Goal: Task Accomplishment & Management: Complete application form

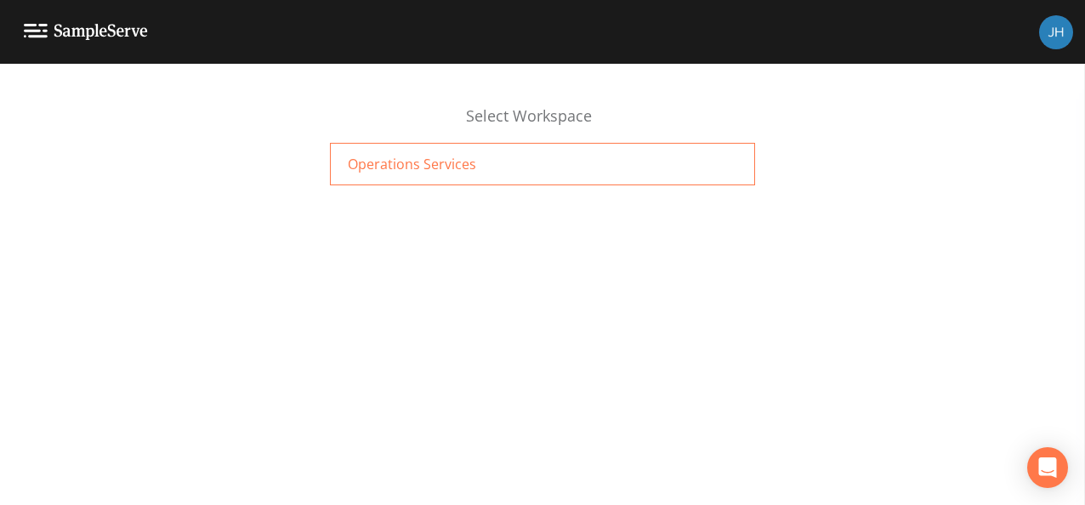
click at [393, 168] on span "Operations Services" at bounding box center [412, 164] width 128 height 20
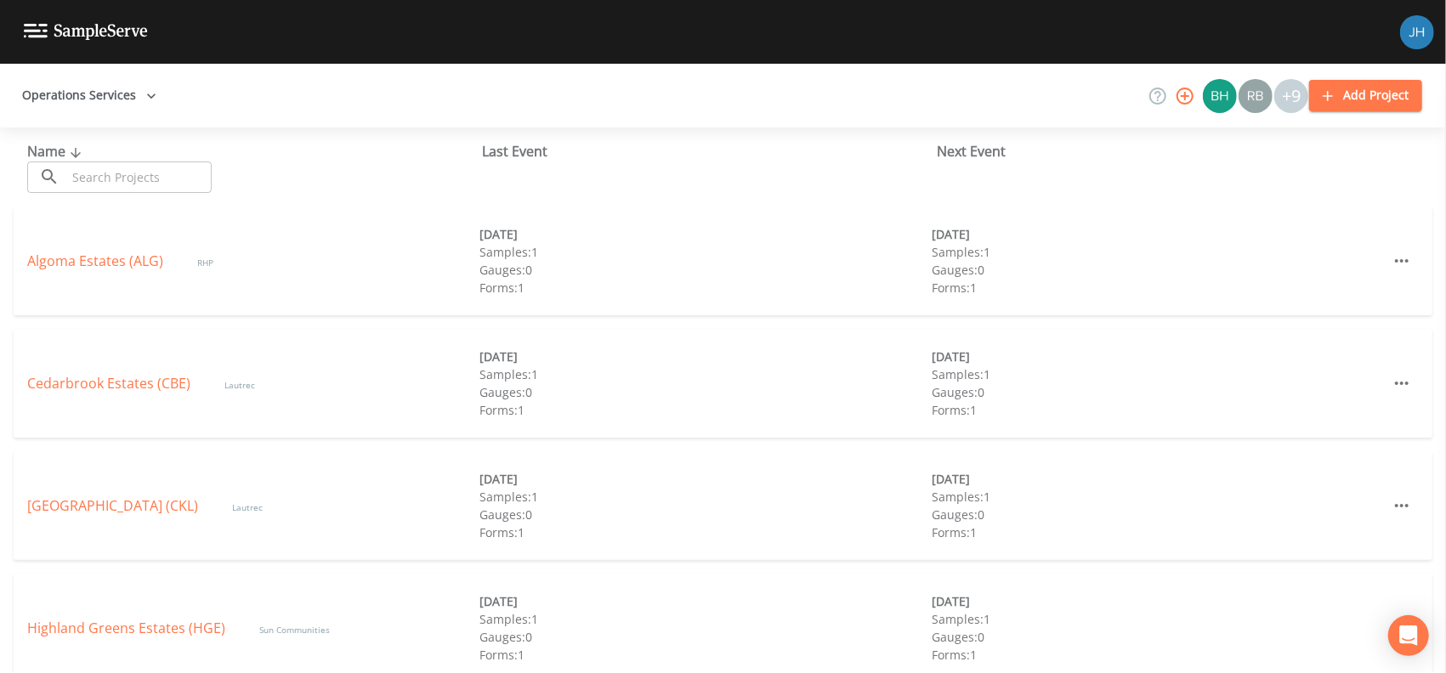
click at [1388, 88] on button "Add Project" at bounding box center [1365, 95] width 113 height 31
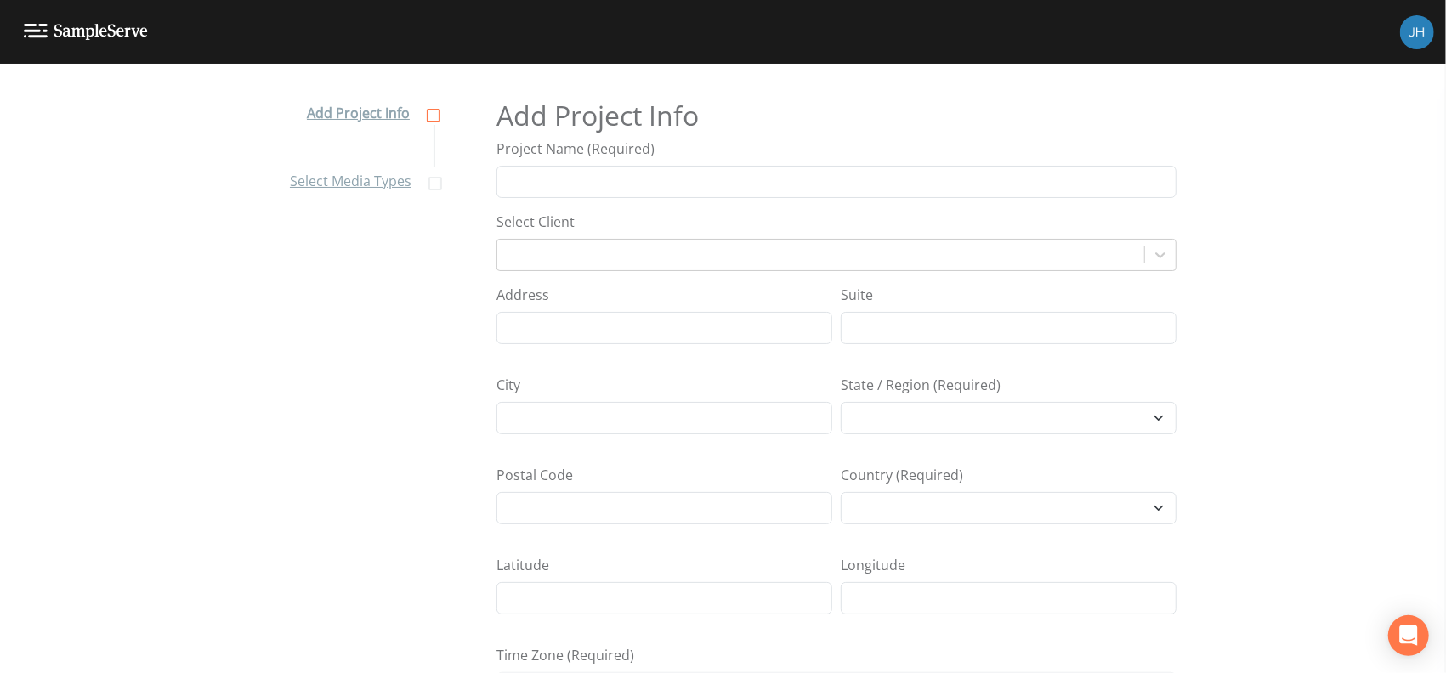
select select "[GEOGRAPHIC_DATA]/[GEOGRAPHIC_DATA]"
click at [588, 191] on input "Project Name (Required)" at bounding box center [837, 182] width 680 height 32
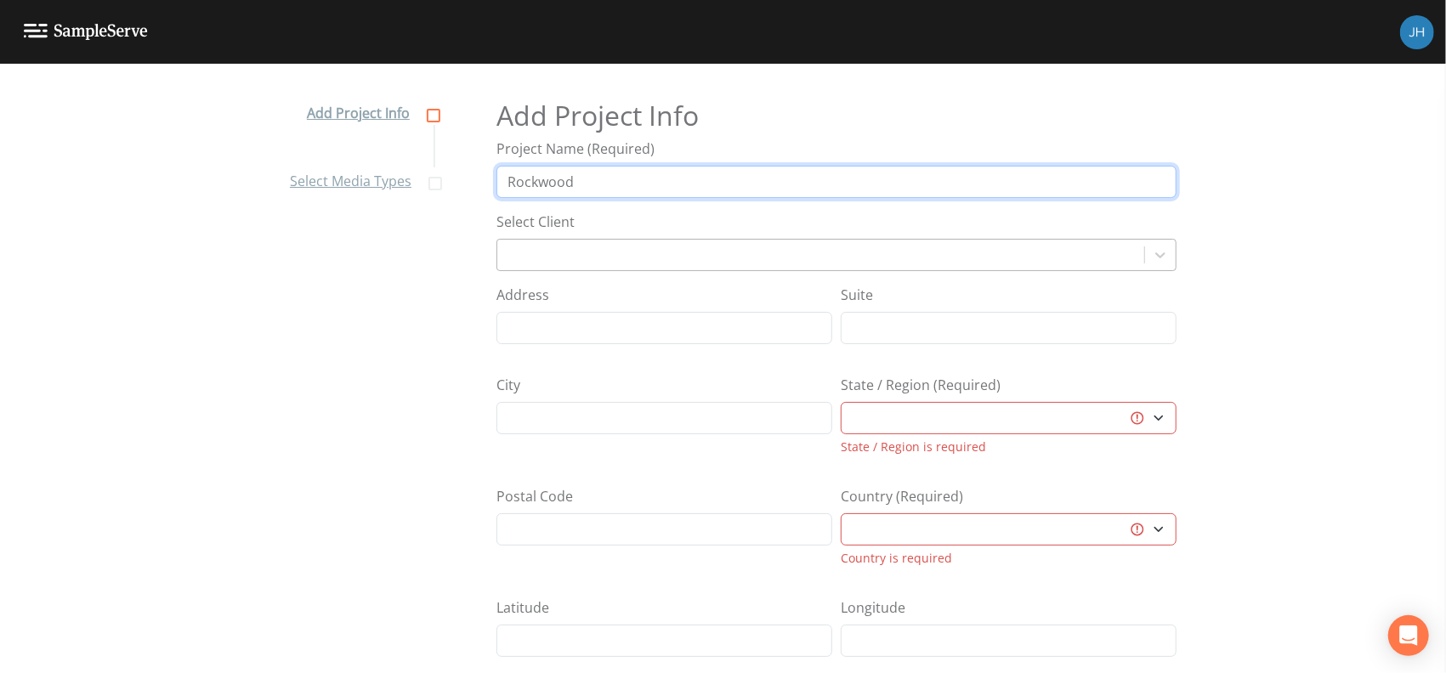
type input "Rockwood"
click at [574, 254] on div at bounding box center [821, 255] width 630 height 24
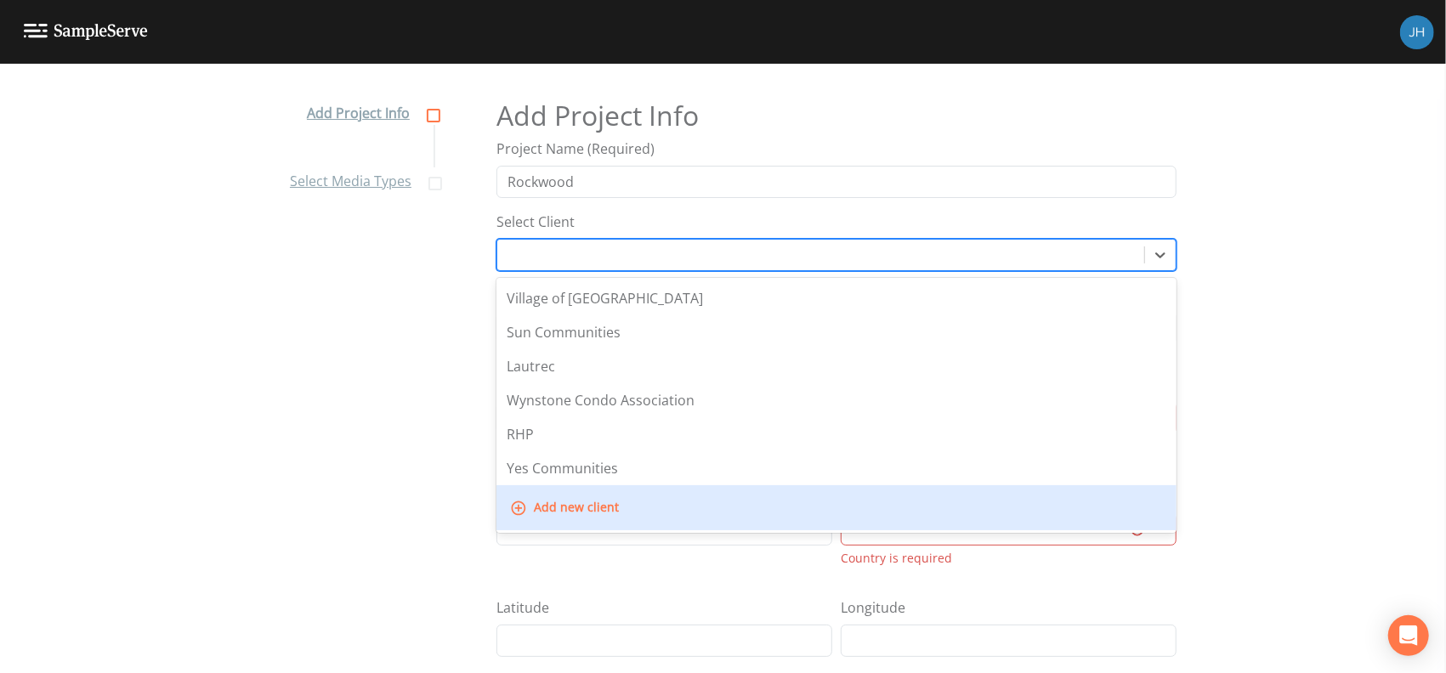
click at [590, 511] on button "Add new client" at bounding box center [566, 507] width 119 height 31
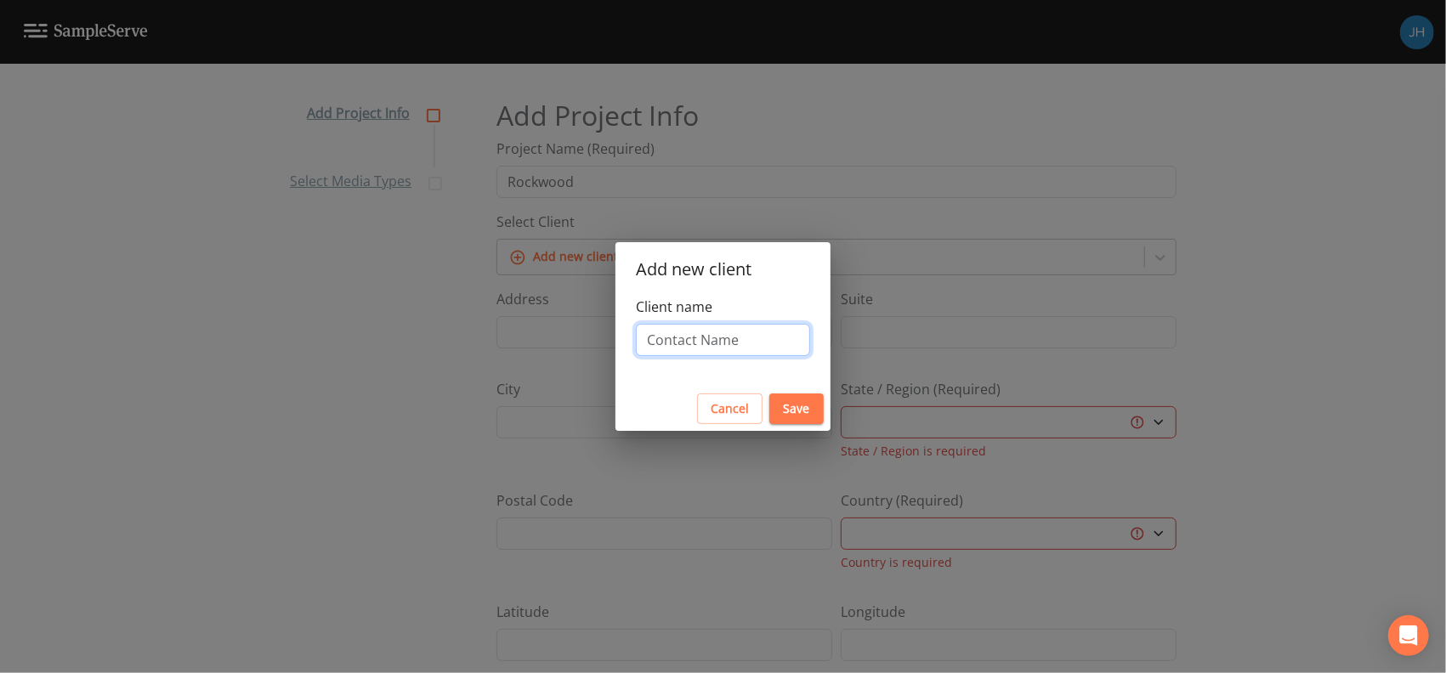
click at [691, 341] on input "Client name" at bounding box center [723, 340] width 174 height 32
type input "City of [GEOGRAPHIC_DATA]"
click at [807, 409] on button "Save" at bounding box center [796, 409] width 54 height 31
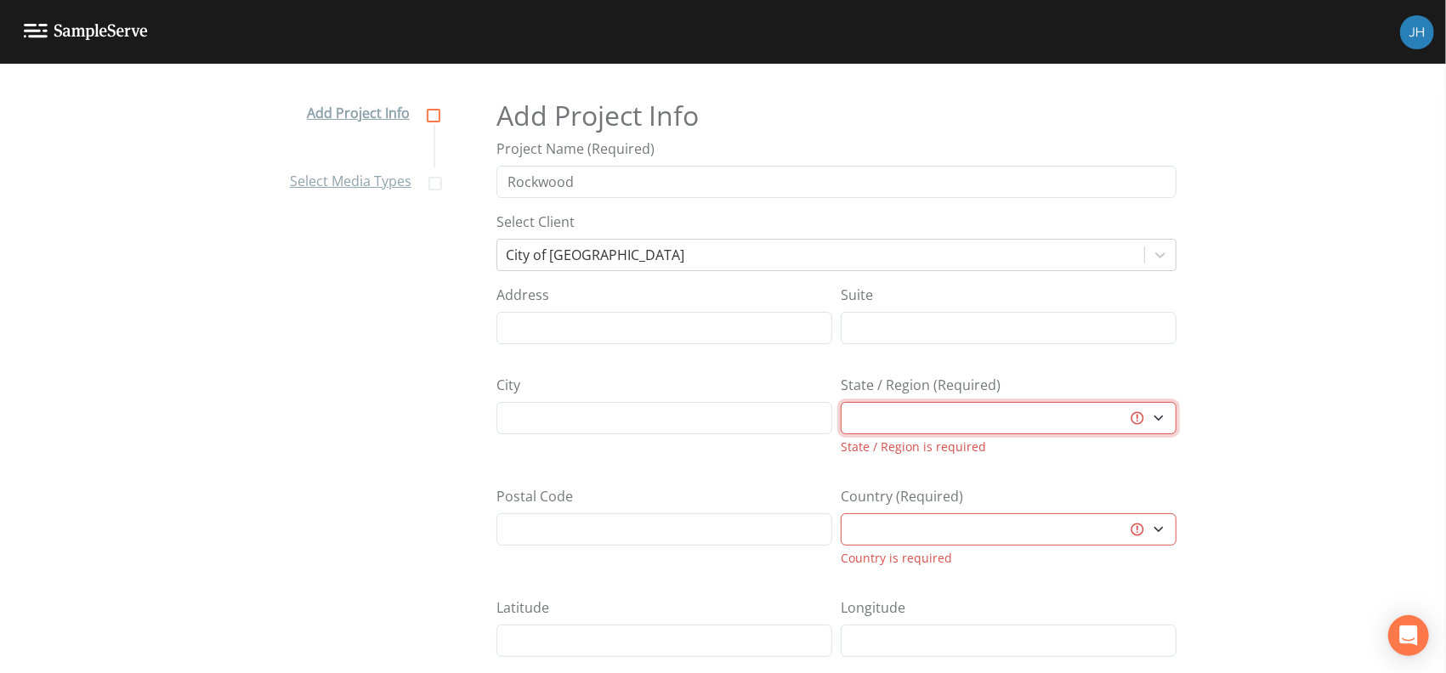
click at [922, 417] on select "[GEOGRAPHIC_DATA] [GEOGRAPHIC_DATA] [GEOGRAPHIC_DATA] [GEOGRAPHIC_DATA] [GEOGRA…" at bounding box center [1009, 418] width 336 height 32
select select "47d45e13-a9d2-4a92-a30e-53aeb2a1ff48"
click at [841, 402] on select "[GEOGRAPHIC_DATA] [GEOGRAPHIC_DATA] [GEOGRAPHIC_DATA] [GEOGRAPHIC_DATA] [GEOGRA…" at bounding box center [1009, 418] width 336 height 32
select select "[GEOGRAPHIC_DATA]"
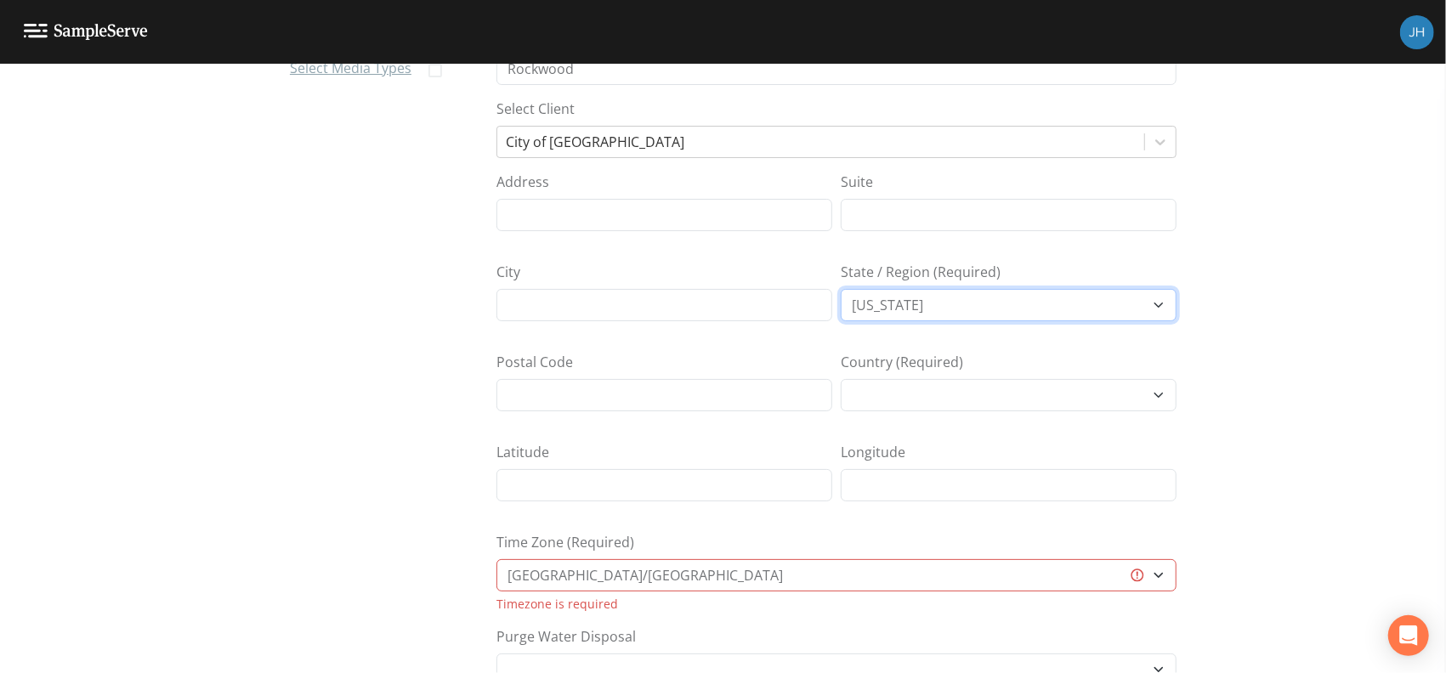
scroll to position [226, 0]
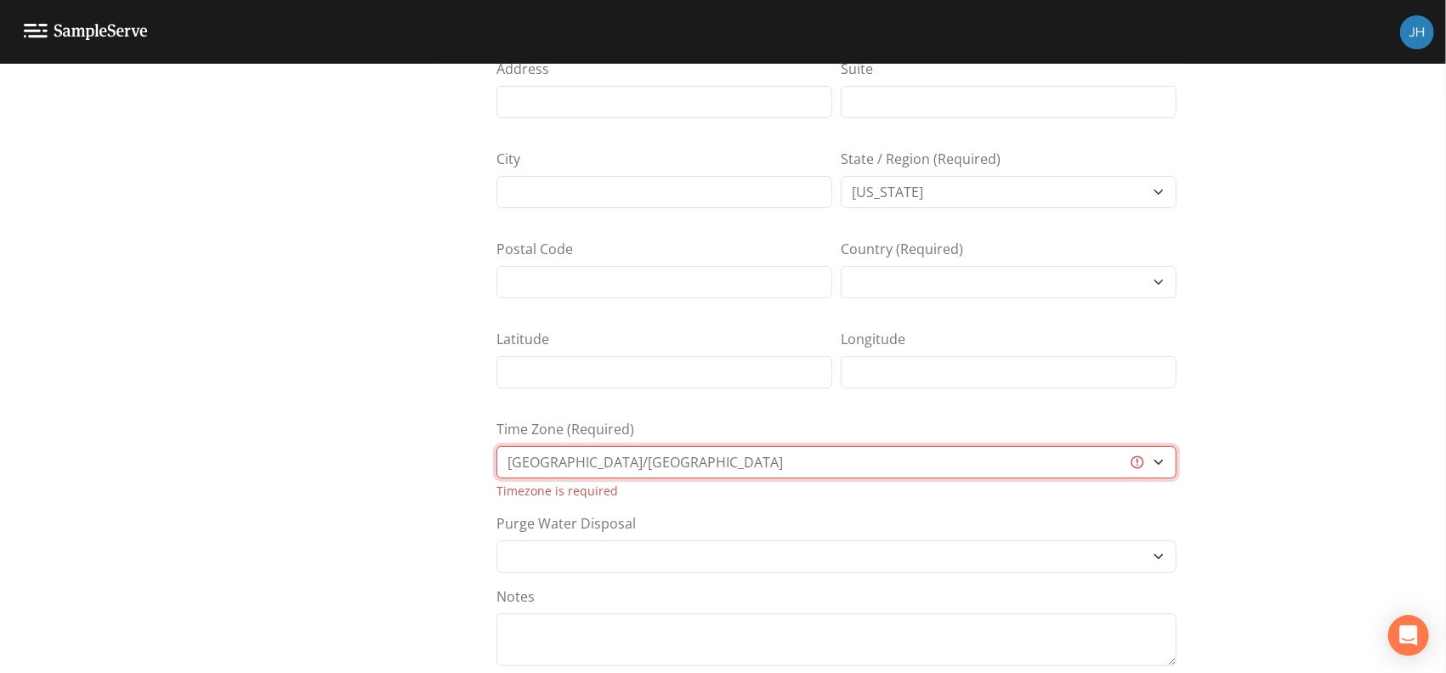
click at [733, 464] on select "[GEOGRAPHIC_DATA]/[GEOGRAPHIC_DATA] [GEOGRAPHIC_DATA]/[GEOGRAPHIC_DATA] [GEOGRA…" at bounding box center [837, 462] width 680 height 32
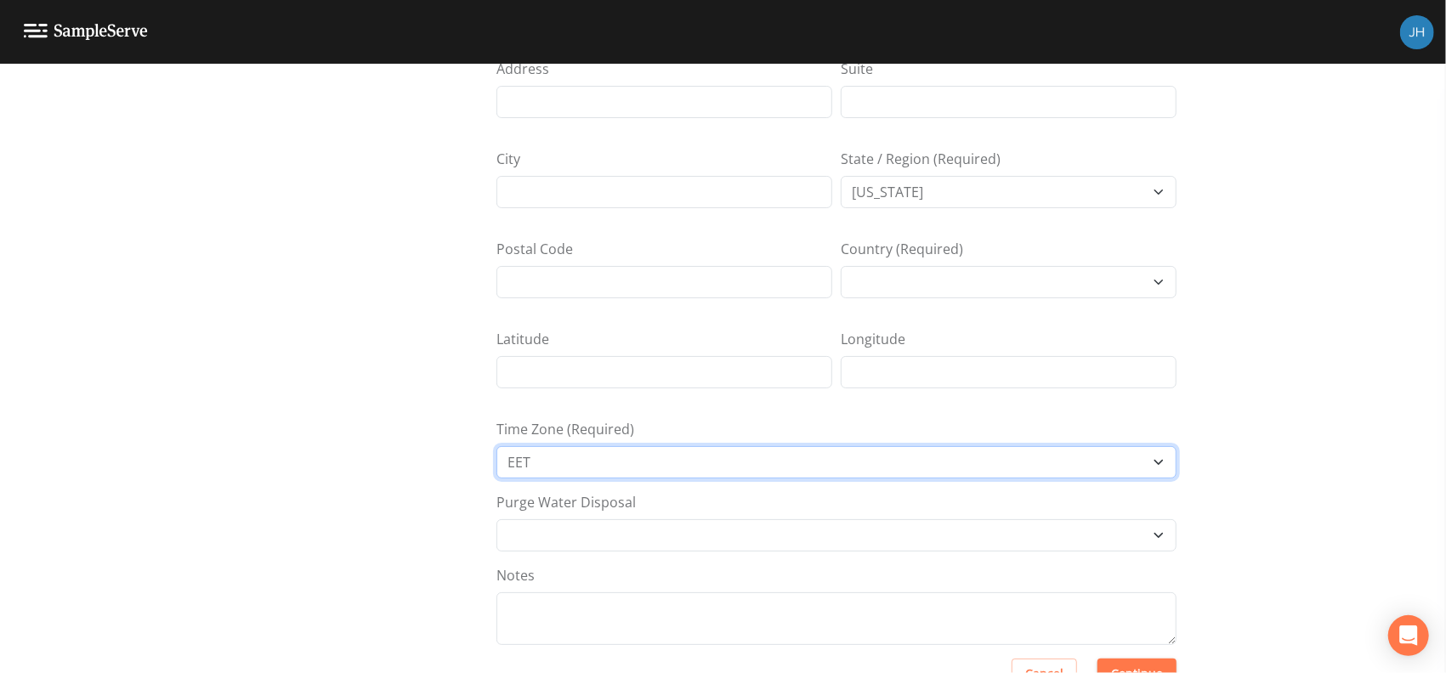
click at [585, 453] on select "[GEOGRAPHIC_DATA]/[GEOGRAPHIC_DATA] [GEOGRAPHIC_DATA]/[GEOGRAPHIC_DATA] [GEOGRA…" at bounding box center [837, 462] width 680 height 32
click at [565, 461] on select "[GEOGRAPHIC_DATA]/[GEOGRAPHIC_DATA] [GEOGRAPHIC_DATA]/[GEOGRAPHIC_DATA] [GEOGRA…" at bounding box center [837, 462] width 680 height 32
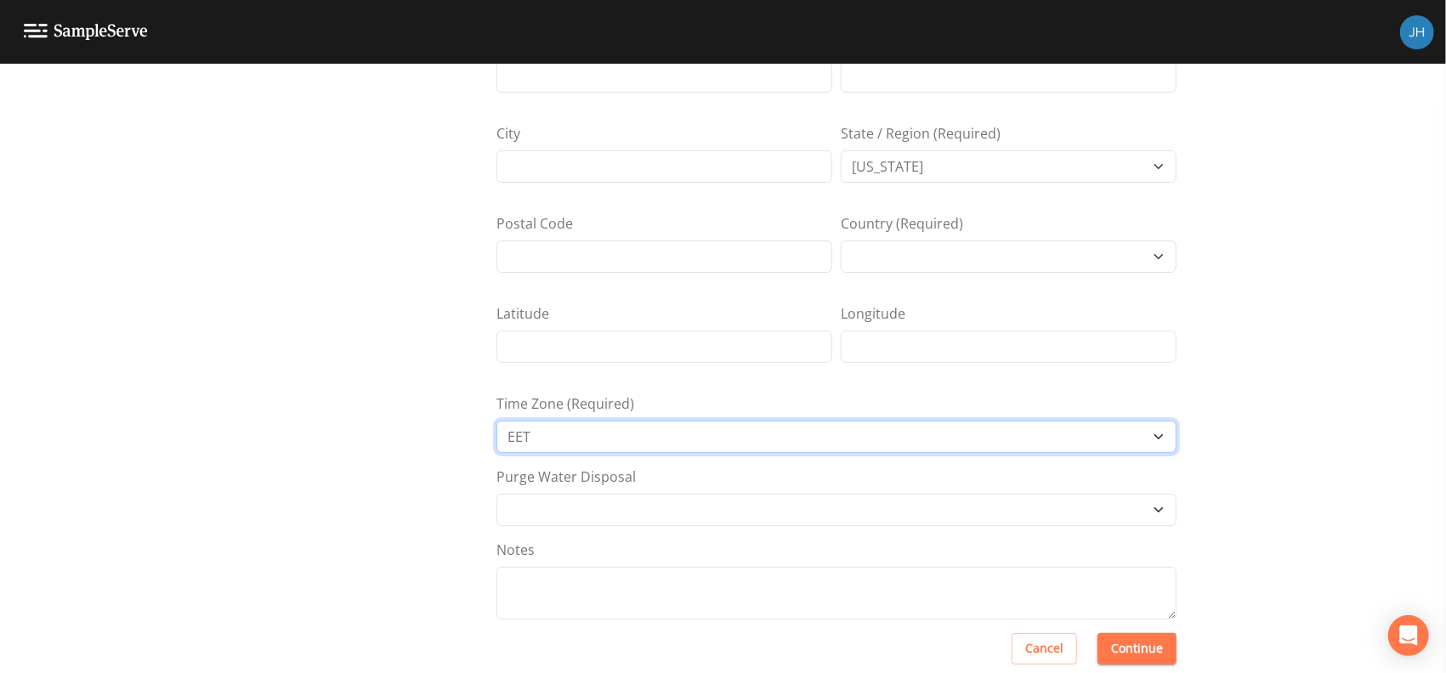
scroll to position [275, 0]
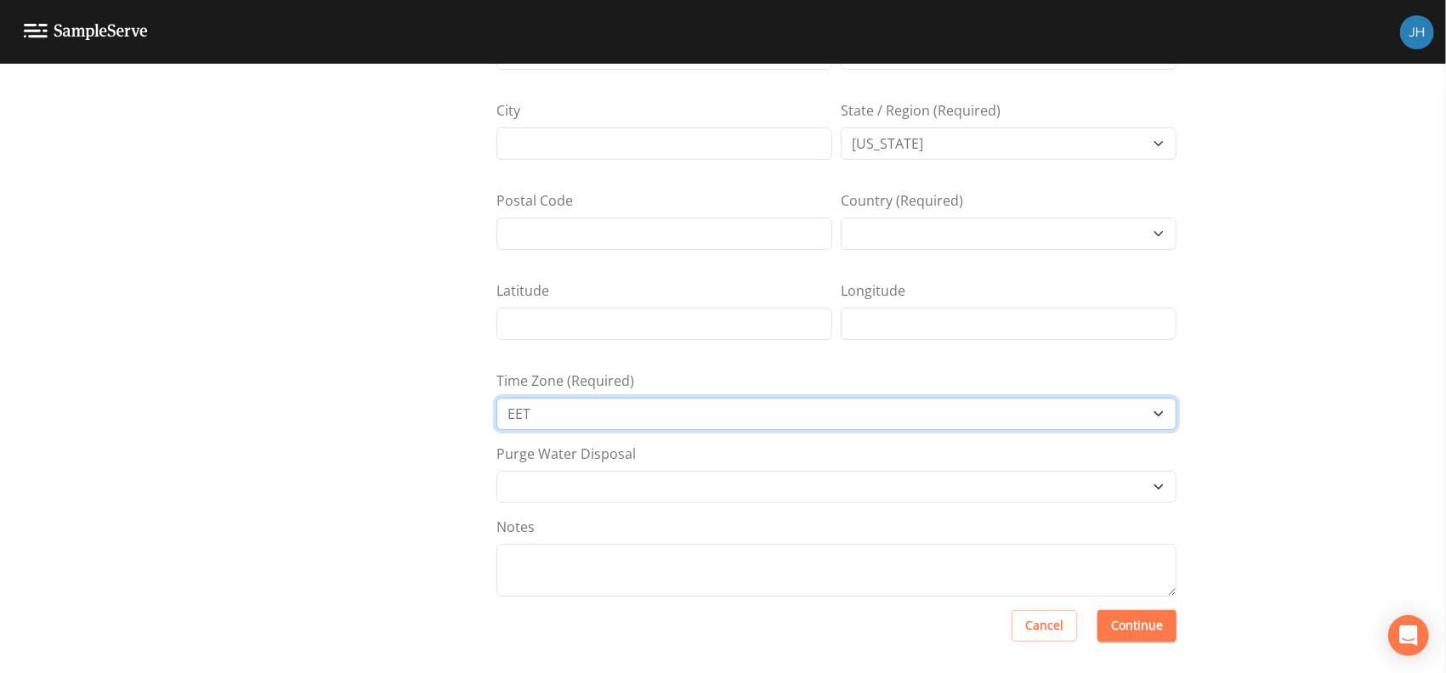
click at [579, 413] on select "[GEOGRAPHIC_DATA]/[GEOGRAPHIC_DATA] [GEOGRAPHIC_DATA]/[GEOGRAPHIC_DATA] [GEOGRA…" at bounding box center [837, 414] width 680 height 32
select select "America/New_York"
click at [497, 398] on select "[GEOGRAPHIC_DATA]/[GEOGRAPHIC_DATA] [GEOGRAPHIC_DATA]/[GEOGRAPHIC_DATA] [GEOGRA…" at bounding box center [837, 414] width 680 height 32
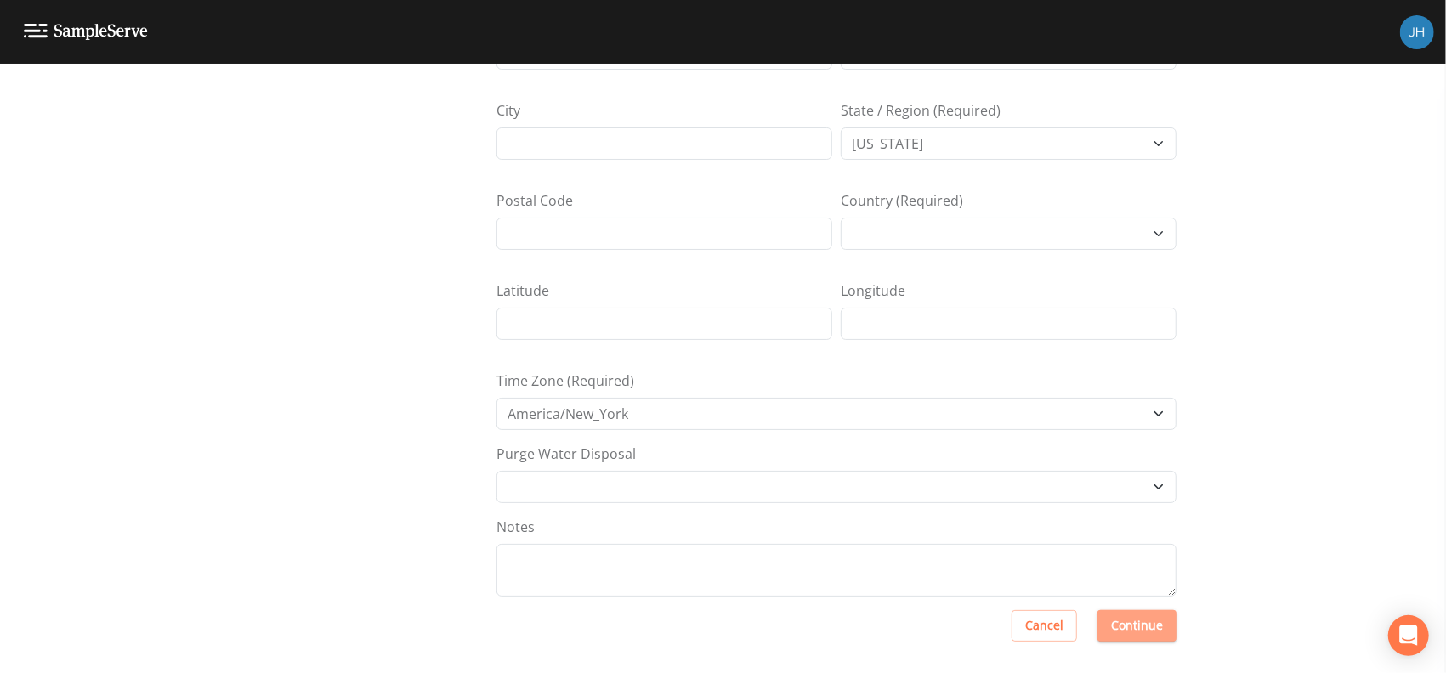
click at [1142, 633] on button "Continue" at bounding box center [1137, 625] width 79 height 31
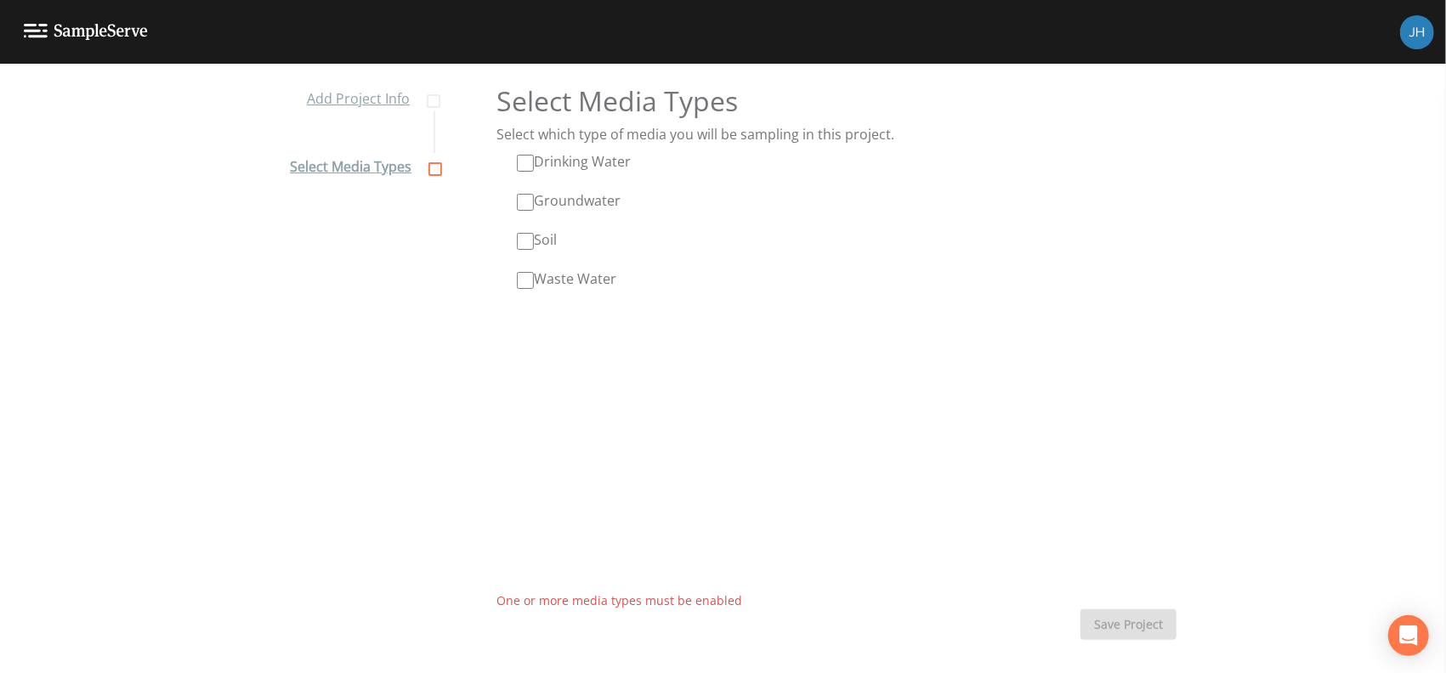
click at [524, 273] on input "Waste Water" at bounding box center [525, 280] width 17 height 17
checkbox input "true"
click at [1112, 633] on button "Save Project" at bounding box center [1129, 625] width 96 height 31
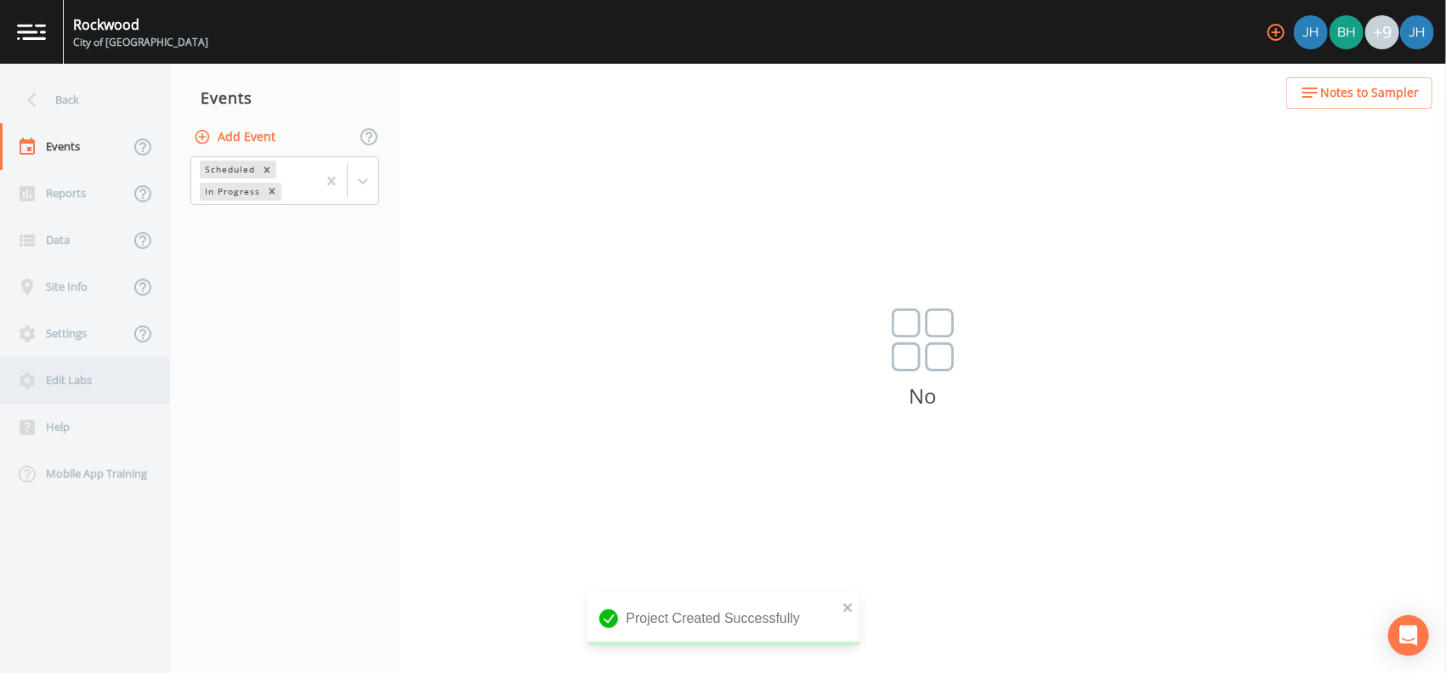
click at [68, 367] on div "Edit Labs" at bounding box center [76, 380] width 153 height 47
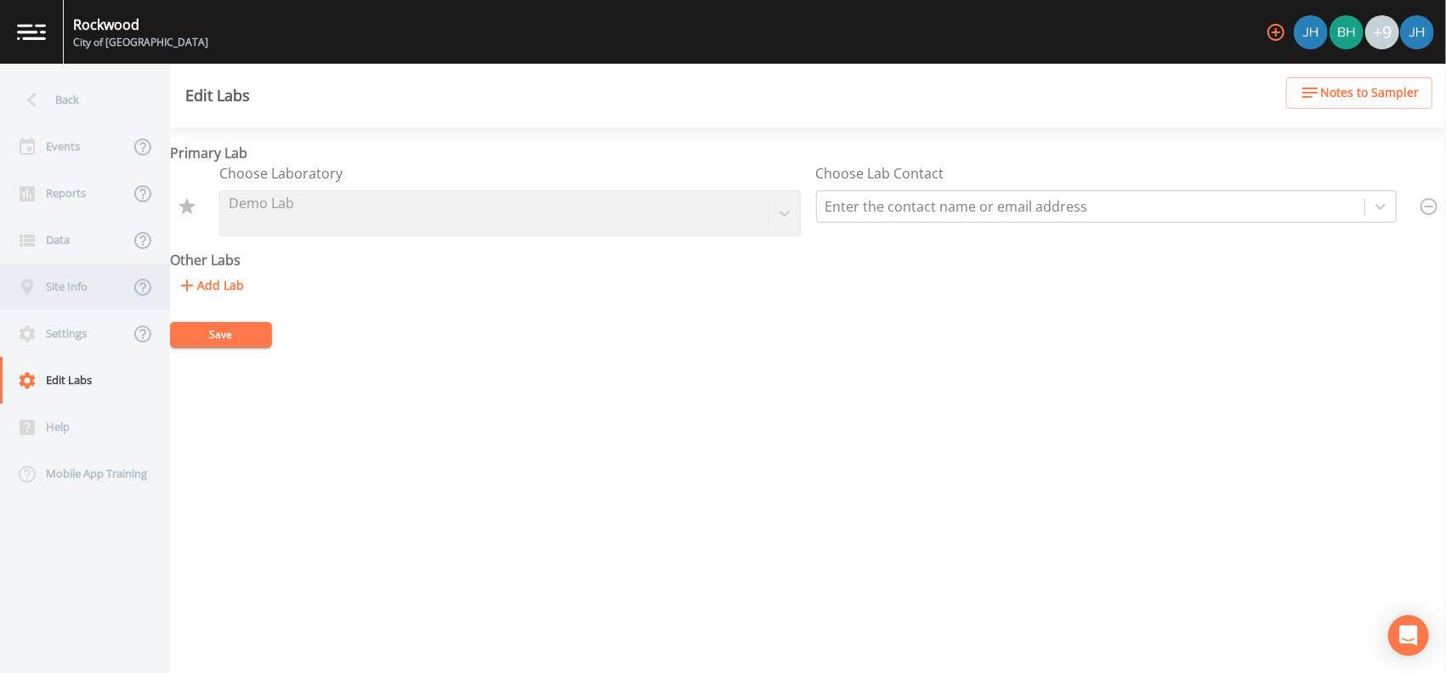
click at [75, 304] on div "Site Info" at bounding box center [64, 287] width 129 height 47
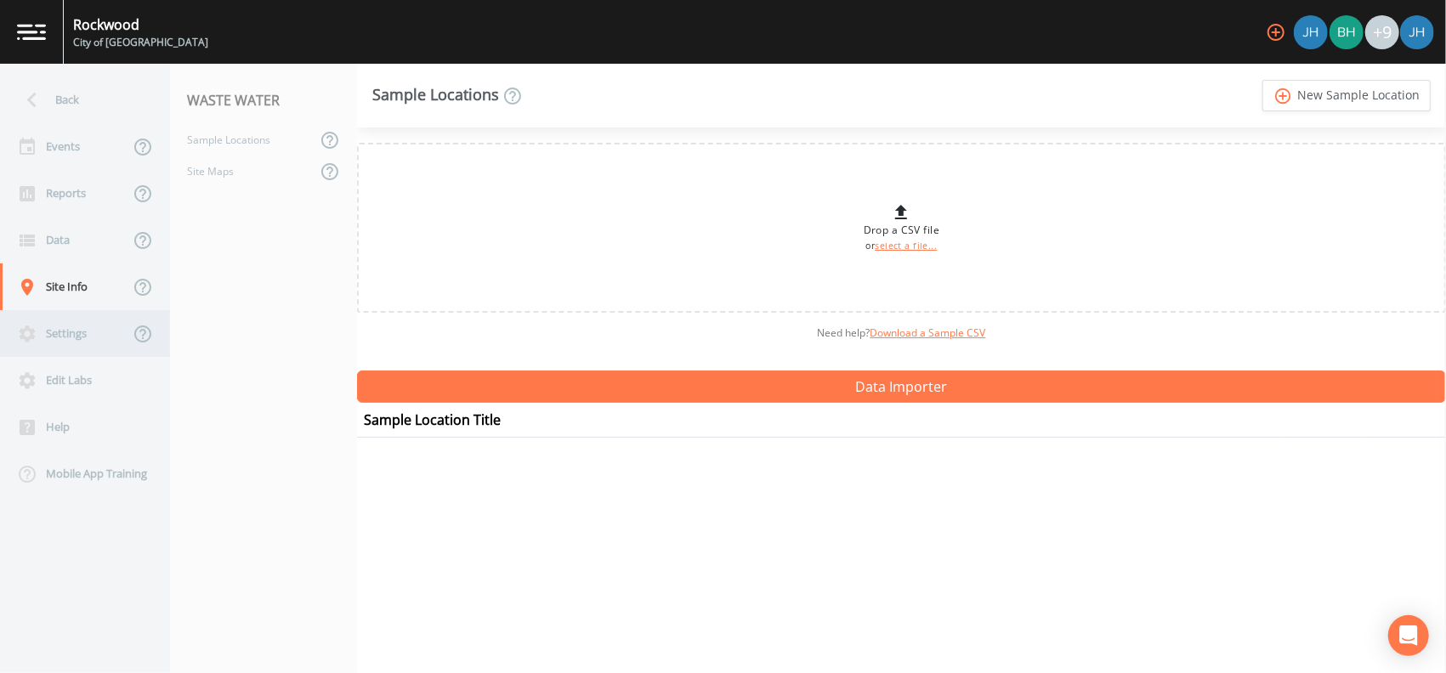
click at [53, 343] on div "Settings" at bounding box center [64, 333] width 129 height 47
select select "47d45e13-a9d2-4a92-a30e-53aeb2a1ff48"
select select "[GEOGRAPHIC_DATA]"
select select "America/New_York"
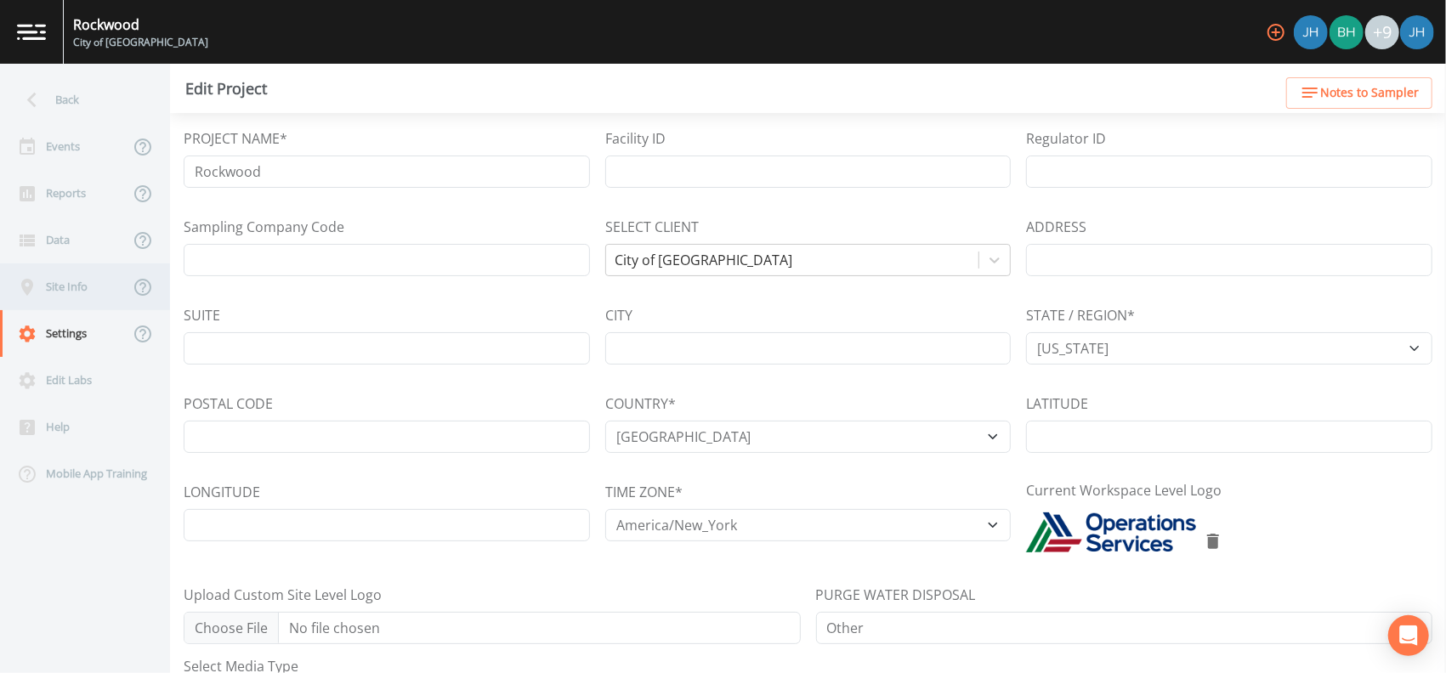
click at [76, 285] on div "Site Info" at bounding box center [64, 287] width 129 height 47
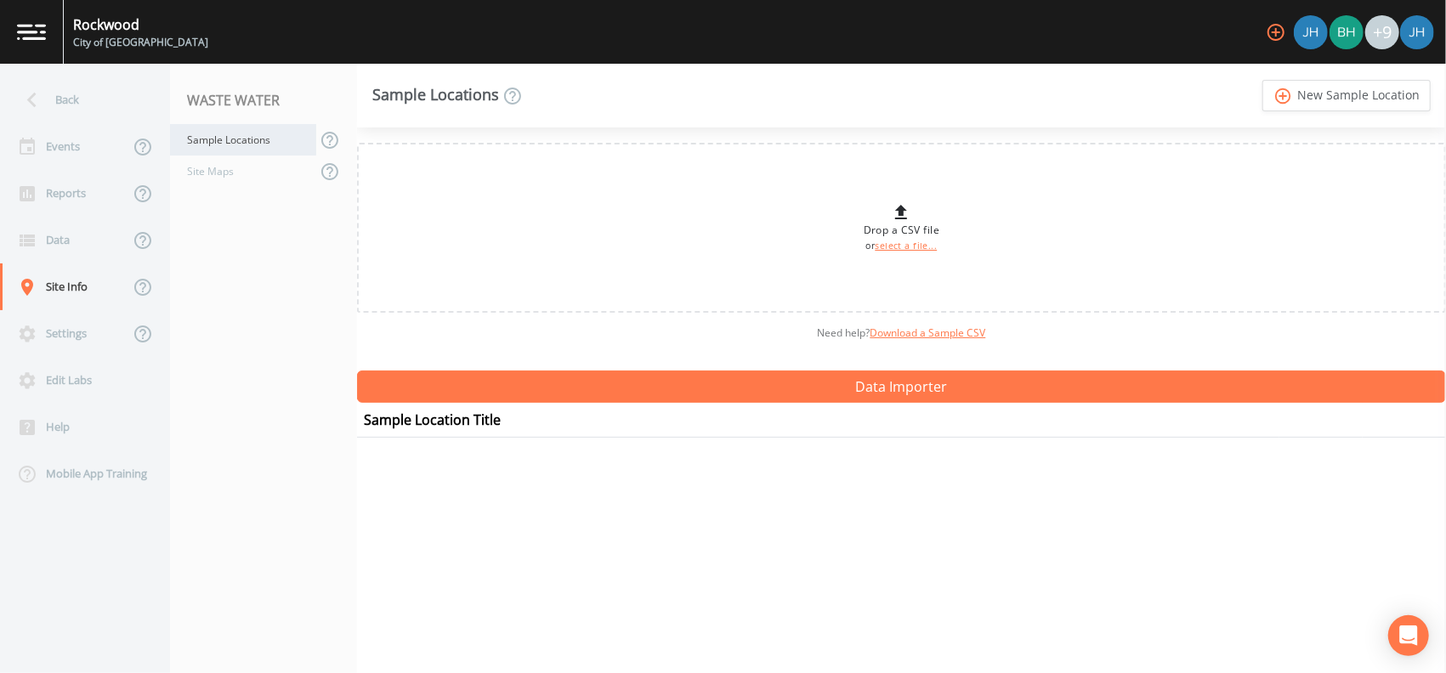
click at [236, 149] on div "Sample Locations" at bounding box center [243, 139] width 146 height 31
click at [1359, 88] on link "add_circle_outline New Sample Location" at bounding box center [1347, 95] width 168 height 31
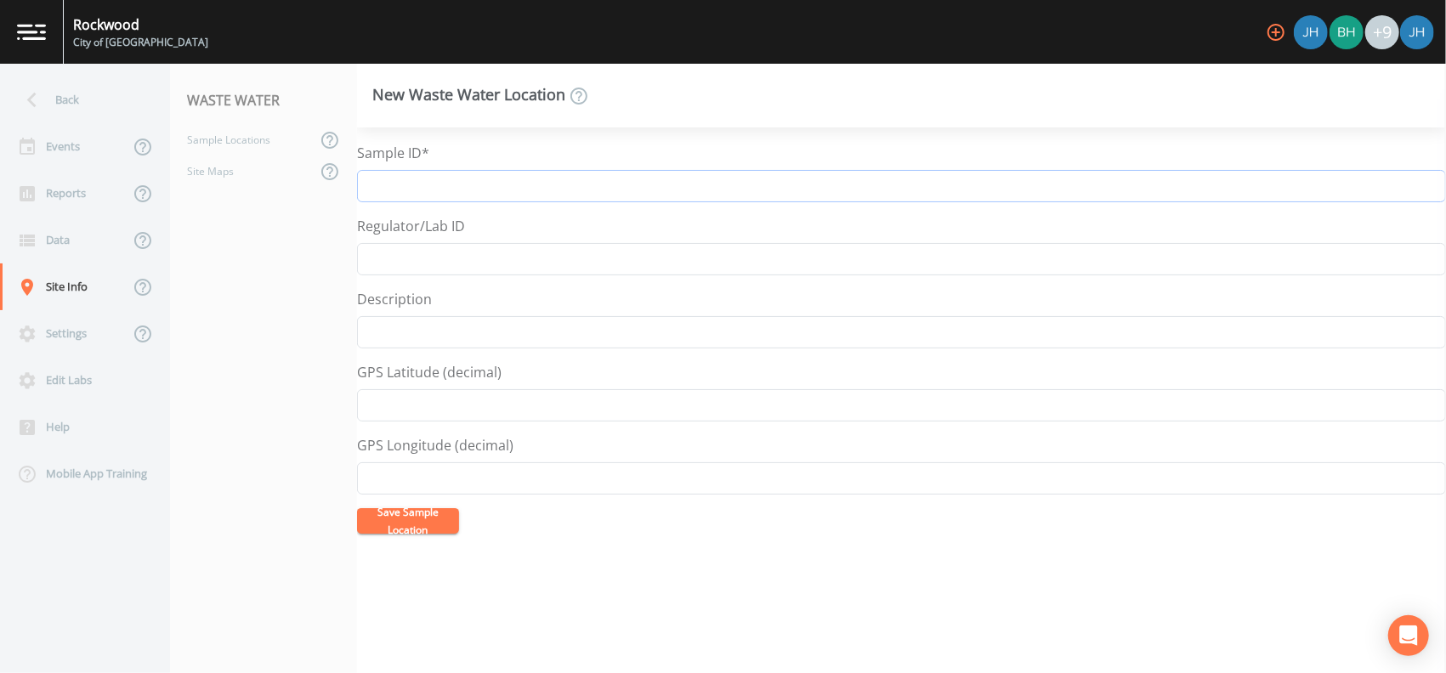
click at [434, 198] on input "Sample ID*" at bounding box center [901, 186] width 1089 height 32
type input "Effluent"
click at [422, 258] on input "Regulator/Lab ID" at bounding box center [901, 259] width 1089 height 32
click at [313, 292] on nav "WASTE WATER Sample Locations Site Maps" at bounding box center [263, 369] width 187 height 610
click at [422, 335] on input "Description" at bounding box center [901, 332] width 1089 height 32
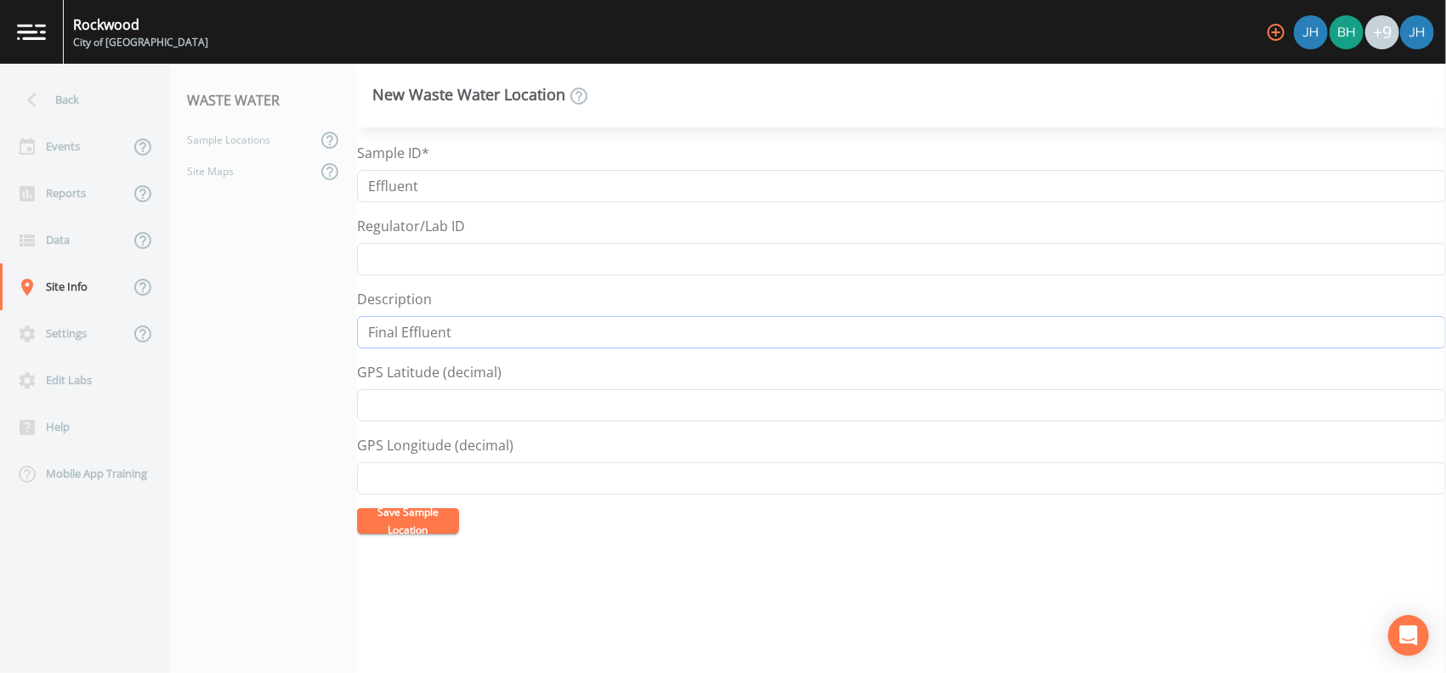
type input "Final Effluent"
click at [420, 524] on button "Save Sample Location" at bounding box center [408, 521] width 102 height 26
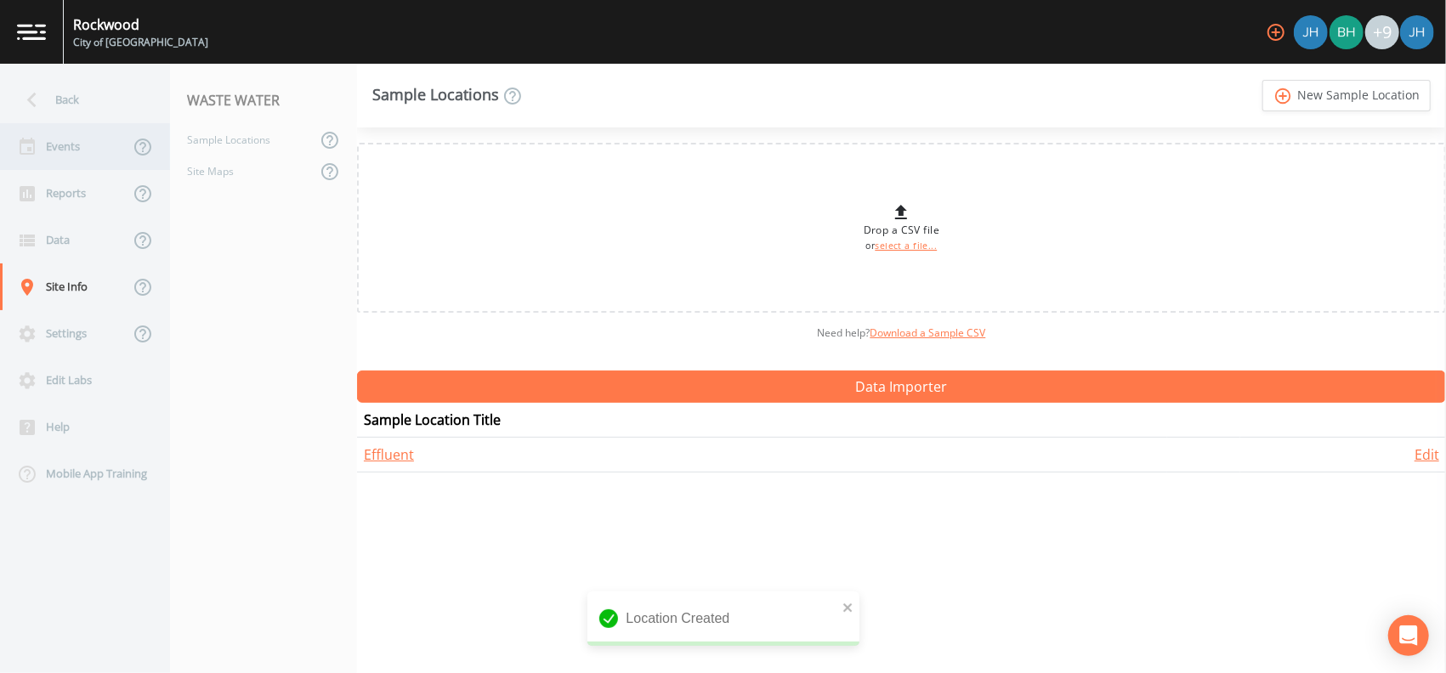
click at [62, 149] on div "Events" at bounding box center [64, 146] width 129 height 47
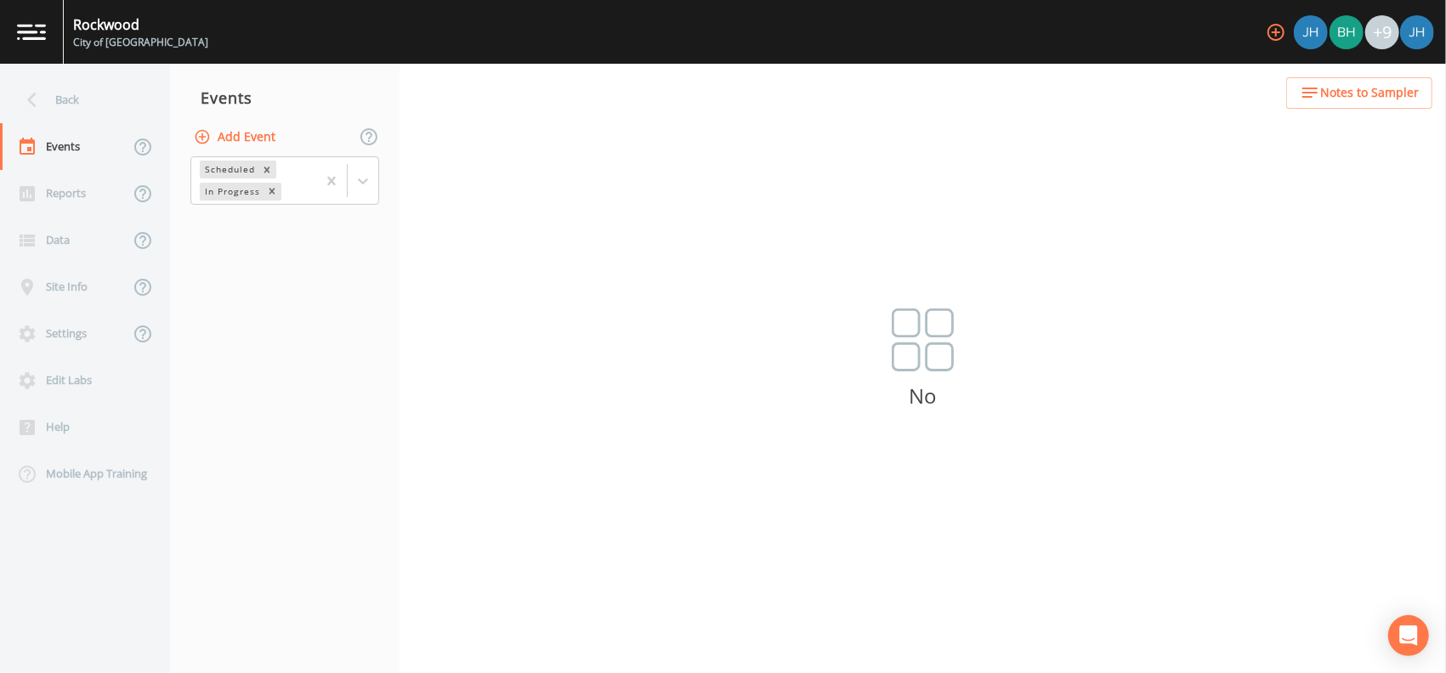
click at [922, 389] on p "No" at bounding box center [923, 396] width 1047 height 15
click at [247, 135] on button "Add Event" at bounding box center [236, 137] width 92 height 31
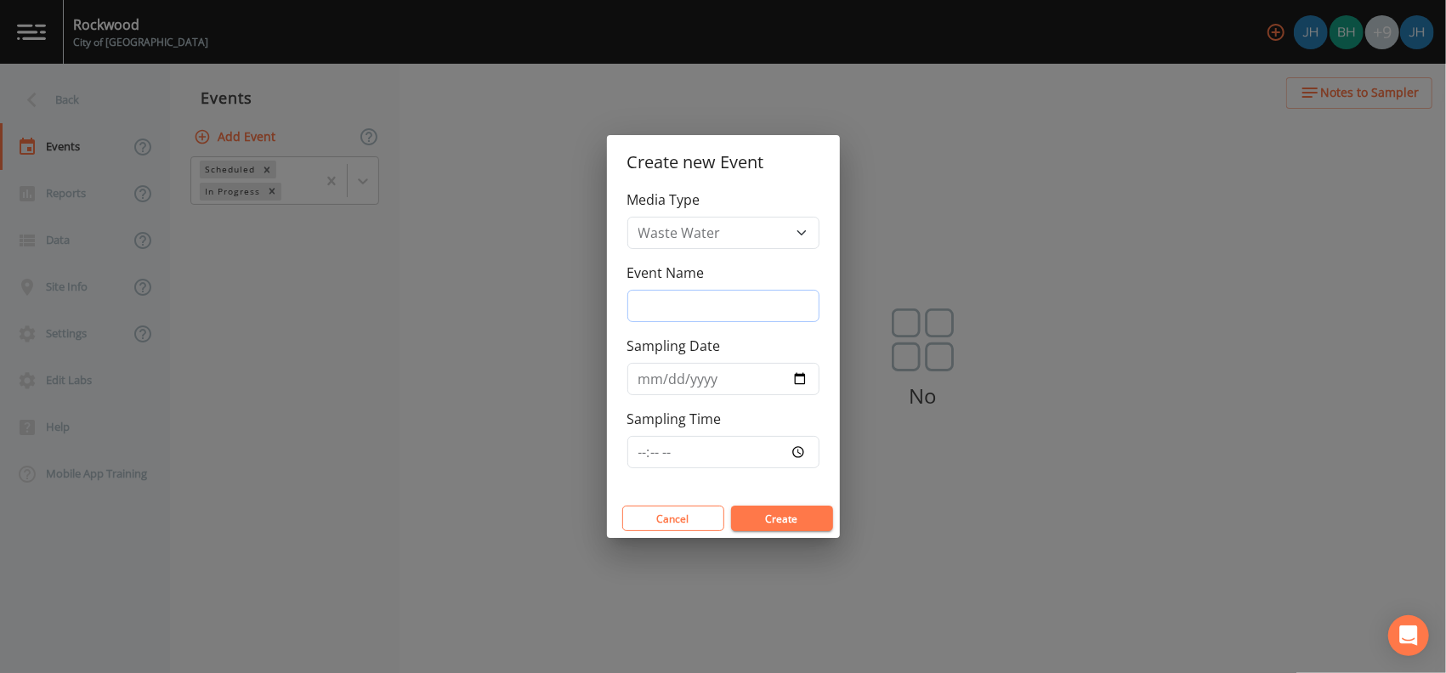
click at [735, 299] on input "Event Name" at bounding box center [723, 306] width 192 height 32
type input "Effluent"
click at [803, 372] on input "Sampling Date" at bounding box center [723, 379] width 192 height 32
type input "[DATE]"
click at [775, 521] on button "Create" at bounding box center [782, 519] width 102 height 26
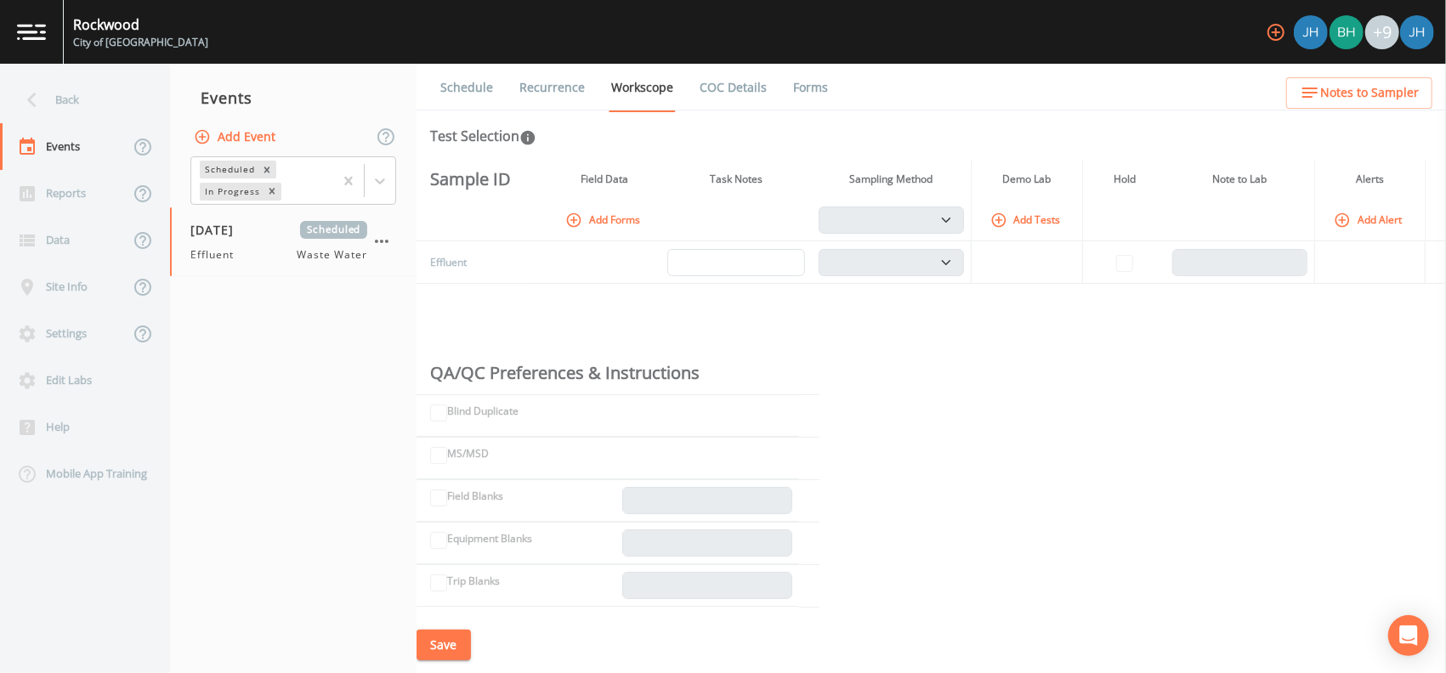
click at [532, 82] on link "Recurrence" at bounding box center [552, 88] width 71 height 48
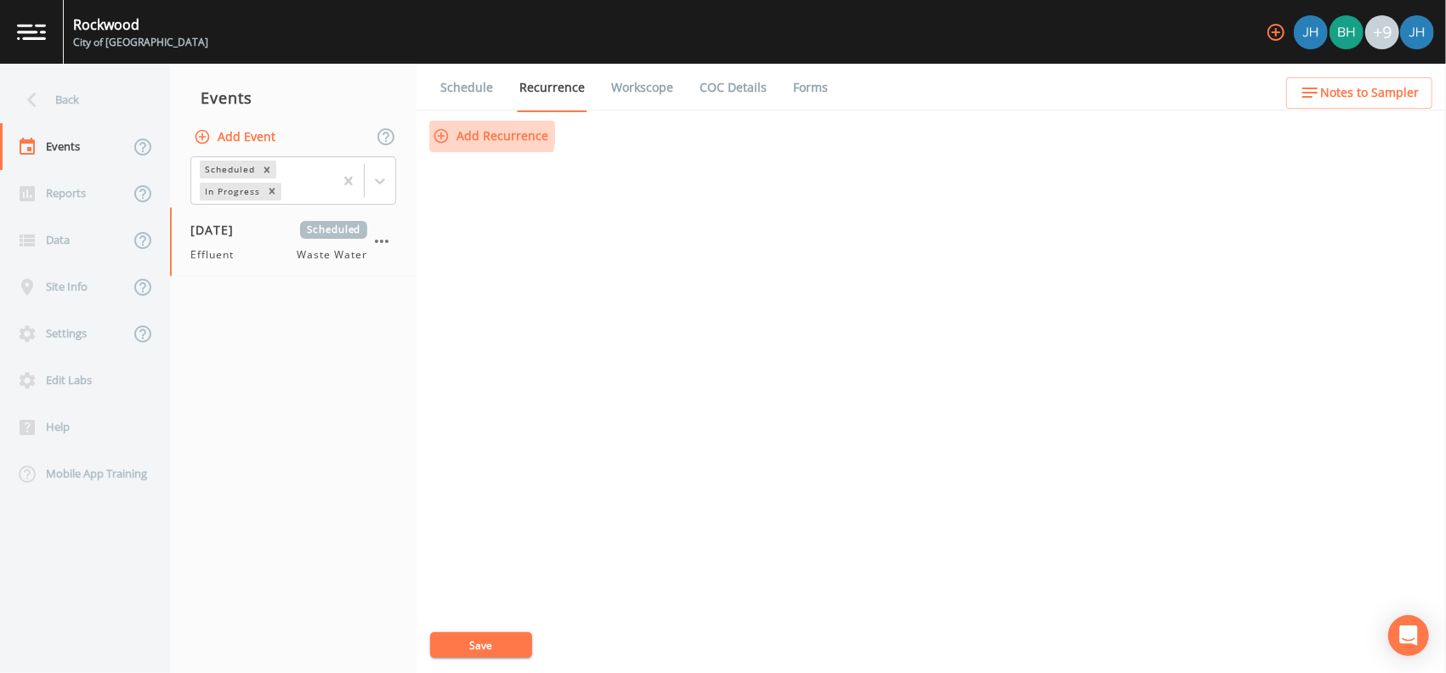
click at [468, 130] on button "Add Recurrence" at bounding box center [492, 136] width 126 height 31
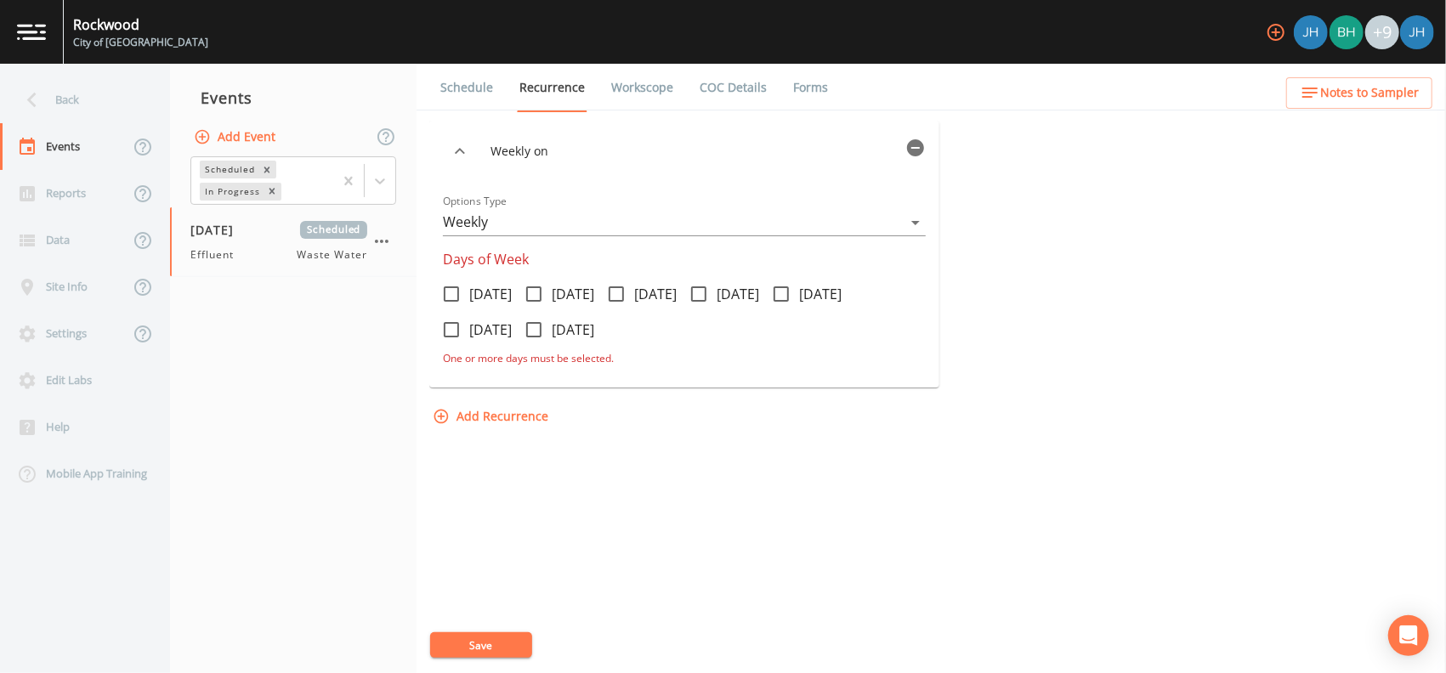
click at [912, 224] on body "[GEOGRAPHIC_DATA] +9 Back Events Reports Data Site Info Settings Edit Labs Help…" at bounding box center [723, 336] width 1446 height 673
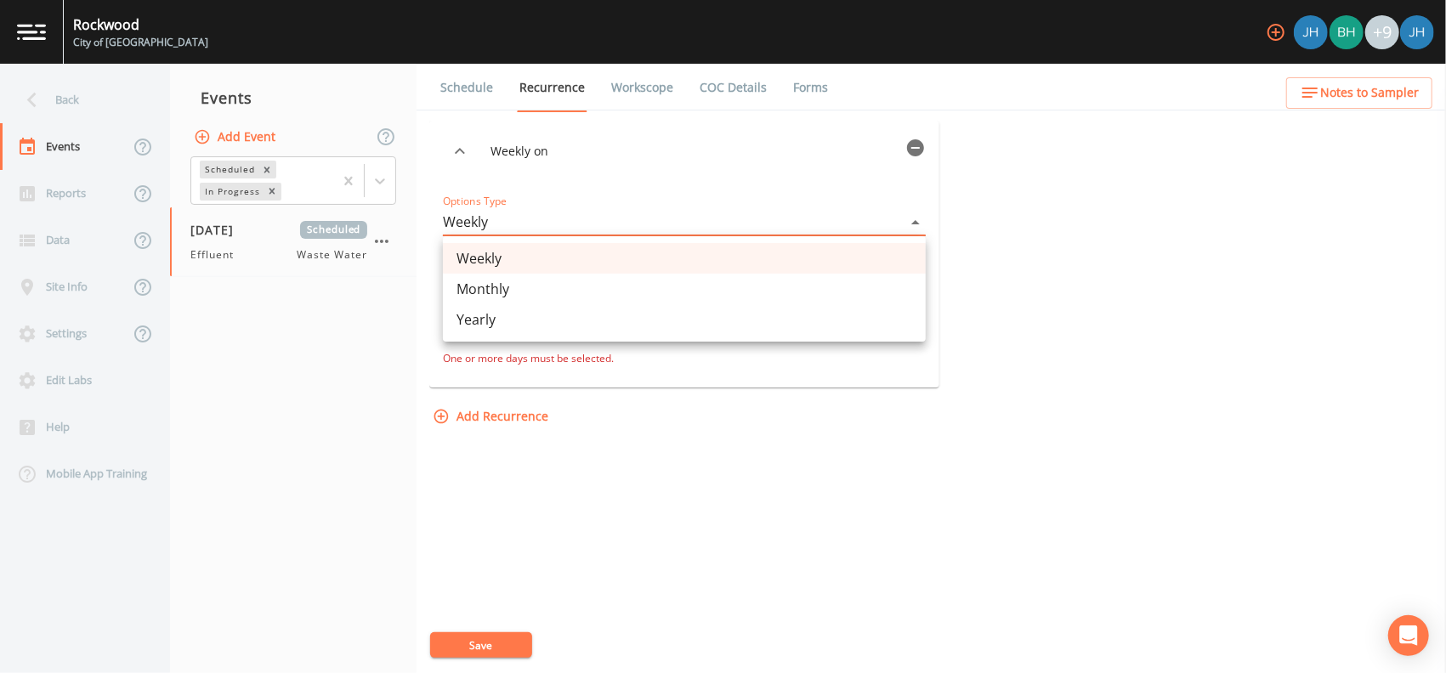
click at [513, 263] on li "Weekly" at bounding box center [684, 258] width 483 height 31
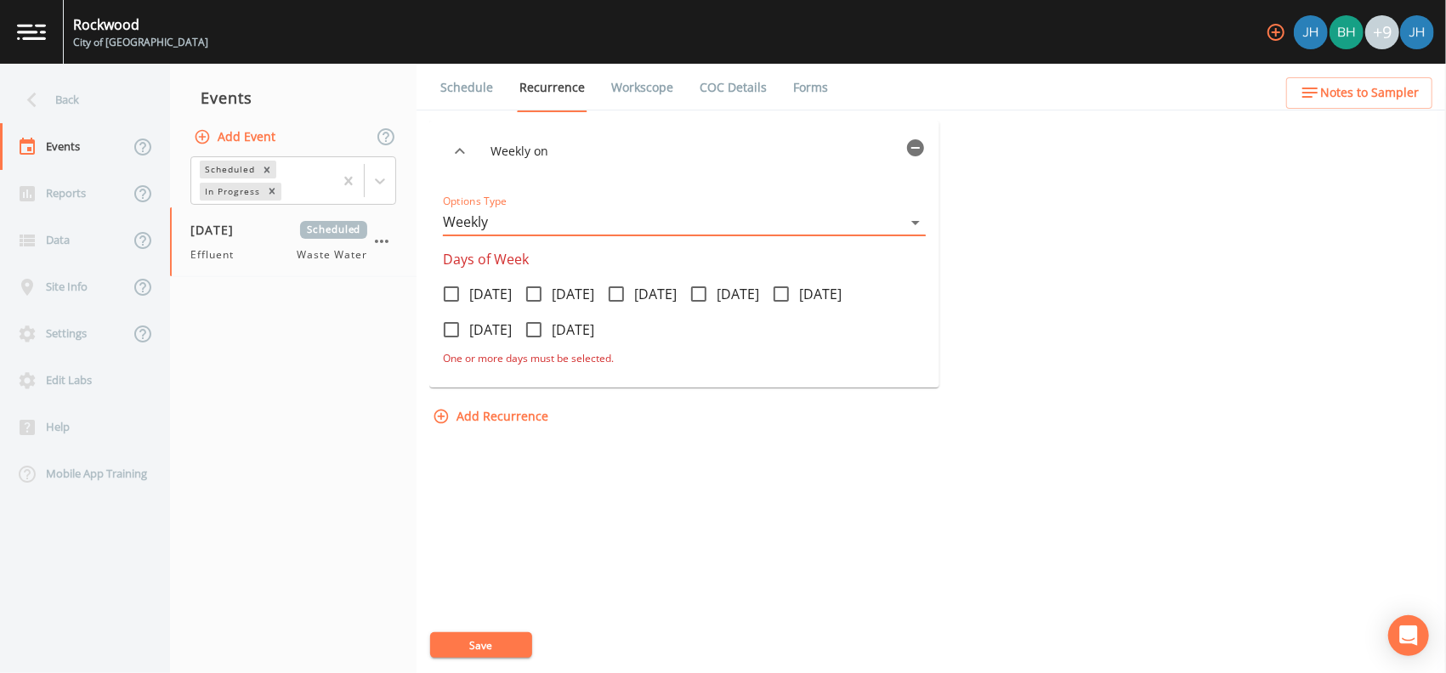
drag, startPoint x: 461, startPoint y: 295, endPoint x: 495, endPoint y: 292, distance: 34.2
click at [461, 293] on icon at bounding box center [451, 294] width 20 height 20
click at [451, 293] on input "[DATE]" at bounding box center [442, 284] width 17 height 17
checkbox input "true"
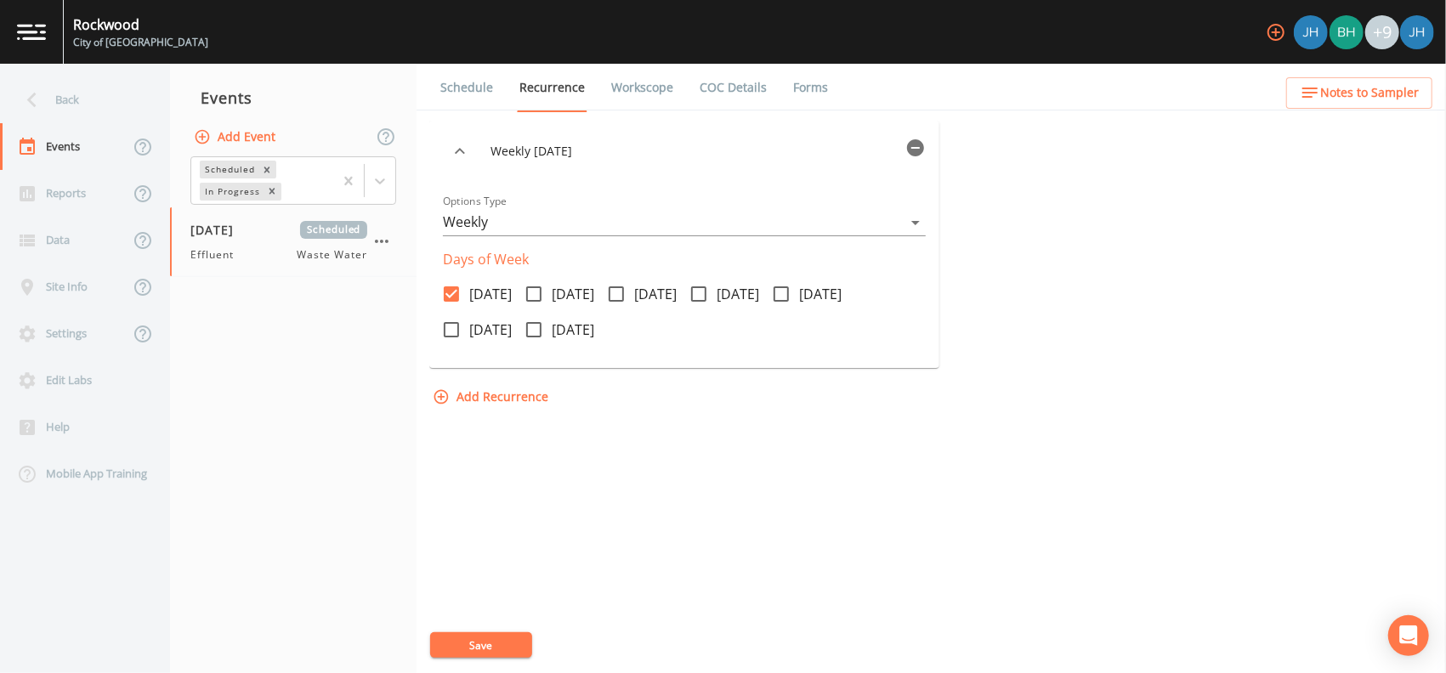
click at [542, 292] on icon at bounding box center [533, 294] width 15 height 15
click at [533, 292] on input "[DATE]" at bounding box center [524, 284] width 17 height 17
checkbox input "true"
click at [627, 293] on icon at bounding box center [616, 294] width 20 height 20
click at [616, 293] on input "[DATE]" at bounding box center [607, 284] width 17 height 17
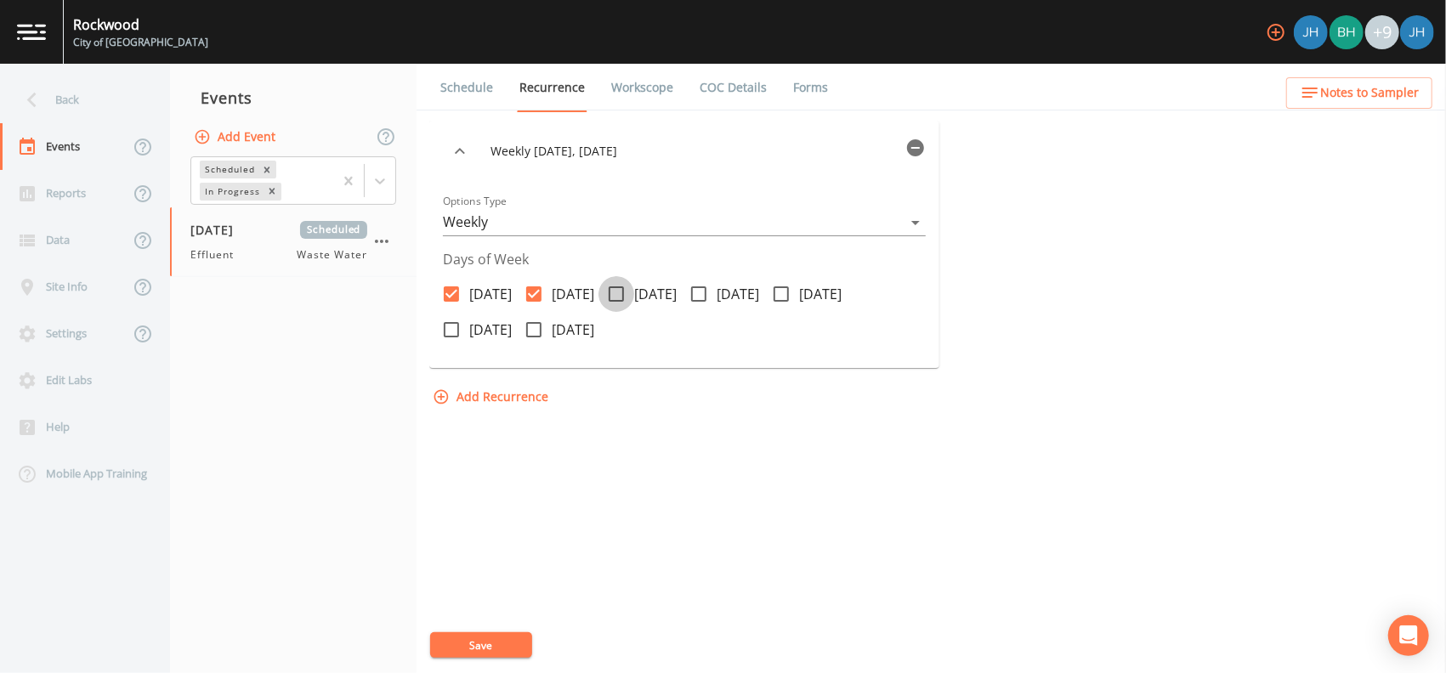
checkbox input "true"
click at [709, 289] on icon at bounding box center [699, 294] width 20 height 20
click at [698, 289] on input "[DATE]" at bounding box center [689, 284] width 17 height 17
checkbox input "true"
click at [789, 287] on icon at bounding box center [781, 294] width 15 height 15
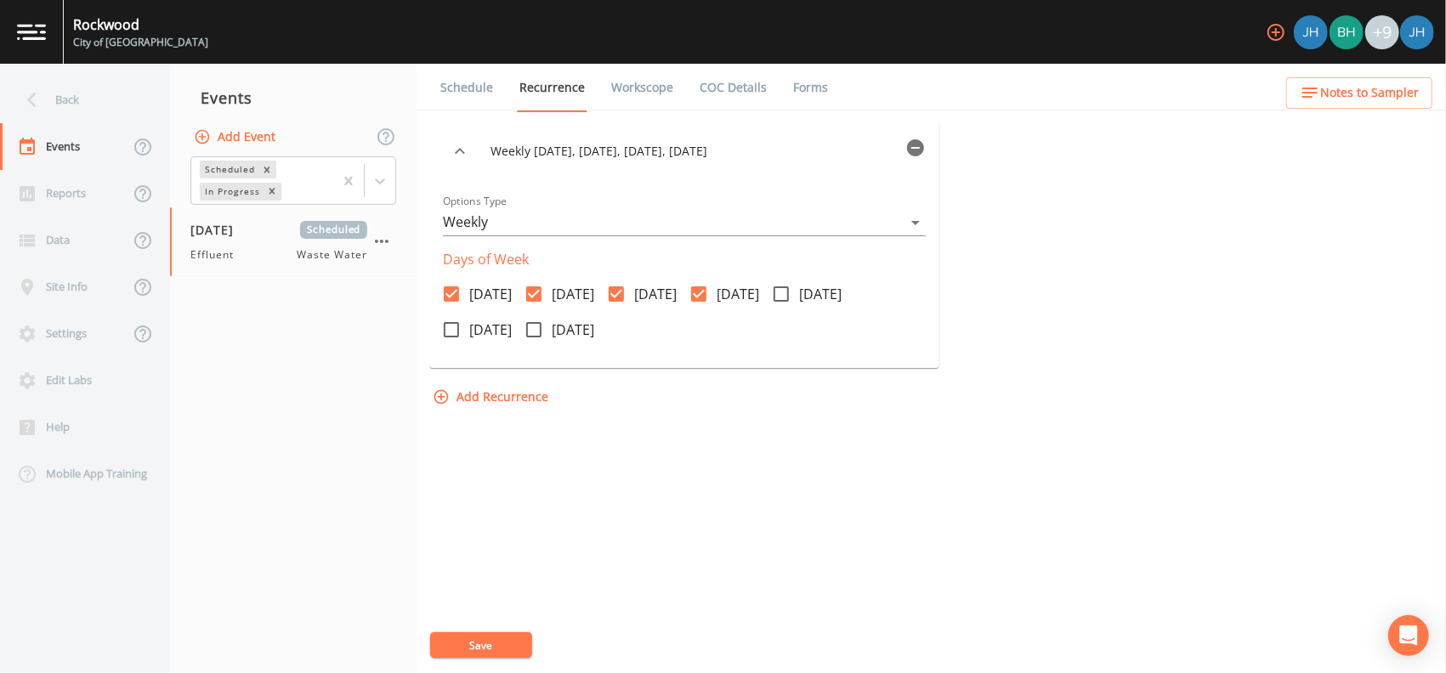
click at [780, 287] on input "[DATE]" at bounding box center [771, 284] width 17 height 17
checkbox input "true"
click at [485, 639] on button "Save" at bounding box center [481, 646] width 102 height 26
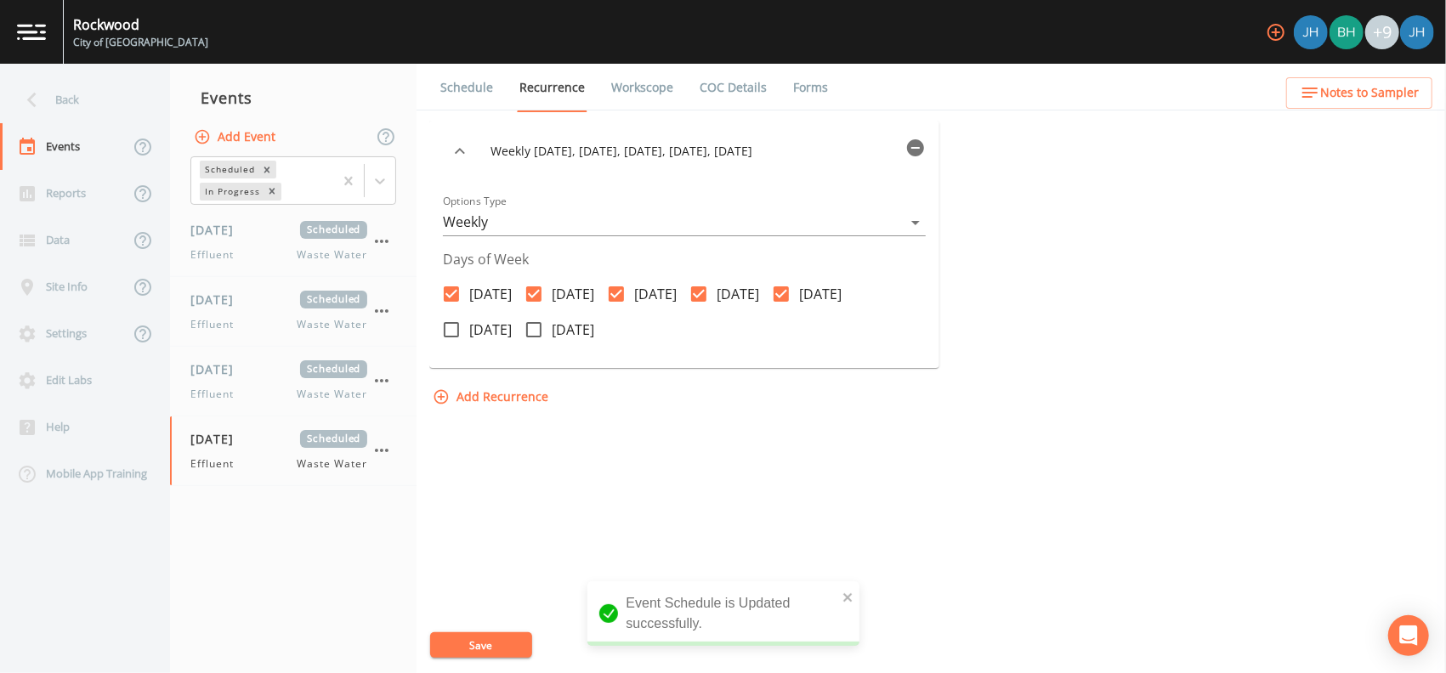
click at [461, 94] on link "Schedule" at bounding box center [467, 88] width 58 height 48
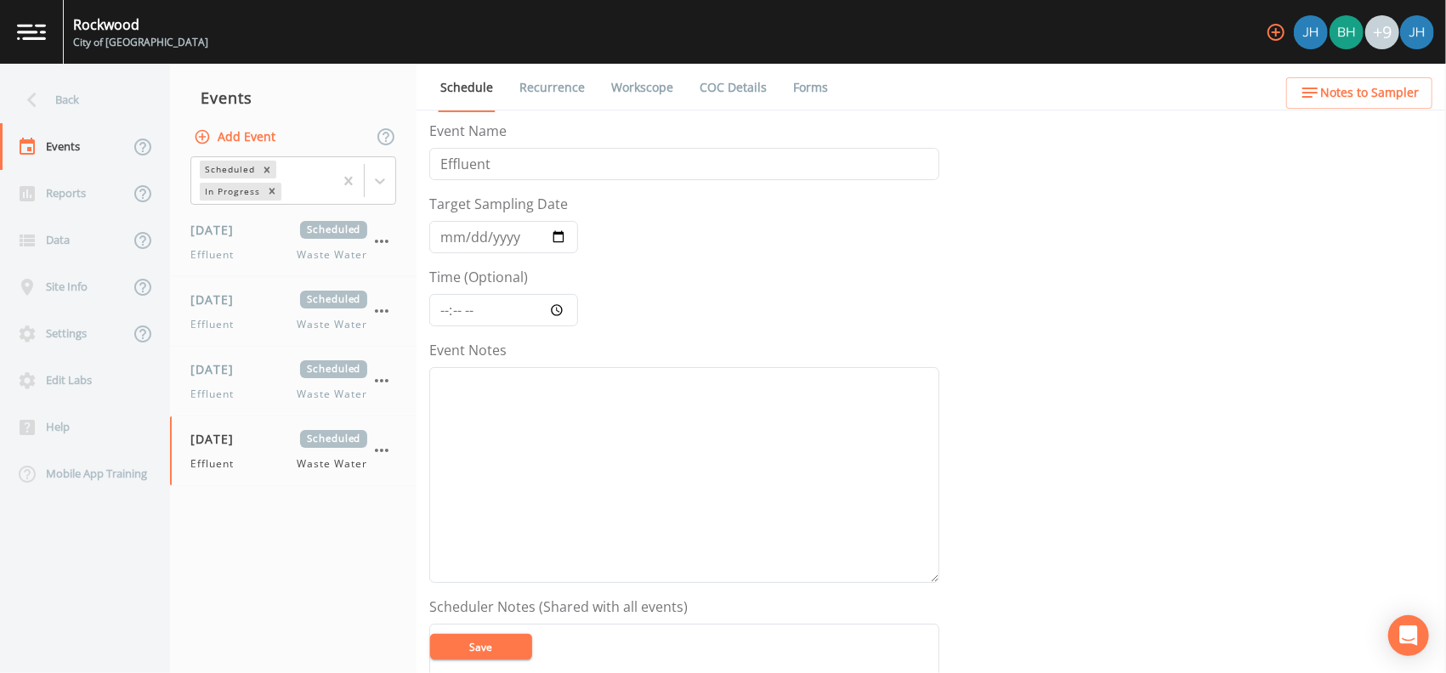
click at [644, 82] on link "Workscope" at bounding box center [642, 88] width 67 height 48
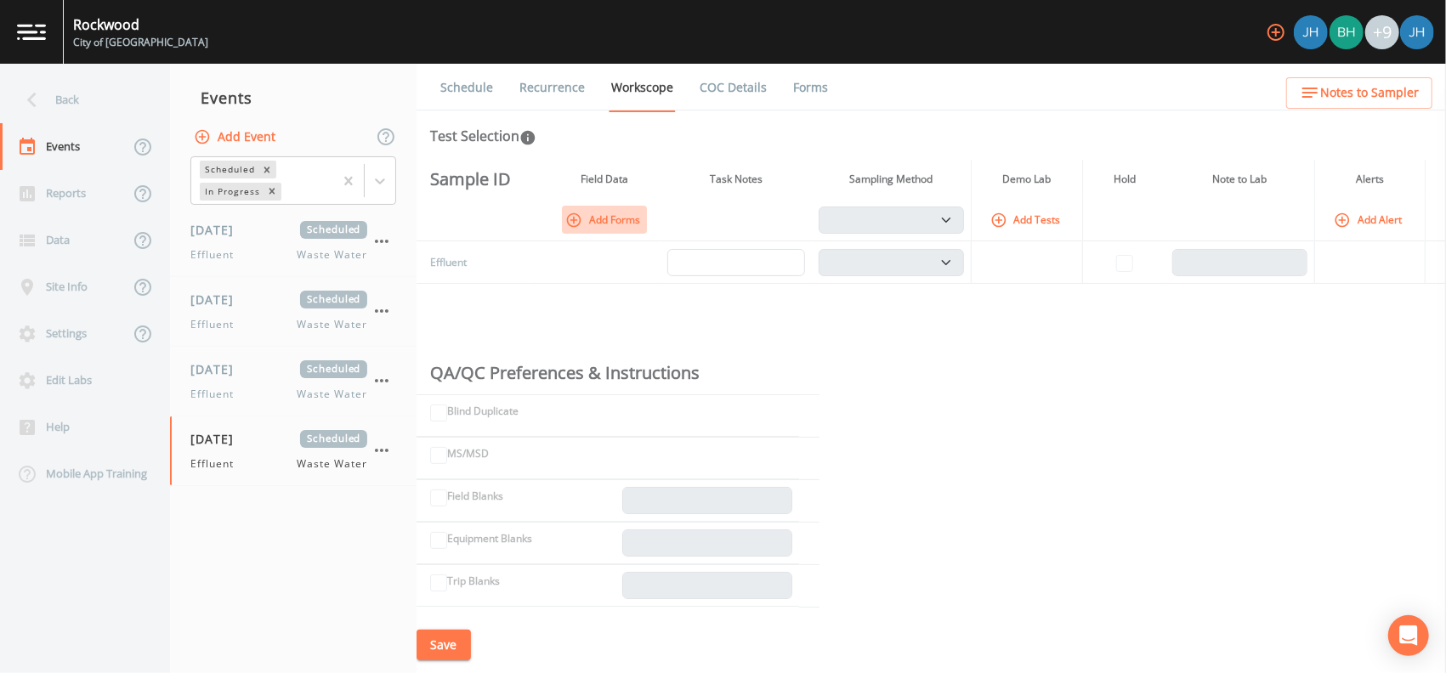
click at [616, 219] on button "Add Forms" at bounding box center [604, 220] width 85 height 28
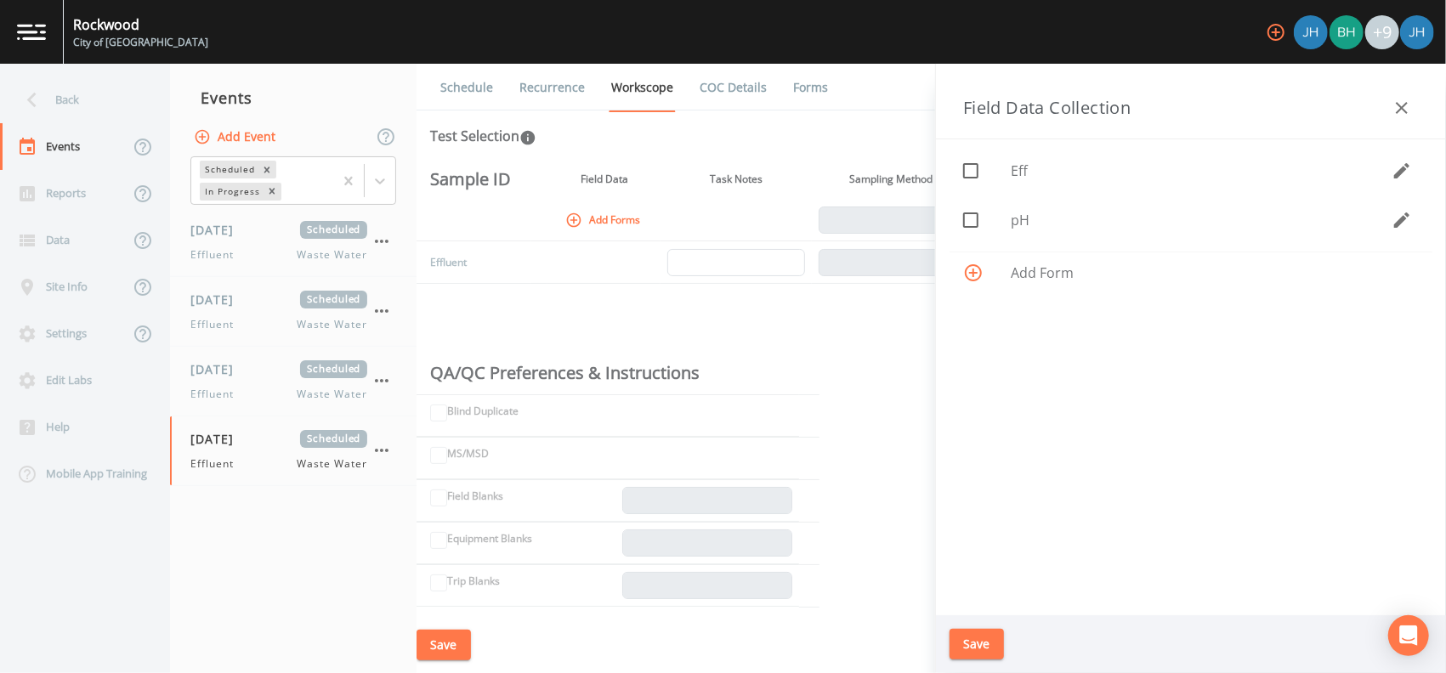
click at [972, 172] on icon at bounding box center [971, 171] width 20 height 20
checkbox input "true"
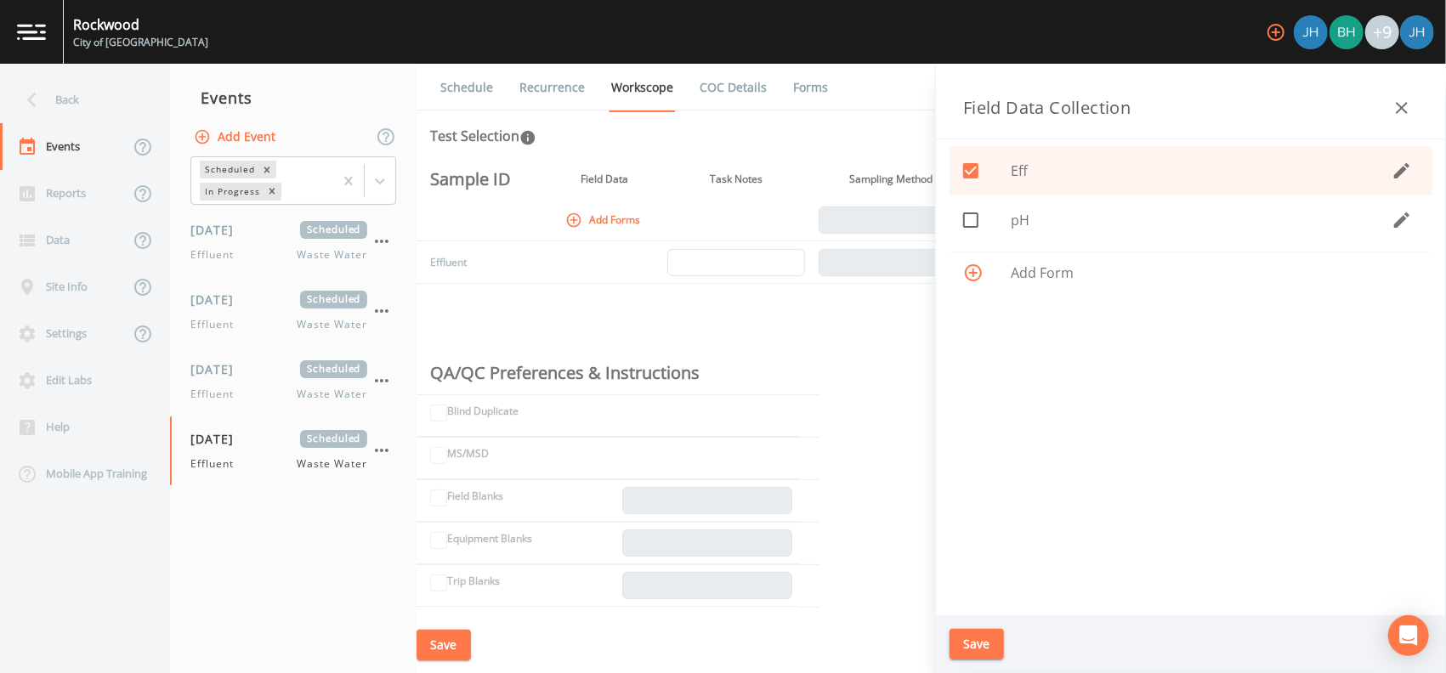
click at [968, 645] on button "Save" at bounding box center [977, 644] width 54 height 31
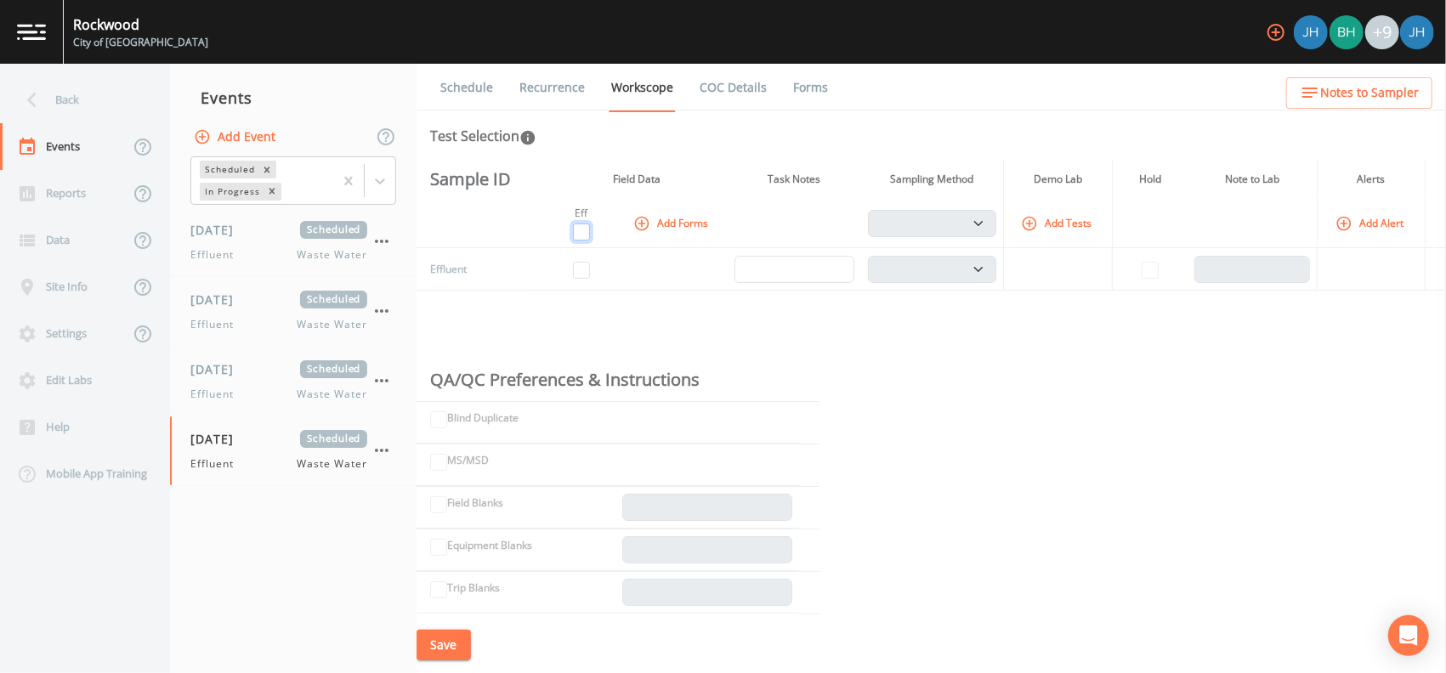
click at [576, 227] on input "checkbox" at bounding box center [581, 232] width 17 height 17
checkbox input "true"
click at [705, 293] on div "Sample ID Field Data Task Notes Sampling Method Demo Lab Hold Note to Lab Alert…" at bounding box center [932, 388] width 1030 height 457
drag, startPoint x: 705, startPoint y: 293, endPoint x: 627, endPoint y: 260, distance: 85.0
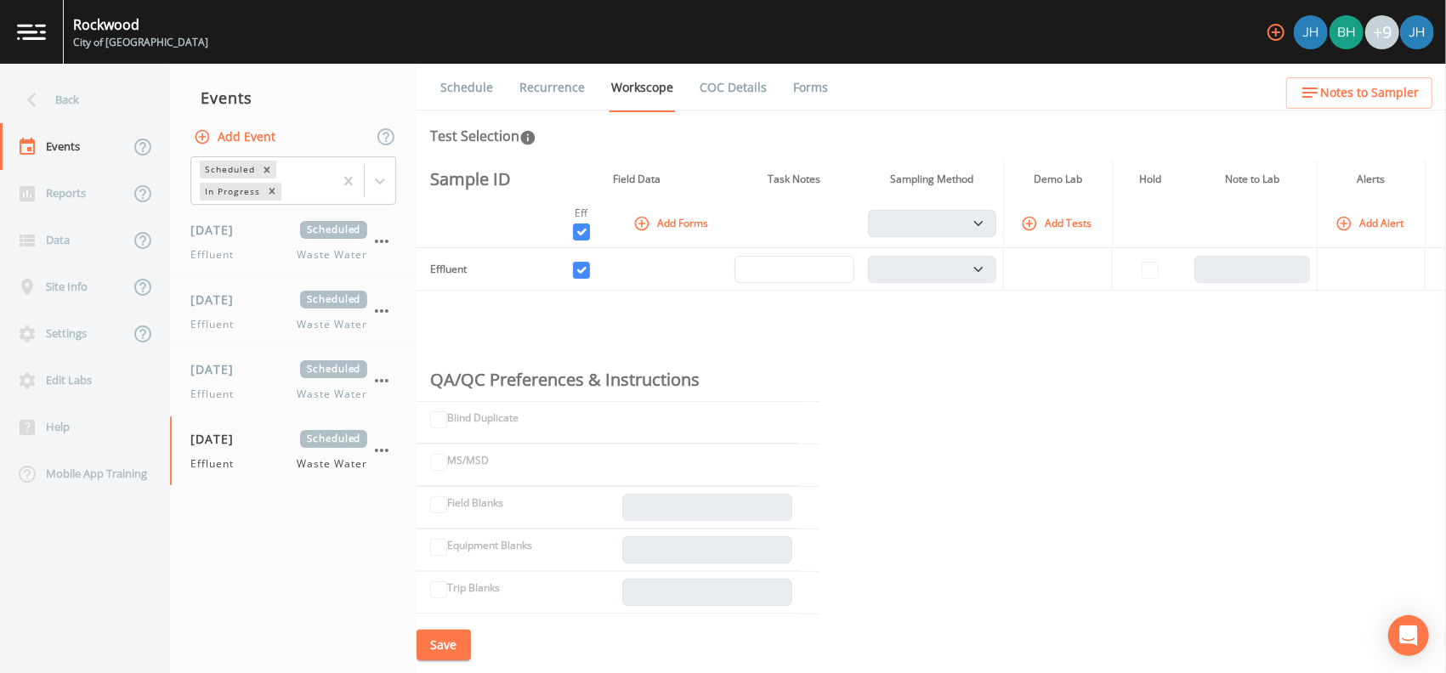
click at [628, 262] on td at bounding box center [672, 269] width 111 height 43
click at [703, 88] on link "COC Details" at bounding box center [733, 88] width 72 height 48
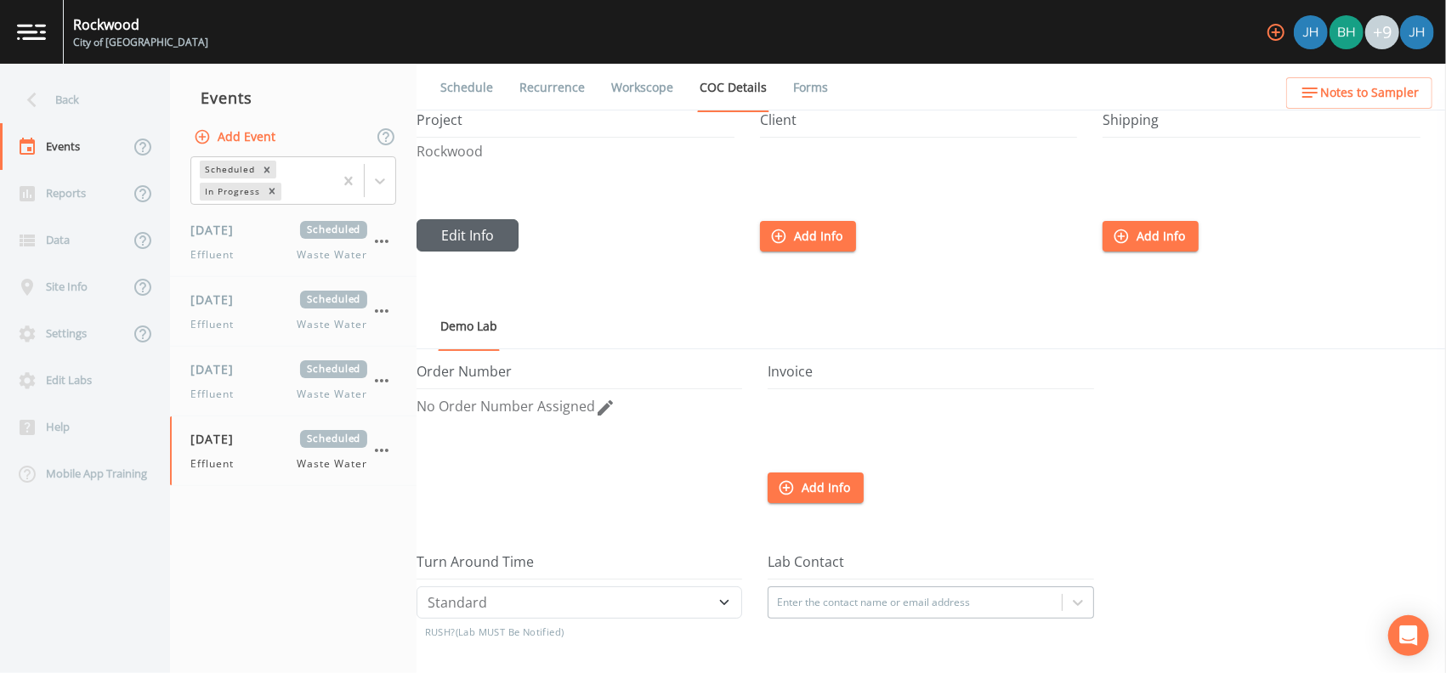
click at [496, 235] on button "Edit Info" at bounding box center [468, 235] width 102 height 32
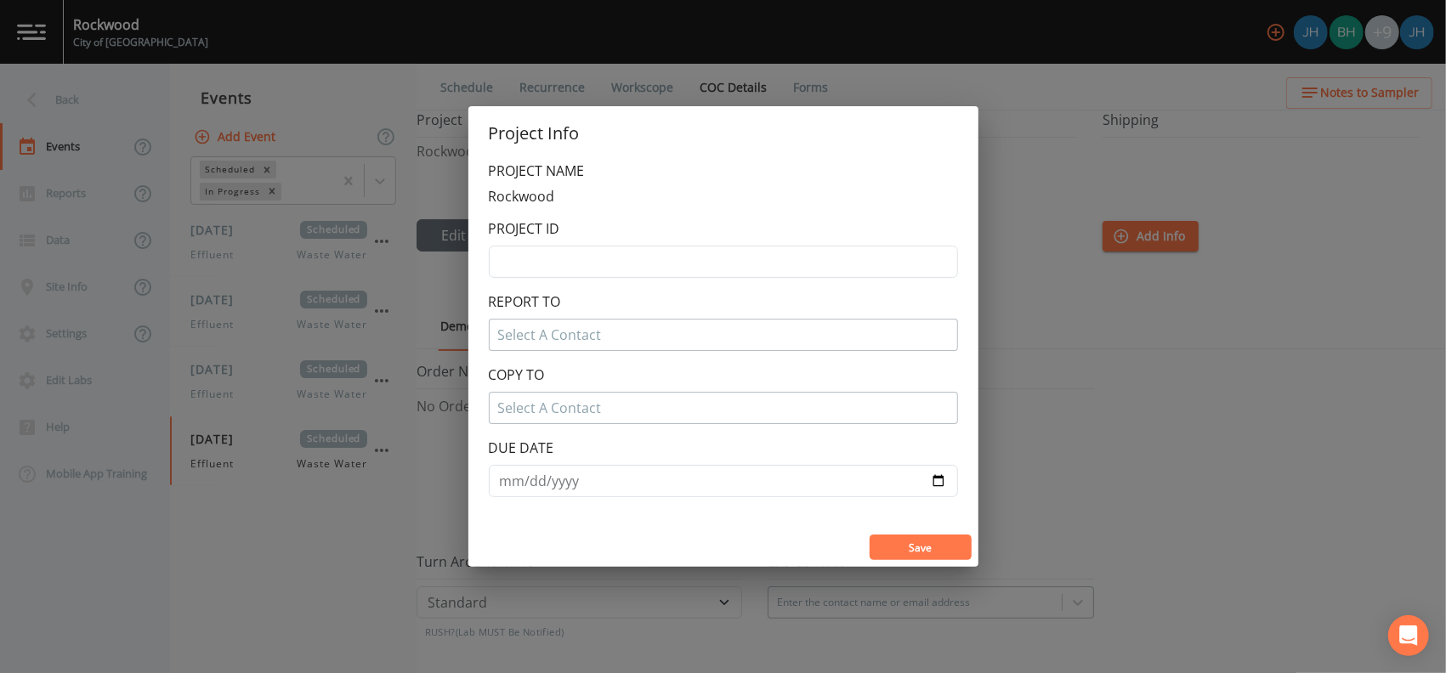
click at [531, 195] on p "Rockwood" at bounding box center [723, 196] width 469 height 17
click at [608, 207] on form "PROJECT NAME Rockwood PROJECT ID REPORT TO Select A Contact COPY TO Select A Co…" at bounding box center [723, 329] width 469 height 337
click at [605, 199] on p "Rockwood" at bounding box center [723, 196] width 469 height 17
click at [563, 264] on input "text" at bounding box center [723, 262] width 469 height 32
type input "MI00211"
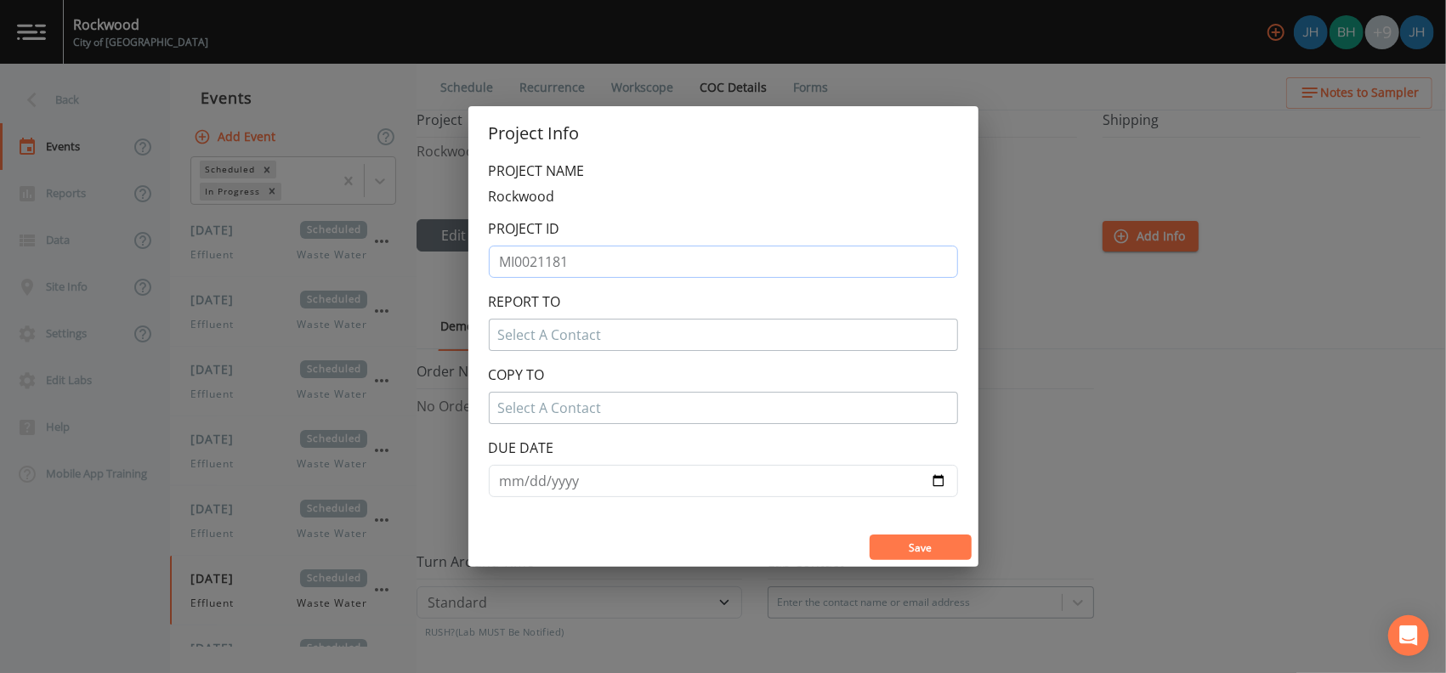
type input "MI0021181"
click at [567, 338] on div at bounding box center [723, 334] width 451 height 27
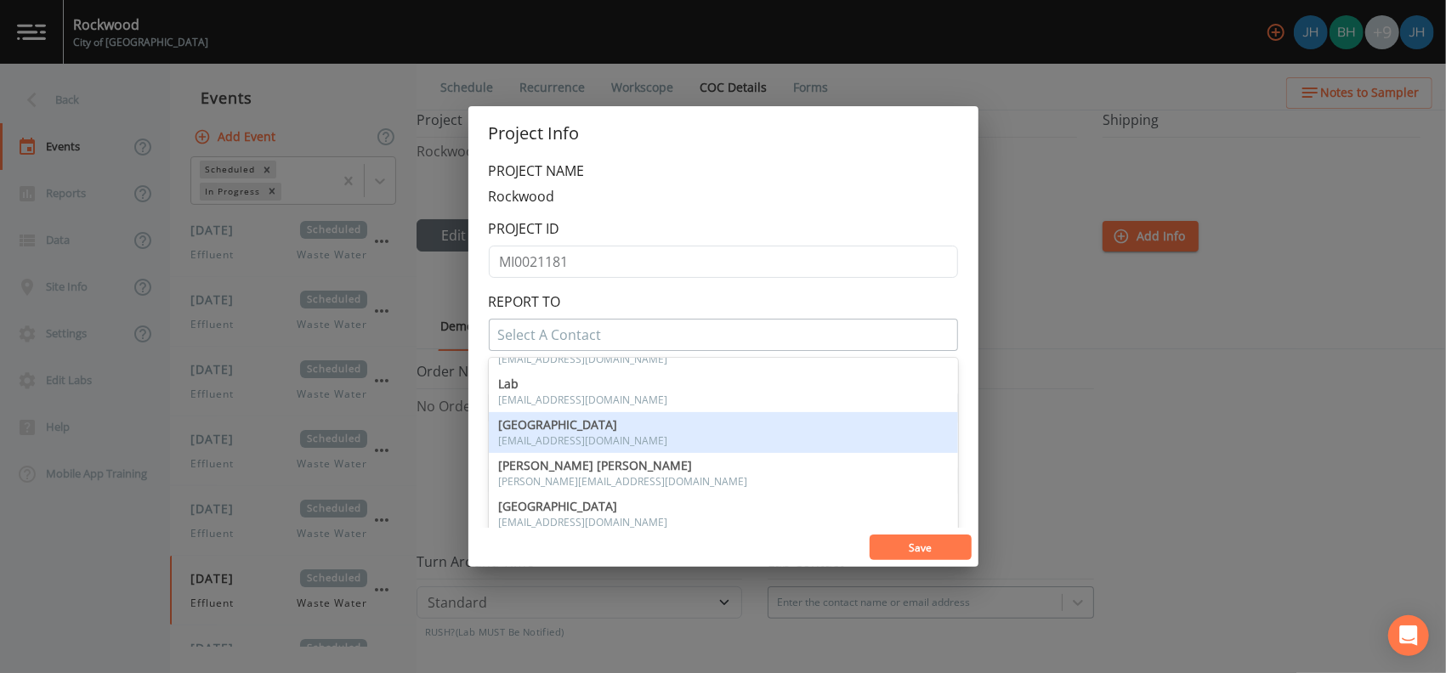
scroll to position [226, 0]
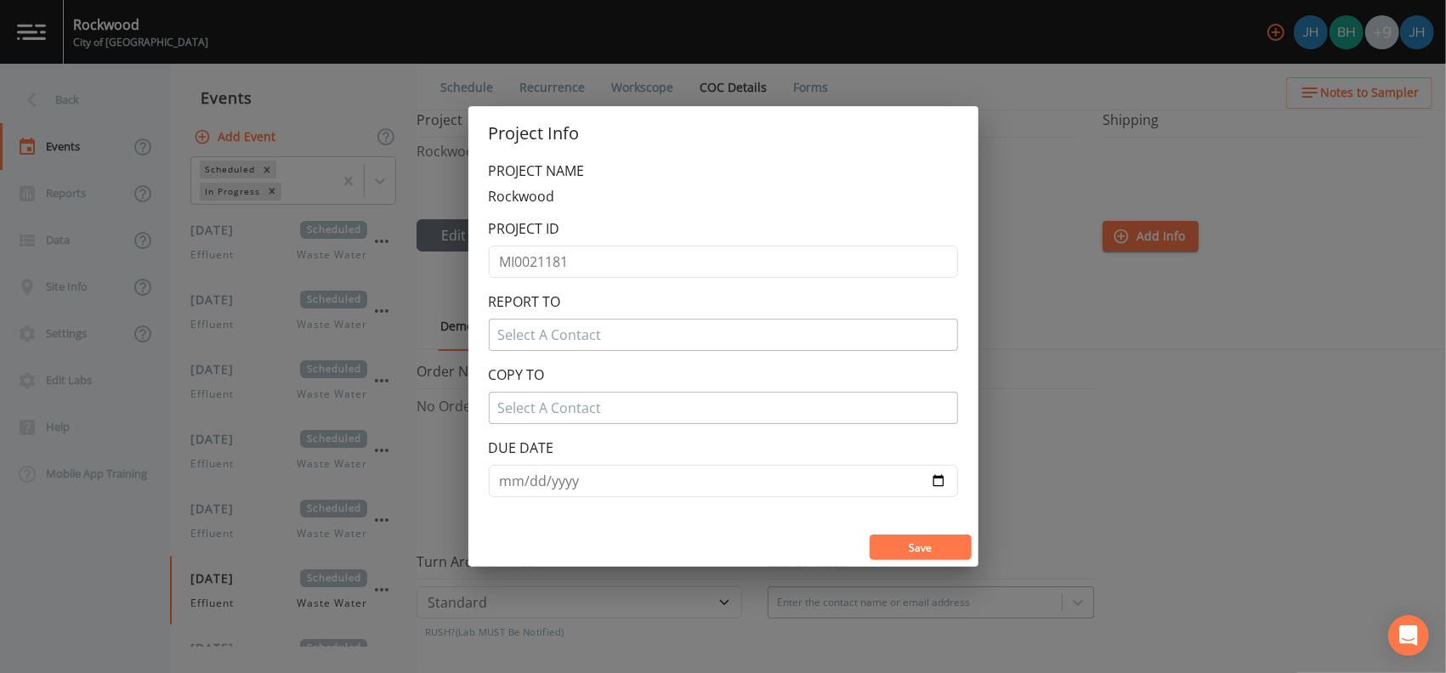
click at [636, 308] on div "REPORT TO Select A Contact" at bounding box center [723, 322] width 469 height 60
click at [628, 408] on div at bounding box center [723, 407] width 451 height 27
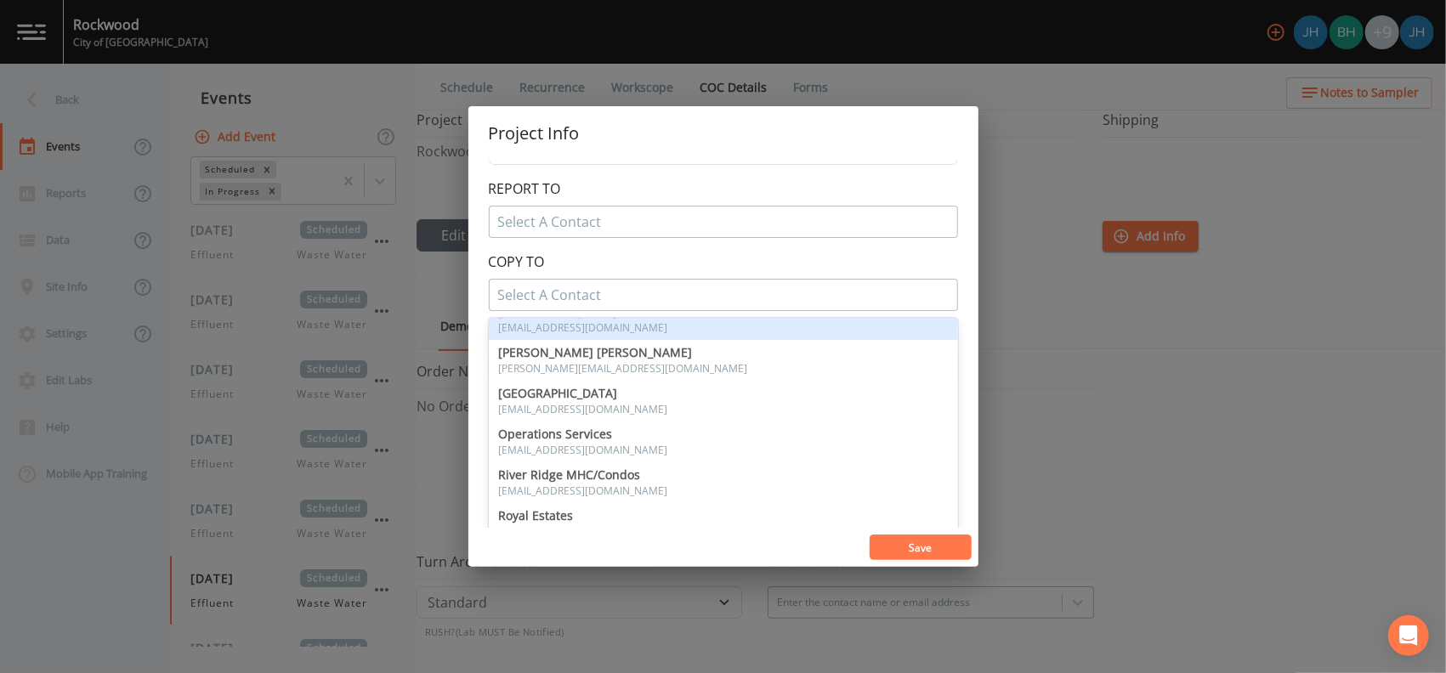
scroll to position [281, 0]
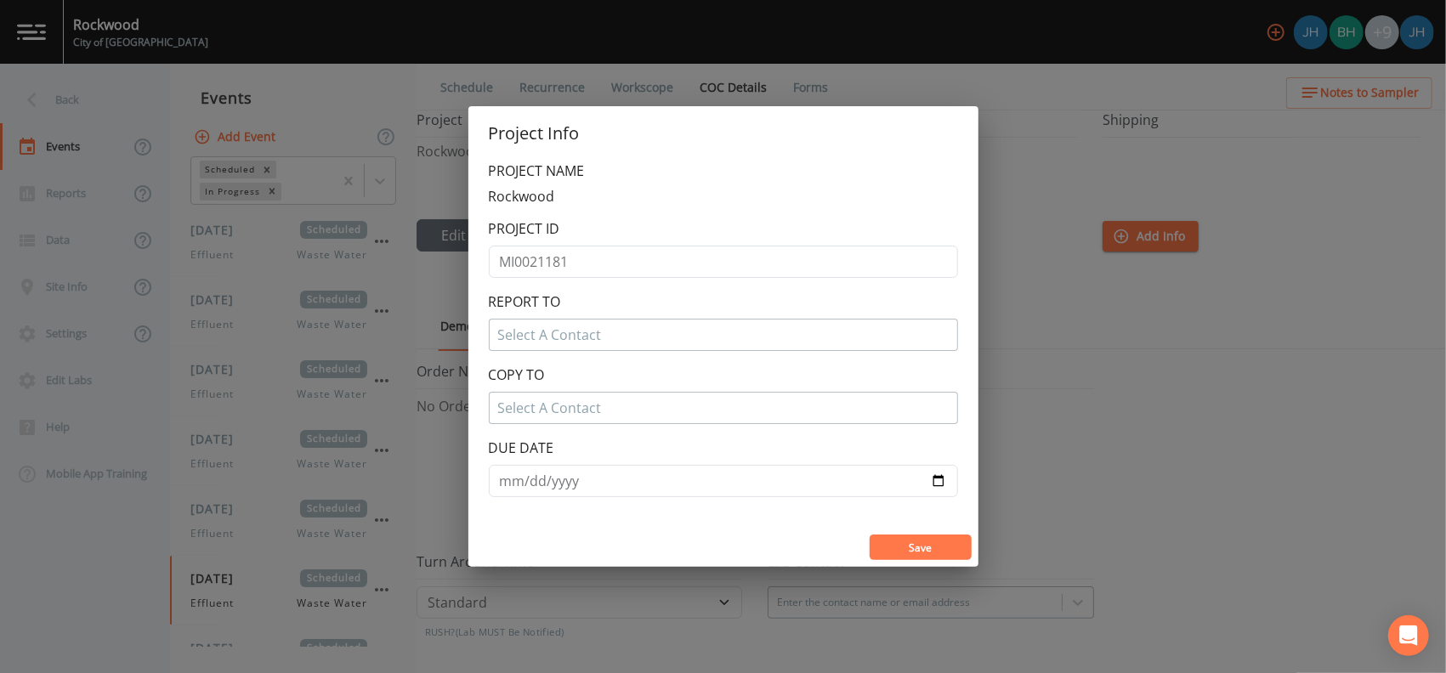
click at [690, 258] on form "PROJECT NAME Rockwood PROJECT ID MI0021181 REPORT TO Select A Contact COPY TO S…" at bounding box center [723, 329] width 469 height 337
click at [550, 270] on input "text" at bounding box center [723, 262] width 469 height 32
type input "MI00211181"
click at [912, 541] on button "Save" at bounding box center [921, 548] width 102 height 26
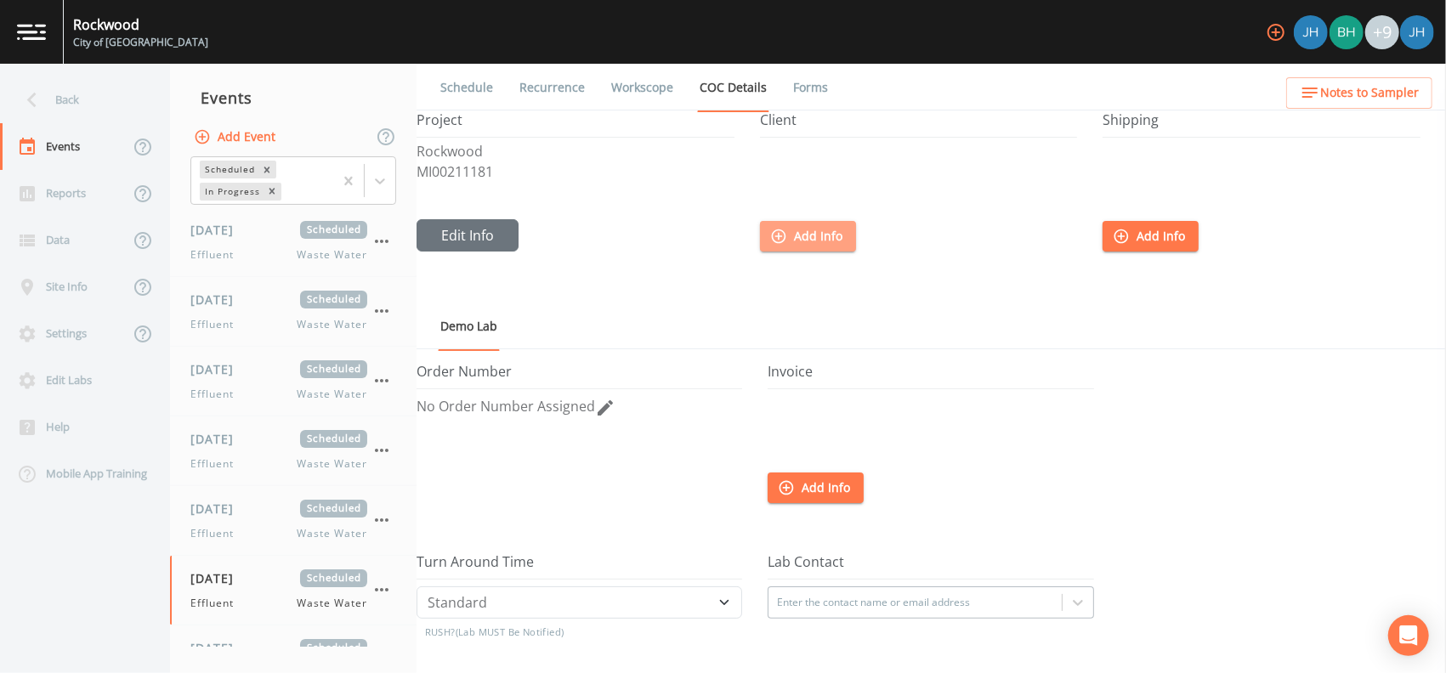
click at [822, 238] on button "Add Info" at bounding box center [808, 236] width 96 height 31
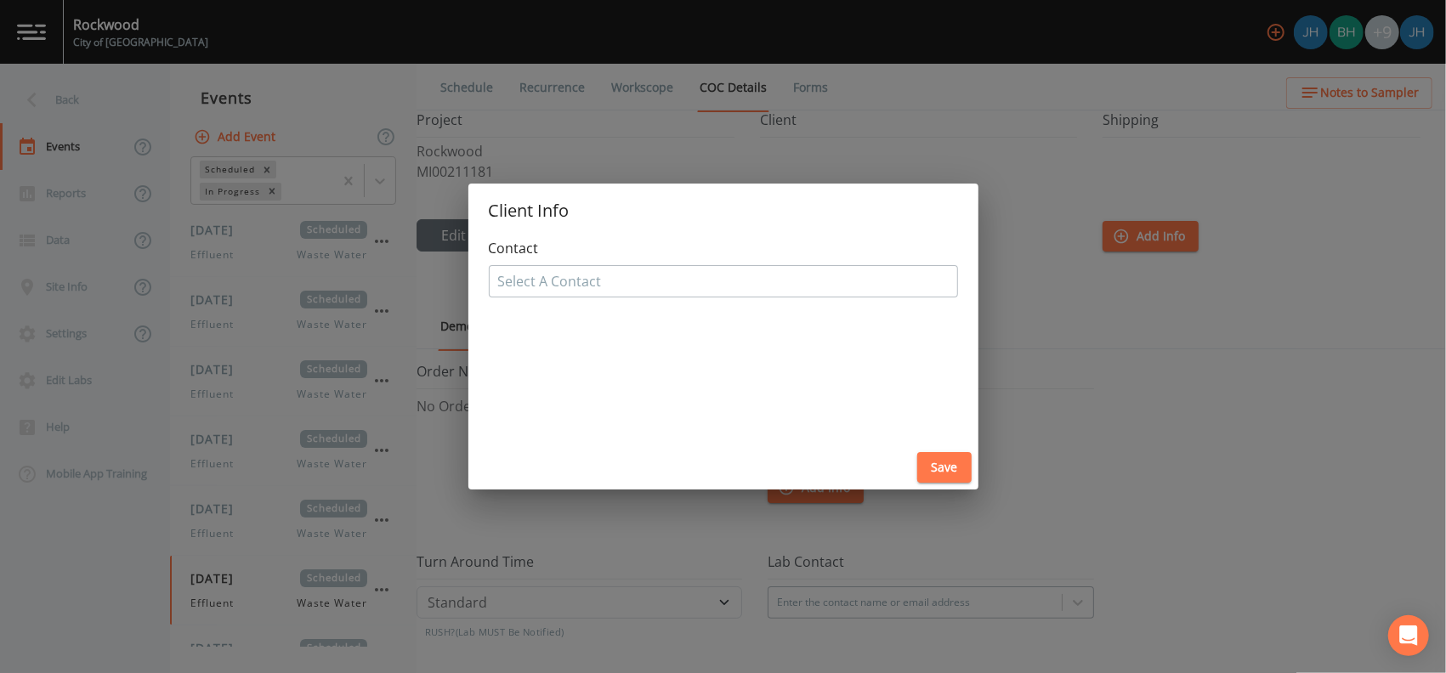
click at [605, 280] on div at bounding box center [723, 281] width 451 height 27
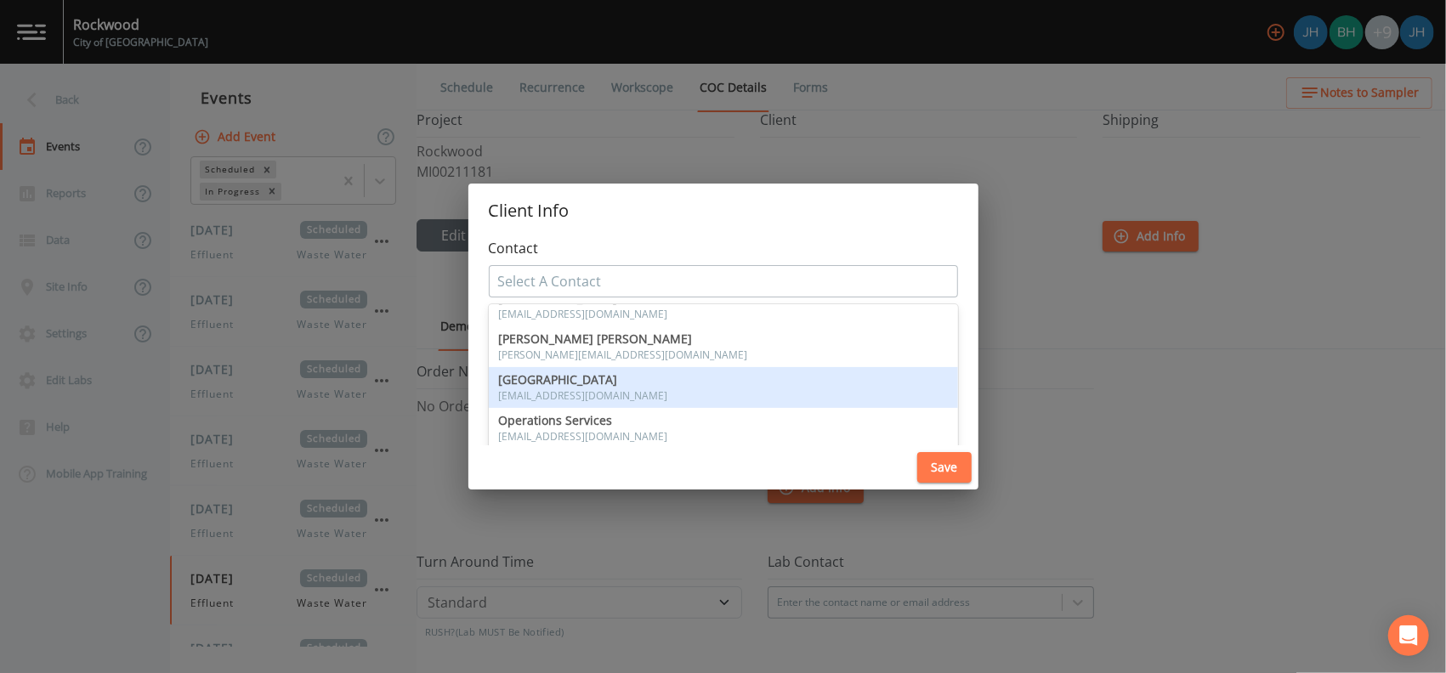
scroll to position [281, 0]
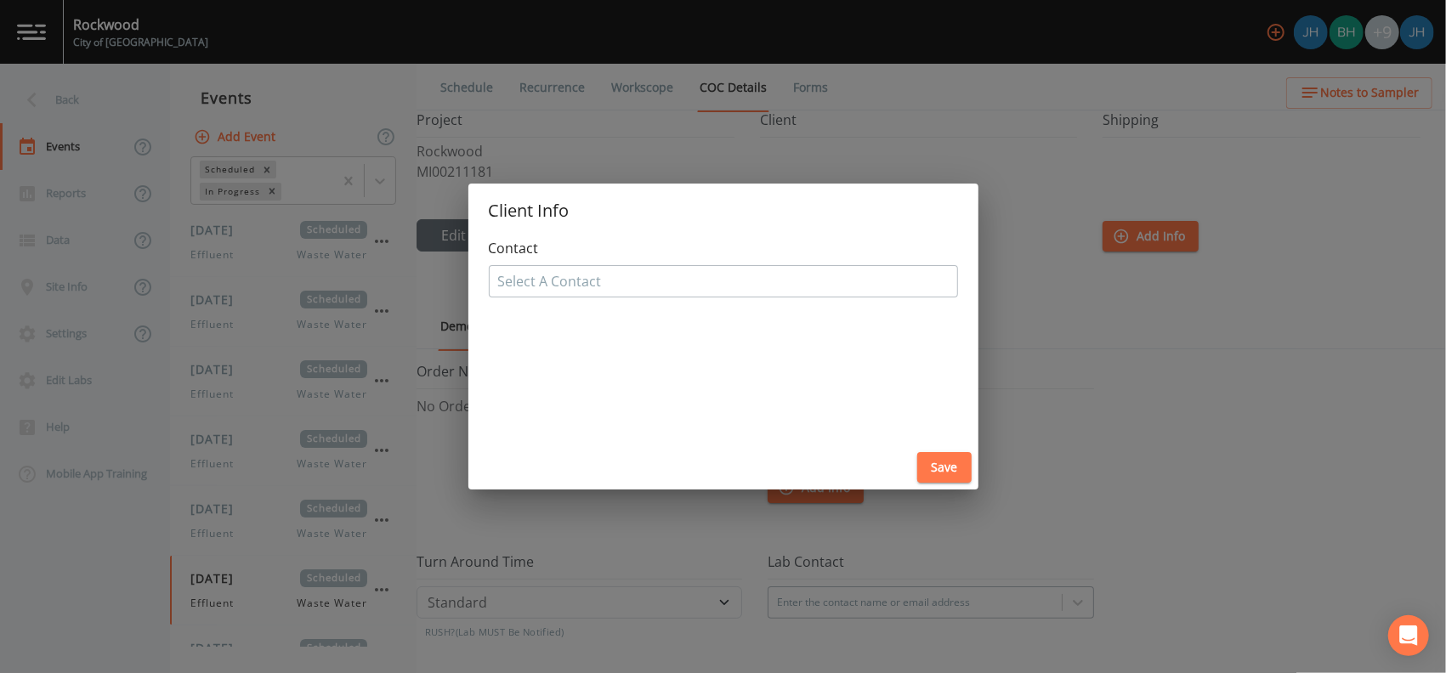
drag, startPoint x: 958, startPoint y: 295, endPoint x: 950, endPoint y: 286, distance: 12.6
click at [955, 293] on div "Contact Select A Contact" at bounding box center [723, 341] width 510 height 207
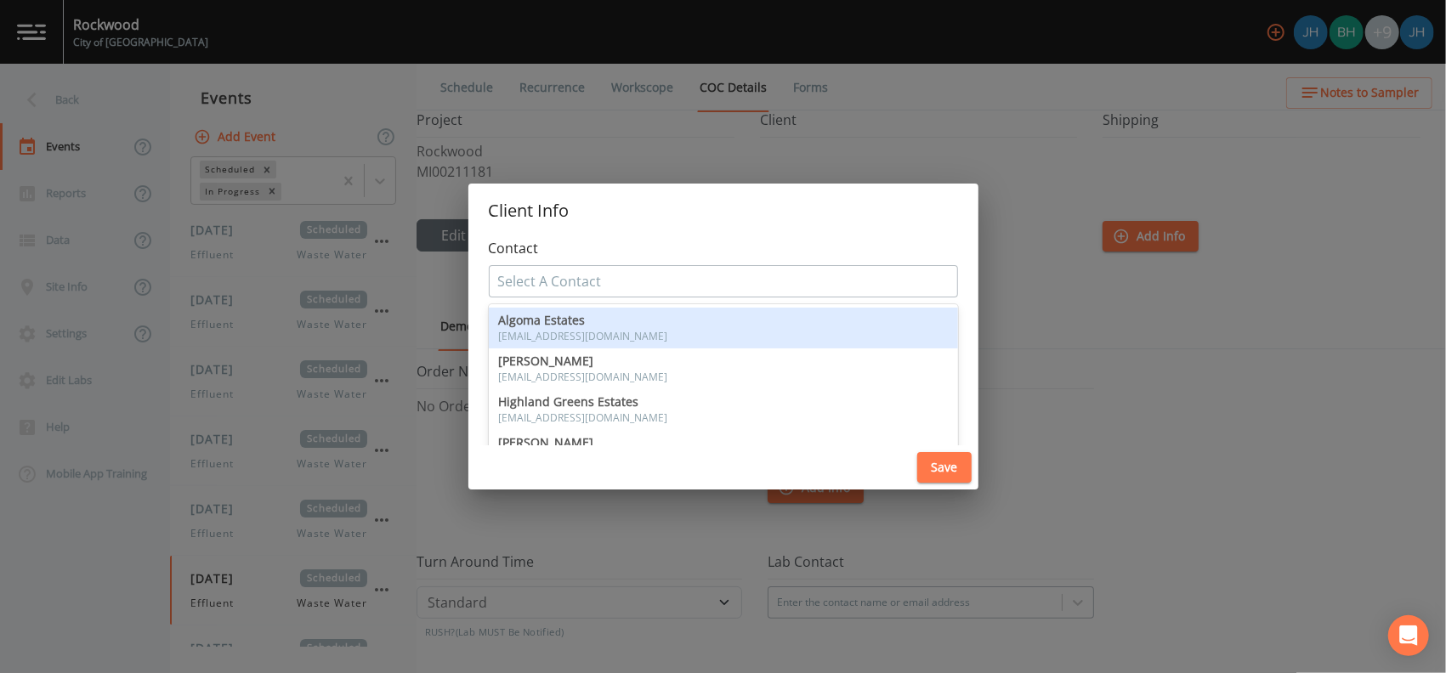
click at [917, 278] on div at bounding box center [723, 281] width 451 height 27
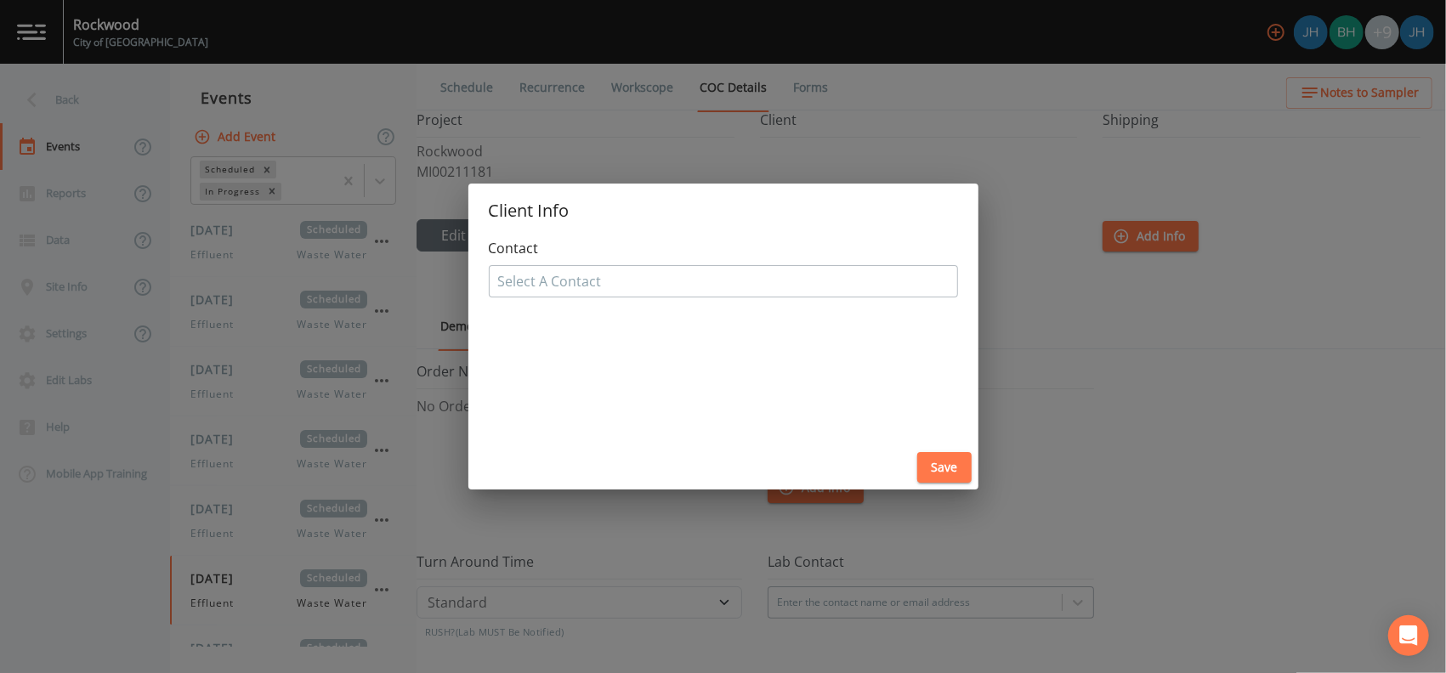
click at [974, 360] on div "Contact Select A Contact" at bounding box center [723, 341] width 510 height 207
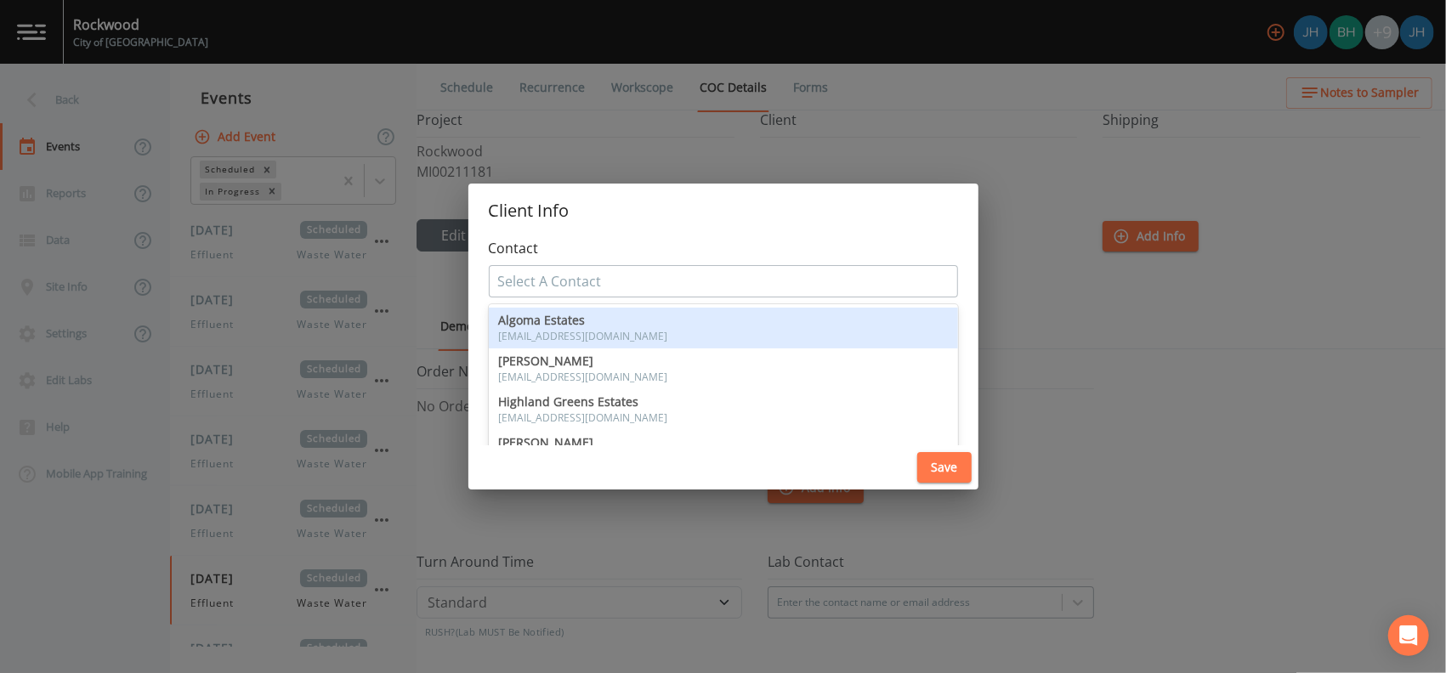
click at [806, 286] on div at bounding box center [723, 281] width 451 height 27
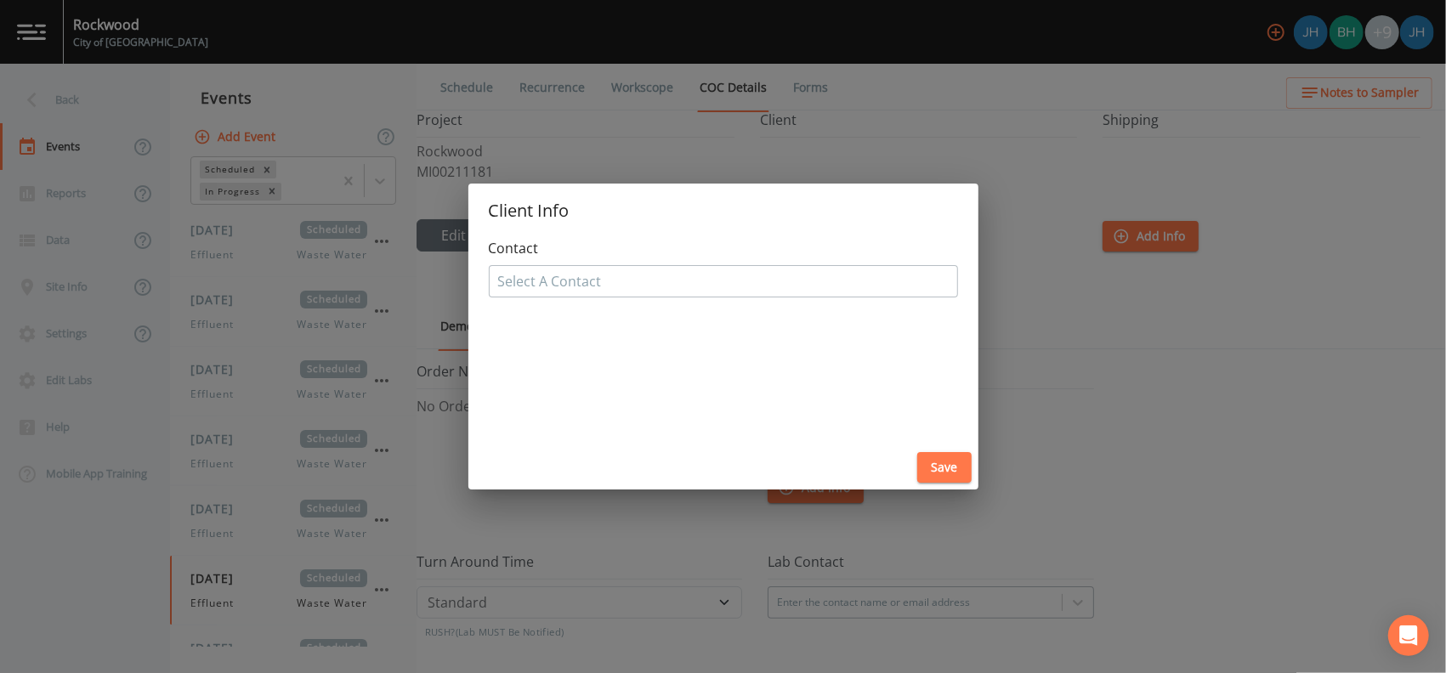
click at [610, 357] on div "Contact Select A Contact" at bounding box center [723, 341] width 510 height 207
click at [639, 292] on div at bounding box center [723, 281] width 451 height 27
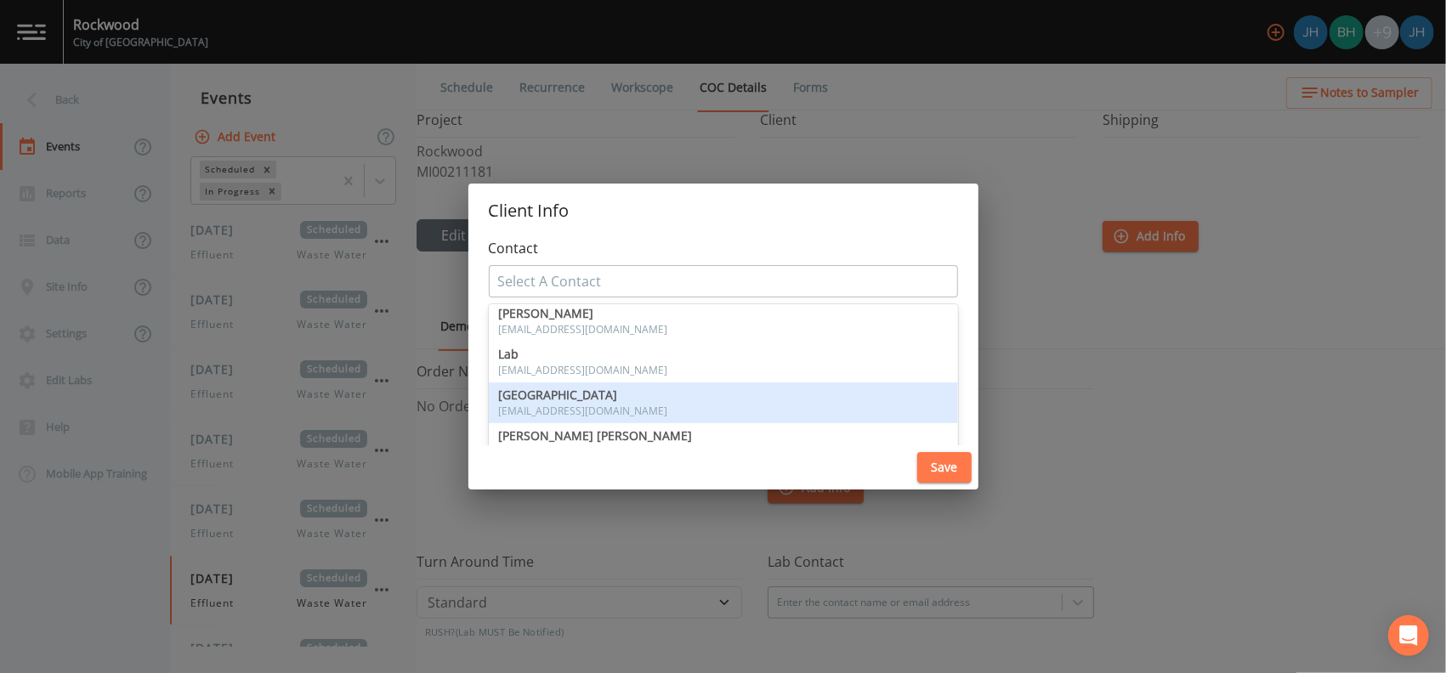
scroll to position [0, 0]
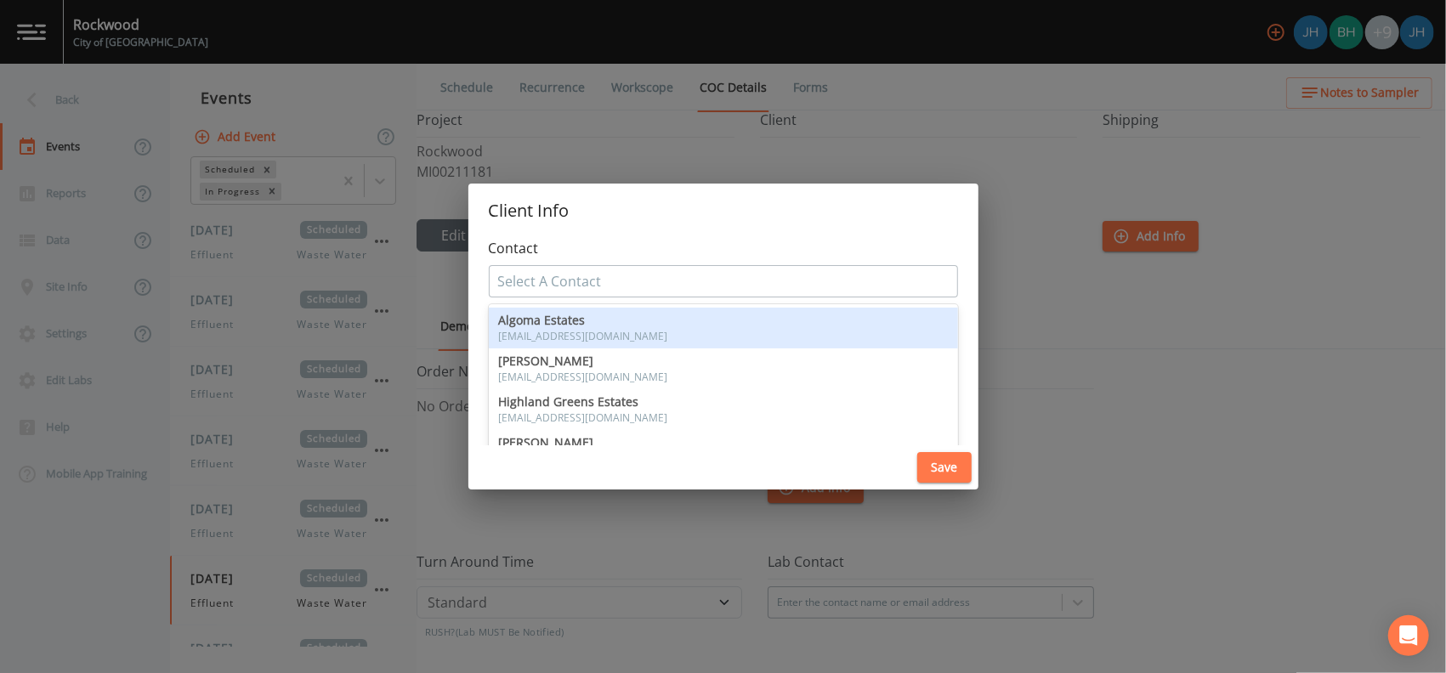
click at [872, 289] on div at bounding box center [723, 281] width 451 height 27
click at [768, 219] on h2 "Client Info" at bounding box center [723, 211] width 510 height 54
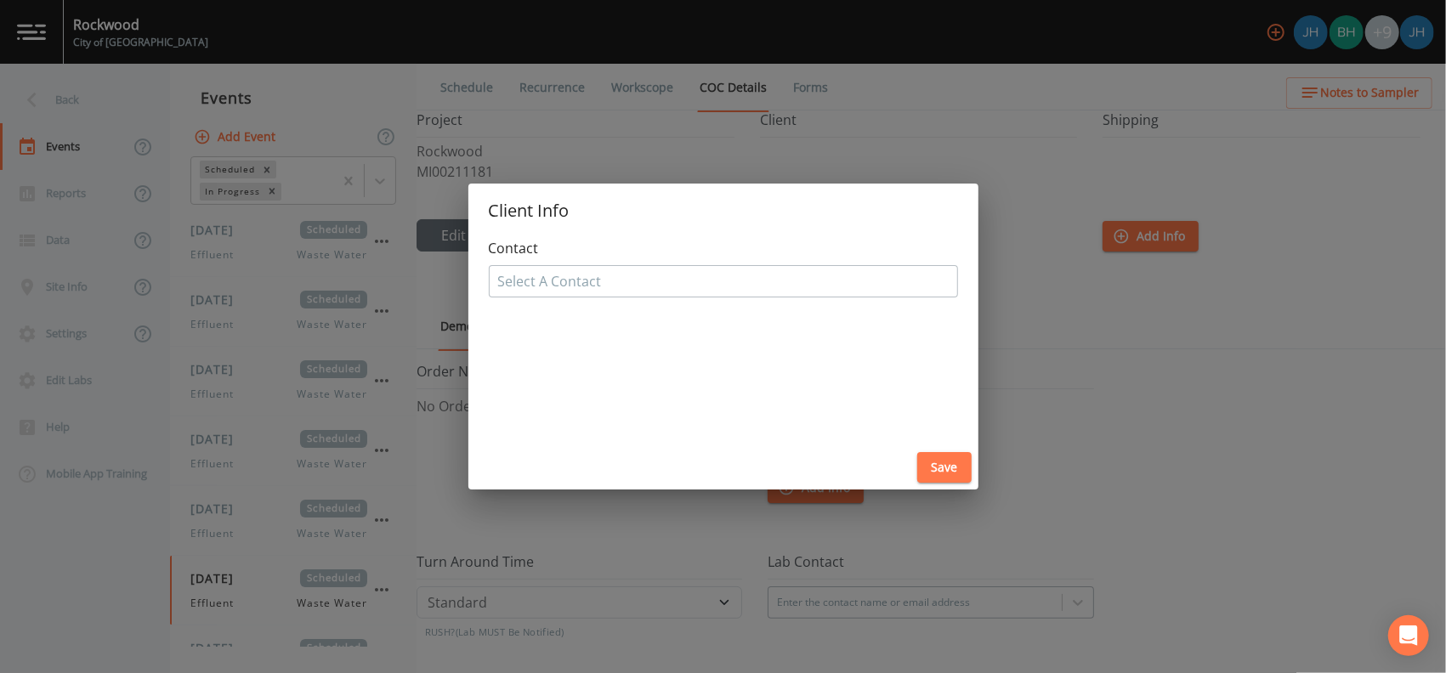
click at [875, 153] on div "Client Info Contact Select A Contact Save" at bounding box center [723, 336] width 1446 height 673
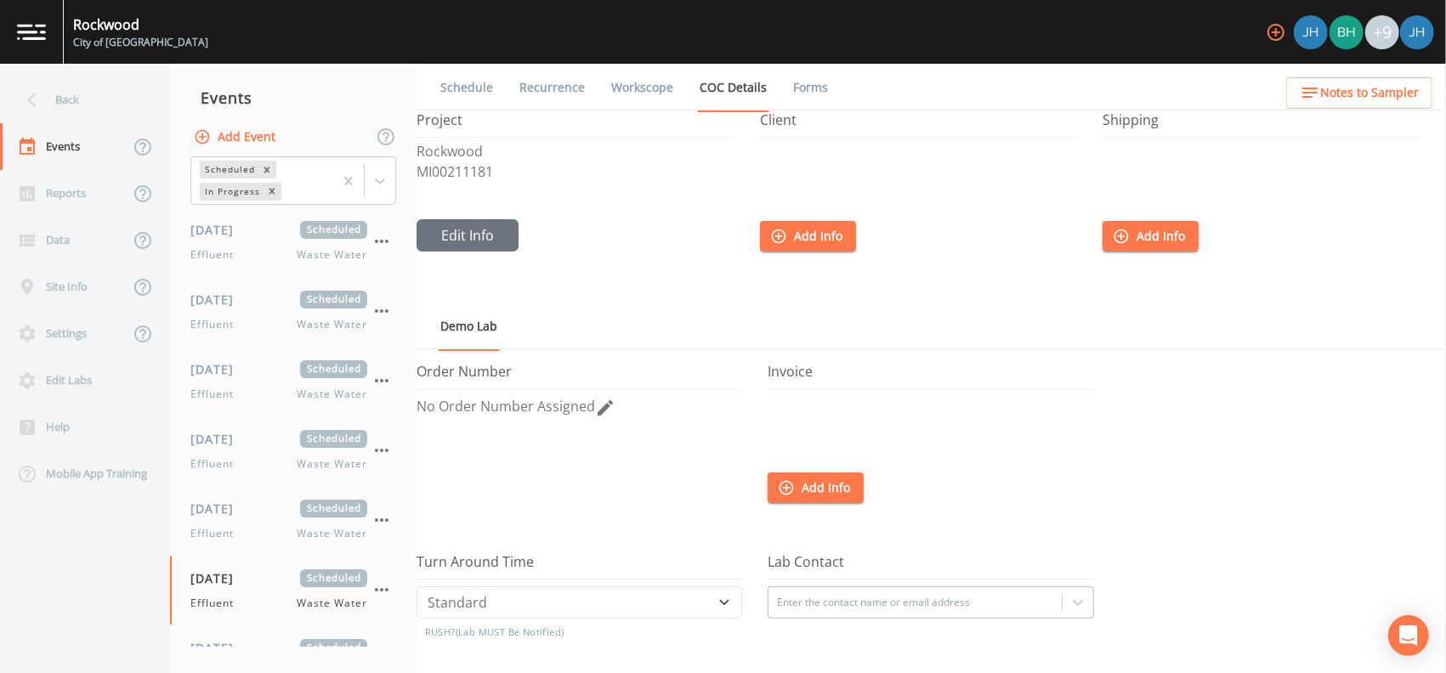
scroll to position [194, 0]
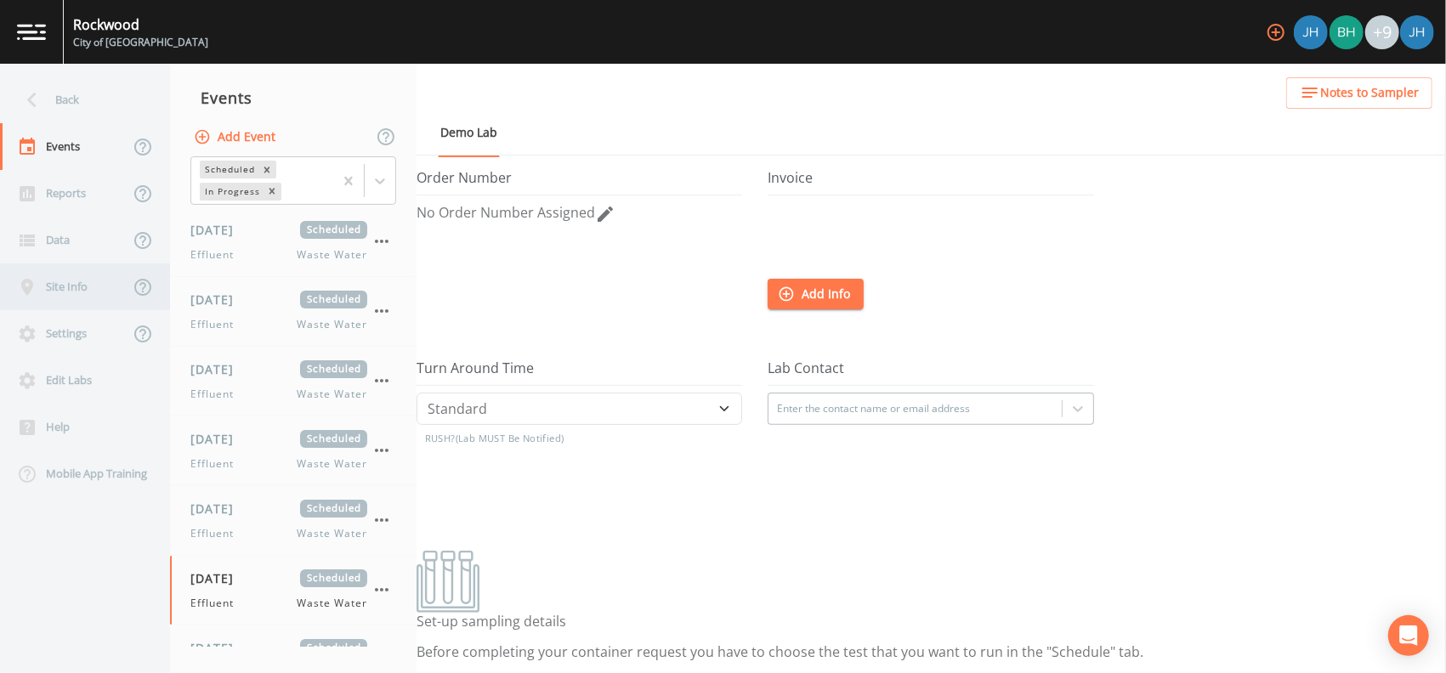
click at [71, 300] on div "Site Info" at bounding box center [64, 287] width 129 height 47
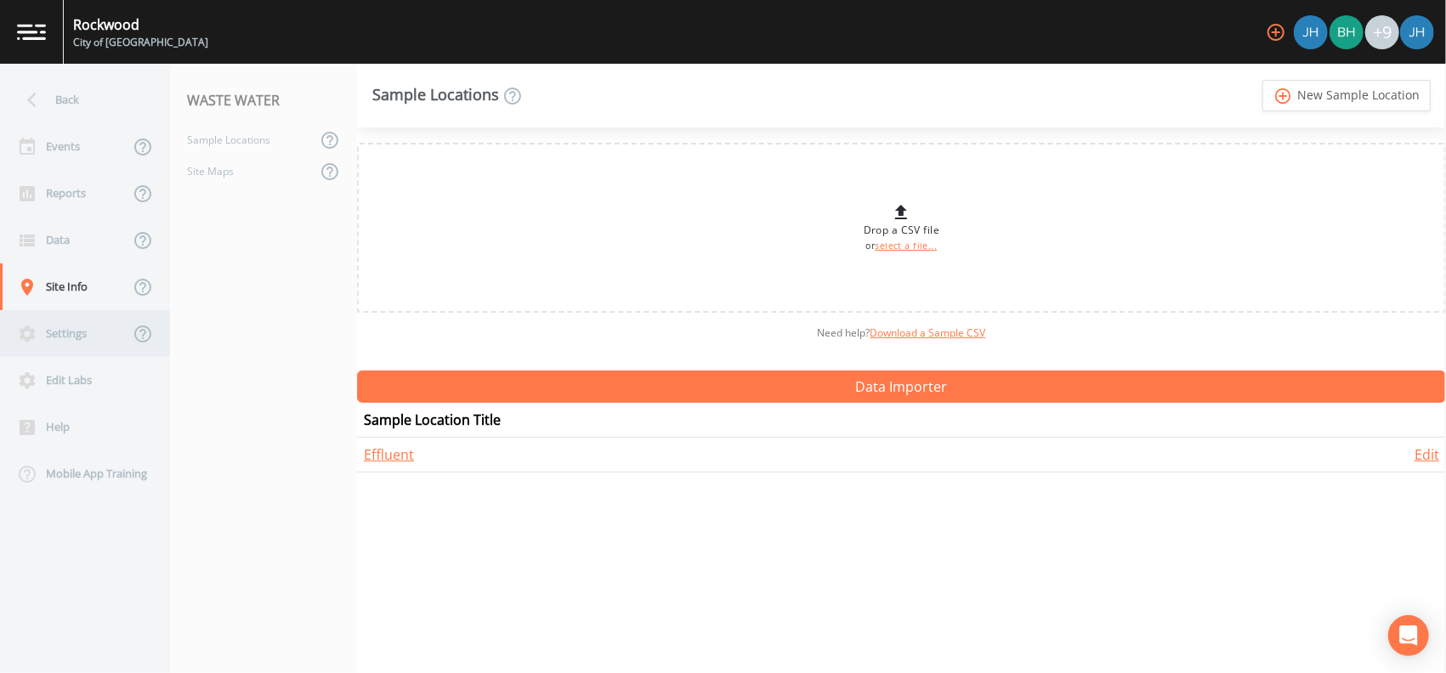
click at [69, 334] on div "Settings" at bounding box center [64, 333] width 129 height 47
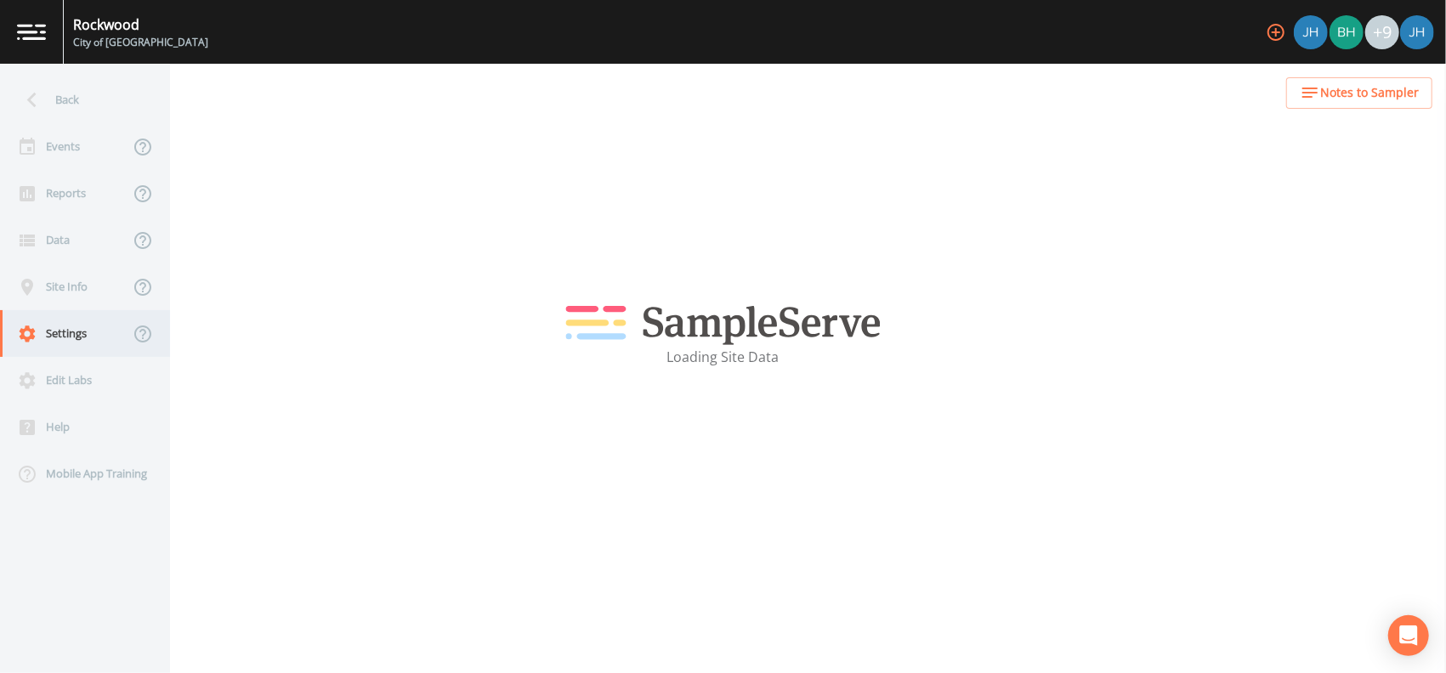
select select "47d45e13-a9d2-4a92-a30e-53aeb2a1ff48"
select select "[GEOGRAPHIC_DATA]"
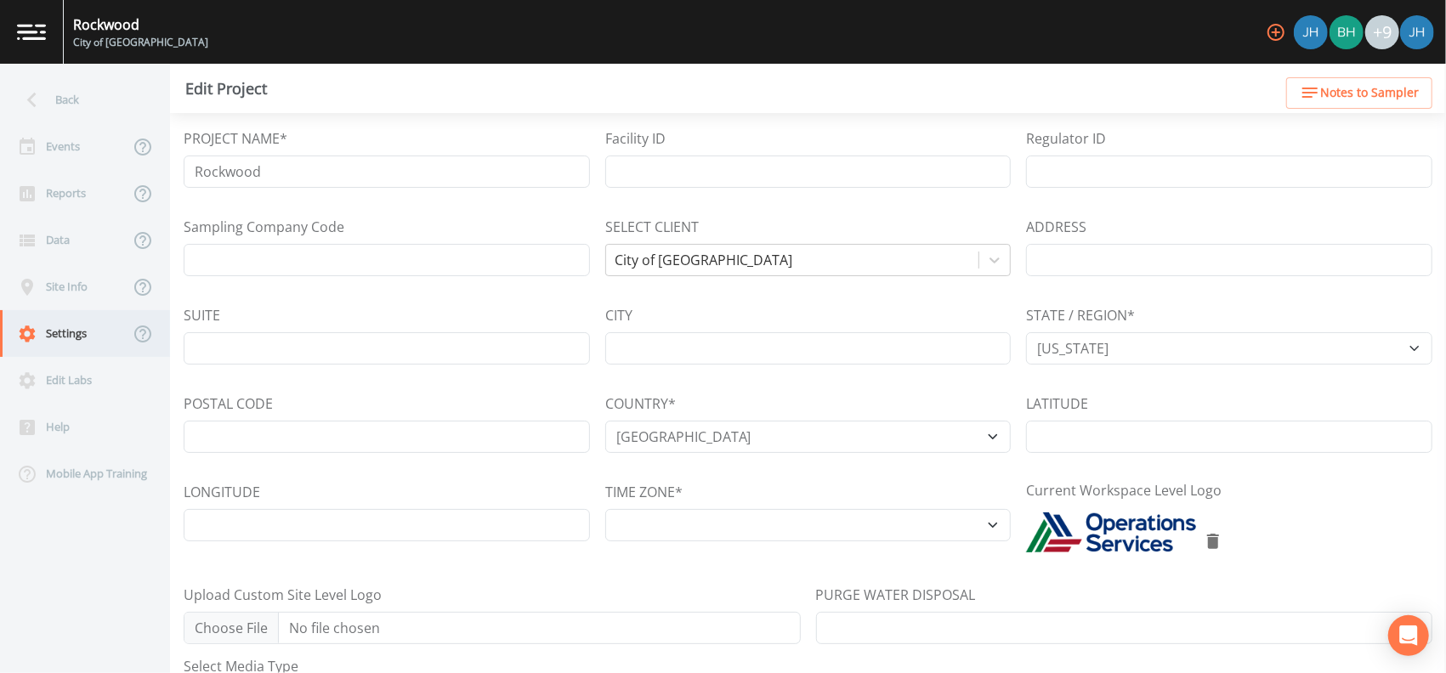
select select "America/New_York"
click at [193, 171] on input "Rockwood" at bounding box center [387, 172] width 406 height 32
type input "City of [GEOGRAPHIC_DATA]"
click at [693, 173] on input "Facility ID" at bounding box center [808, 172] width 406 height 32
type input "ROC"
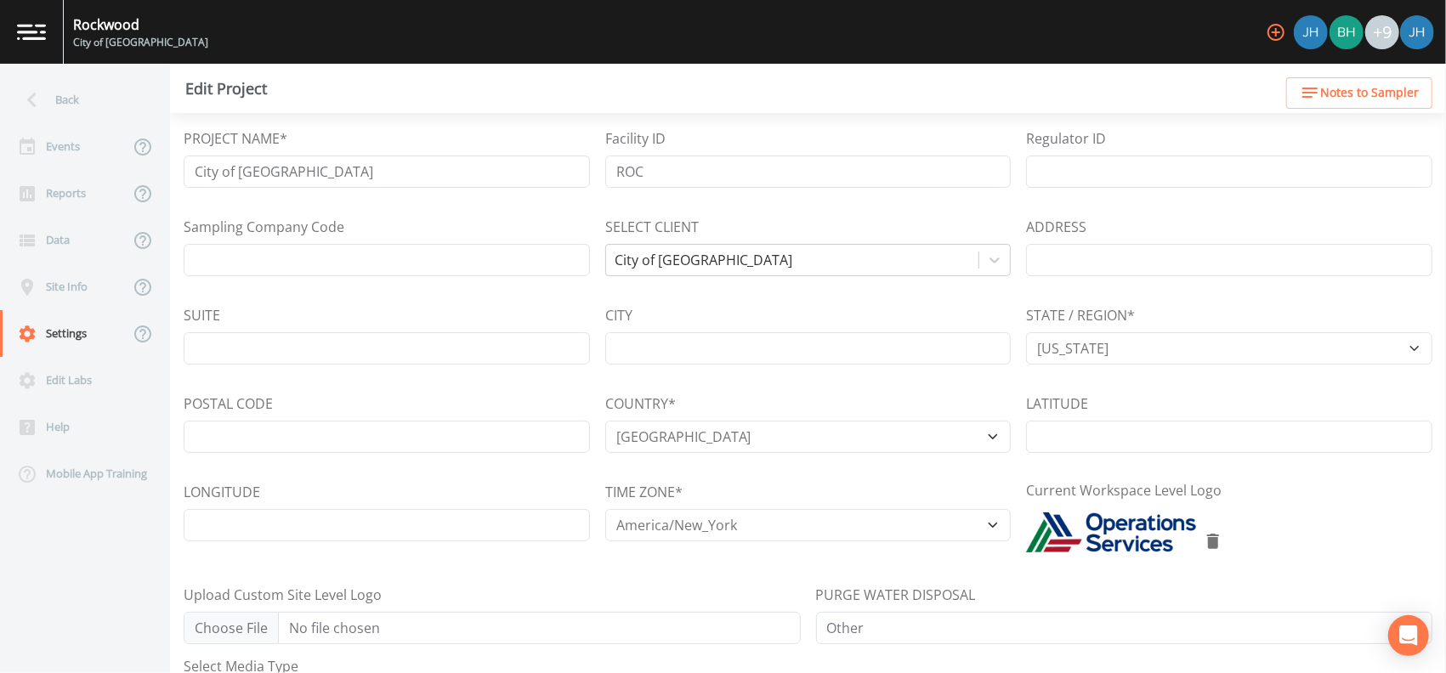
click at [436, 303] on div "PROJECT NAME* City of [GEOGRAPHIC_DATA] Facility ID ROC Regulator ID Sampling C…" at bounding box center [808, 392] width 1249 height 529
click at [287, 259] on input "Sampling Company Code" at bounding box center [387, 260] width 406 height 32
type input "Operations Services Inc"
type input "[GEOGRAPHIC_DATA]"
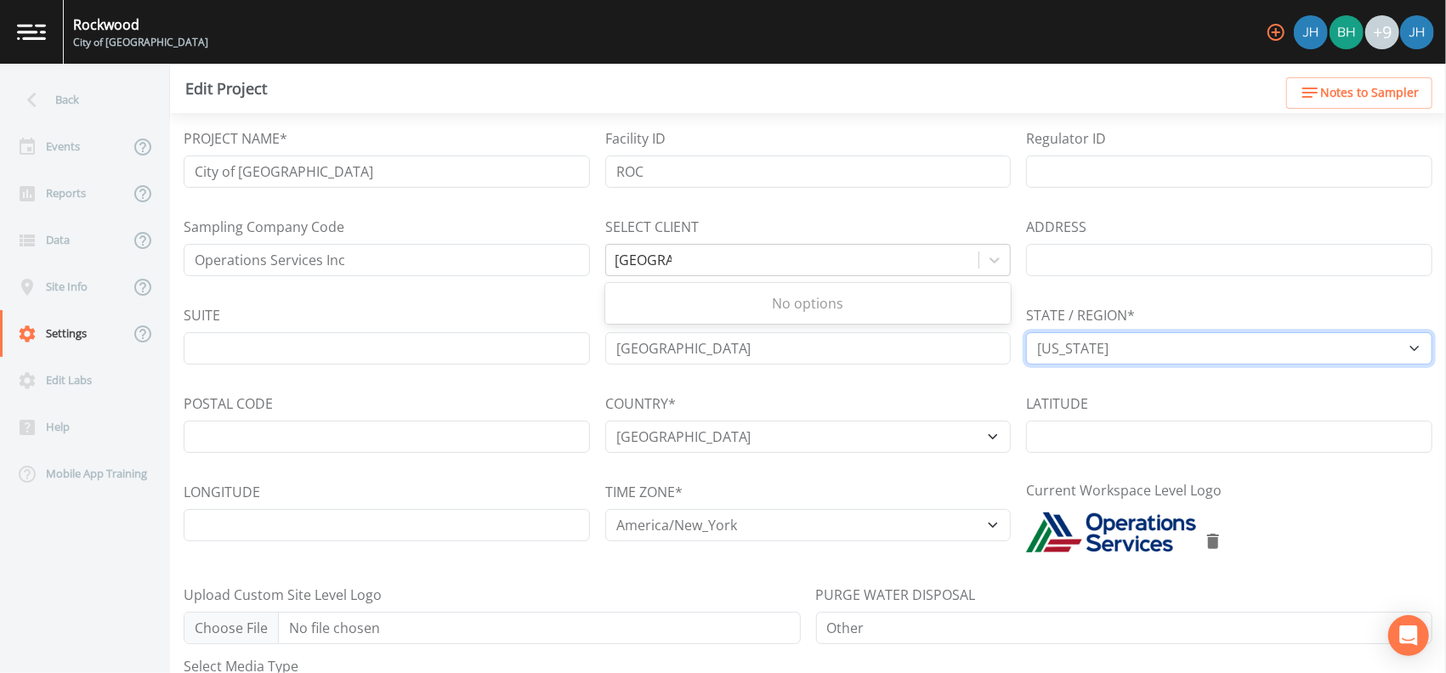
select select "16fae6fe-b0ab-481a-821a-f9de2feffef7"
type input "60560"
click at [368, 296] on div "PROJECT NAME* City of [GEOGRAPHIC_DATA] Facility ID ROC Regulator ID Sampling C…" at bounding box center [808, 392] width 1249 height 529
click at [795, 211] on div "PROJECT NAME* City of [GEOGRAPHIC_DATA] Facility ID ROC Regulator ID Sampling C…" at bounding box center [808, 392] width 1249 height 529
click at [990, 258] on icon at bounding box center [994, 260] width 17 height 17
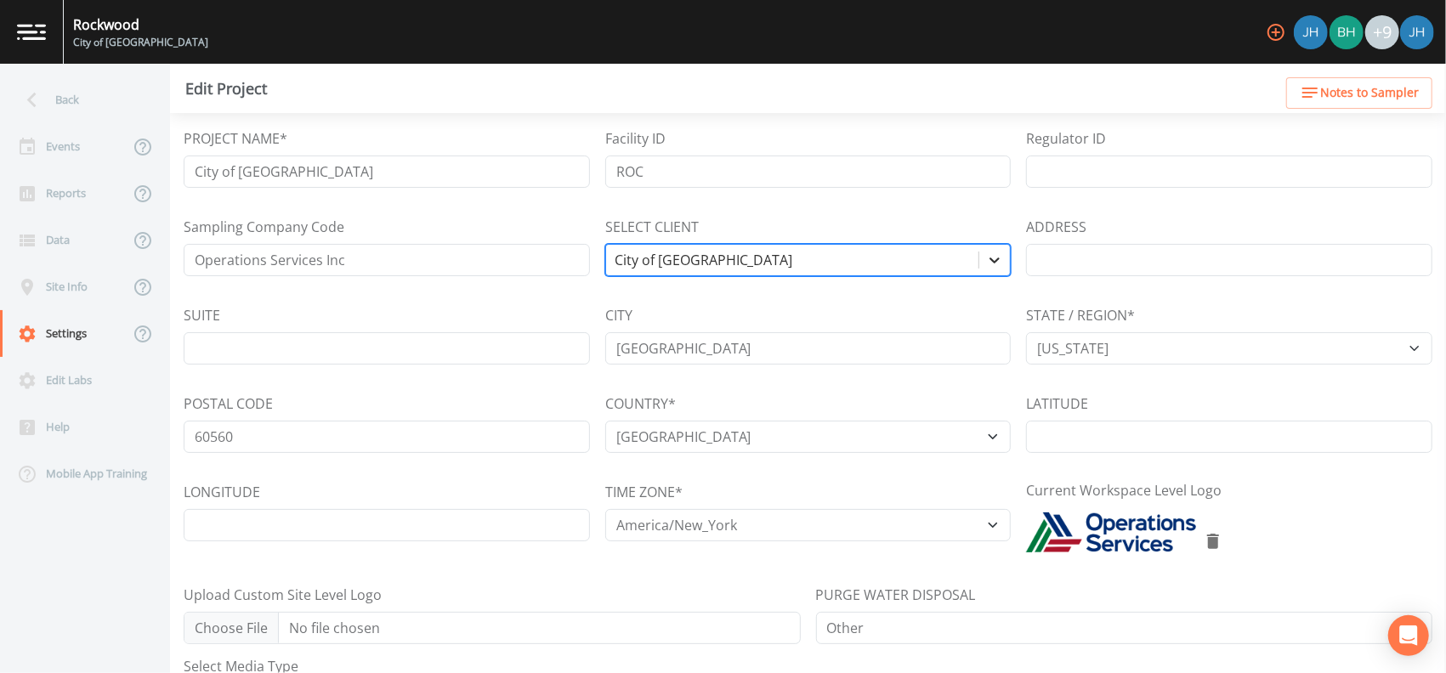
click at [986, 257] on icon at bounding box center [994, 260] width 17 height 17
click at [986, 258] on icon at bounding box center [994, 260] width 17 height 17
click at [870, 221] on div "SELECT CLIENT City of [GEOGRAPHIC_DATA]" at bounding box center [808, 247] width 406 height 60
click at [707, 357] on input "[GEOGRAPHIC_DATA]" at bounding box center [808, 348] width 406 height 32
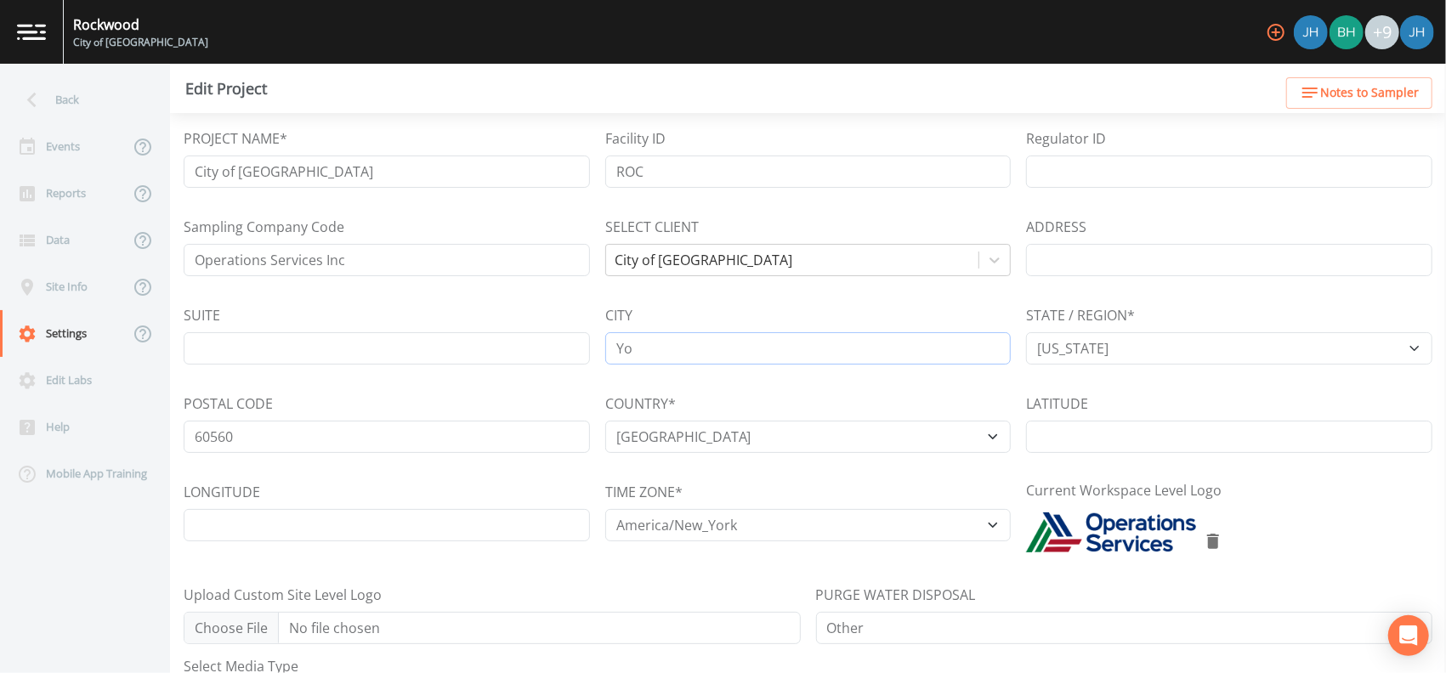
type input "Y"
click at [1093, 341] on select "[US_STATE] [US_STATE] [US_STATE] [US_STATE] [US_STATE] [US_STATE] [US_STATE] [U…" at bounding box center [1229, 348] width 406 height 32
click at [1084, 347] on select "[US_STATE] [US_STATE] [US_STATE] [US_STATE] [US_STATE] [US_STATE] [US_STATE] [U…" at bounding box center [1229, 348] width 406 height 32
click at [1082, 349] on select "[US_STATE] [US_STATE] [US_STATE] [US_STATE] [US_STATE] [US_STATE] [US_STATE] [U…" at bounding box center [1229, 348] width 406 height 32
click at [1081, 348] on select "[US_STATE] [US_STATE] [US_STATE] [US_STATE] [US_STATE] [US_STATE] [US_STATE] [U…" at bounding box center [1229, 348] width 406 height 32
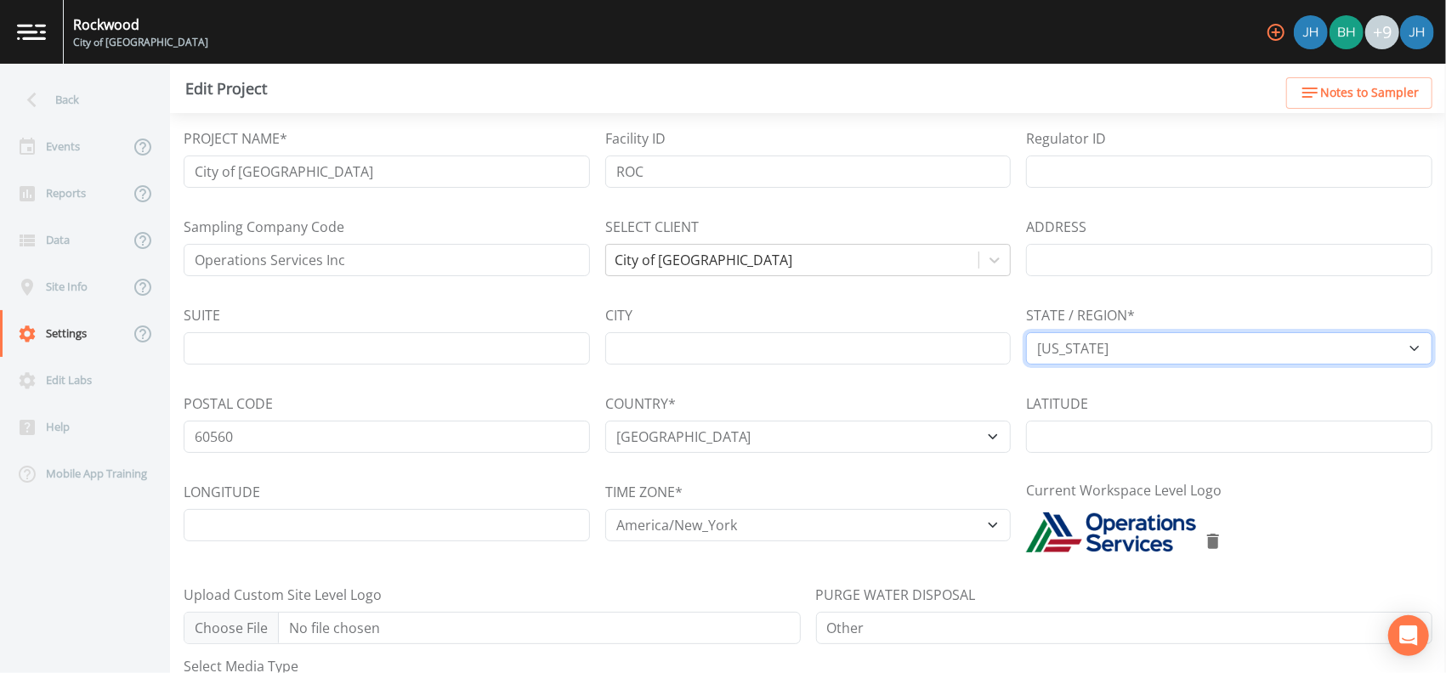
select select "47d45e13-a9d2-4a92-a30e-53aeb2a1ff48"
click at [293, 429] on input "60560" at bounding box center [387, 437] width 406 height 32
type input "6"
click at [374, 296] on div "PROJECT NAME* City of [GEOGRAPHIC_DATA] Facility ID ROC Regulator ID Sampling C…" at bounding box center [808, 392] width 1249 height 529
click at [439, 380] on div "PROJECT NAME* City of [GEOGRAPHIC_DATA] Facility ID ROC Regulator ID Sampling C…" at bounding box center [808, 392] width 1249 height 529
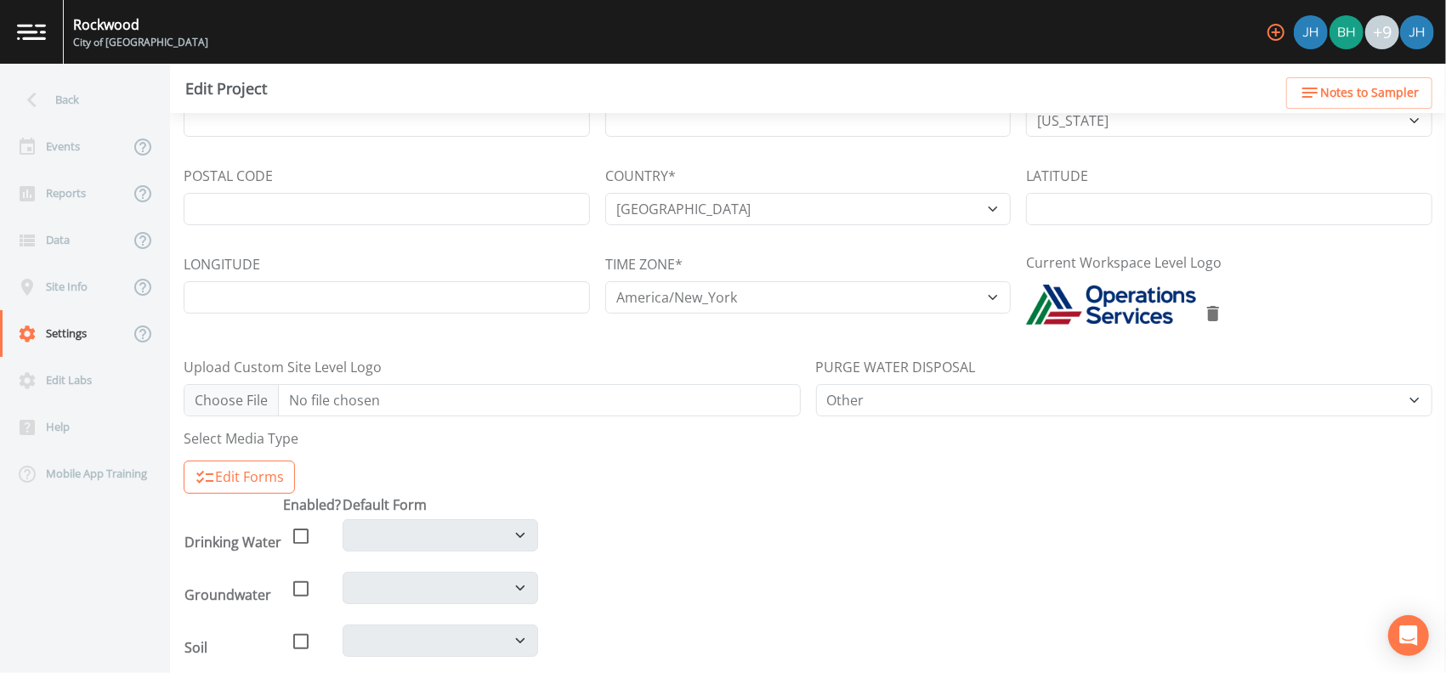
scroll to position [384, 0]
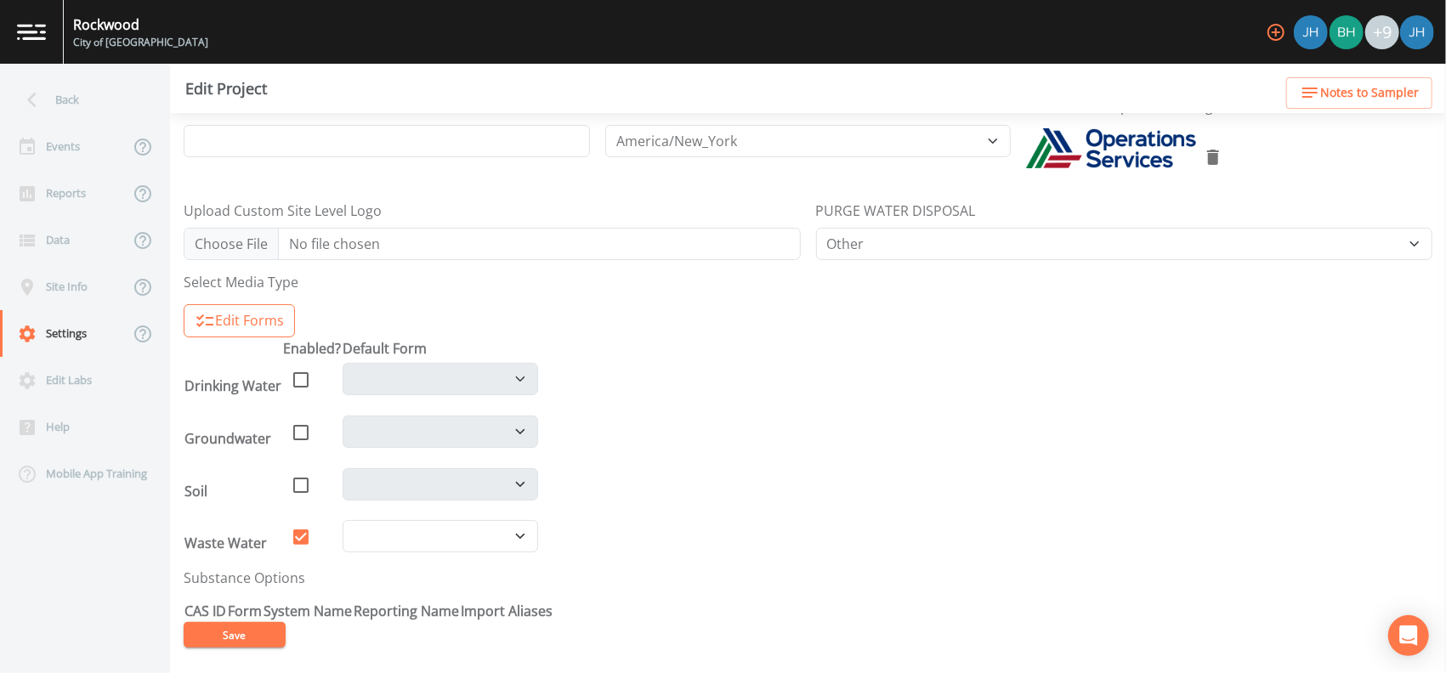
click at [252, 634] on button "Save" at bounding box center [235, 635] width 102 height 26
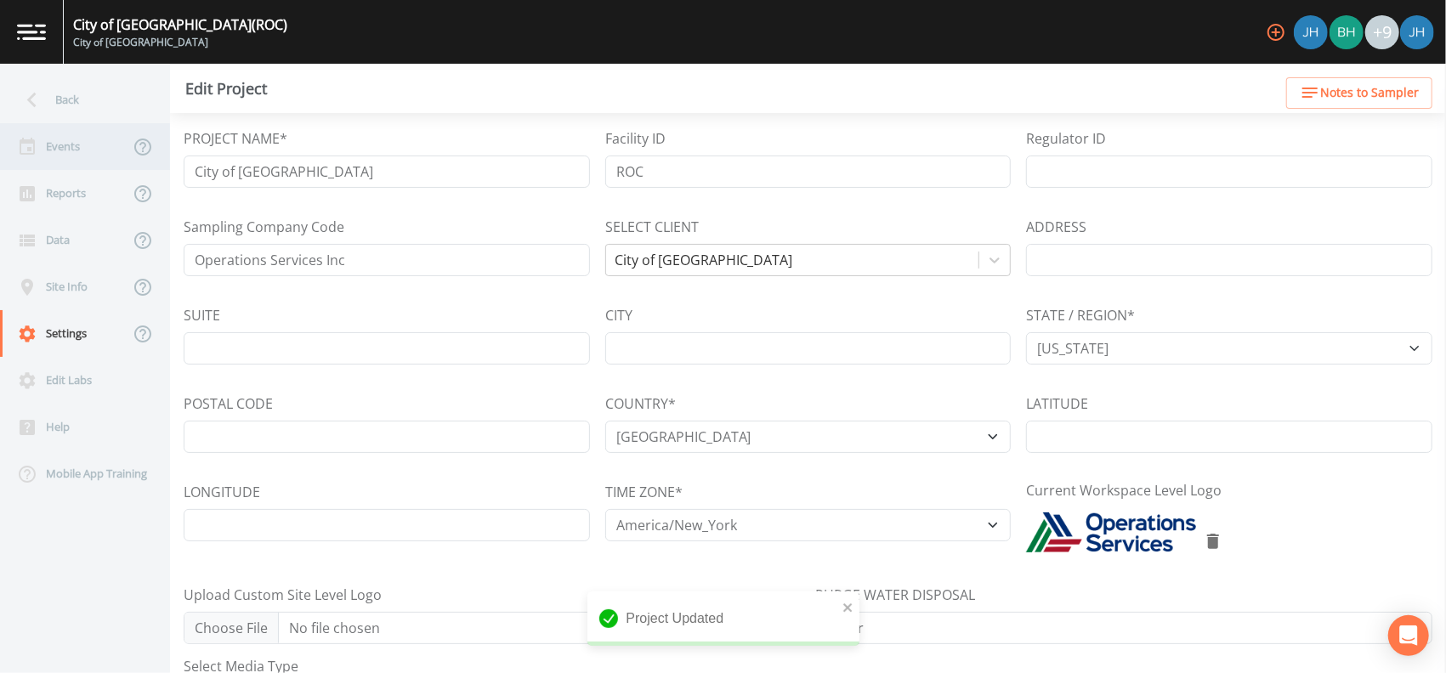
click at [63, 138] on div "Events" at bounding box center [64, 146] width 129 height 47
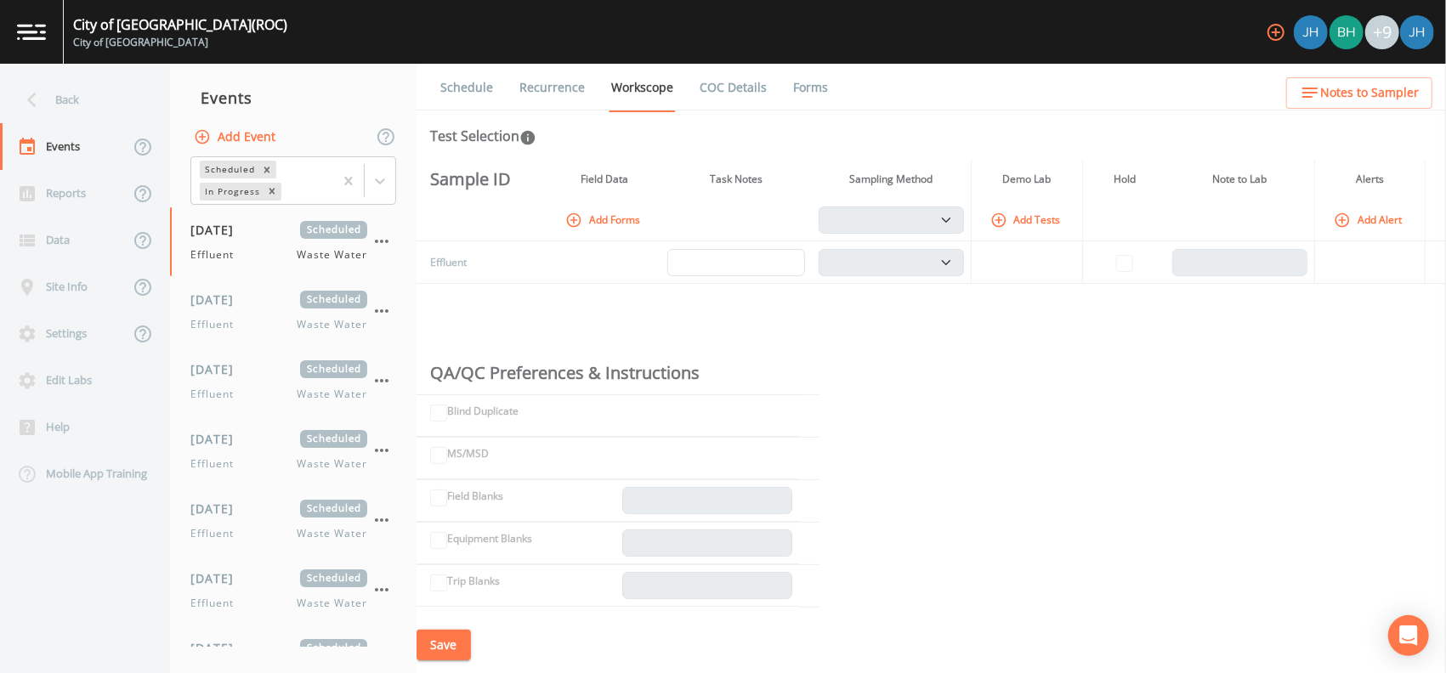
click at [486, 84] on link "Schedule" at bounding box center [467, 88] width 58 height 48
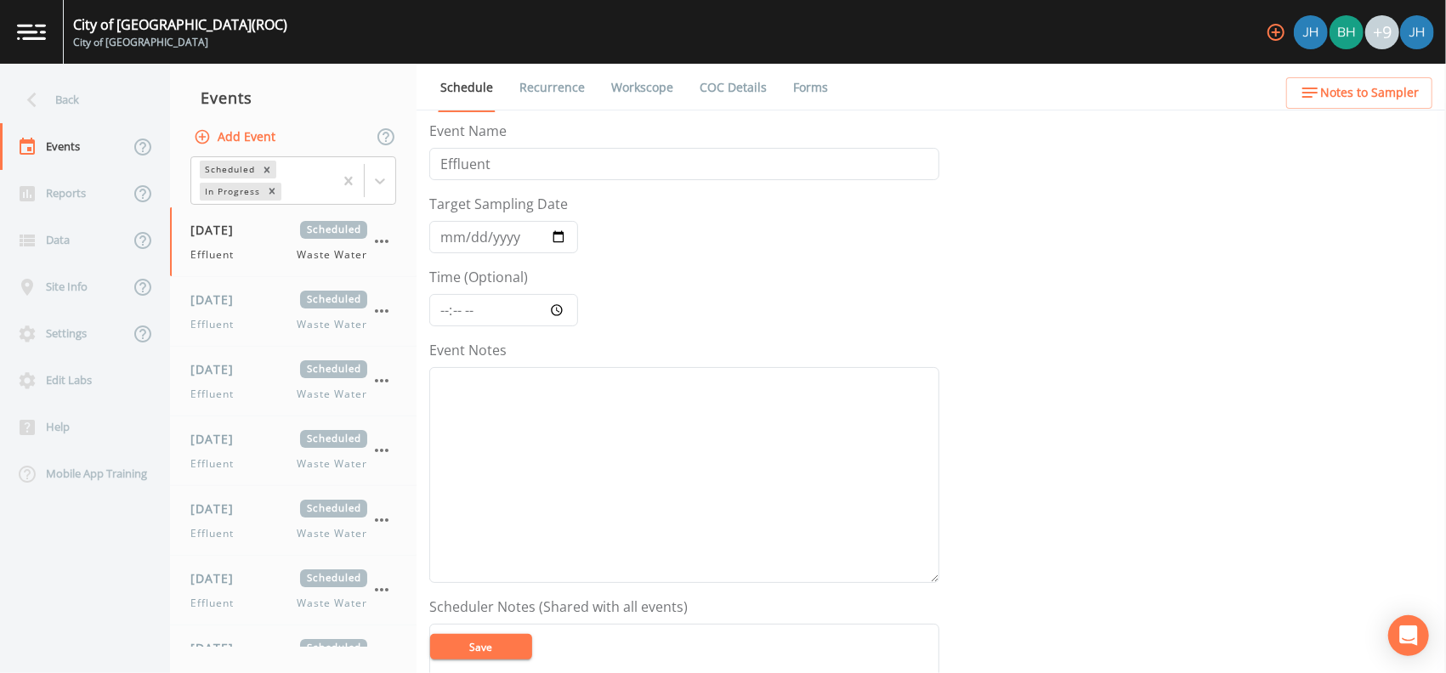
click at [548, 87] on link "Recurrence" at bounding box center [552, 88] width 71 height 48
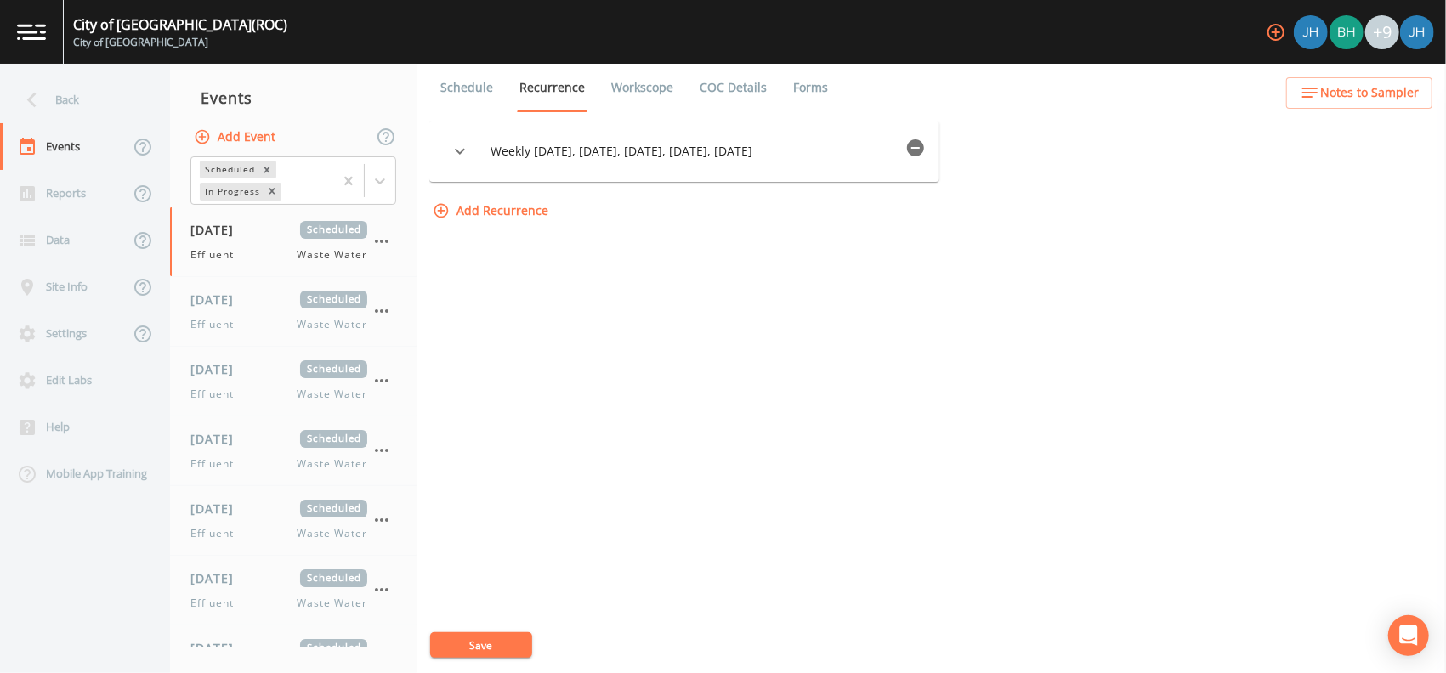
click at [633, 83] on link "Workscope" at bounding box center [642, 88] width 67 height 48
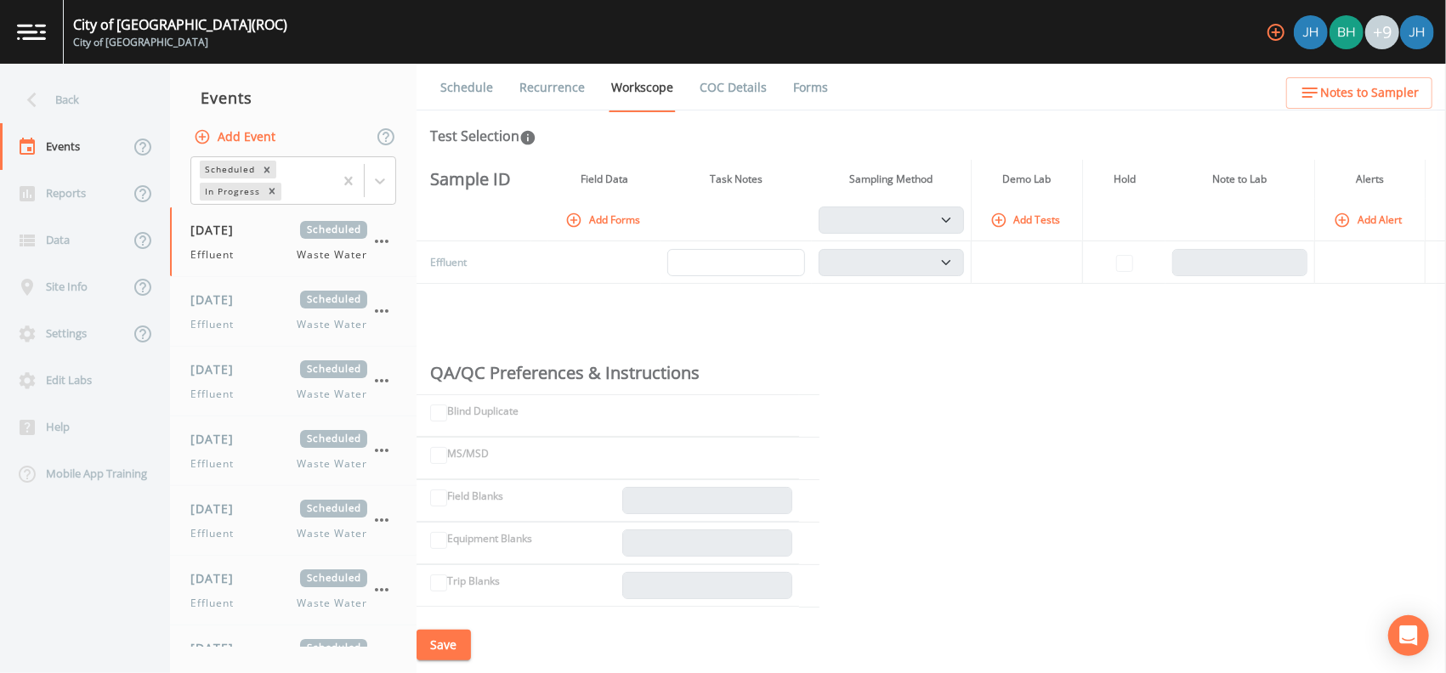
click at [542, 262] on td at bounding box center [539, 262] width 16 height 43
click at [577, 224] on icon "button" at bounding box center [573, 220] width 17 height 17
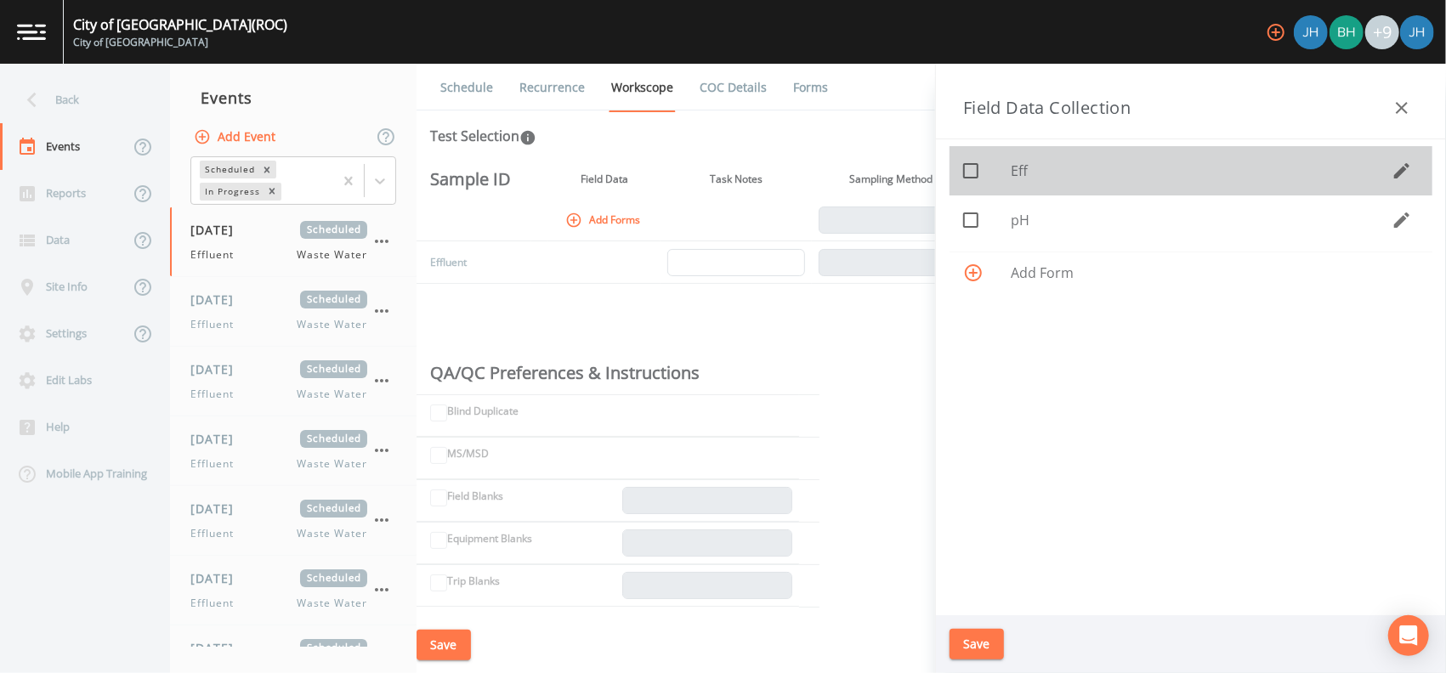
click at [976, 178] on icon at bounding box center [971, 171] width 20 height 20
checkbox input "true"
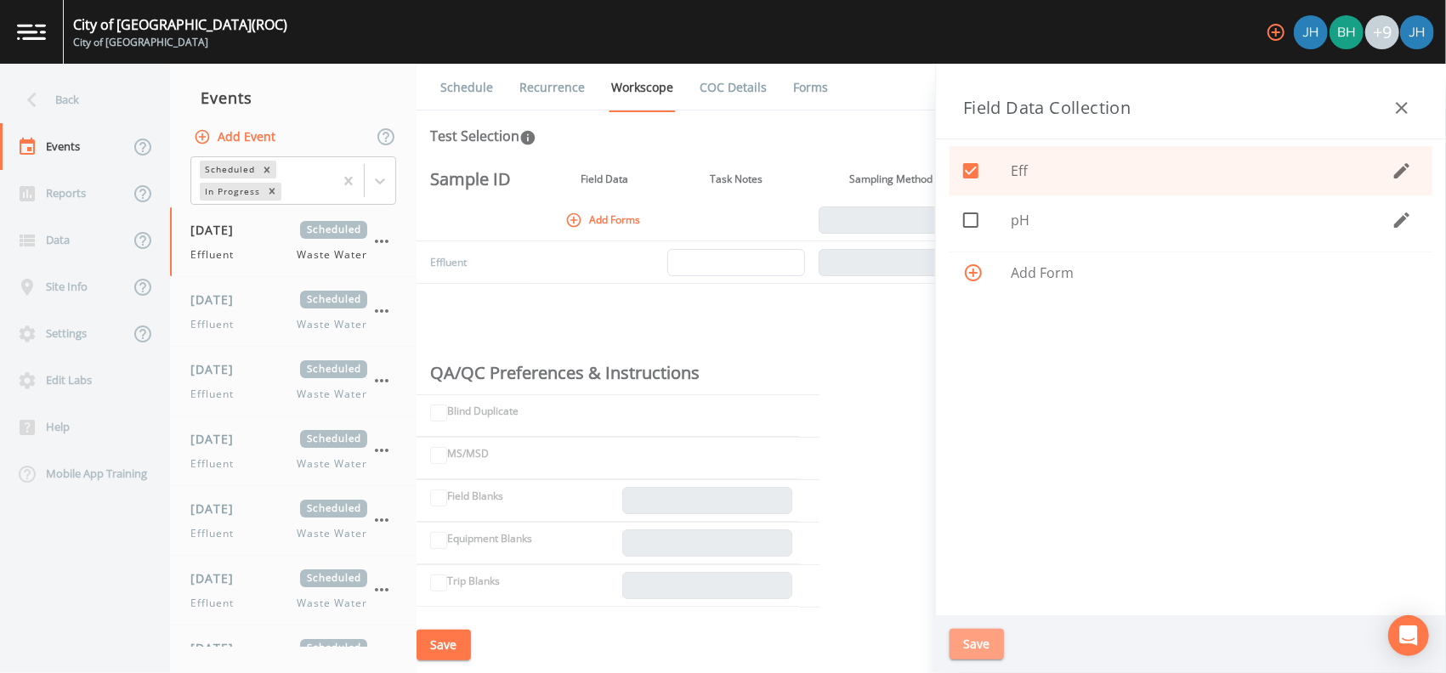
click at [981, 643] on button "Save" at bounding box center [977, 644] width 54 height 31
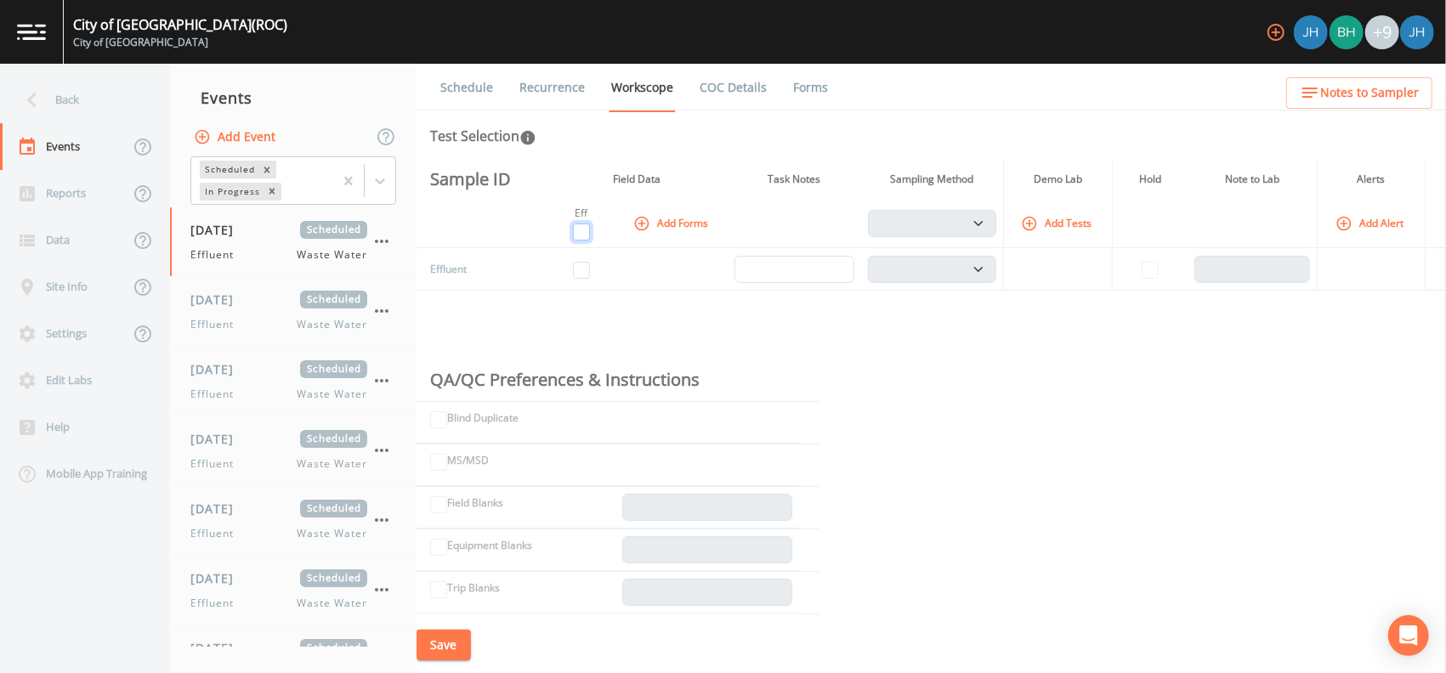
click at [586, 230] on input "checkbox" at bounding box center [581, 232] width 17 height 17
checkbox input "true"
drag, startPoint x: 789, startPoint y: 328, endPoint x: 777, endPoint y: 321, distance: 14.2
click at [789, 330] on div "Sample ID Field Data Task Notes Sampling Method Demo Lab Hold Note to Lab Alert…" at bounding box center [932, 388] width 1030 height 457
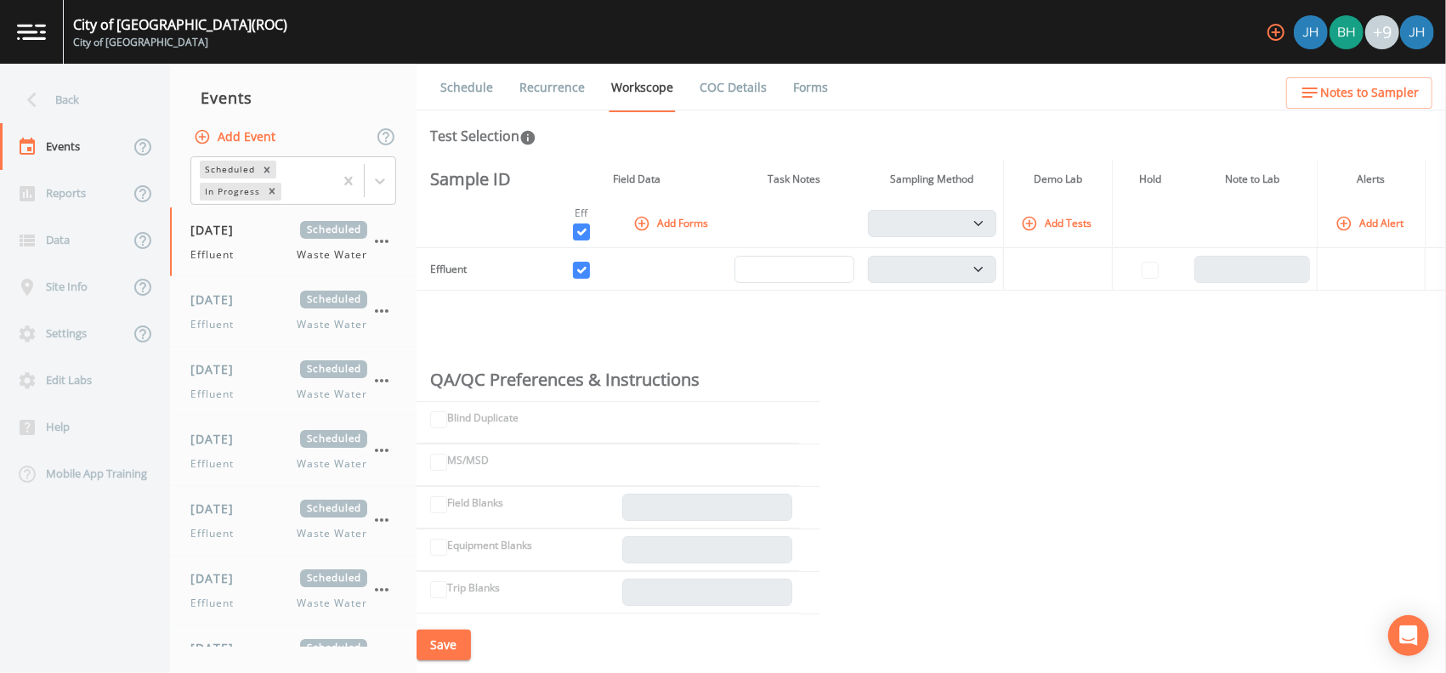
click at [462, 647] on button "Save" at bounding box center [444, 645] width 54 height 31
click at [723, 78] on link "COC Details" at bounding box center [733, 88] width 72 height 48
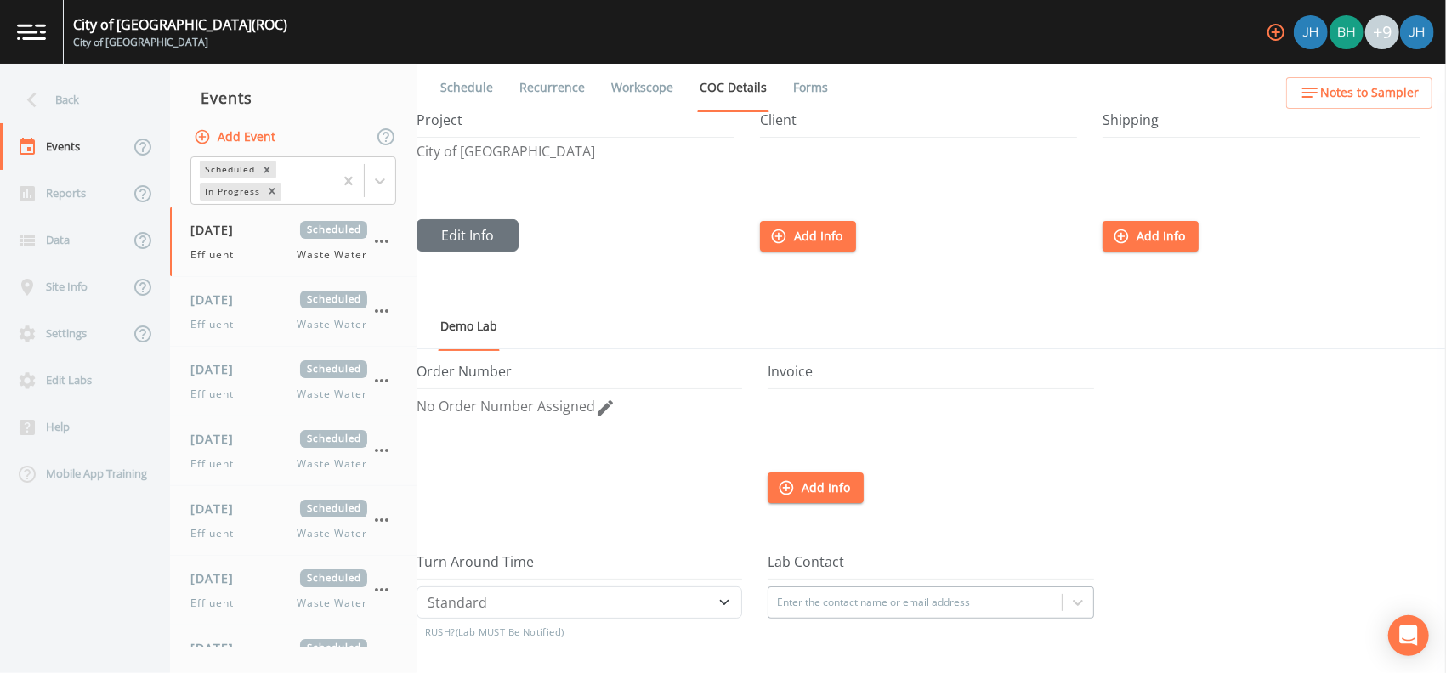
click at [803, 247] on button "Add Info" at bounding box center [808, 236] width 96 height 31
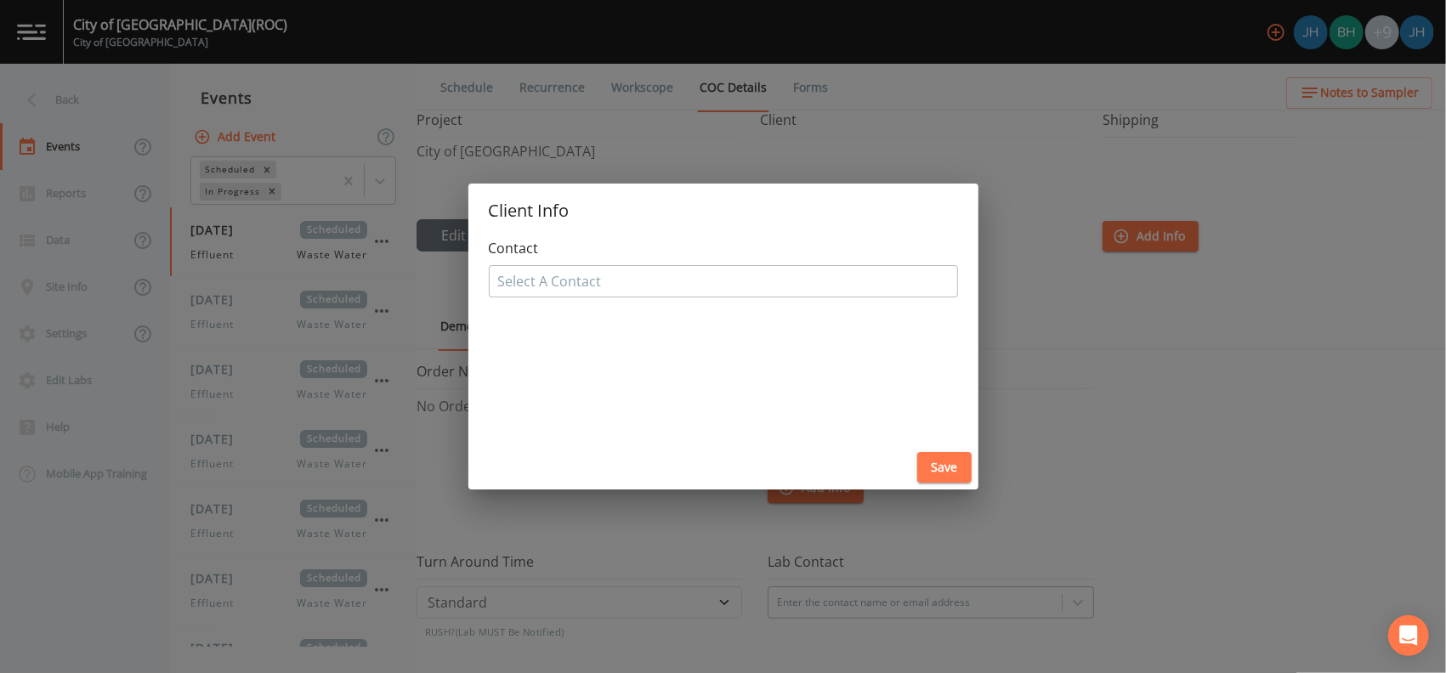
click at [638, 282] on div at bounding box center [723, 281] width 451 height 27
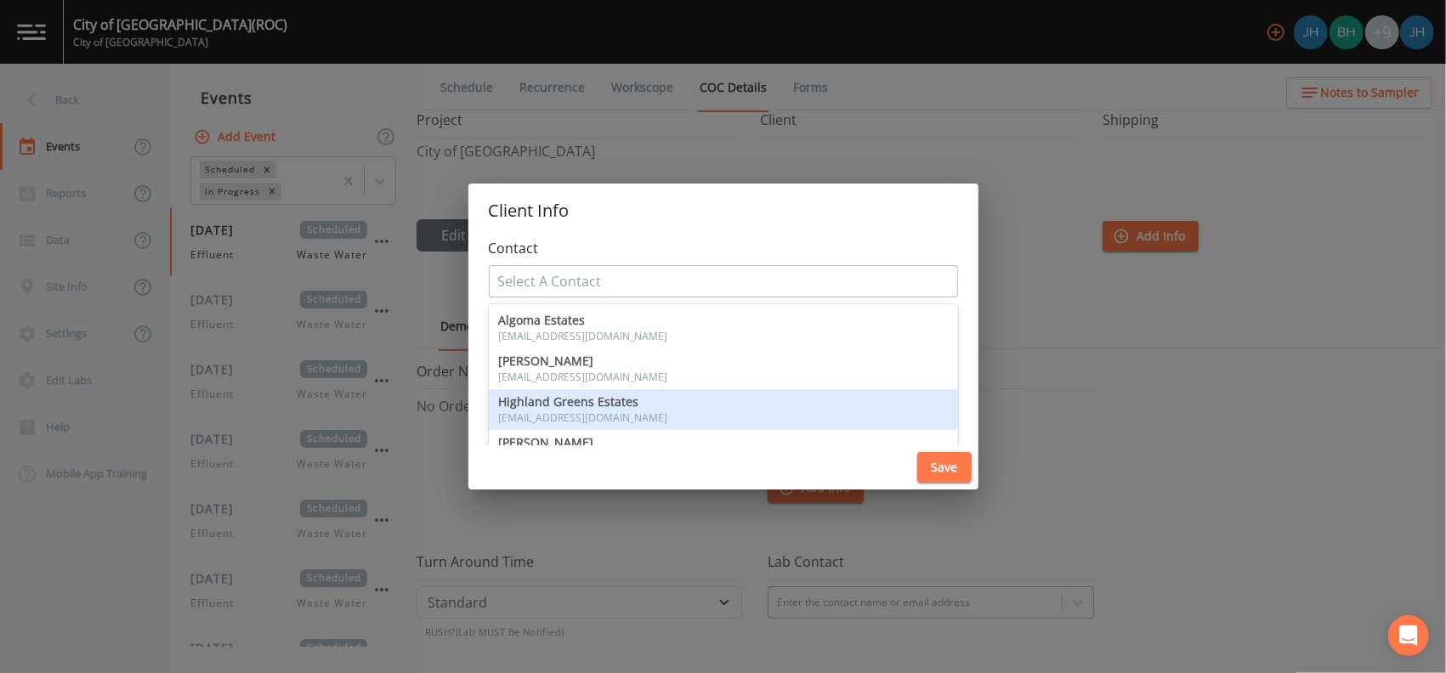
click at [633, 270] on div at bounding box center [723, 281] width 451 height 27
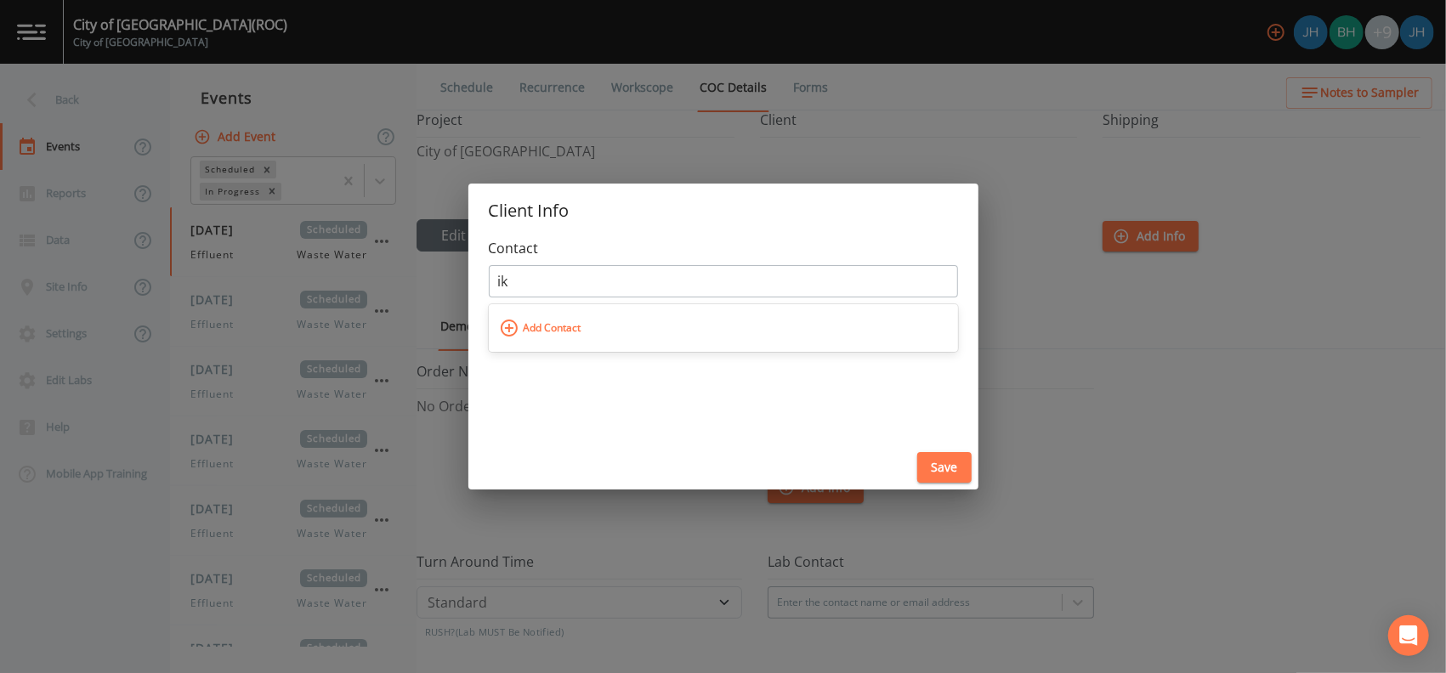
click at [543, 322] on span "Add Contact" at bounding box center [552, 328] width 66 height 27
type input "ik"
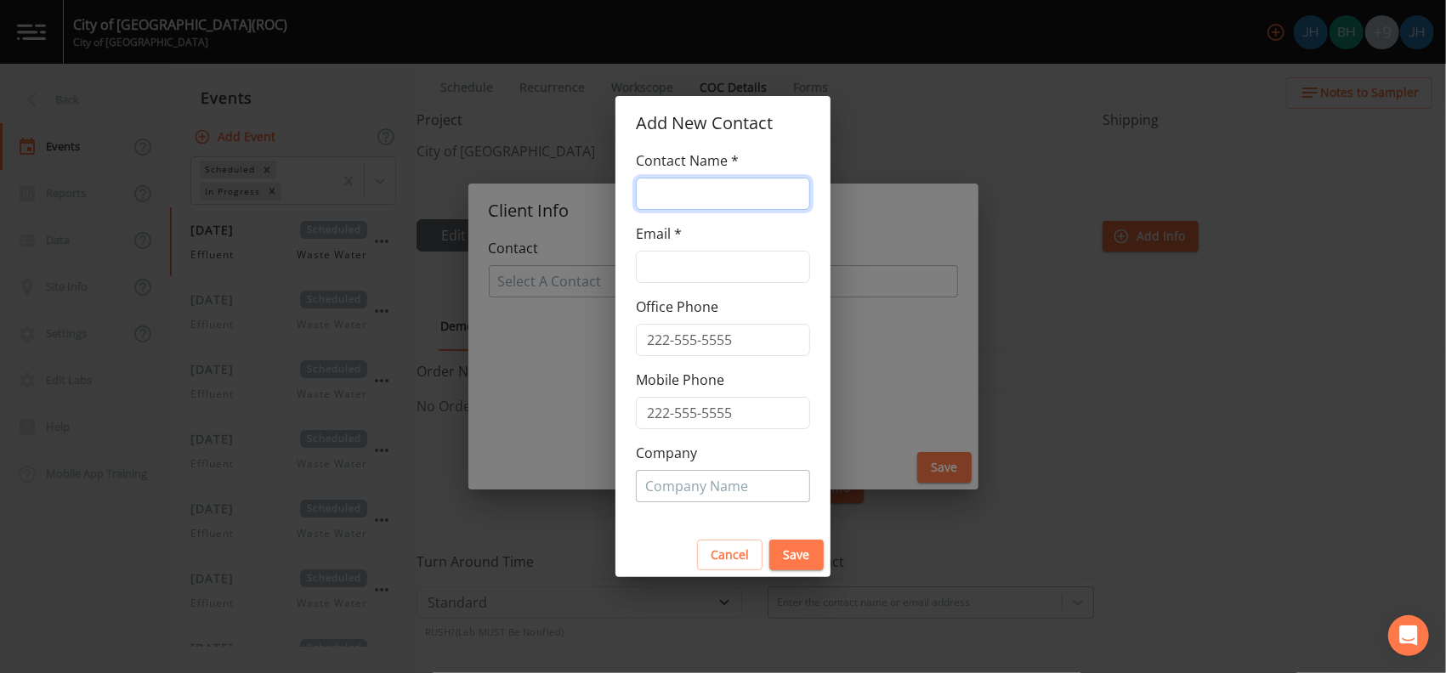
click at [680, 190] on input "text" at bounding box center [723, 194] width 174 height 32
type input "City of [GEOGRAPHIC_DATA]"
click at [694, 270] on input "text" at bounding box center [723, 267] width 174 height 32
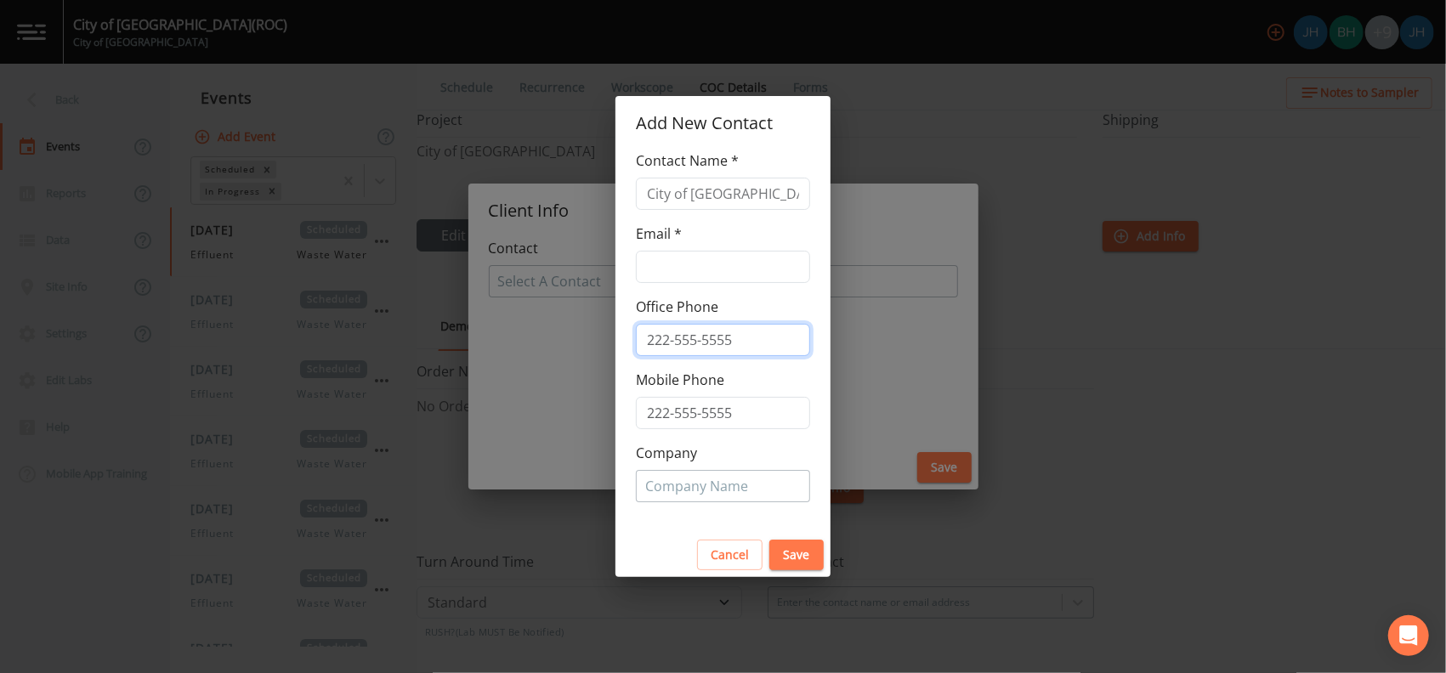
click at [701, 343] on input "tel" at bounding box center [723, 340] width 174 height 32
click at [648, 559] on div "Cancel Save" at bounding box center [723, 555] width 215 height 45
click at [700, 270] on input "text" at bounding box center [723, 267] width 174 height 32
click at [654, 552] on div "Cancel Save" at bounding box center [723, 555] width 215 height 45
paste input "[EMAIL_ADDRESS][DOMAIN_NAME]"
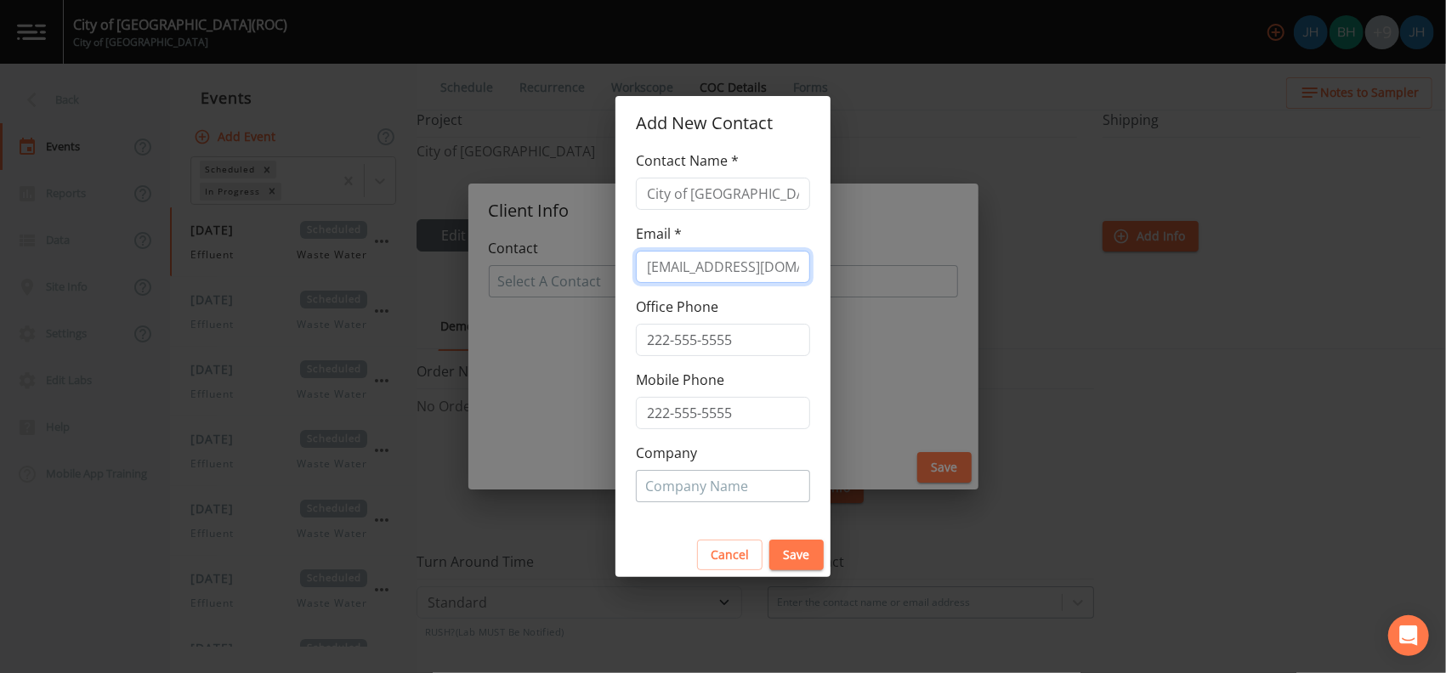
type input "[EMAIL_ADDRESS][DOMAIN_NAME]"
click at [785, 557] on button "Save" at bounding box center [796, 555] width 54 height 31
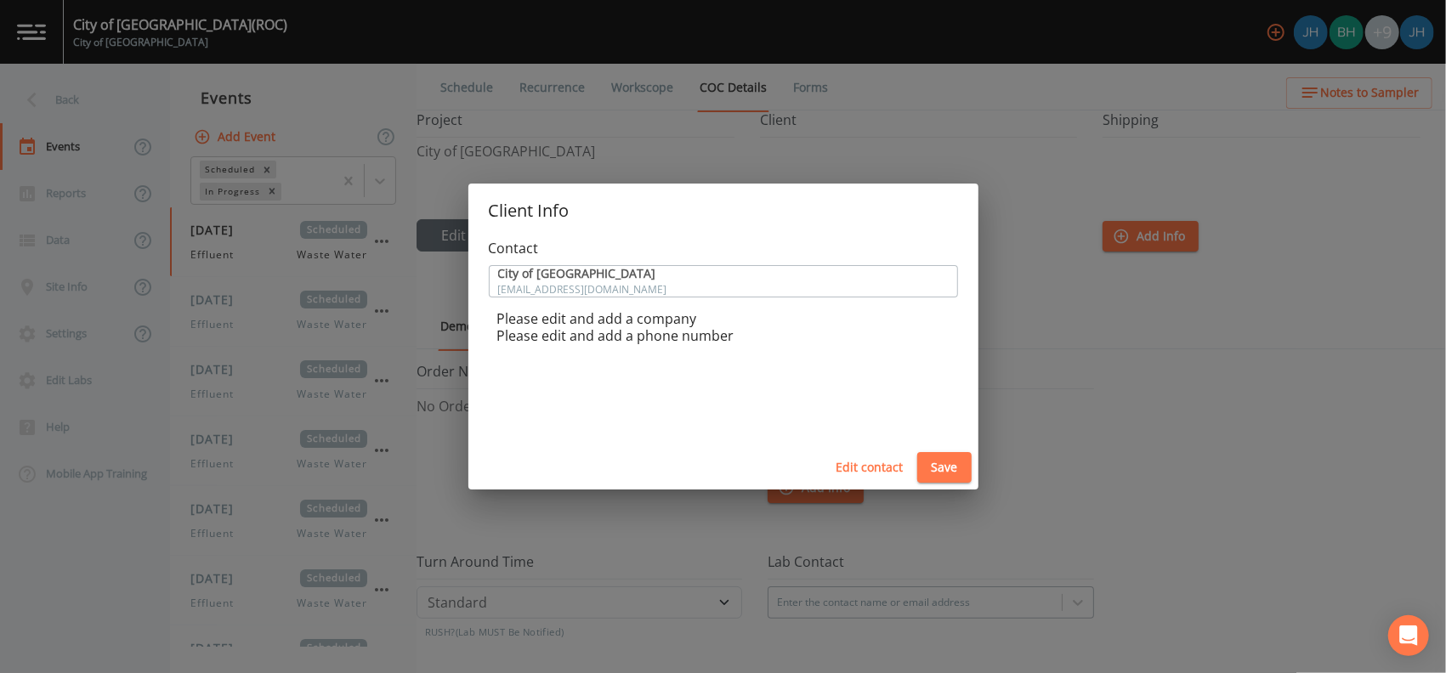
click at [886, 466] on button "Edit contact" at bounding box center [870, 467] width 81 height 31
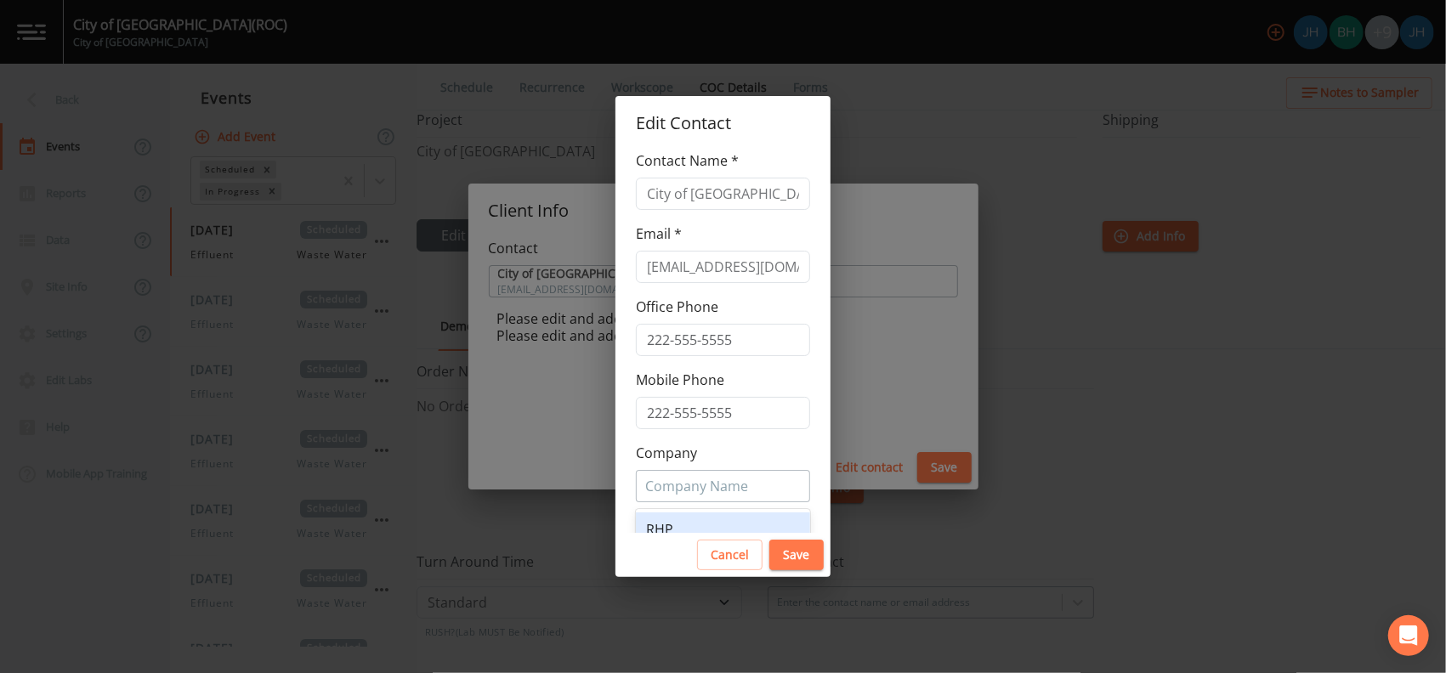
click at [707, 484] on div at bounding box center [723, 486] width 156 height 27
click at [673, 480] on input "City Of [GEOGRAPHIC_DATA]" at bounding box center [702, 486] width 115 height 24
type input "City of [GEOGRAPHIC_DATA]"
click at [803, 554] on button "Save" at bounding box center [796, 555] width 54 height 31
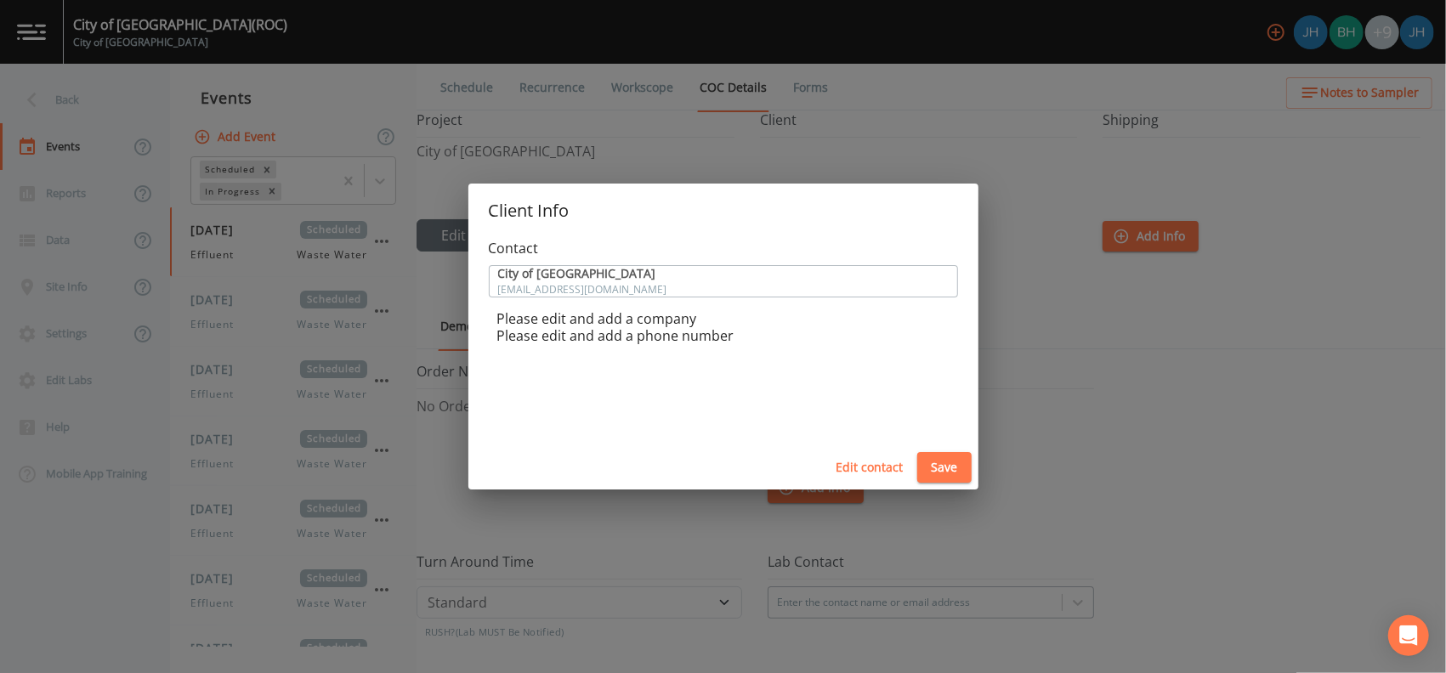
click at [939, 463] on button "Save" at bounding box center [944, 467] width 54 height 31
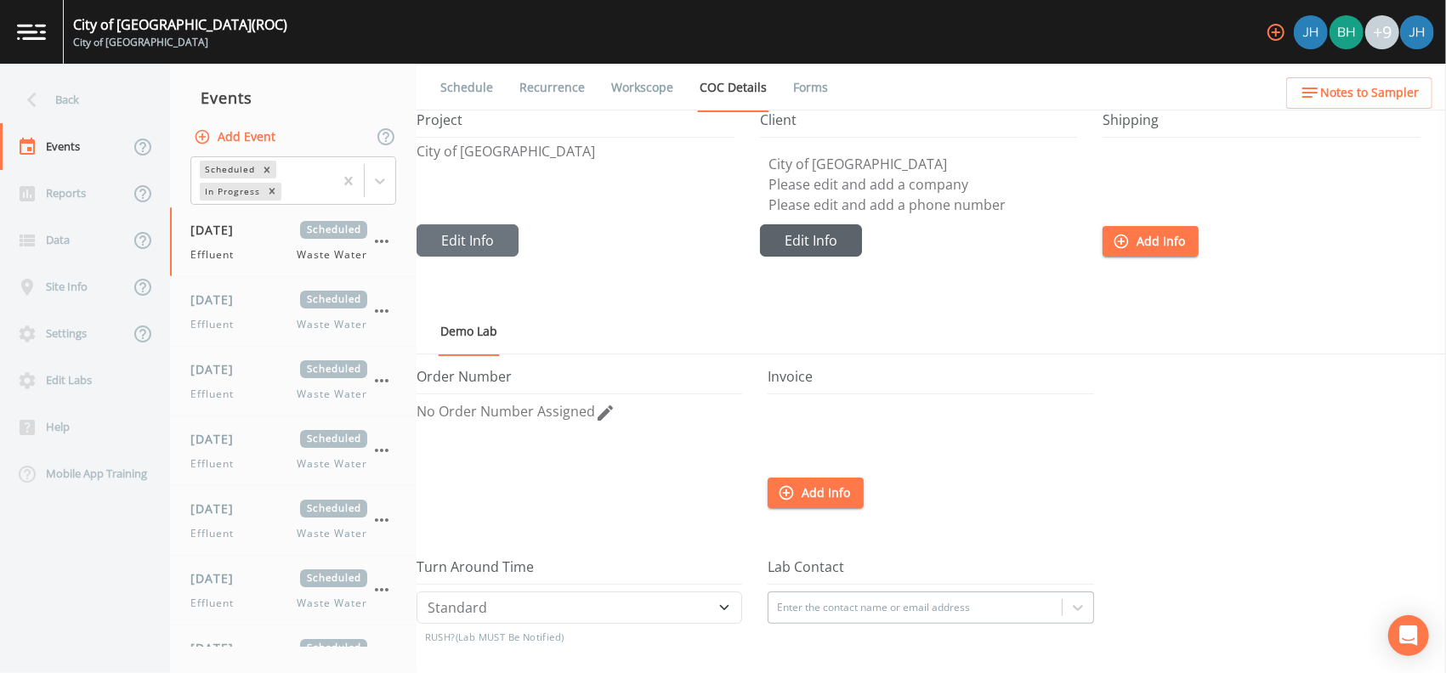
click at [789, 235] on button "Edit Info" at bounding box center [811, 240] width 102 height 32
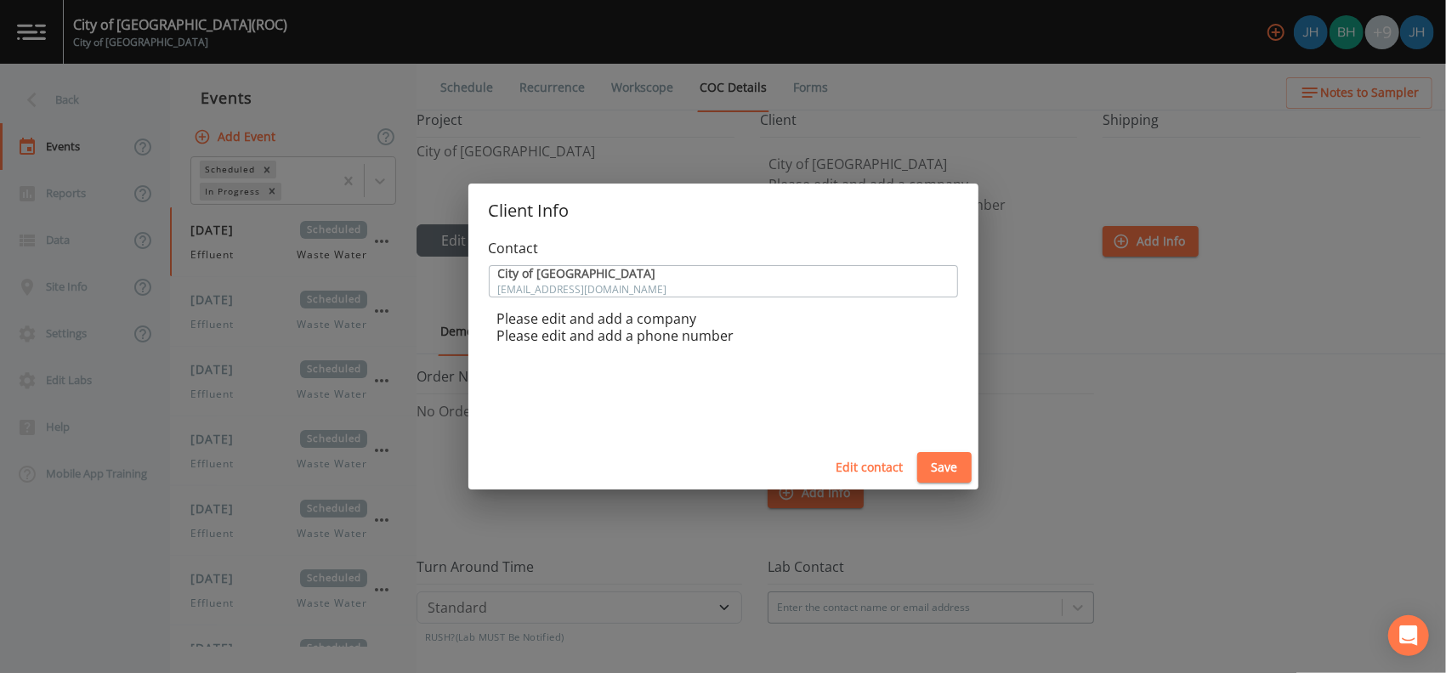
click at [659, 326] on p "Please edit and add a company" at bounding box center [727, 318] width 461 height 17
click at [870, 467] on button "Edit contact" at bounding box center [870, 467] width 81 height 31
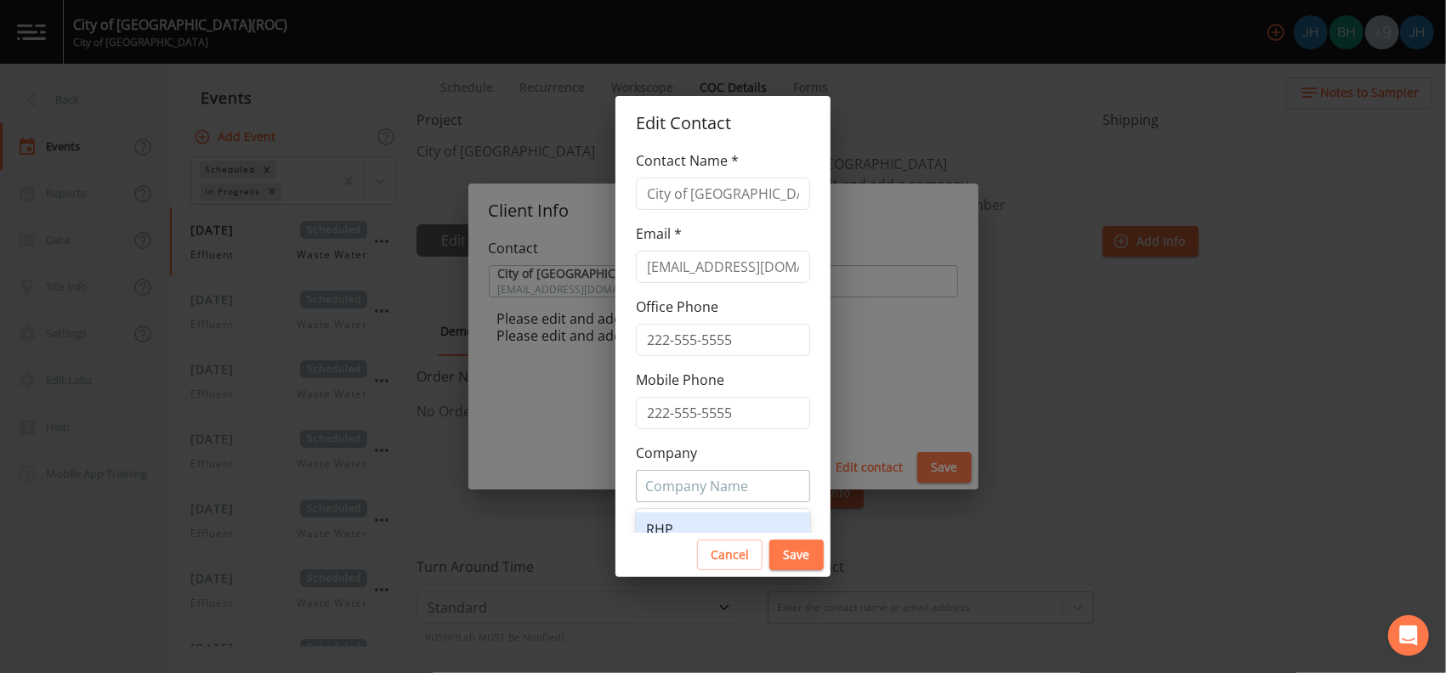
click at [690, 482] on div at bounding box center [723, 486] width 156 height 27
click at [694, 517] on div "Add Company" at bounding box center [723, 533] width 174 height 41
click at [694, 527] on span "Add Company" at bounding box center [704, 532] width 75 height 27
type input "Ci"
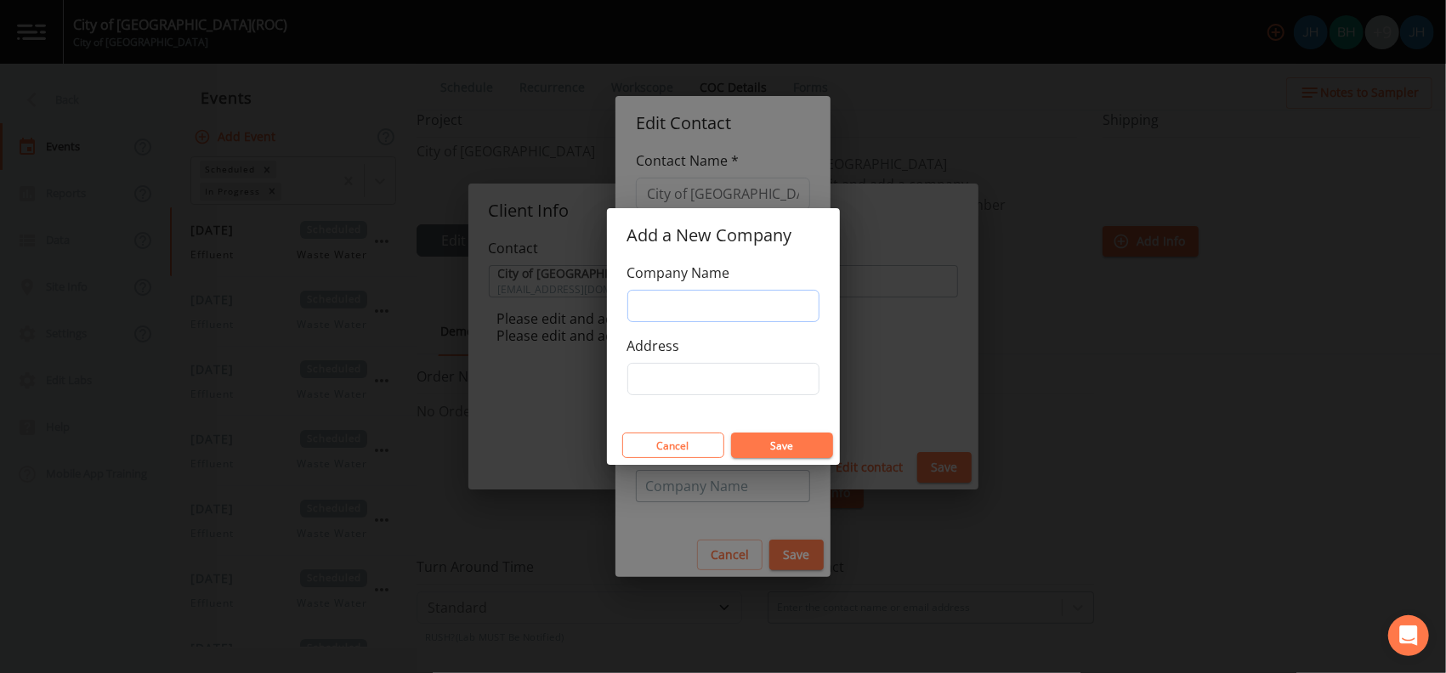
click at [703, 301] on input "Company Name" at bounding box center [723, 306] width 192 height 32
type input "City of [GEOGRAPHIC_DATA]"
click at [704, 370] on input "Address" at bounding box center [723, 379] width 192 height 32
type input "[GEOGRAPHIC_DATA]"
click at [788, 438] on button "Save" at bounding box center [782, 446] width 102 height 26
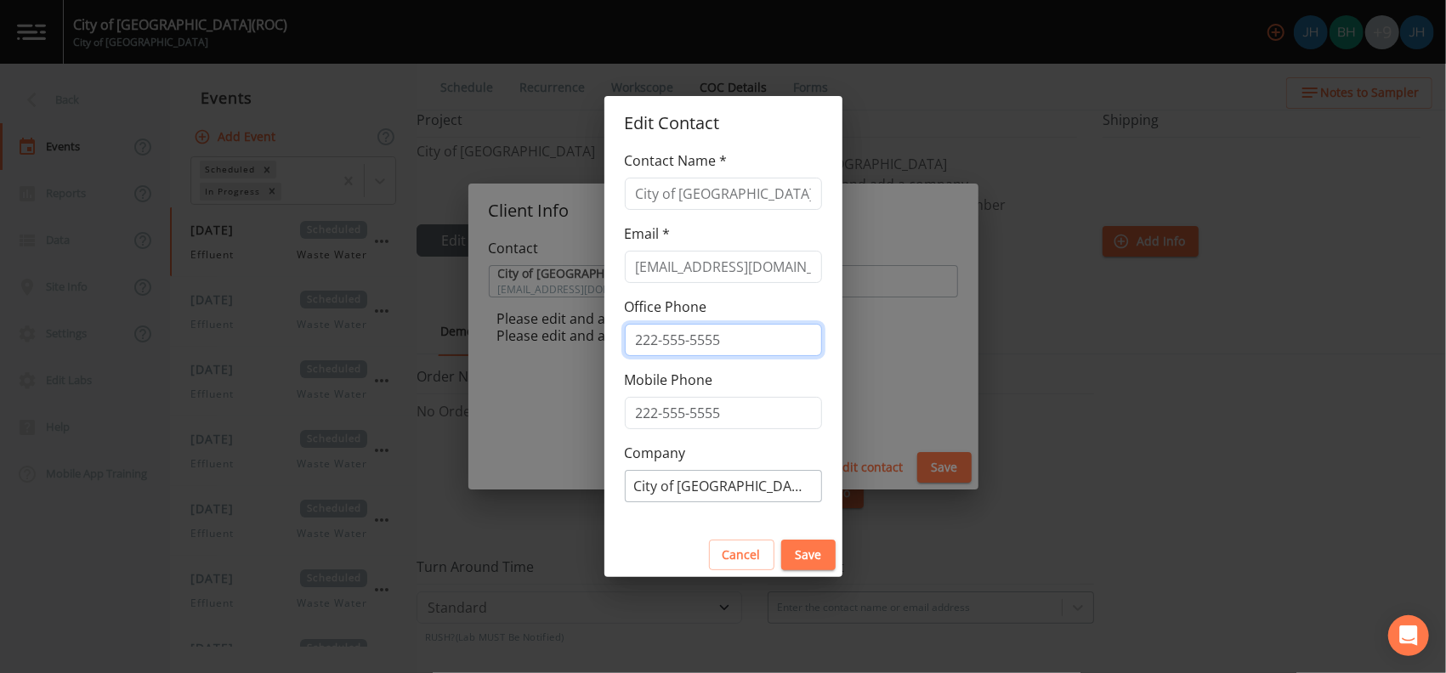
click at [705, 339] on input "tel" at bounding box center [723, 340] width 197 height 32
click at [801, 558] on button "Save" at bounding box center [808, 555] width 54 height 31
click at [667, 336] on input "7343799496" at bounding box center [723, 340] width 197 height 32
click at [695, 334] on input "734-3799496" at bounding box center [723, 340] width 197 height 32
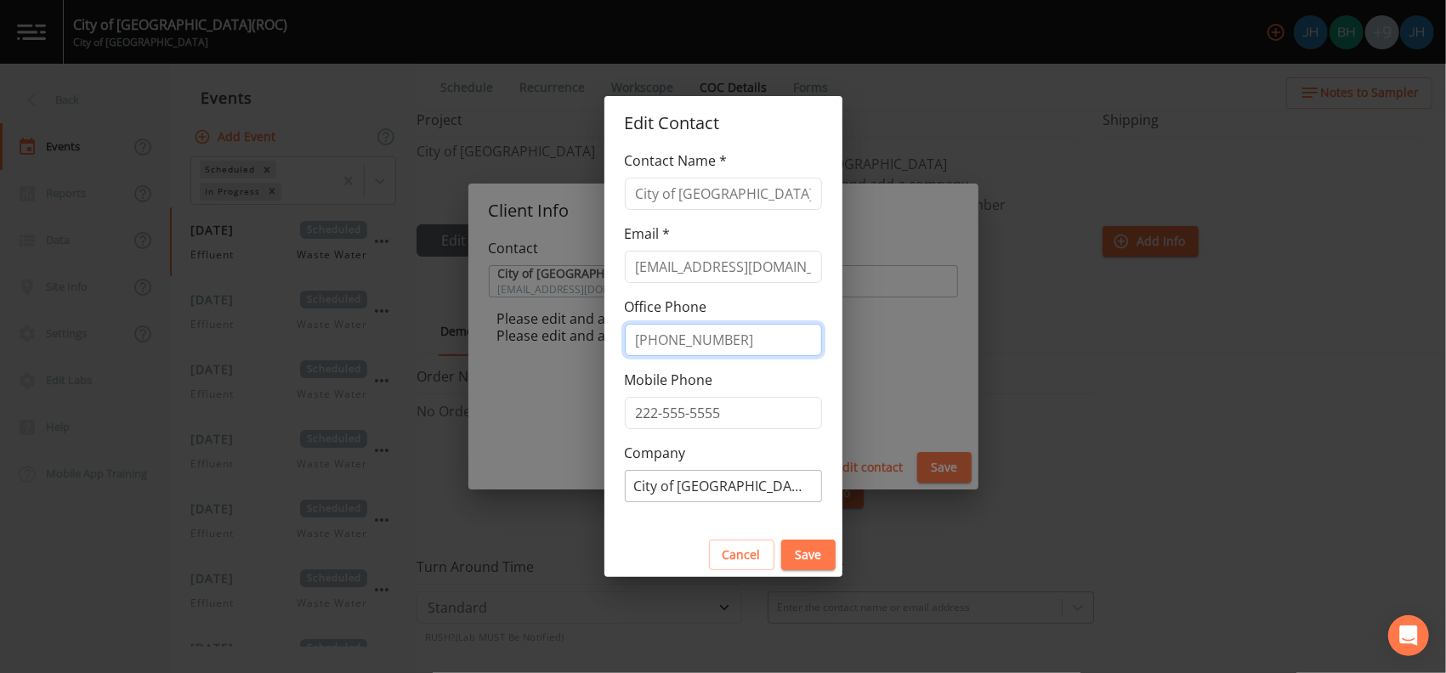
type input "[PHONE_NUMBER]"
click at [794, 553] on button "Save" at bounding box center [808, 555] width 54 height 31
click at [797, 560] on button "Save" at bounding box center [808, 555] width 54 height 31
click at [707, 247] on div "Email * [EMAIL_ADDRESS][DOMAIN_NAME]" at bounding box center [723, 254] width 197 height 60
click at [701, 267] on input "[EMAIL_ADDRESS][DOMAIN_NAME]" at bounding box center [723, 267] width 197 height 32
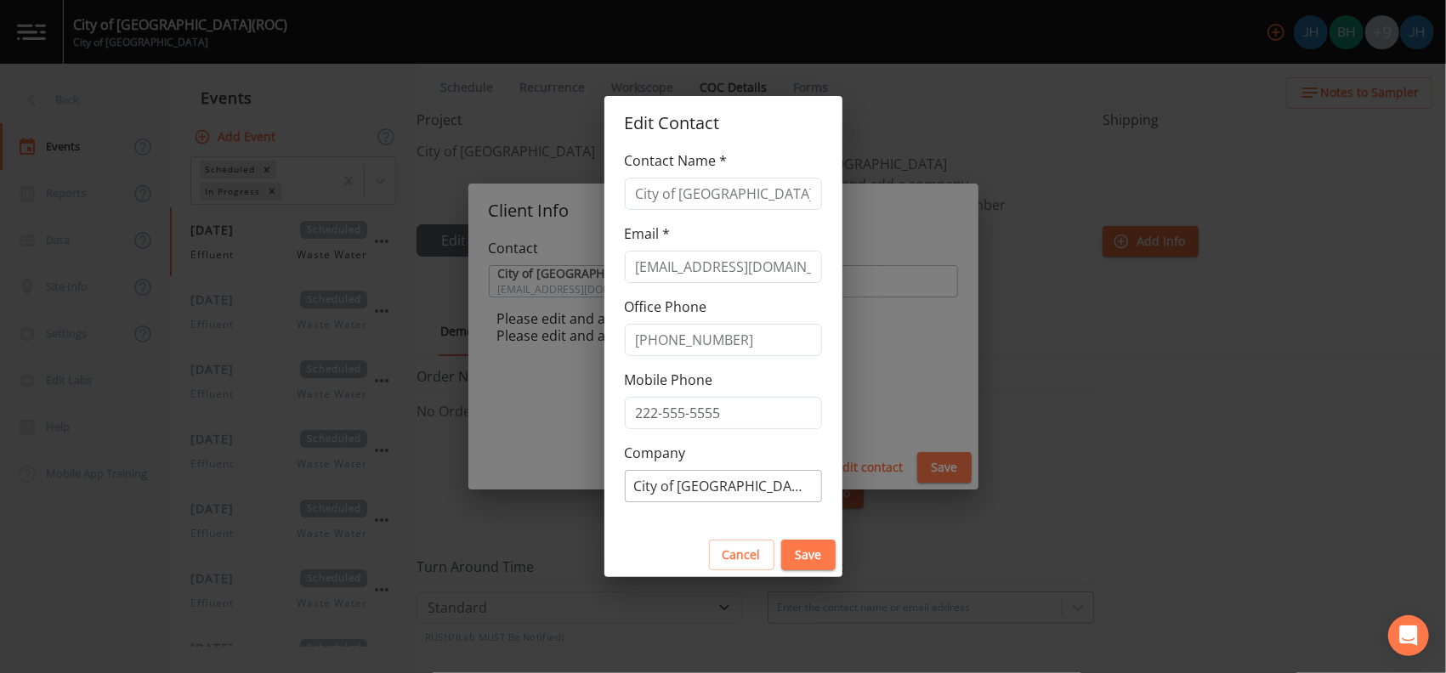
type input "City of [GEOGRAPHIC_DATA]"
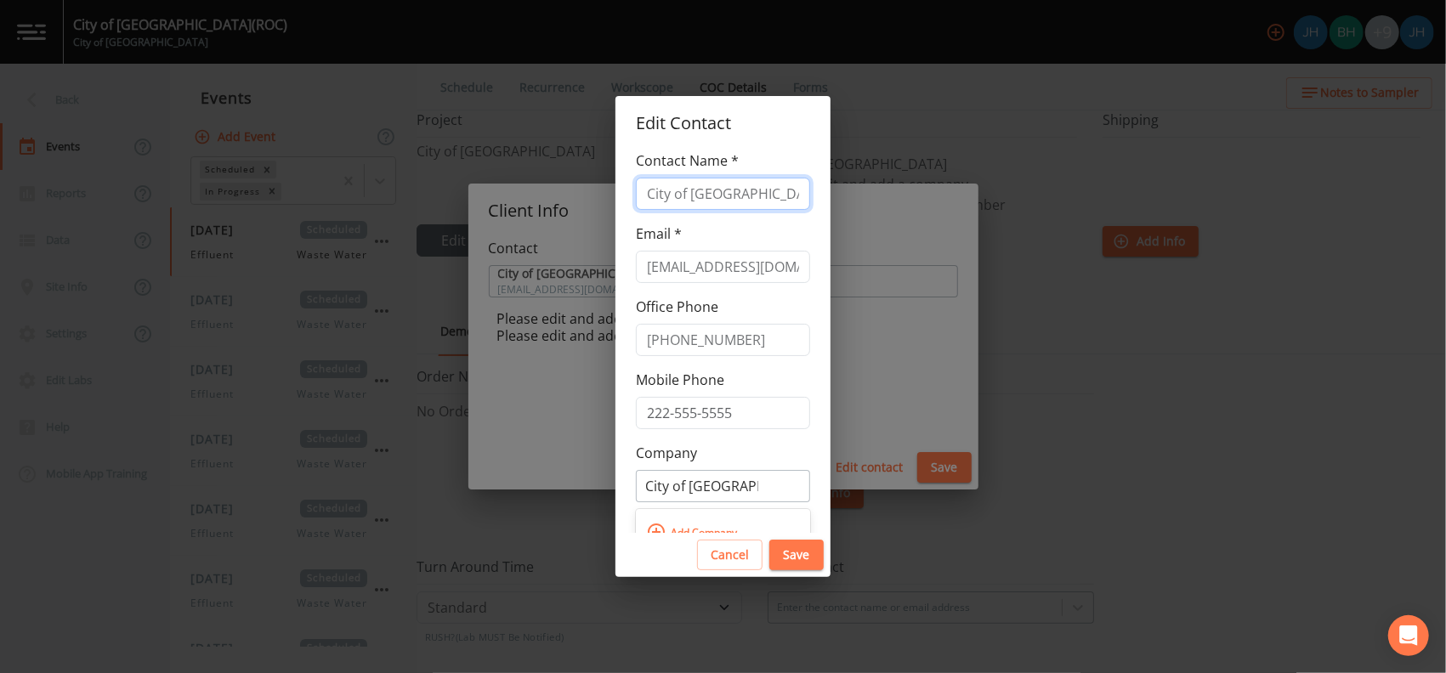
click at [724, 194] on input "City of [GEOGRAPHIC_DATA]" at bounding box center [723, 194] width 174 height 32
click at [790, 555] on button "Save" at bounding box center [796, 555] width 54 height 31
click at [792, 557] on button "Save" at bounding box center [796, 555] width 54 height 31
click at [712, 522] on span "Add Company" at bounding box center [704, 532] width 75 height 27
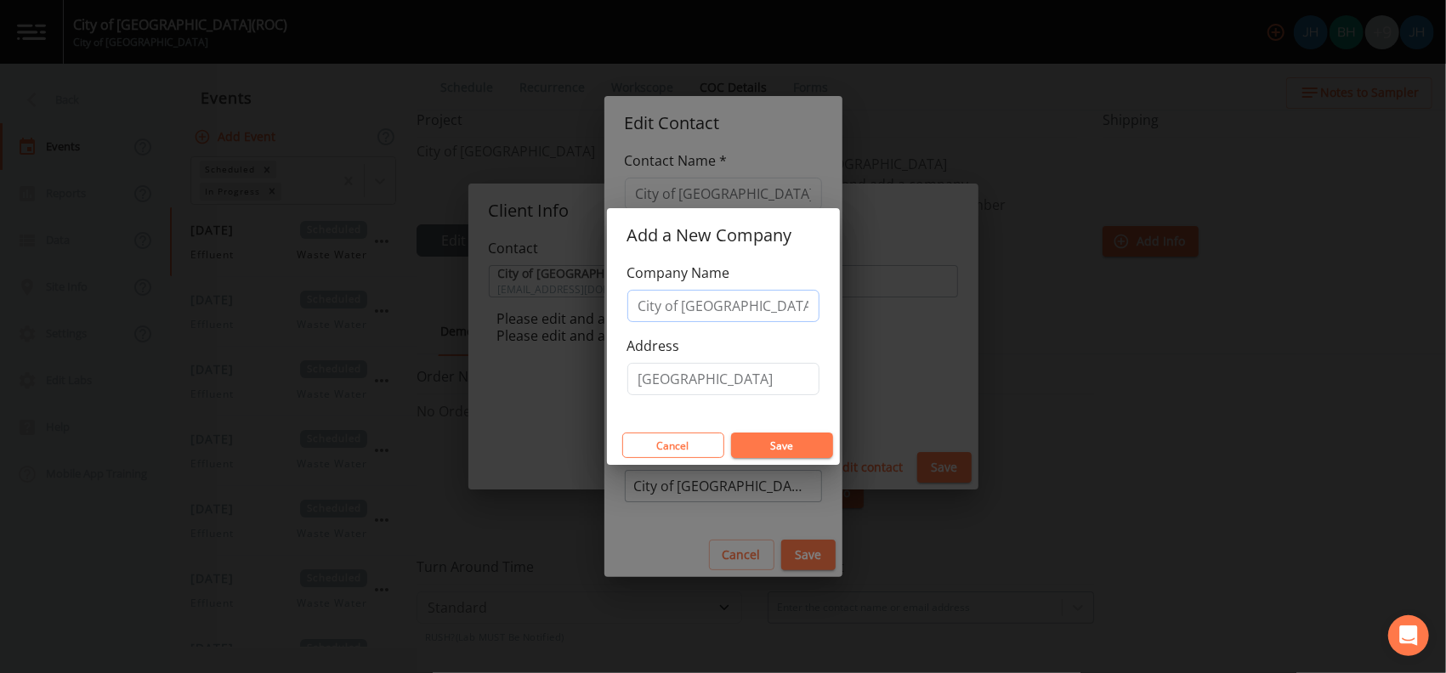
click at [734, 311] on input "City of [GEOGRAPHIC_DATA]" at bounding box center [723, 306] width 192 height 32
drag, startPoint x: 726, startPoint y: 394, endPoint x: 724, endPoint y: 380, distance: 13.7
click at [726, 392] on input "[GEOGRAPHIC_DATA]" at bounding box center [723, 379] width 192 height 32
click at [772, 457] on button "Save" at bounding box center [782, 446] width 102 height 26
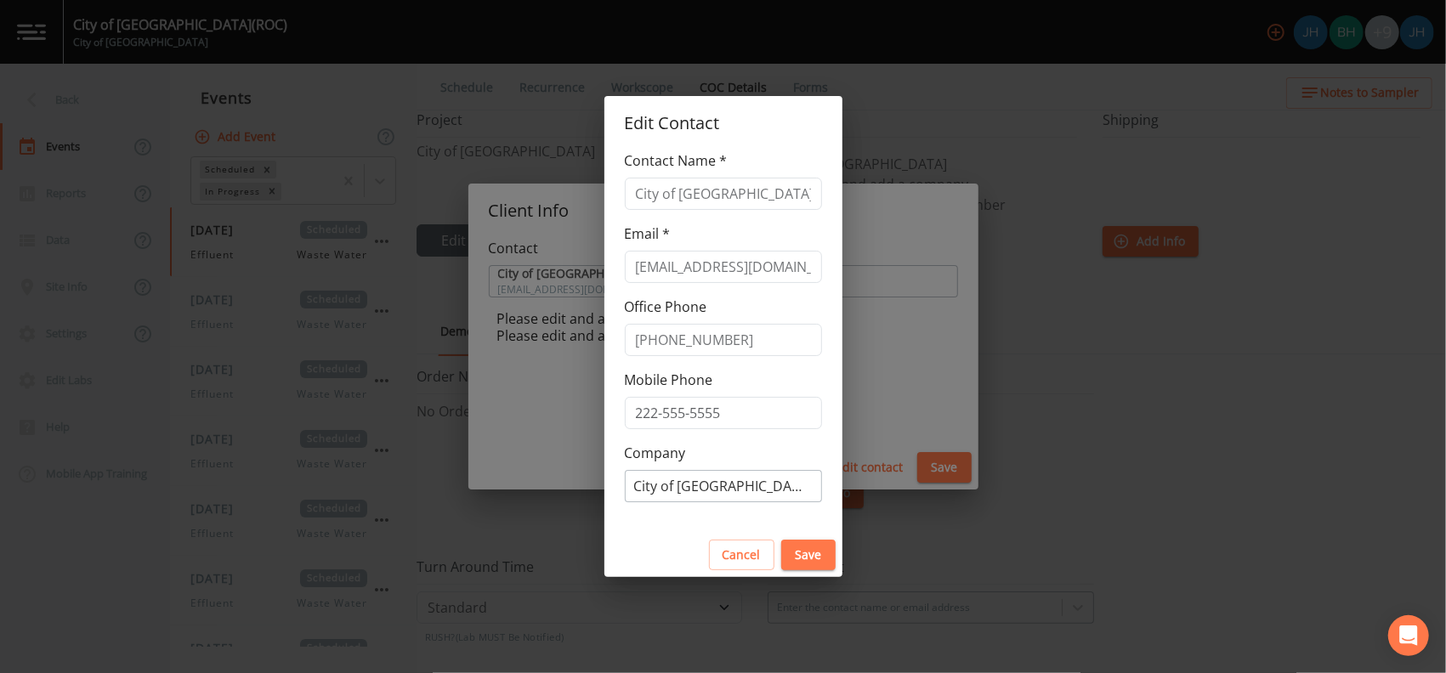
click at [803, 569] on button "Save" at bounding box center [808, 555] width 54 height 31
click at [801, 560] on button "Save" at bounding box center [808, 555] width 54 height 31
click at [800, 553] on button "Save" at bounding box center [808, 555] width 54 height 31
click at [884, 356] on div "Edit Contact Contact Name * City of [GEOGRAPHIC_DATA] Email * [EMAIL_ADDRESS][D…" at bounding box center [723, 336] width 1446 height 673
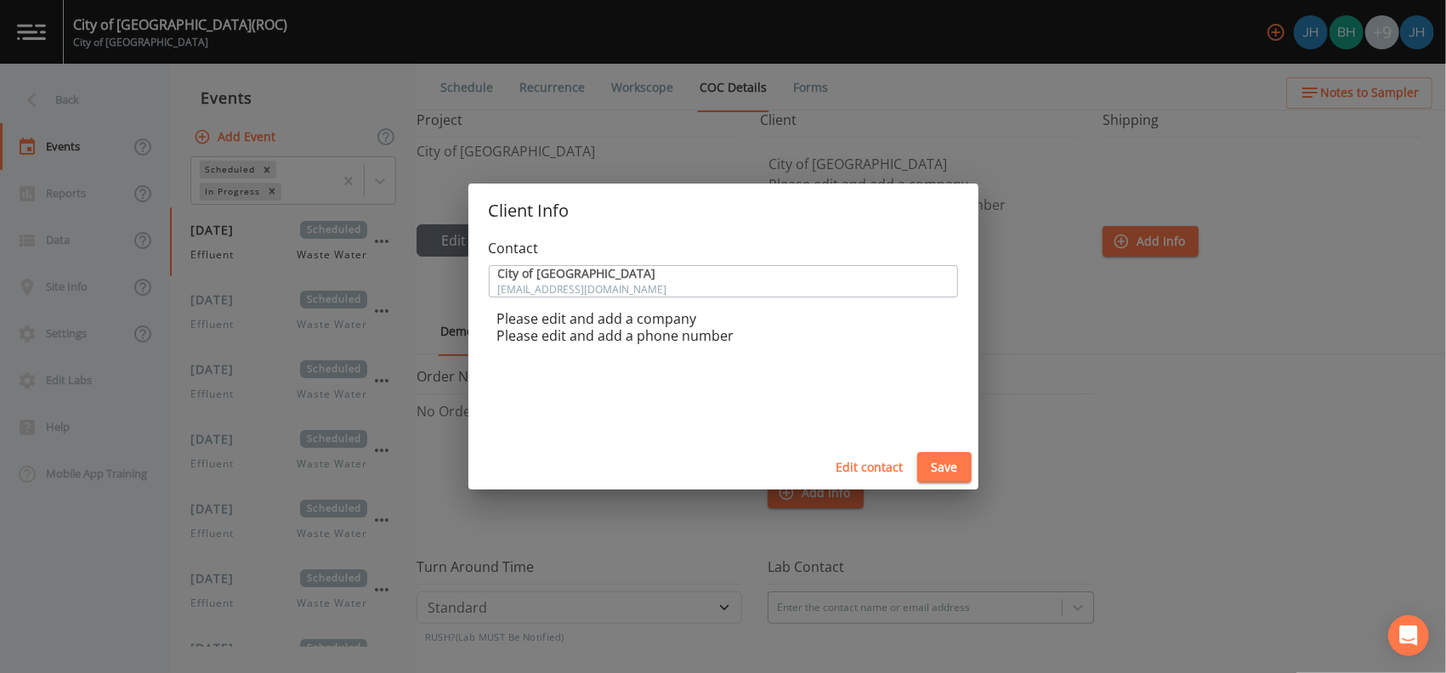
click at [968, 463] on button "Save" at bounding box center [944, 467] width 54 height 31
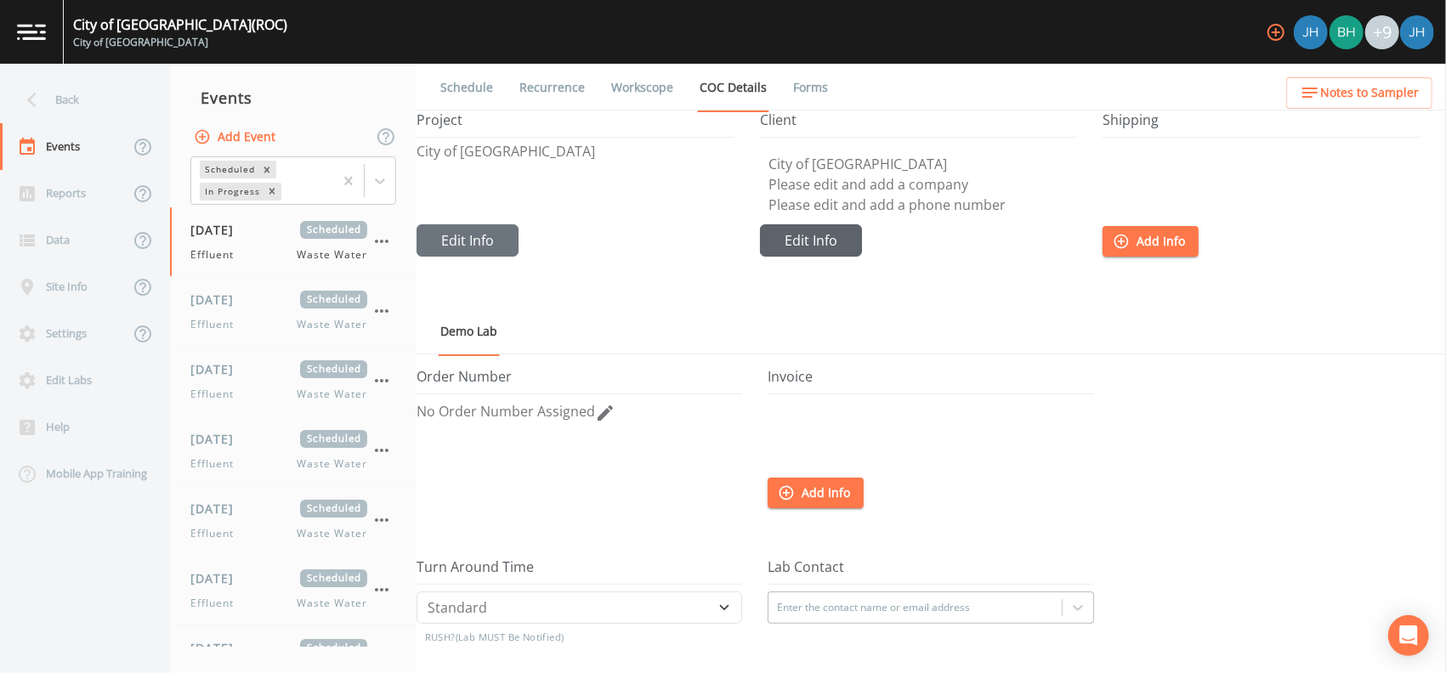
click at [810, 239] on button "Edit Info" at bounding box center [811, 240] width 102 height 32
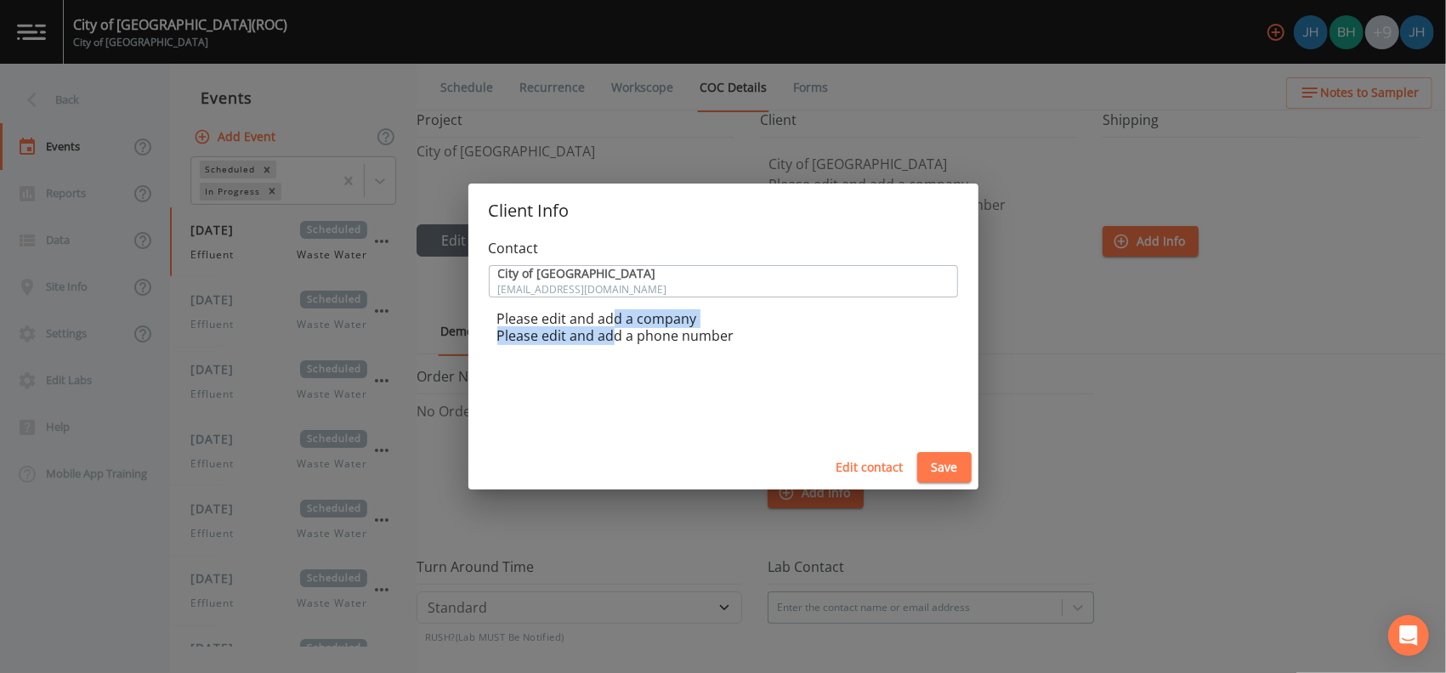
click at [610, 326] on div "Please edit and add a company Please edit and add a phone number" at bounding box center [723, 327] width 469 height 34
click at [854, 464] on button "Edit contact" at bounding box center [870, 467] width 81 height 31
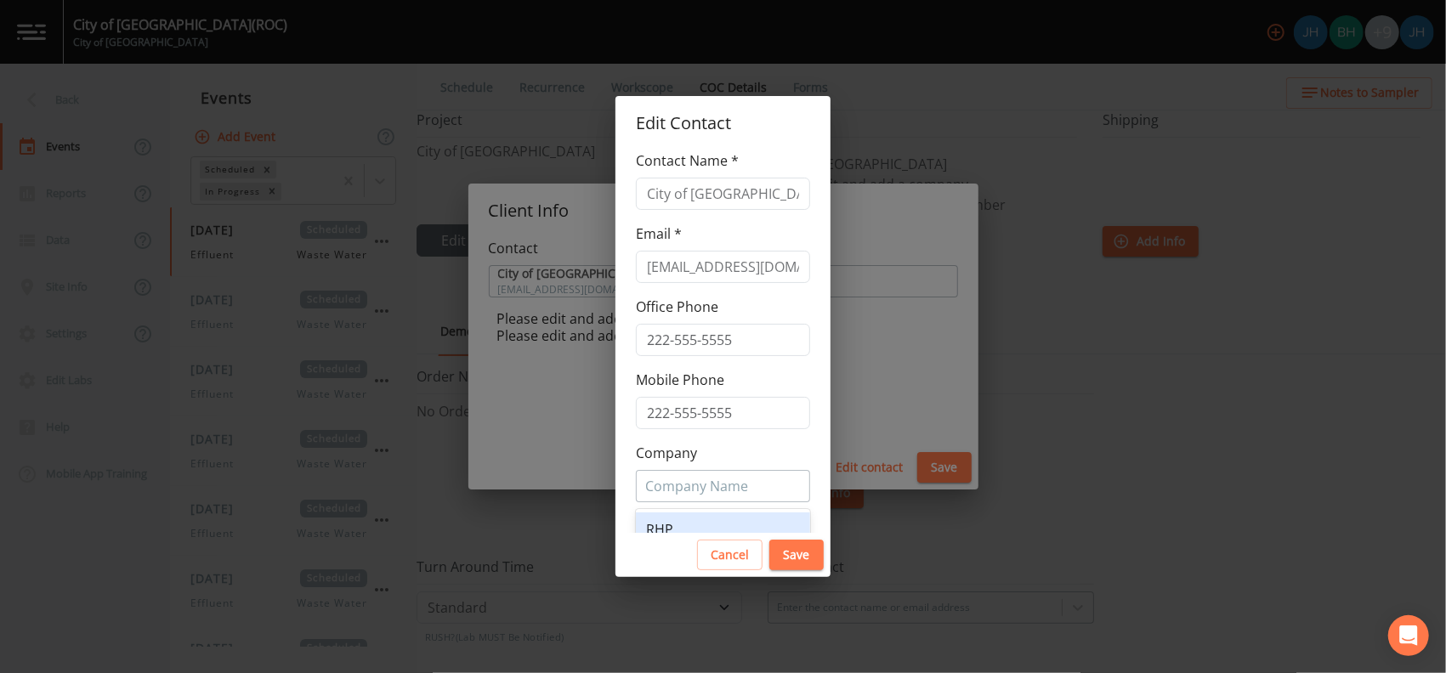
click at [703, 491] on div at bounding box center [723, 486] width 156 height 27
type input "r"
click at [701, 525] on span "Add Company" at bounding box center [704, 532] width 75 height 27
type input "Ci"
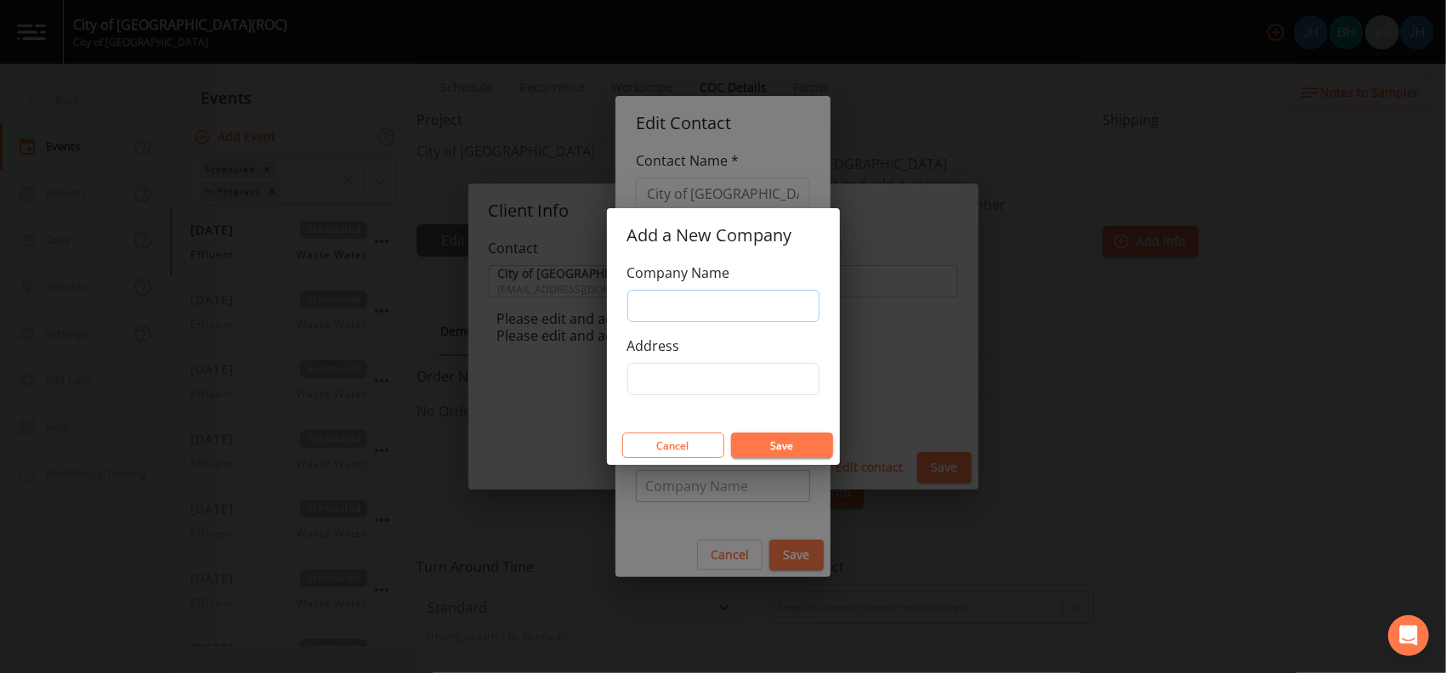
click at [676, 301] on input "Company Name" at bounding box center [723, 306] width 192 height 32
type input "City of [GEOGRAPHIC_DATA]"
type input "[GEOGRAPHIC_DATA]"
click at [757, 440] on button "Save" at bounding box center [782, 446] width 102 height 26
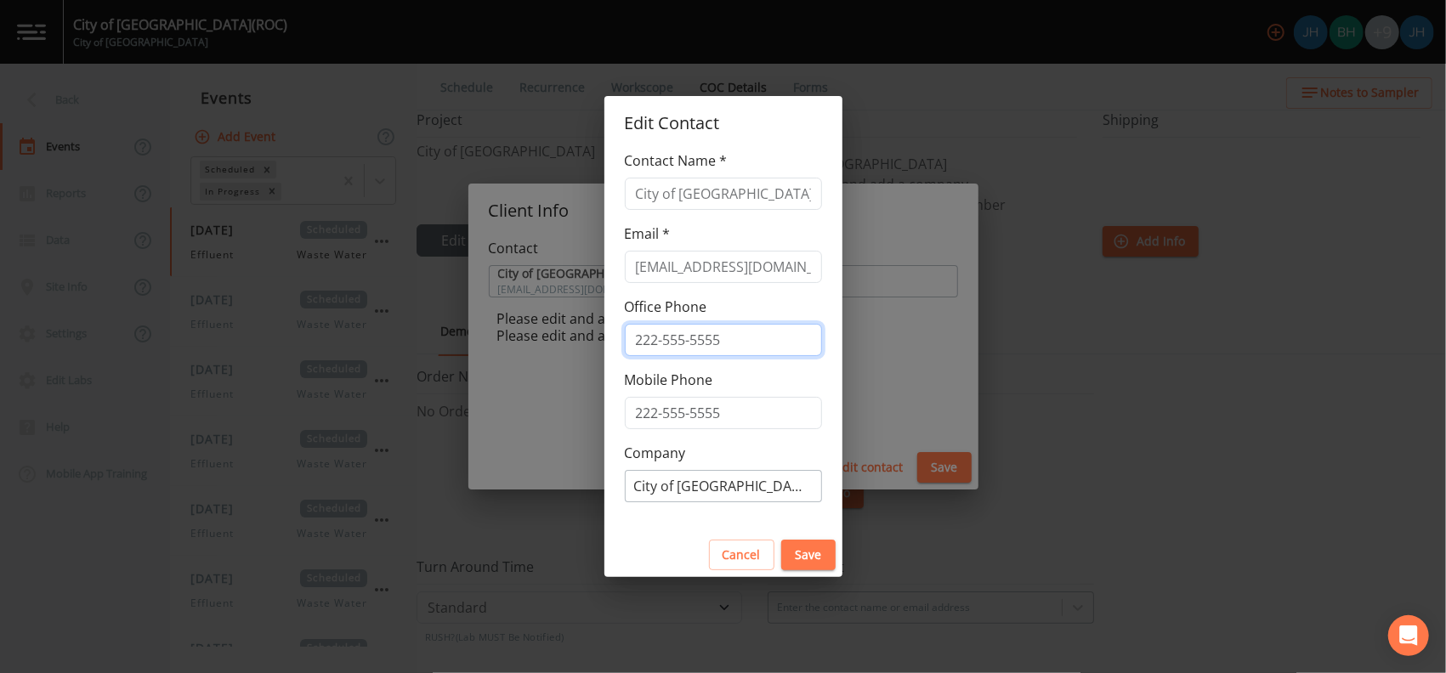
click at [706, 344] on input "tel" at bounding box center [723, 340] width 197 height 32
drag, startPoint x: 651, startPoint y: 553, endPoint x: 677, endPoint y: 542, distance: 27.8
click at [656, 550] on div "Cancel Save" at bounding box center [724, 555] width 238 height 45
click at [783, 546] on button "Save" at bounding box center [808, 555] width 54 height 31
click at [803, 556] on button "Save" at bounding box center [808, 555] width 54 height 31
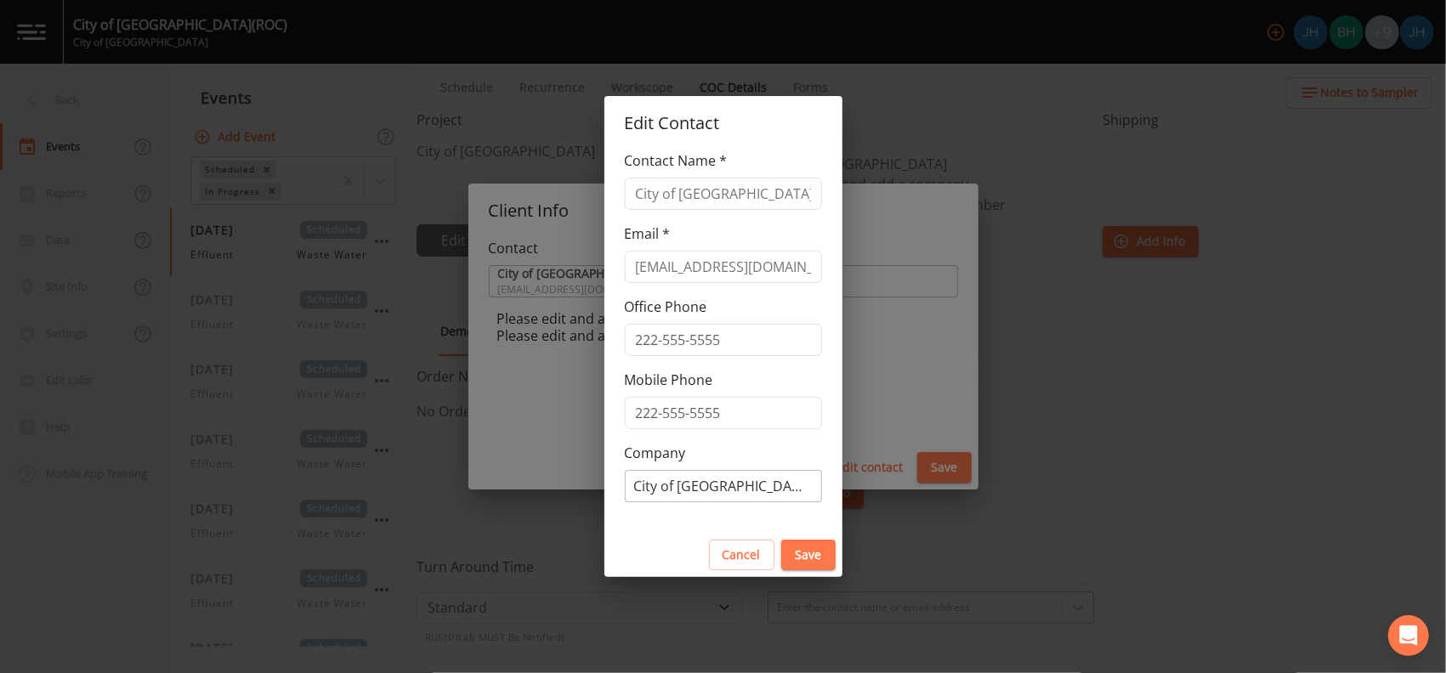
click at [795, 546] on button "Save" at bounding box center [808, 555] width 54 height 31
click at [794, 545] on button "Save" at bounding box center [808, 555] width 54 height 31
click at [734, 554] on button "Cancel" at bounding box center [741, 555] width 65 height 31
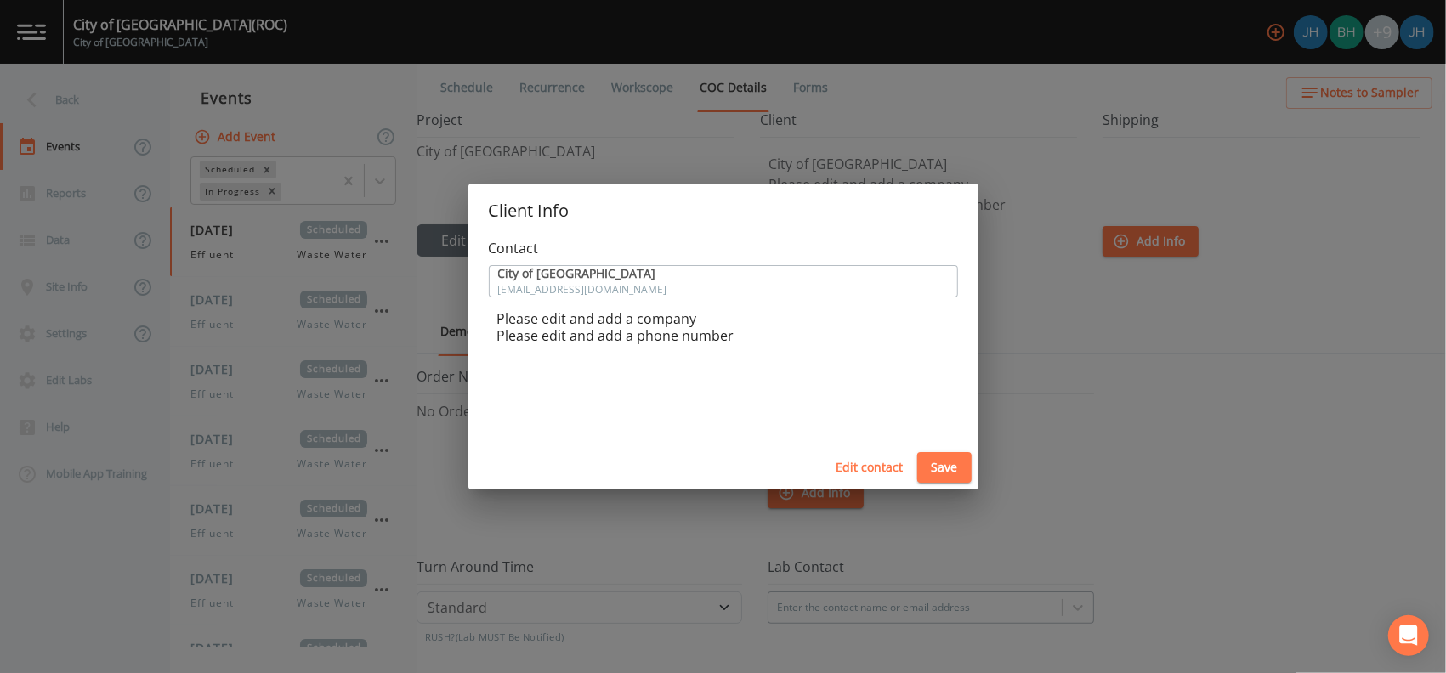
click at [854, 463] on button "Edit contact" at bounding box center [870, 467] width 81 height 31
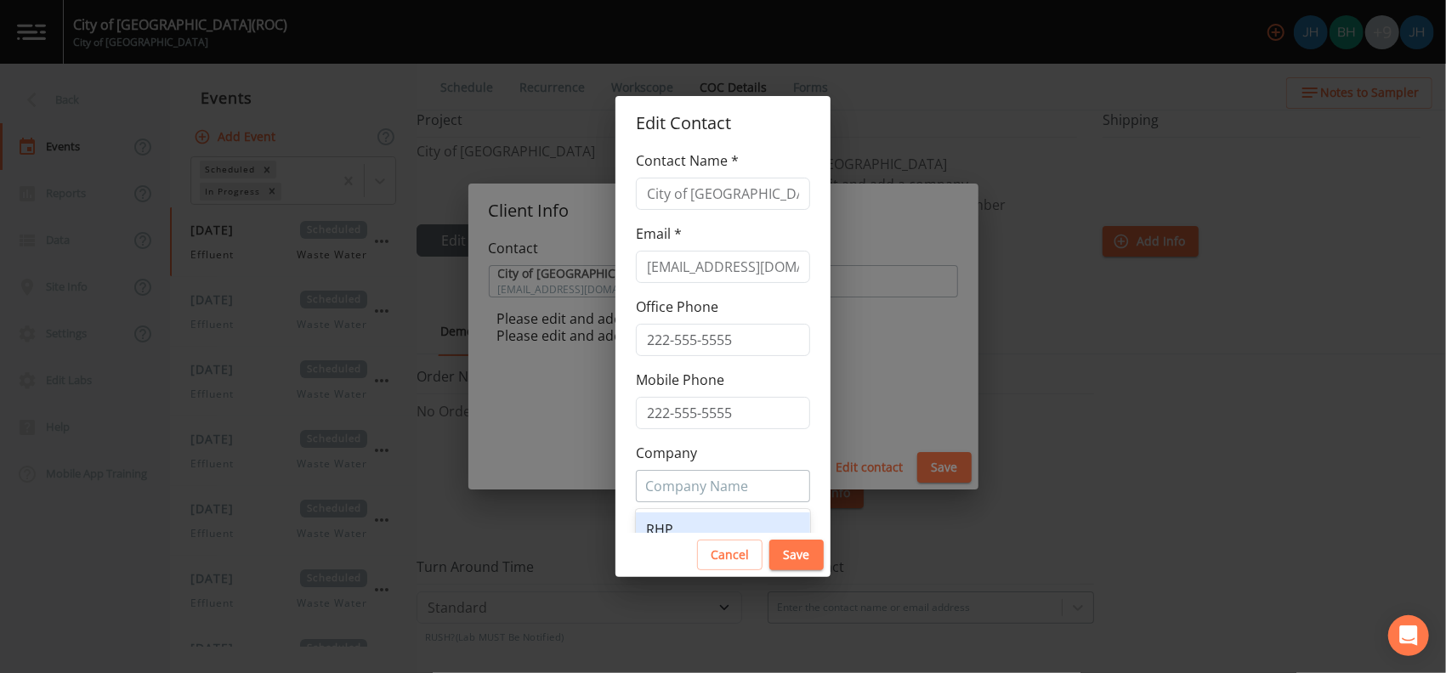
click at [694, 483] on div at bounding box center [723, 486] width 156 height 27
click at [701, 520] on span "Add Company" at bounding box center [704, 532] width 75 height 27
type input "ci"
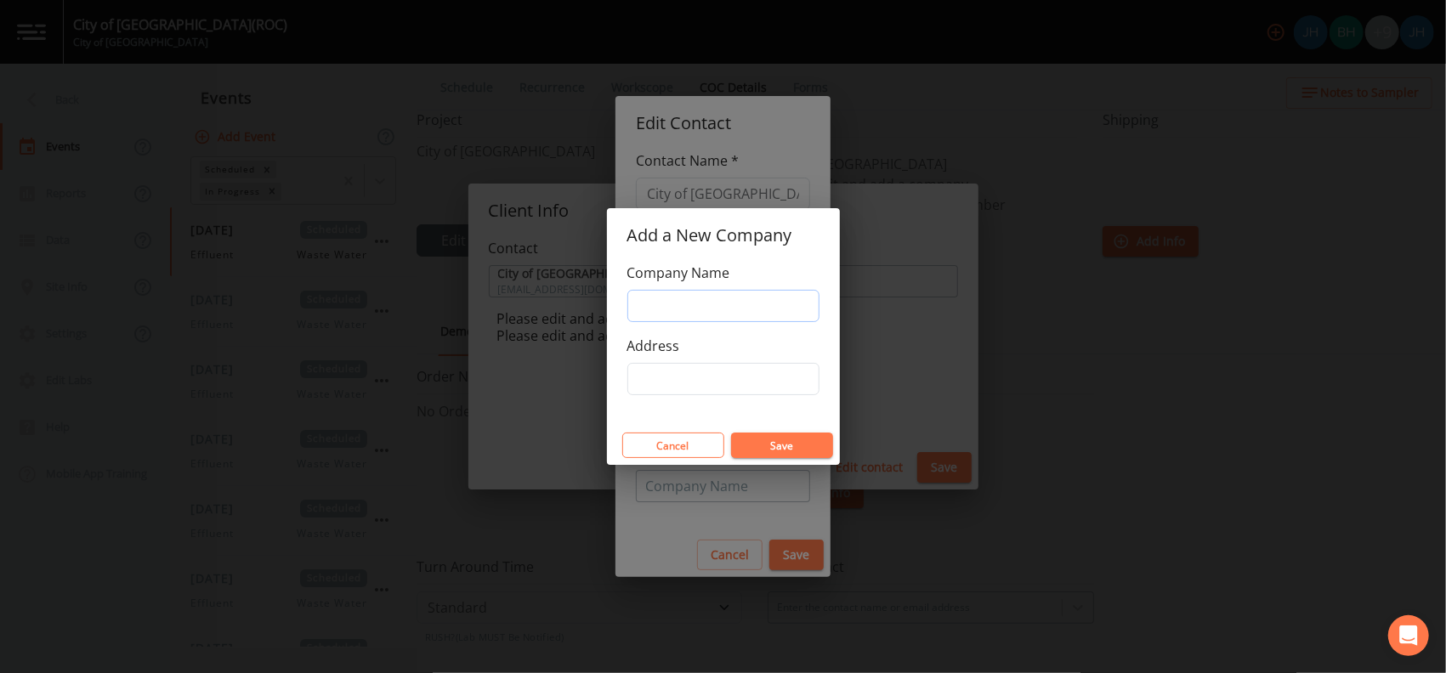
click at [687, 313] on input "Company Name" at bounding box center [723, 306] width 192 height 32
type input "City of [GEOGRAPHIC_DATA]"
type input "[GEOGRAPHIC_DATA]"
click at [785, 453] on button "Save" at bounding box center [782, 446] width 102 height 26
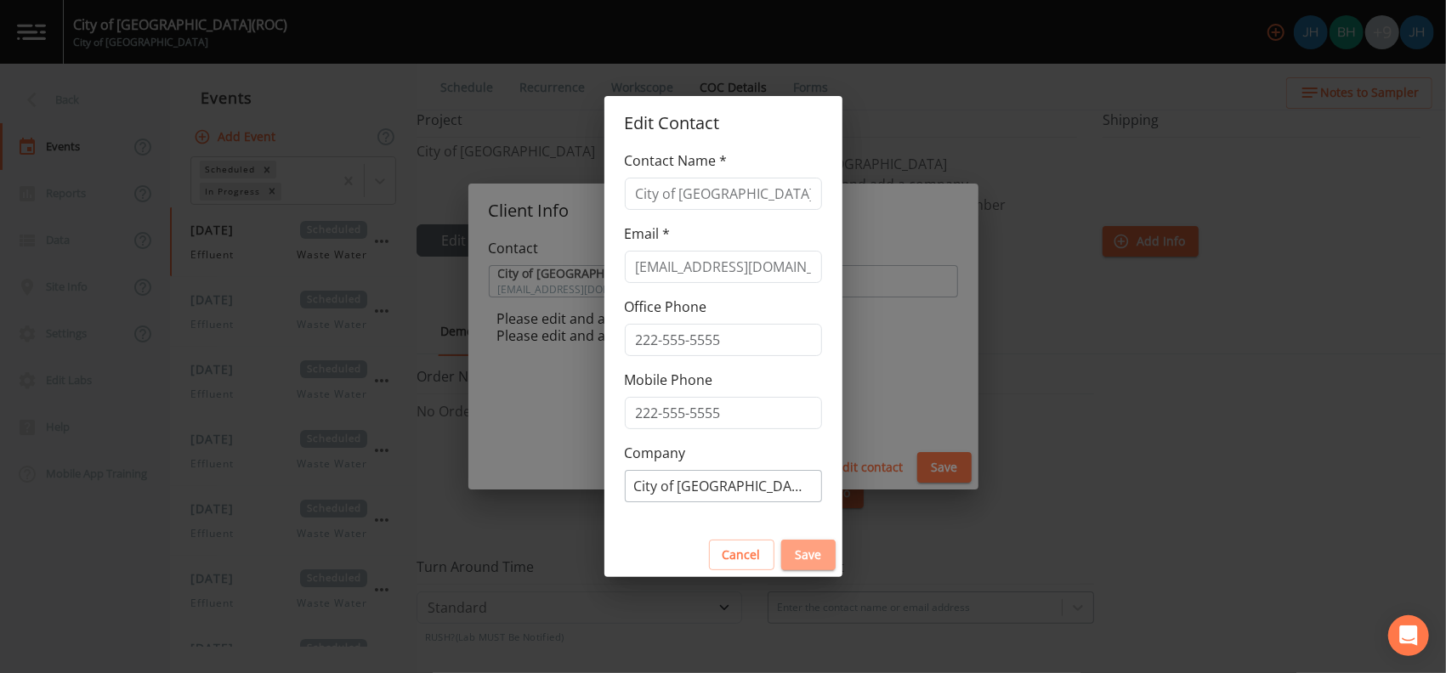
click at [802, 553] on button "Save" at bounding box center [808, 555] width 54 height 31
click at [803, 552] on button "Save" at bounding box center [808, 555] width 54 height 31
click at [801, 552] on button "Save" at bounding box center [808, 555] width 54 height 31
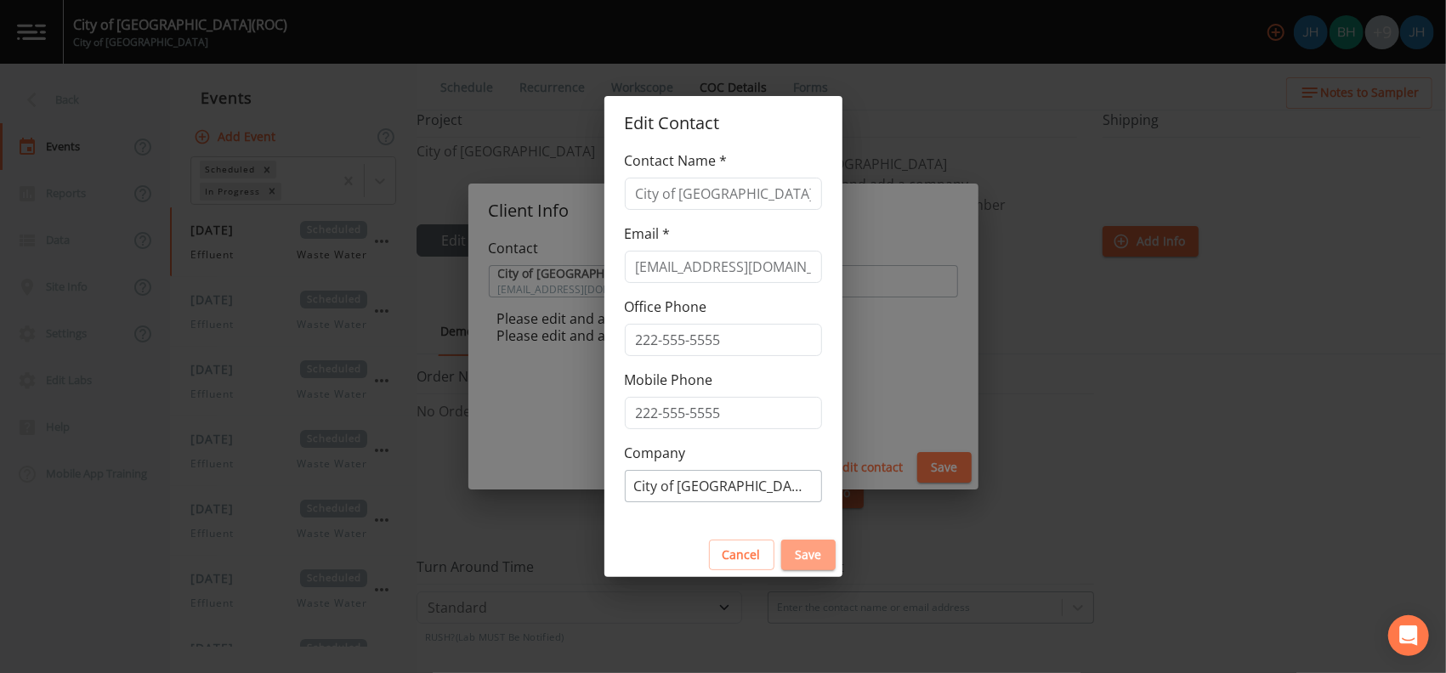
click at [797, 556] on button "Save" at bounding box center [808, 555] width 54 height 31
click at [687, 480] on div at bounding box center [723, 486] width 179 height 27
click at [824, 551] on button "Save" at bounding box center [808, 555] width 54 height 31
click at [815, 556] on button "Save" at bounding box center [808, 555] width 54 height 31
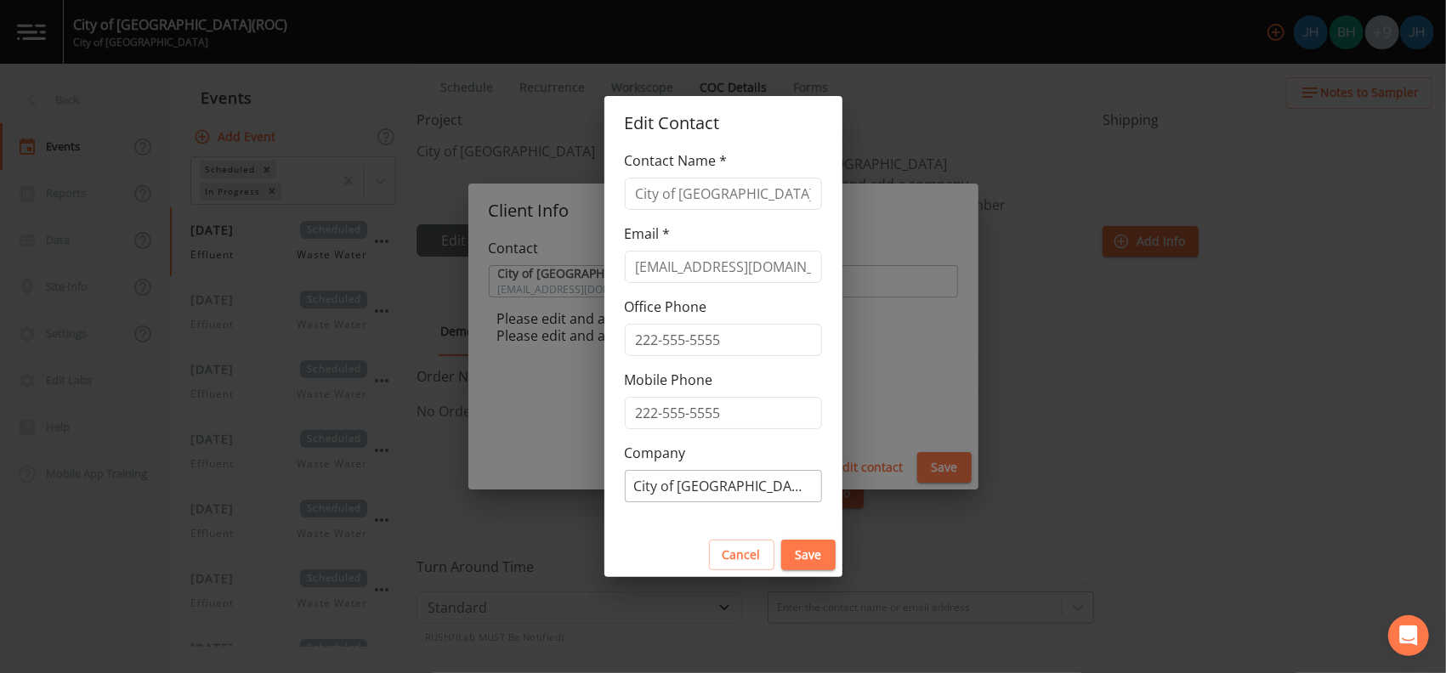
click at [943, 381] on div "Edit Contact Contact Name * City of [GEOGRAPHIC_DATA] Email * [EMAIL_ADDRESS][D…" at bounding box center [723, 336] width 1446 height 673
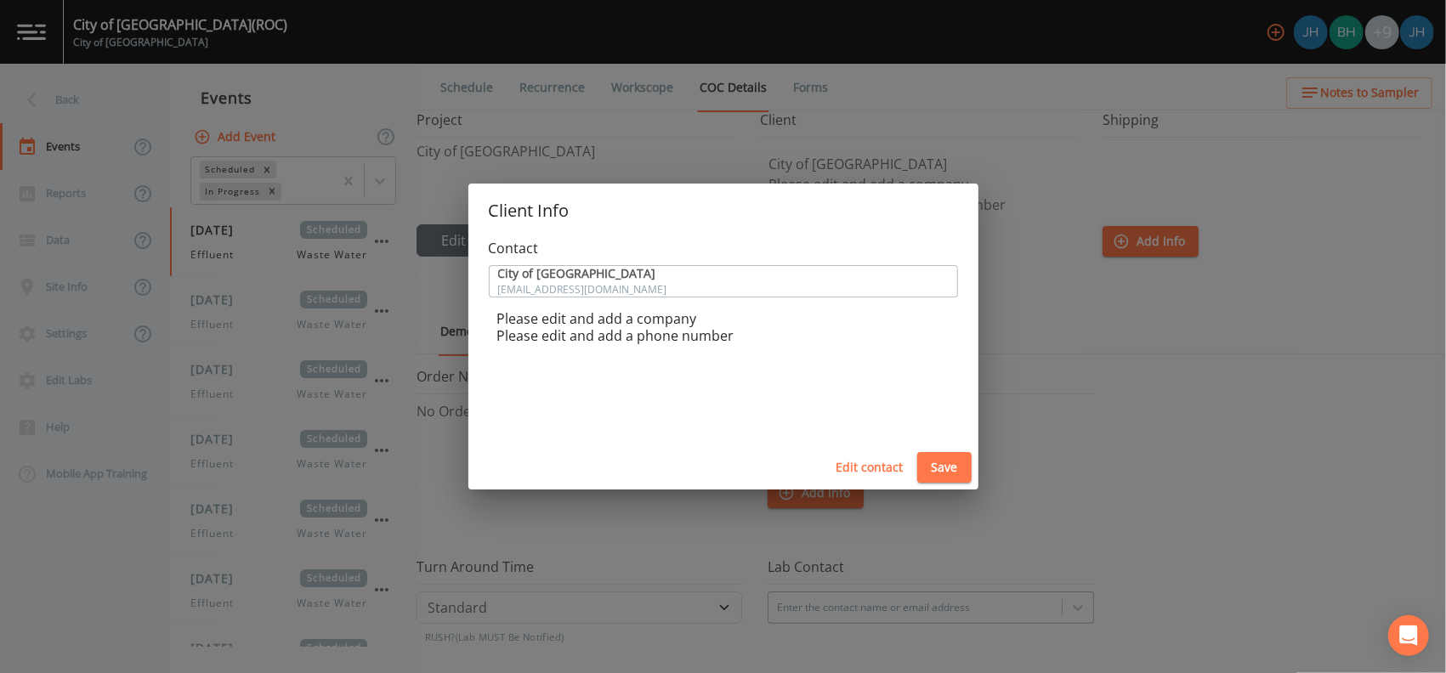
click at [939, 471] on button "Save" at bounding box center [944, 467] width 54 height 31
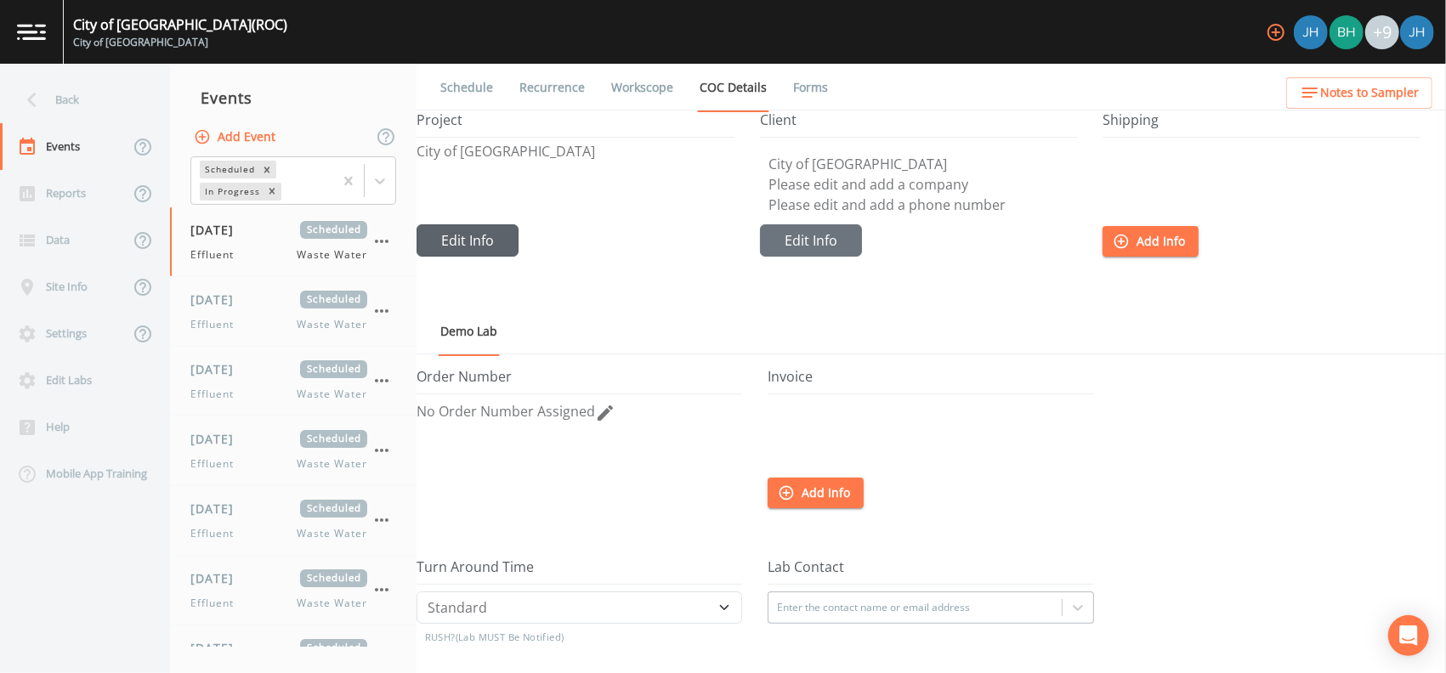
click at [519, 238] on button "Edit Info" at bounding box center [468, 240] width 102 height 32
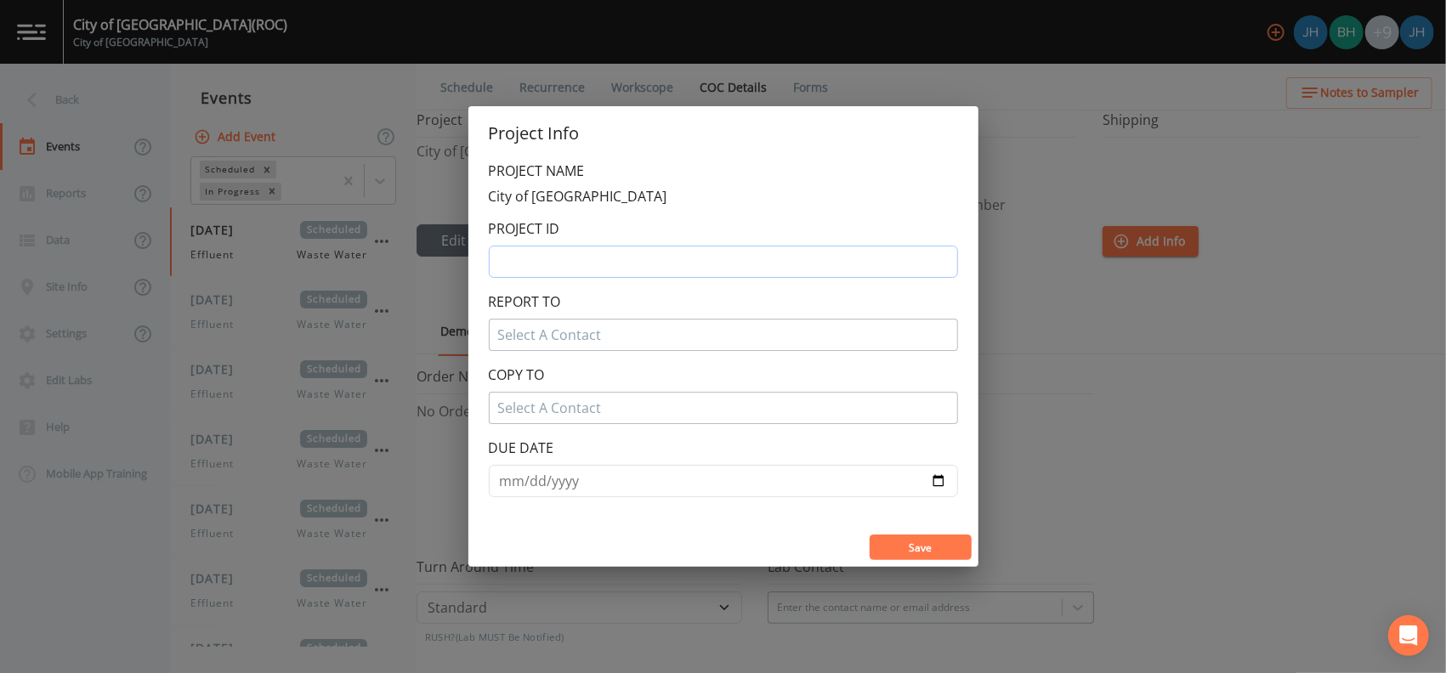
click at [570, 260] on input "text" at bounding box center [723, 262] width 469 height 32
type input "MI0021181"
click at [927, 546] on button "Save" at bounding box center [921, 548] width 102 height 26
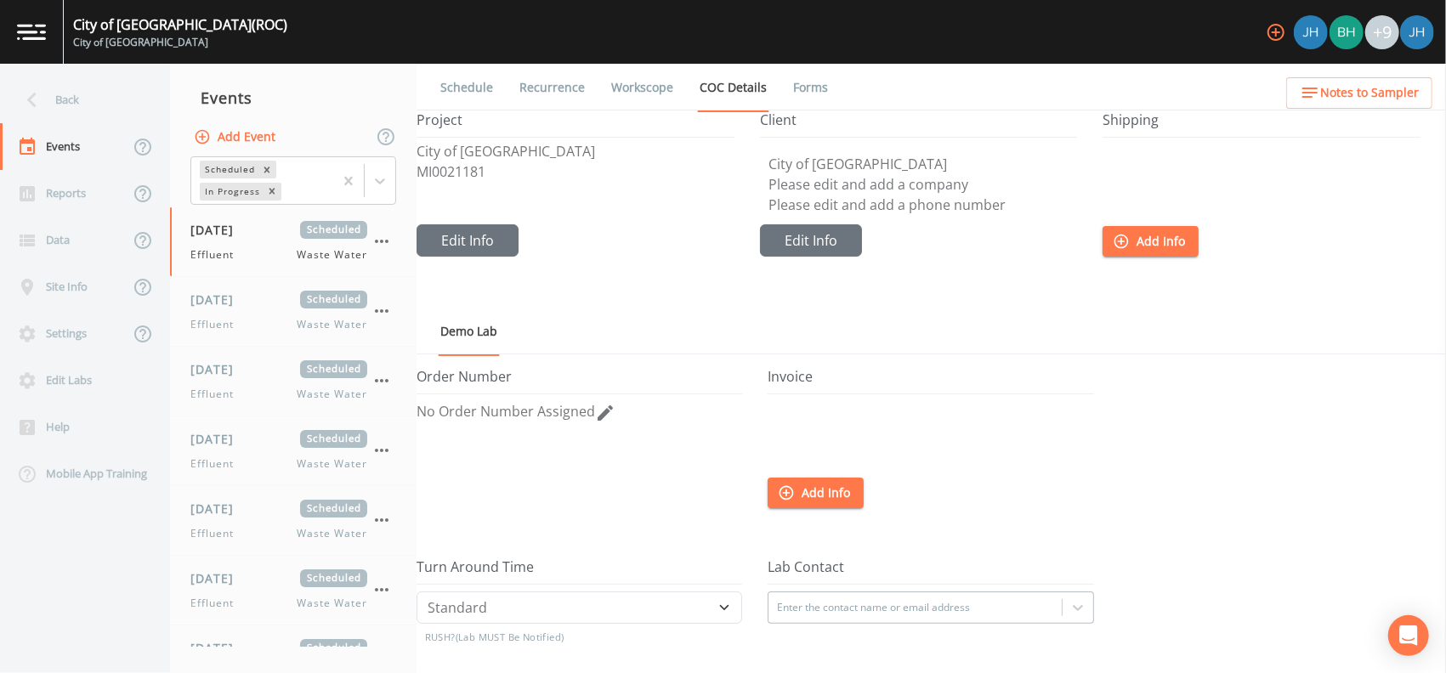
click at [644, 281] on div "Project City of [GEOGRAPHIC_DATA] MI0021181 Edit Info" at bounding box center [588, 210] width 343 height 196
click at [806, 247] on button "Edit Info" at bounding box center [811, 240] width 102 height 32
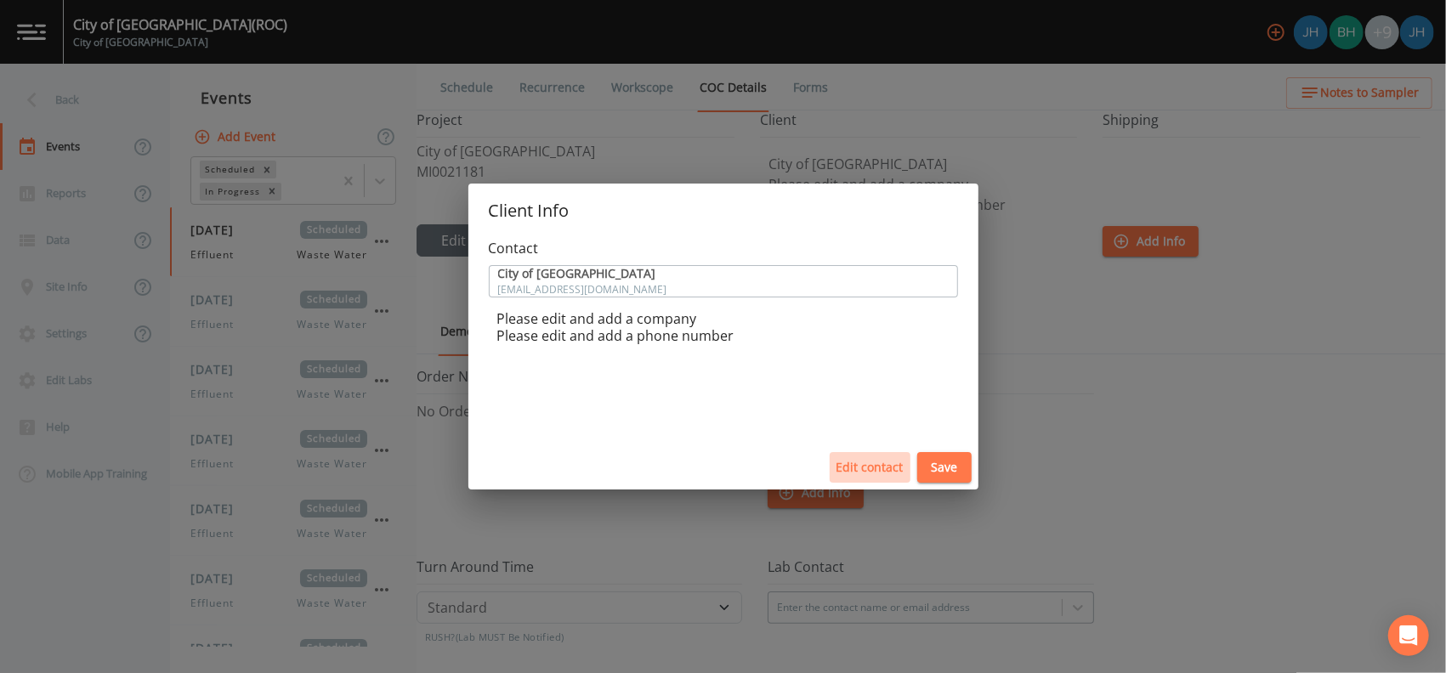
click at [876, 474] on button "Edit contact" at bounding box center [870, 467] width 81 height 31
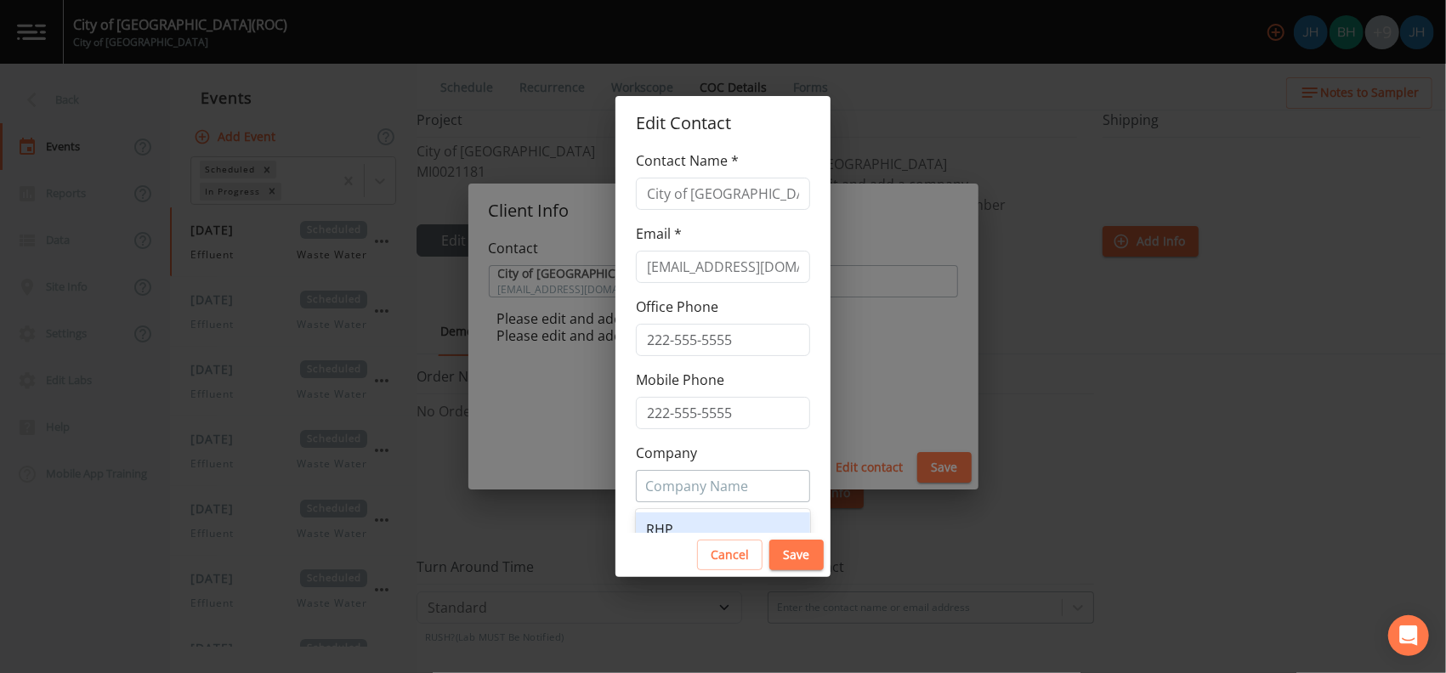
click at [670, 475] on div at bounding box center [723, 486] width 156 height 27
click at [712, 519] on span "Add Company" at bounding box center [704, 532] width 75 height 27
type input "Roc"
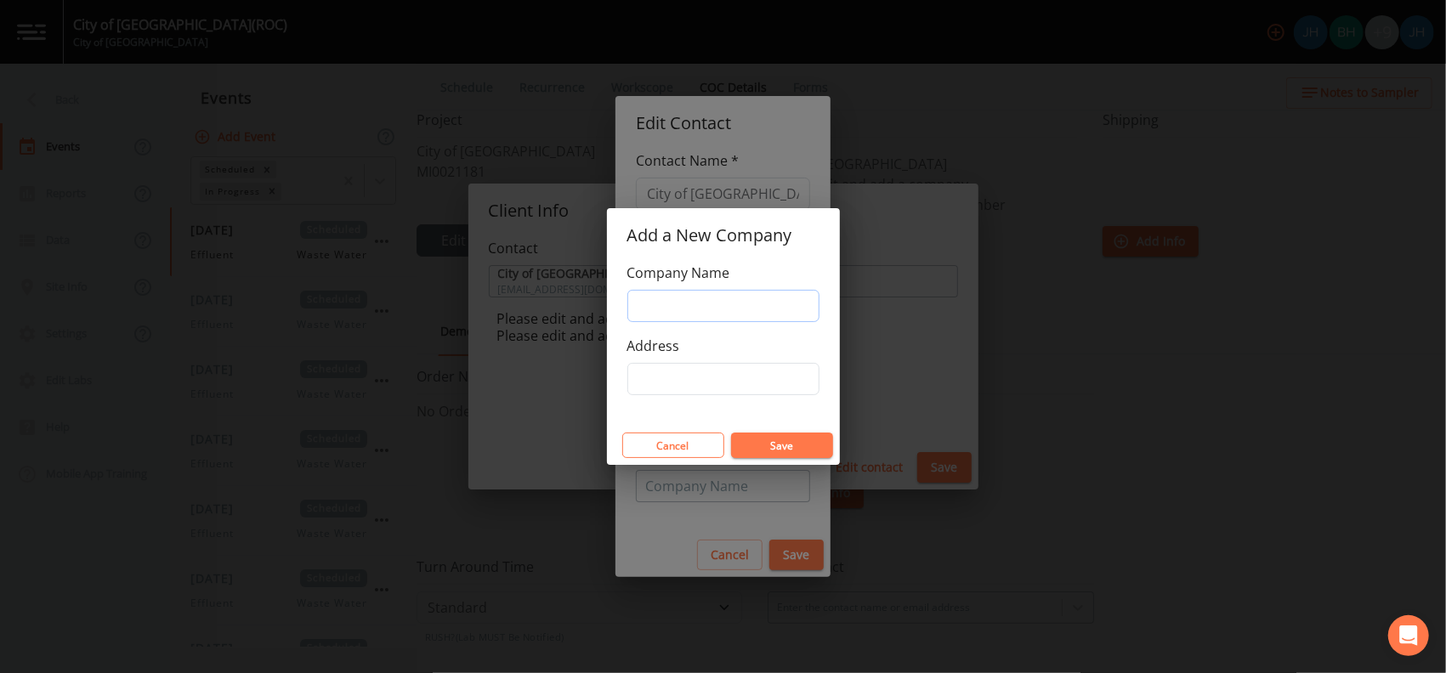
click at [695, 315] on input "Company Name" at bounding box center [723, 306] width 192 height 32
type input "City of [GEOGRAPHIC_DATA]"
type input "[GEOGRAPHIC_DATA]"
click at [759, 446] on button "Save" at bounding box center [782, 446] width 102 height 26
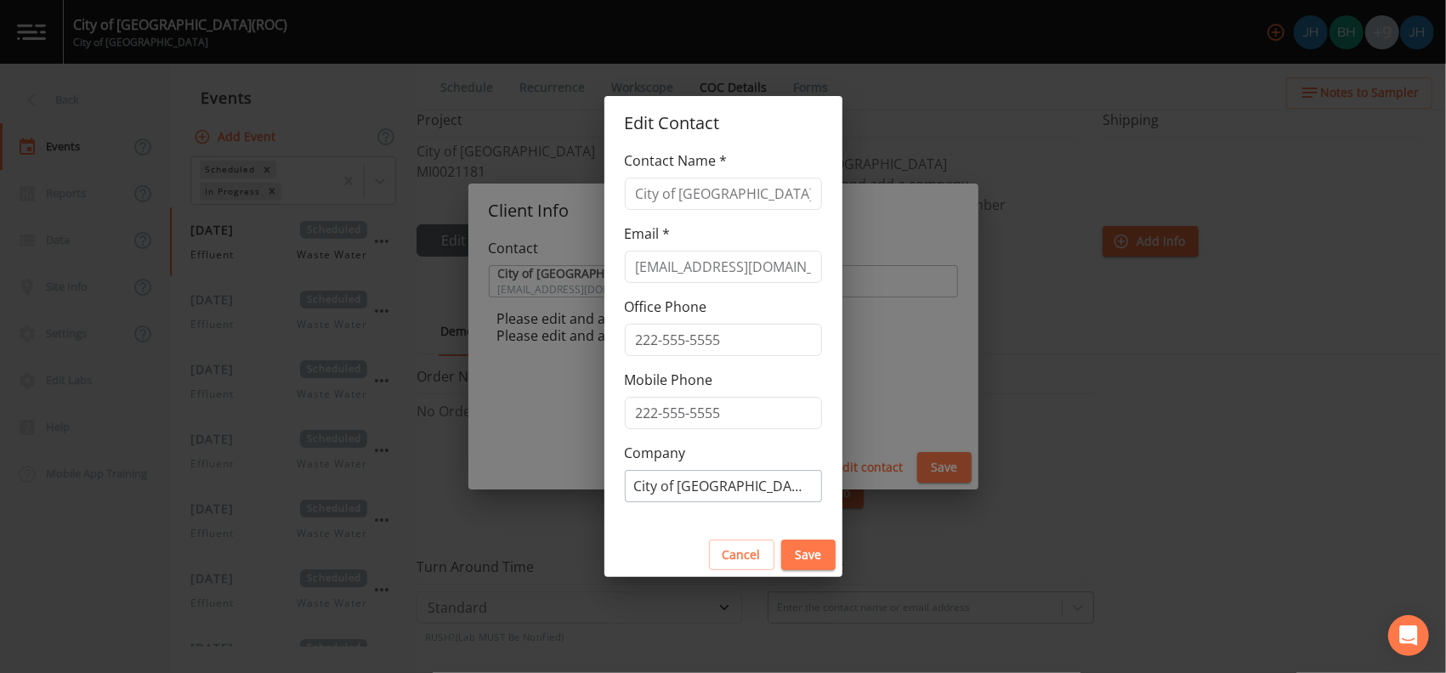
click at [789, 558] on button "Save" at bounding box center [808, 555] width 54 height 31
click at [723, 187] on input "City of [GEOGRAPHIC_DATA]" at bounding box center [723, 194] width 197 height 32
type input "City of [GEOGRAPHIC_DATA]"
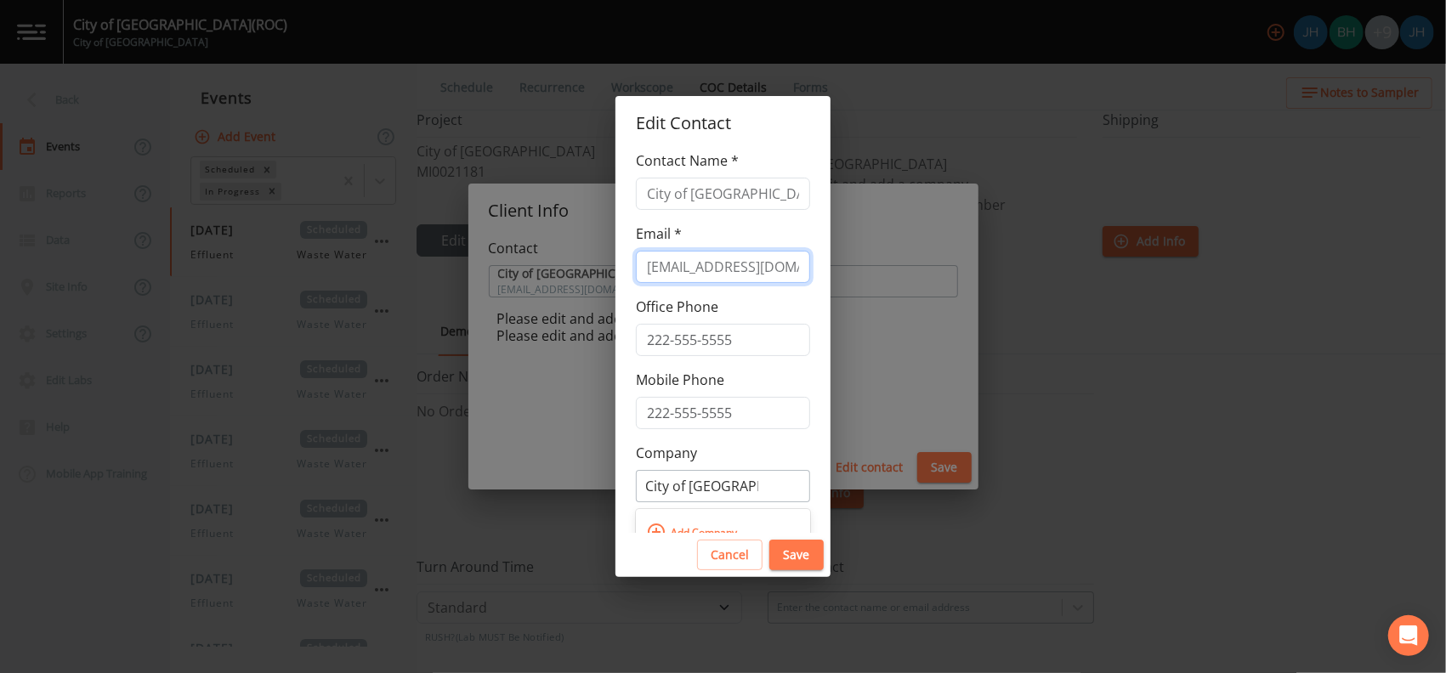
click at [734, 275] on input "[EMAIL_ADDRESS][DOMAIN_NAME]" at bounding box center [723, 267] width 174 height 32
type input "[EMAIL_ADDRESS][DOMAIN_NAME]"
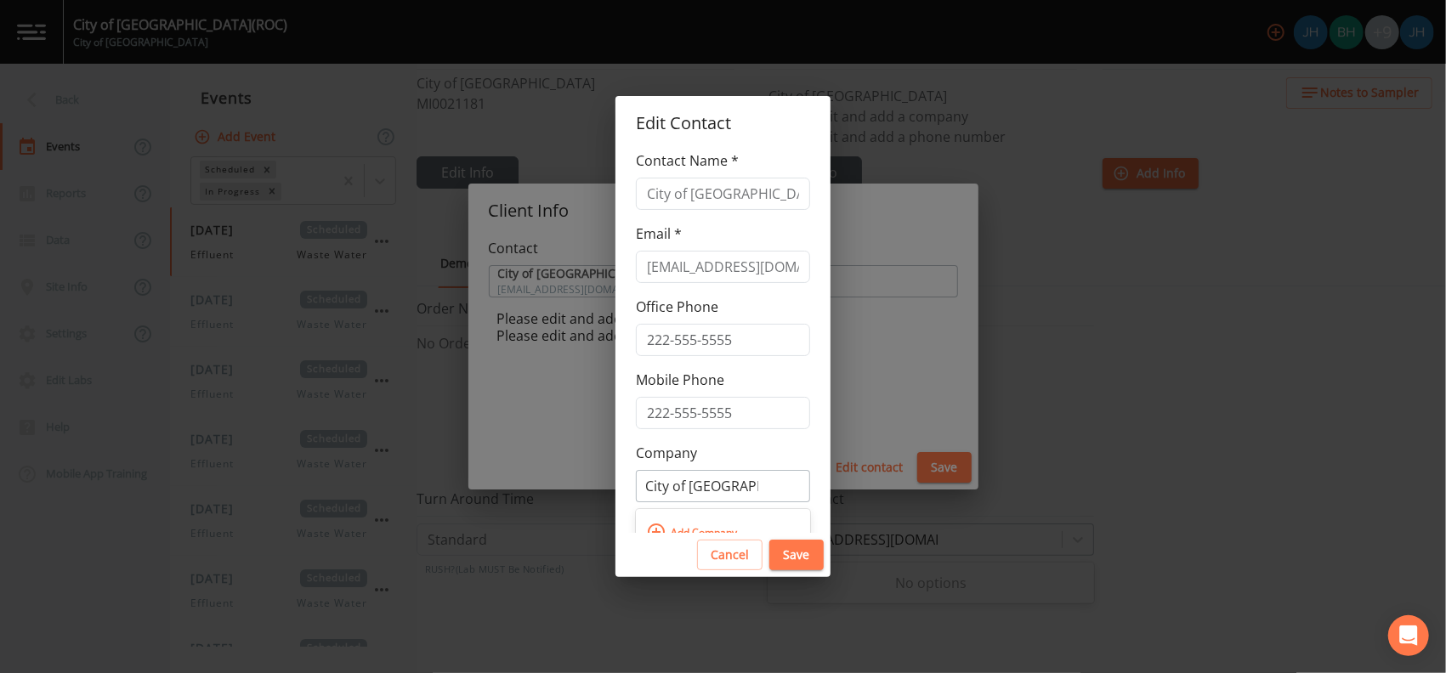
click at [792, 551] on button "Save" at bounding box center [796, 555] width 54 height 31
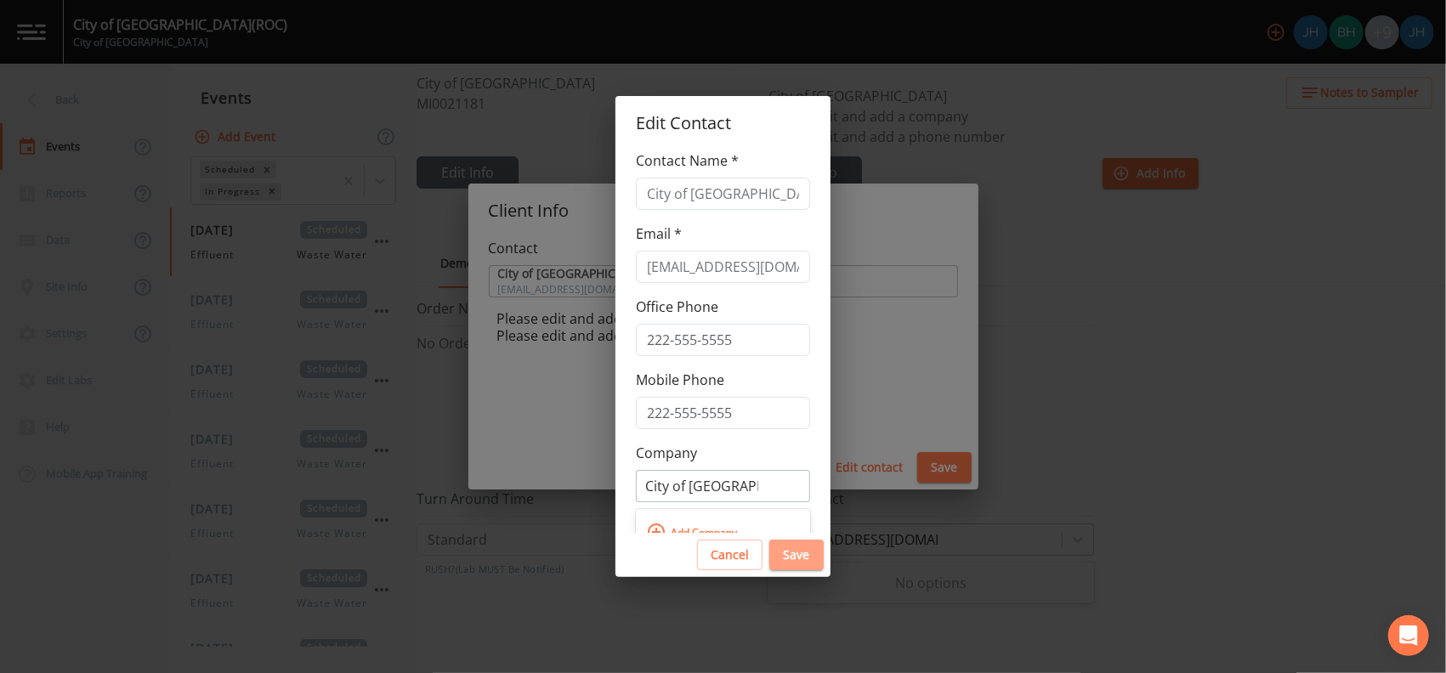
click at [792, 551] on button "Save" at bounding box center [796, 555] width 54 height 31
click at [730, 524] on span "Add Company" at bounding box center [704, 532] width 75 height 27
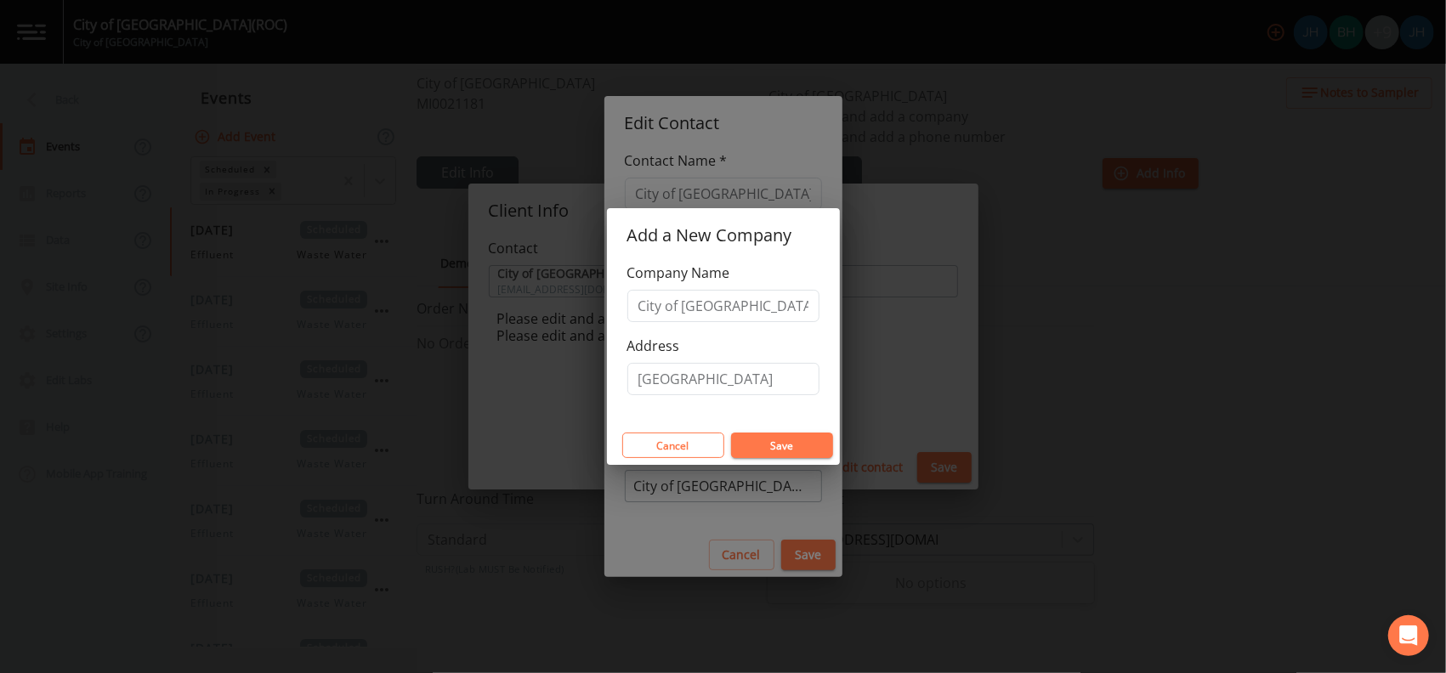
click at [780, 443] on button "Save" at bounding box center [782, 446] width 102 height 26
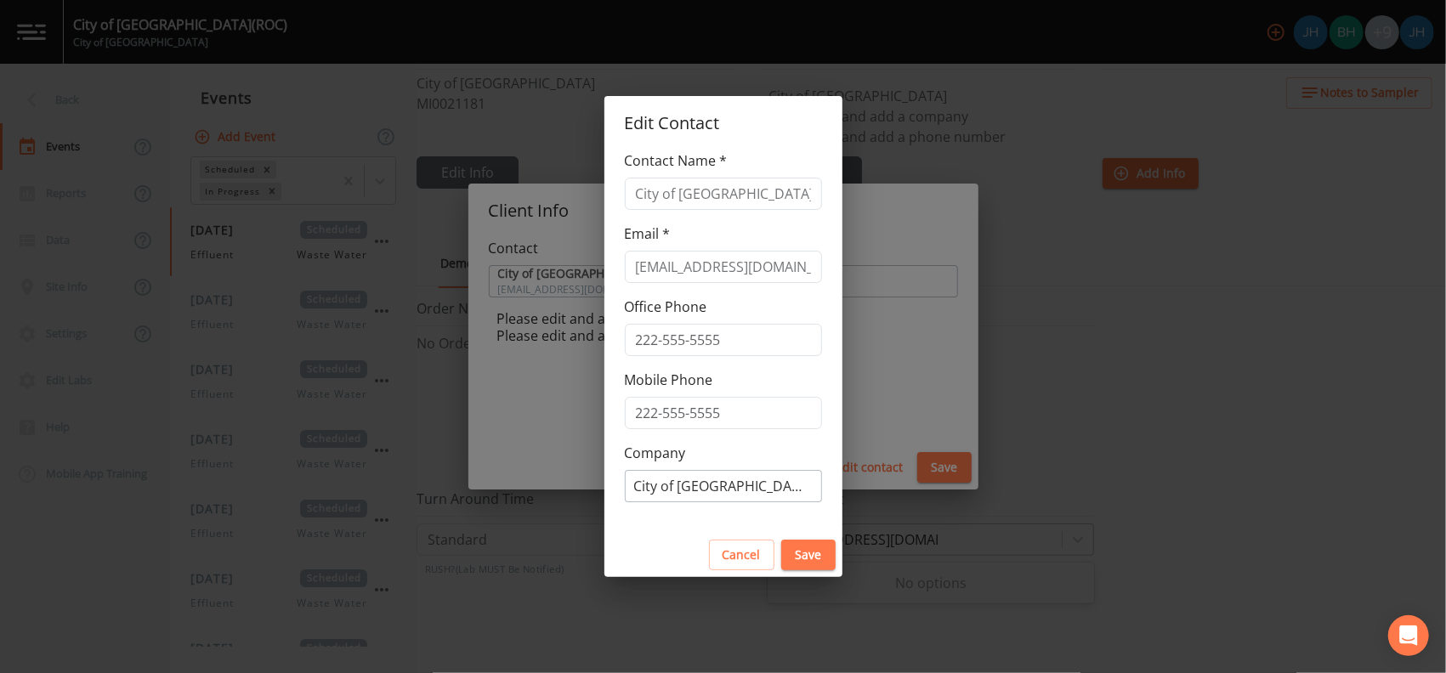
click at [796, 553] on button "Save" at bounding box center [808, 555] width 54 height 31
click at [795, 553] on button "Save" at bounding box center [808, 555] width 54 height 31
drag, startPoint x: 702, startPoint y: 511, endPoint x: 698, endPoint y: 476, distance: 35.1
click at [700, 506] on div "Contact Name * City of [GEOGRAPHIC_DATA] Email * [EMAIL_ADDRESS][DOMAIN_NAME] O…" at bounding box center [724, 341] width 238 height 383
click at [781, 540] on button "Save" at bounding box center [808, 555] width 54 height 31
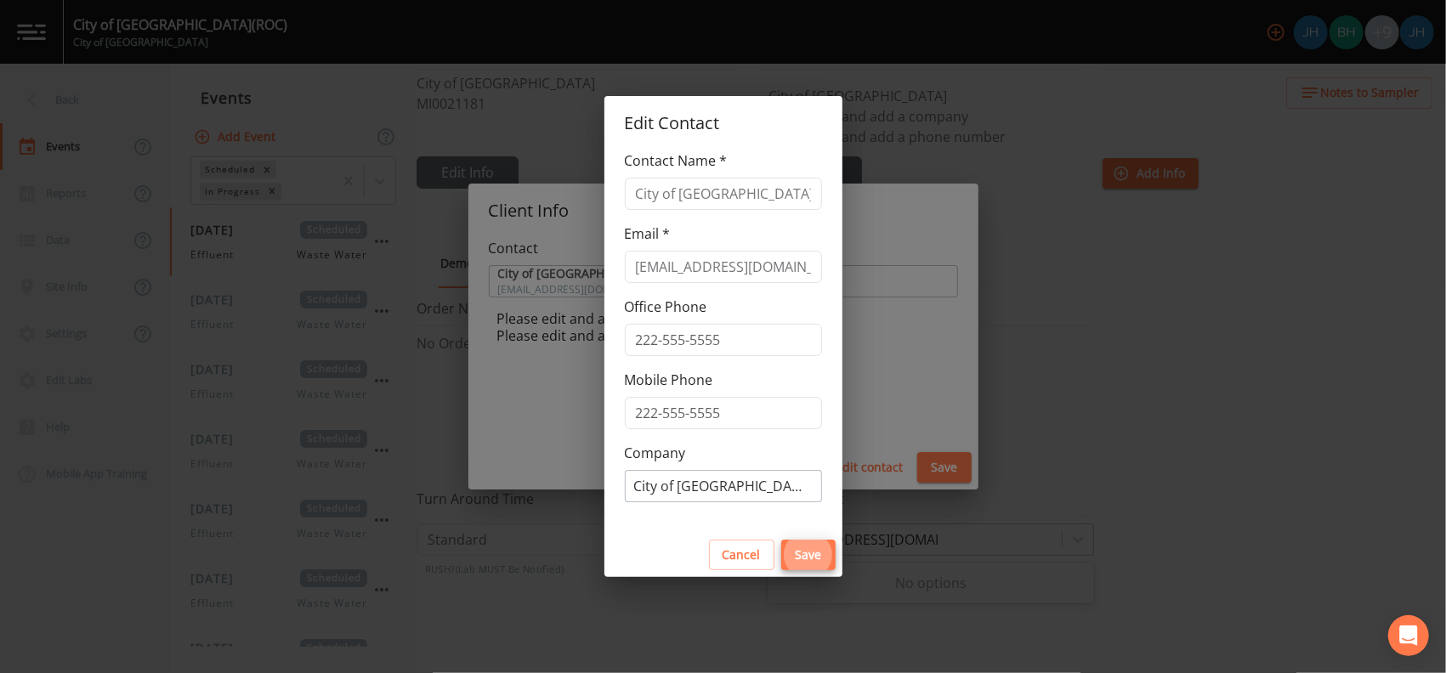
click at [781, 540] on button "Save" at bounding box center [808, 555] width 54 height 31
click at [794, 270] on input "[EMAIL_ADDRESS][DOMAIN_NAME]" at bounding box center [723, 267] width 197 height 32
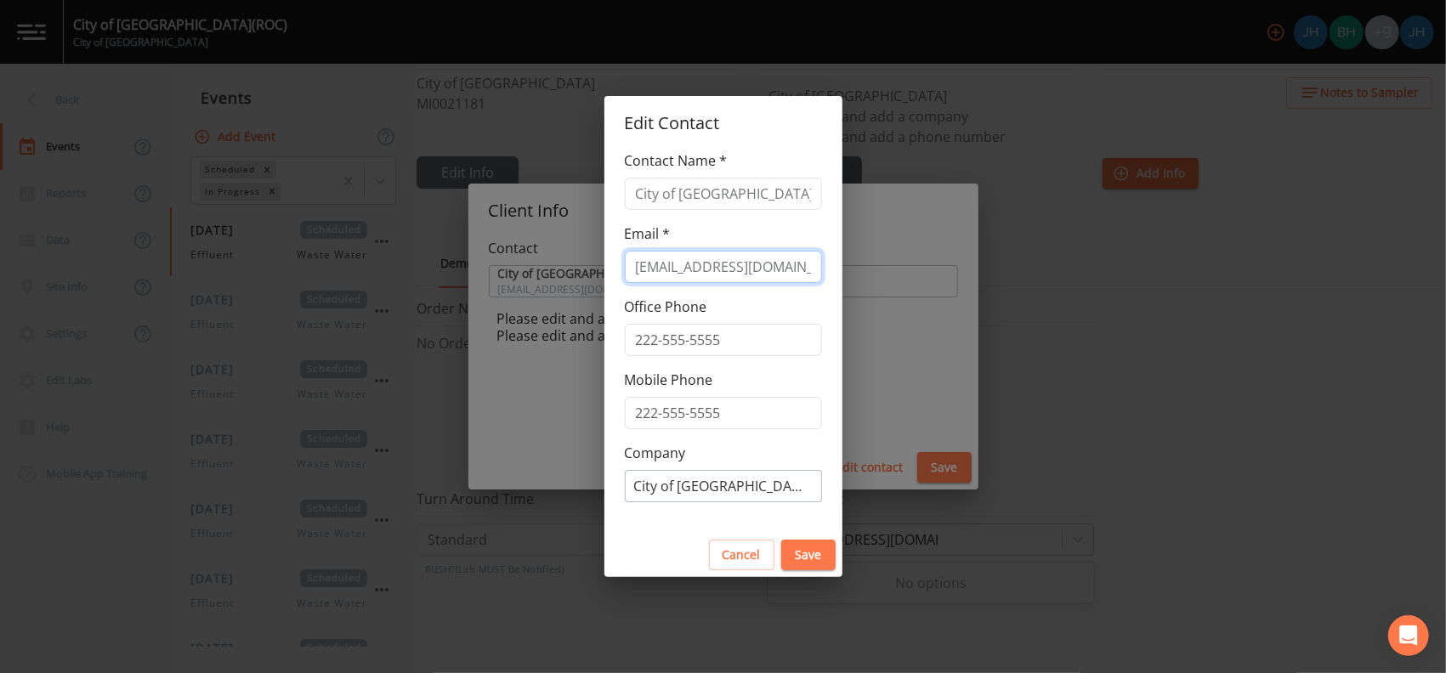
click at [772, 258] on input "[EMAIL_ADDRESS][DOMAIN_NAME]" at bounding box center [723, 267] width 197 height 32
click at [800, 219] on div "Contact Name * City of [GEOGRAPHIC_DATA] Email * [EMAIL_ADDRESS][DOMAIN_NAME] O…" at bounding box center [724, 341] width 238 height 383
click at [752, 187] on input "City of [GEOGRAPHIC_DATA]" at bounding box center [723, 194] width 197 height 32
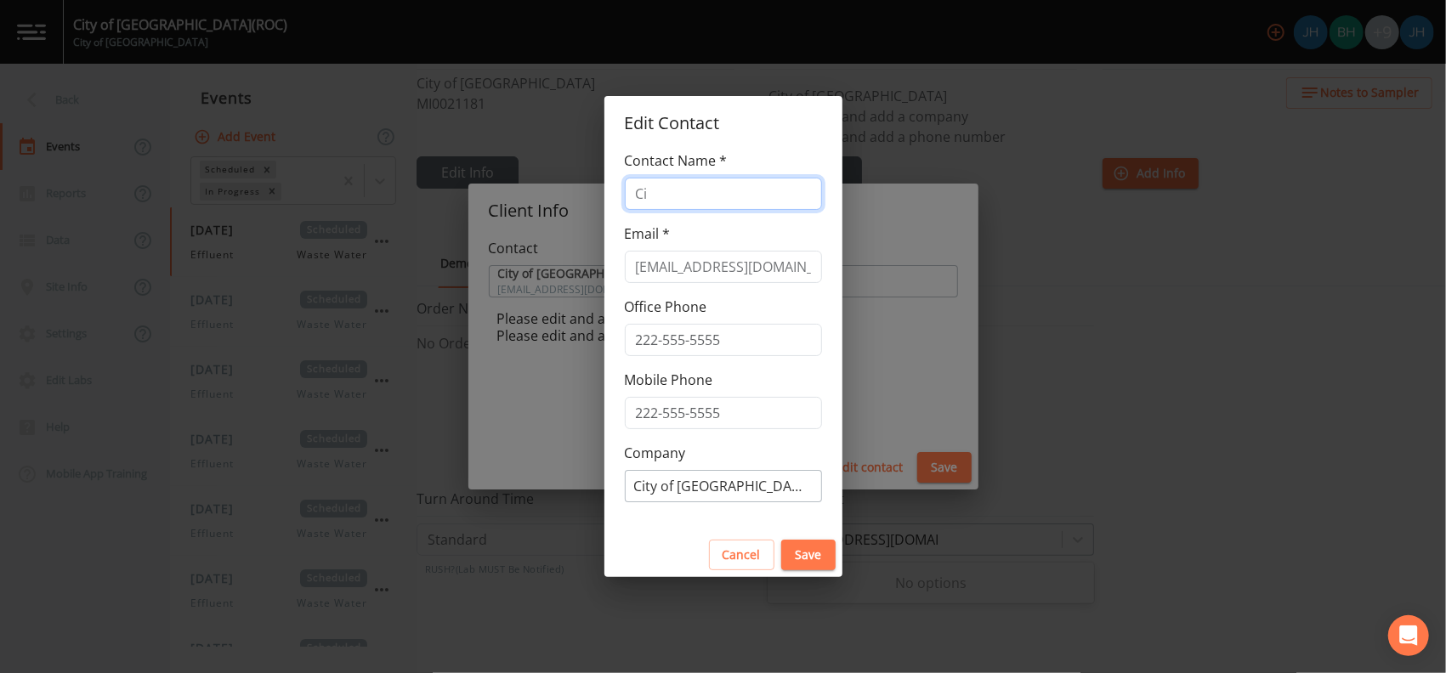
type input "C"
type input "[PERSON_NAME]"
click at [781, 553] on button "Save" at bounding box center [808, 555] width 54 height 31
click at [786, 558] on button "Save" at bounding box center [808, 555] width 54 height 31
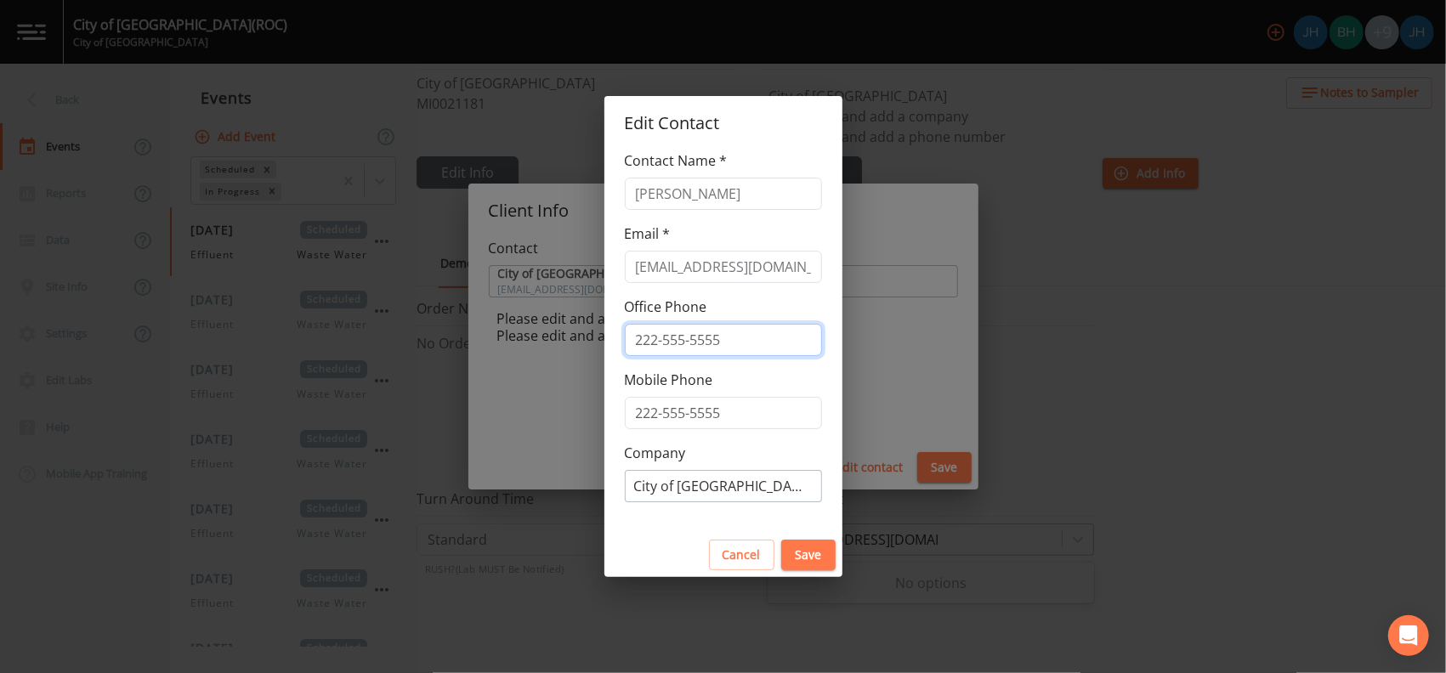
click at [684, 335] on input "tel" at bounding box center [723, 340] width 197 height 32
click at [843, 301] on div "Edit Contact Contact Name * [PERSON_NAME] Email * [EMAIL_ADDRESS][DOMAIN_NAME] …" at bounding box center [723, 336] width 1446 height 673
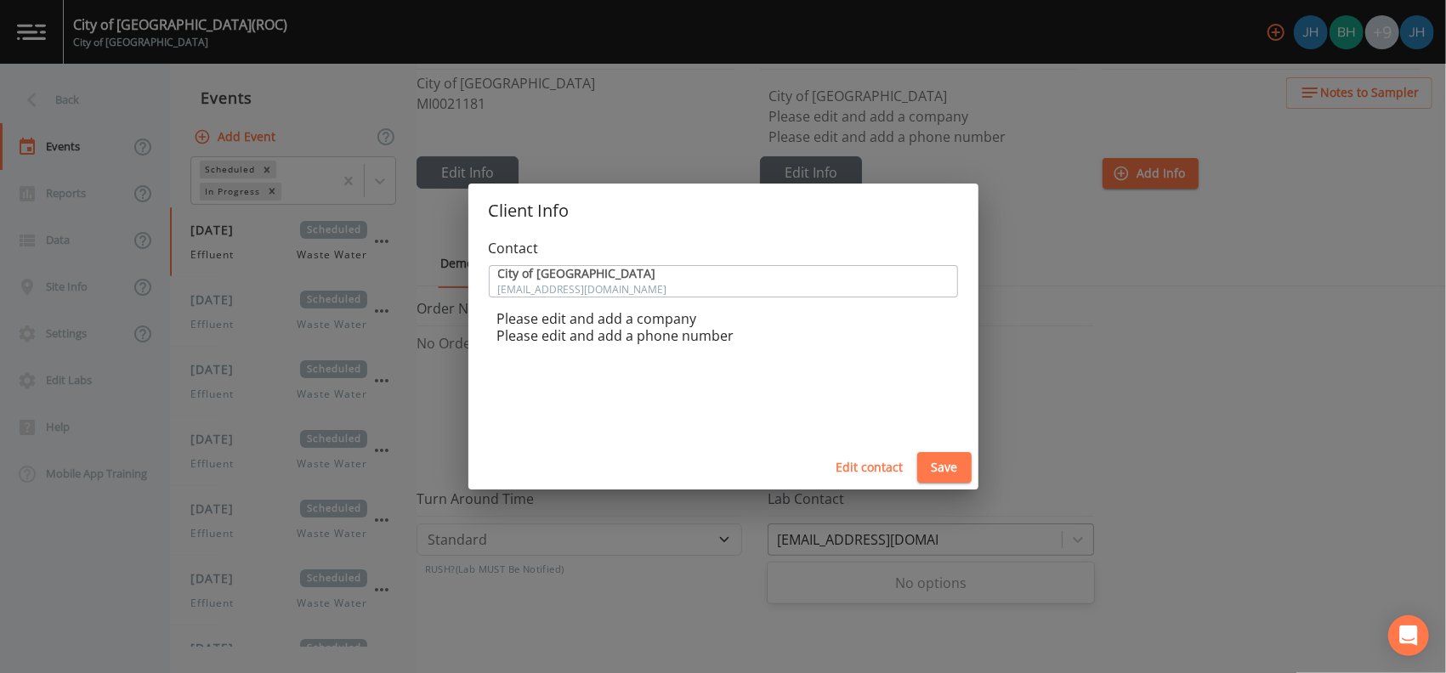
click at [945, 463] on button "Save" at bounding box center [944, 467] width 54 height 31
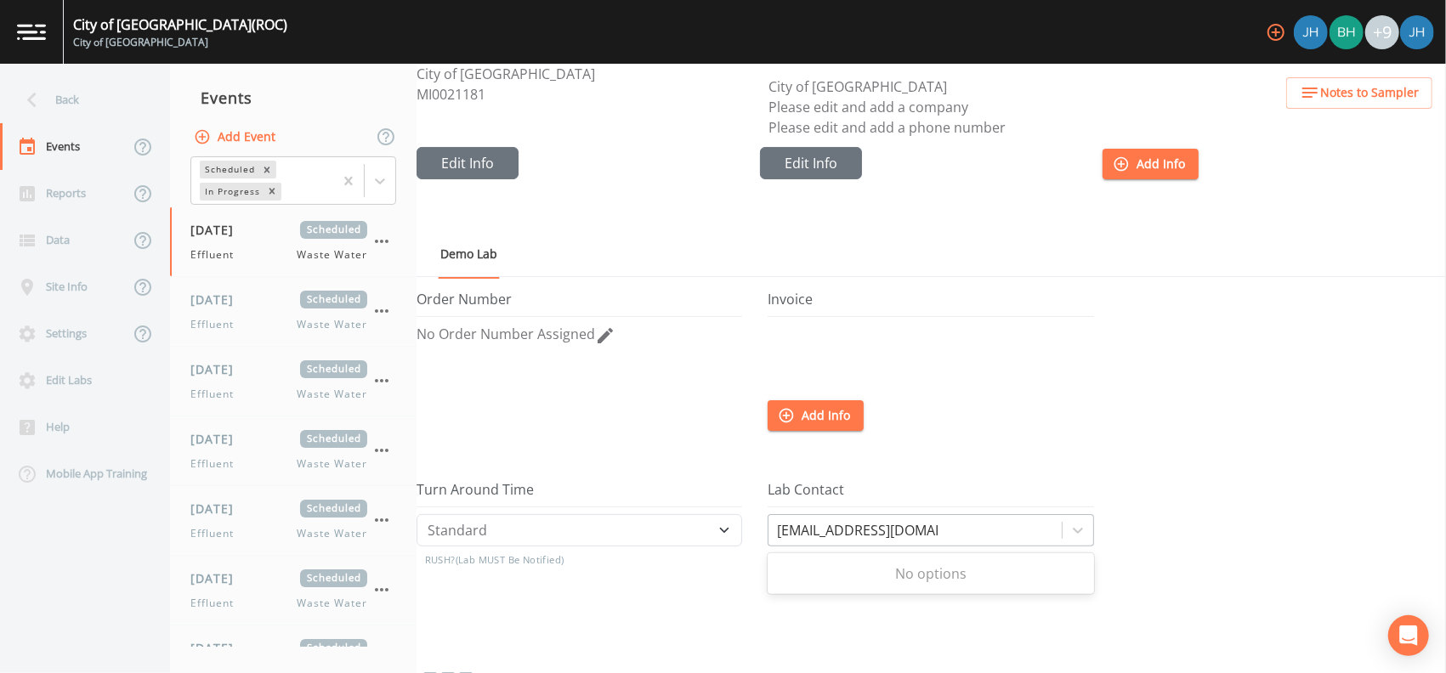
scroll to position [0, 0]
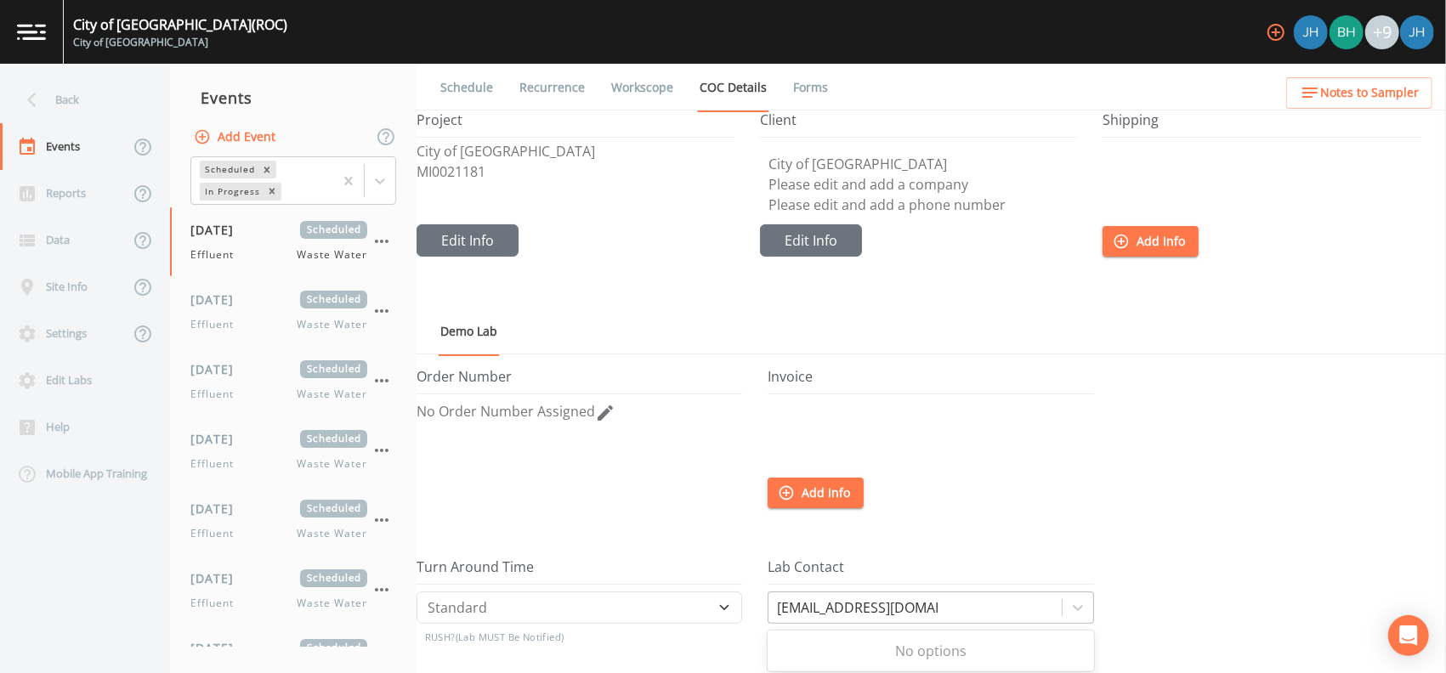
click at [644, 88] on link "Workscope" at bounding box center [642, 88] width 67 height 48
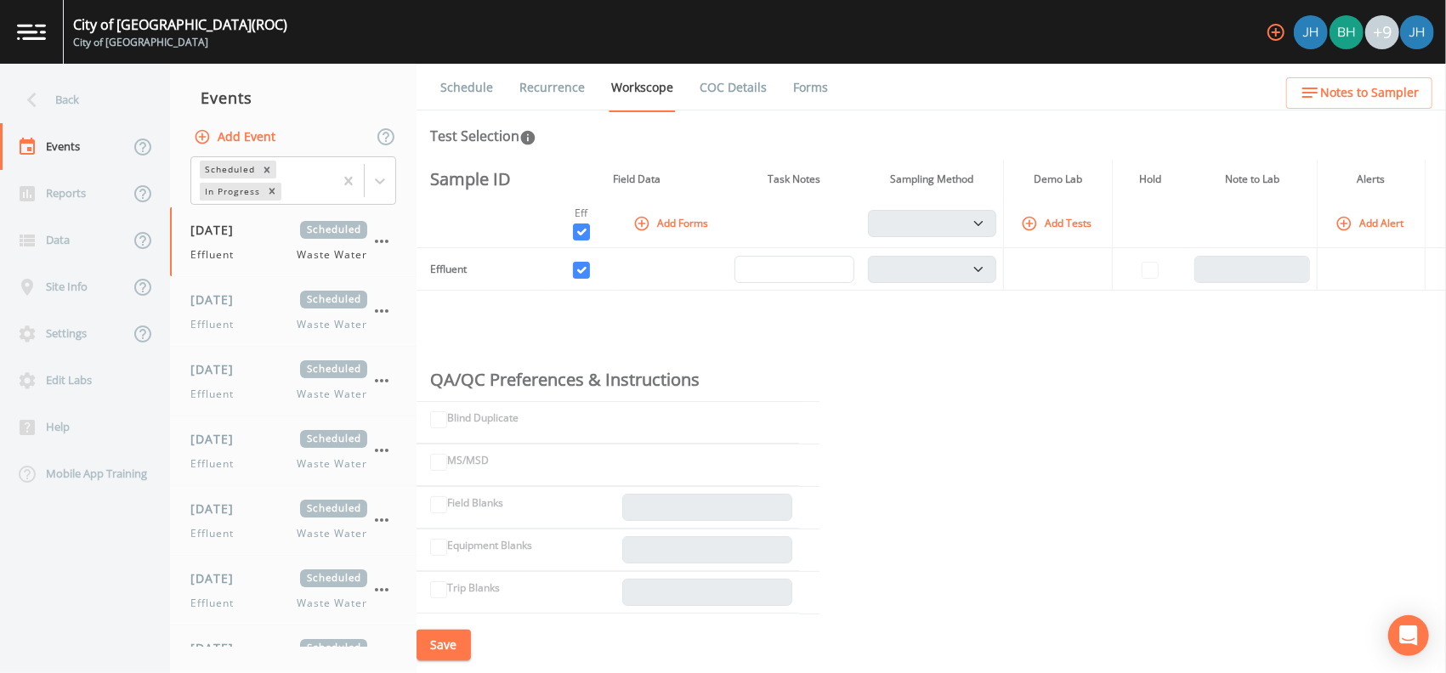
click at [731, 82] on link "COC Details" at bounding box center [733, 88] width 72 height 48
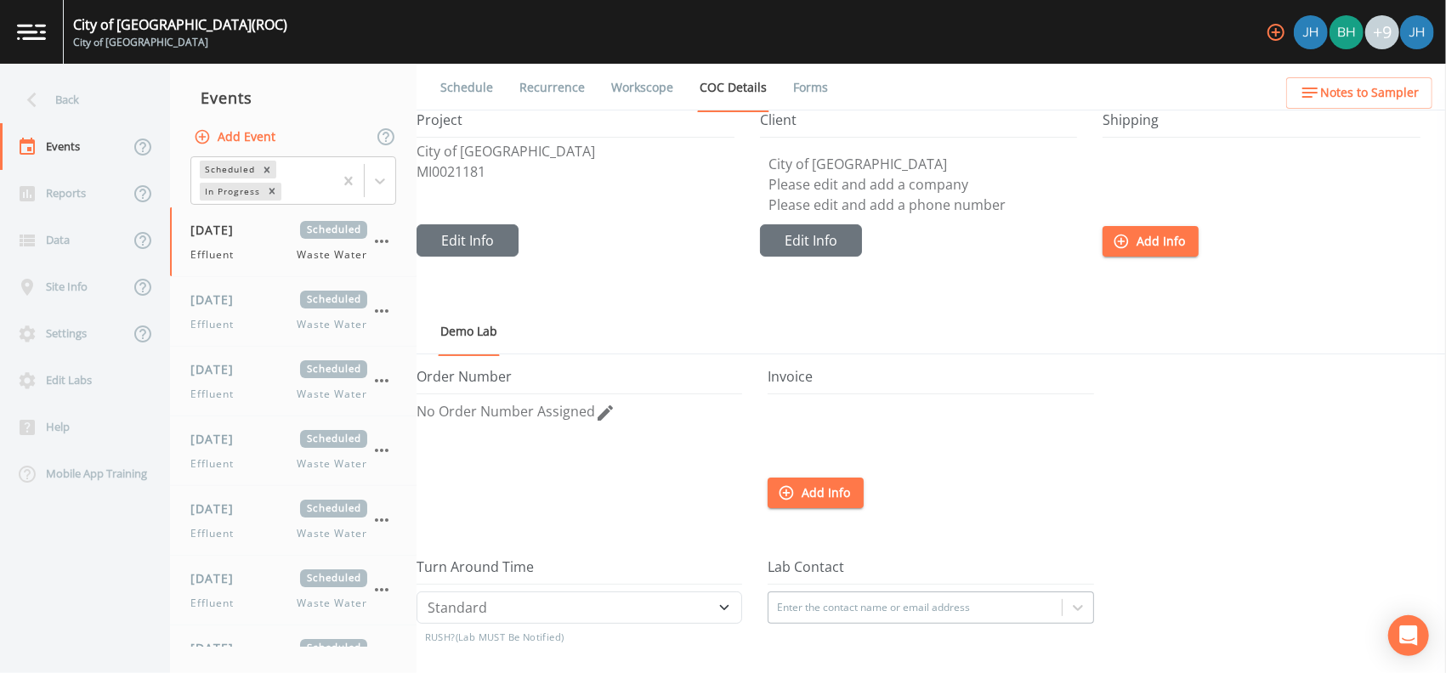
click at [469, 89] on link "Schedule" at bounding box center [467, 88] width 58 height 48
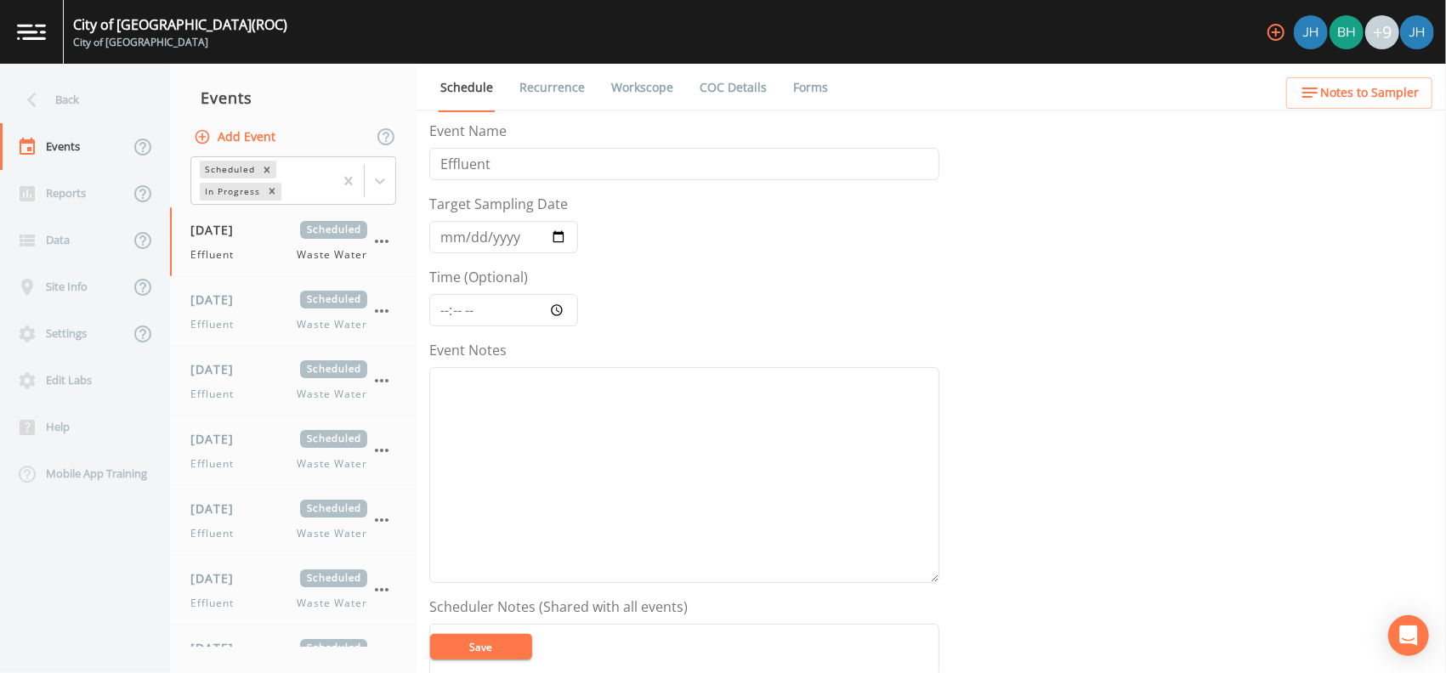
click at [555, 82] on link "Recurrence" at bounding box center [552, 88] width 71 height 48
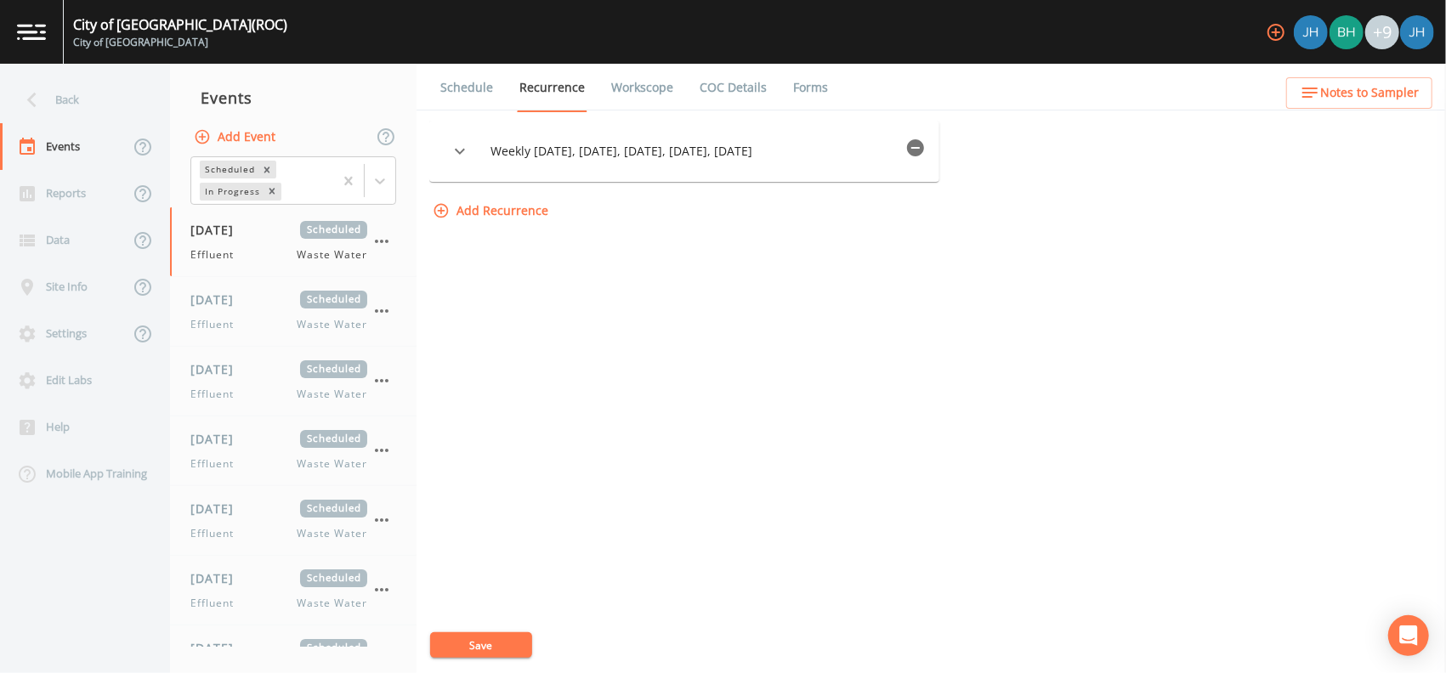
click at [821, 93] on link "Forms" at bounding box center [811, 88] width 40 height 48
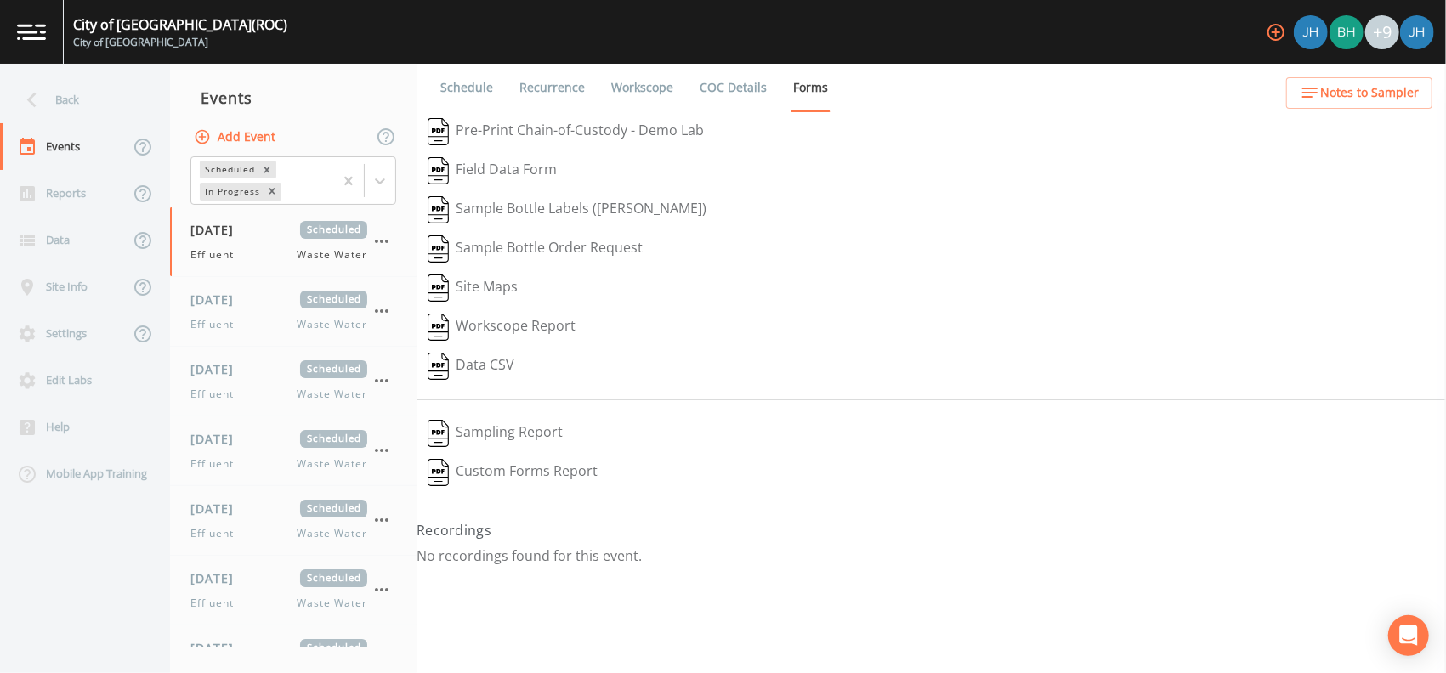
click at [735, 88] on link "COC Details" at bounding box center [733, 88] width 72 height 48
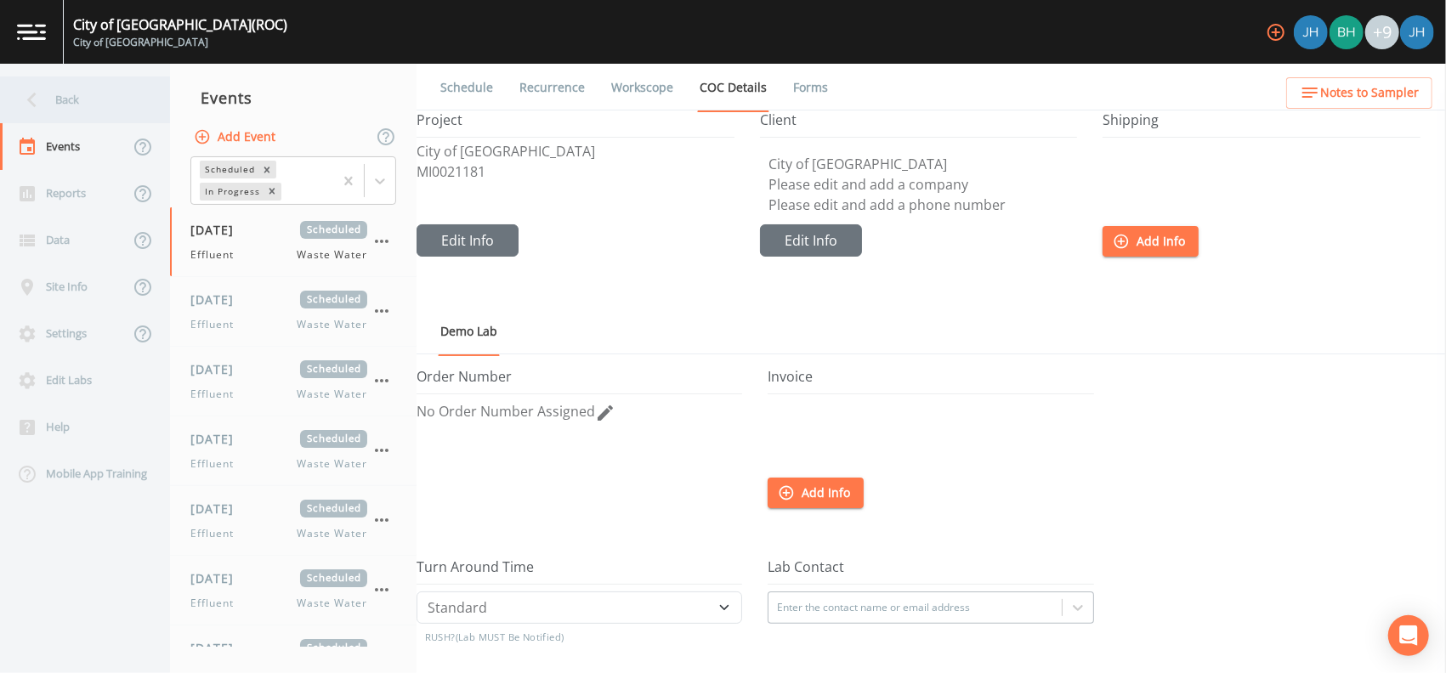
click at [57, 102] on div "Back" at bounding box center [76, 100] width 153 height 47
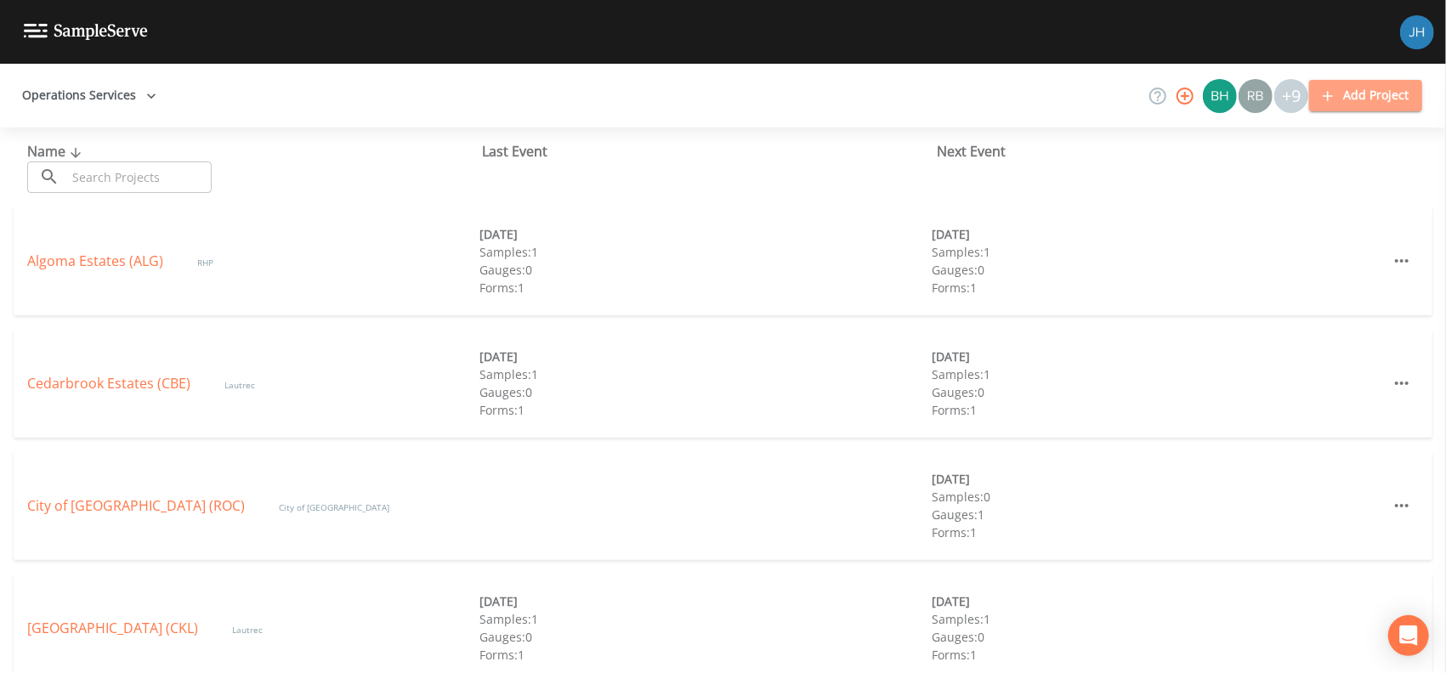
click at [1346, 98] on button "Add Project" at bounding box center [1365, 95] width 113 height 31
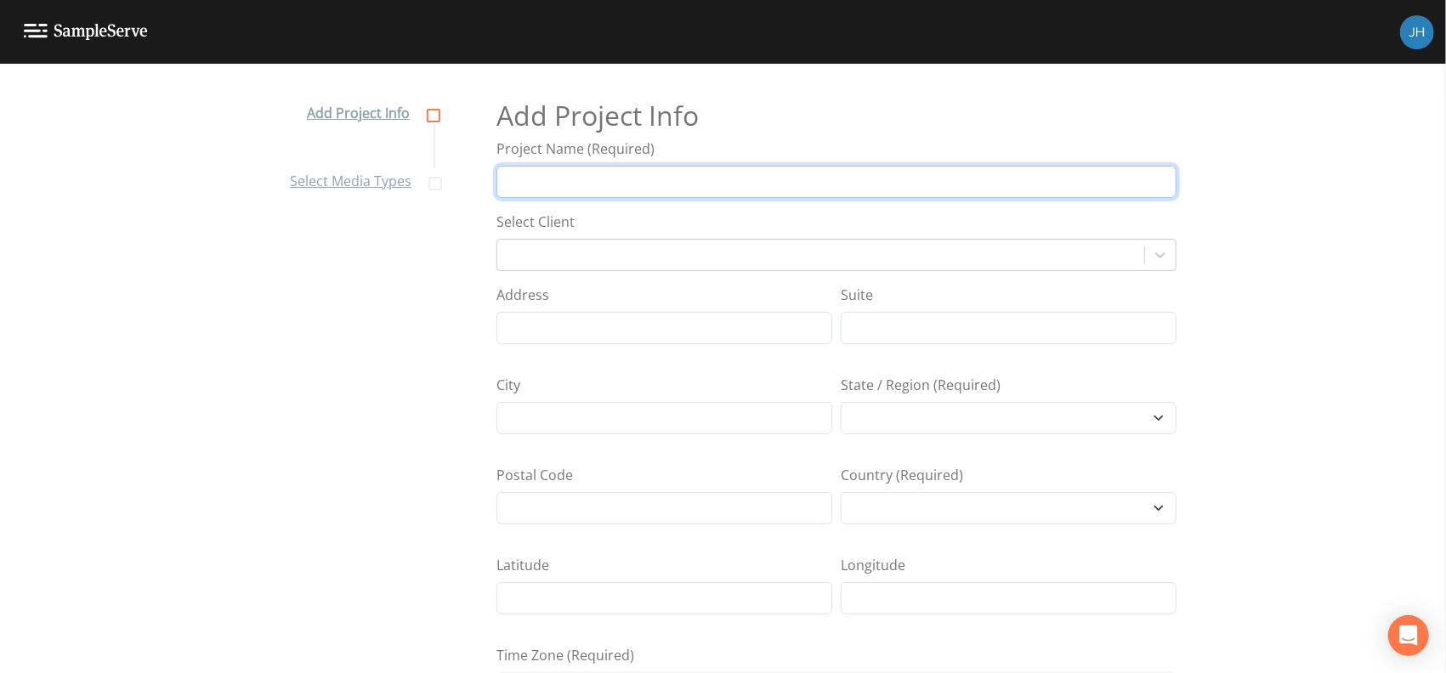
click at [548, 184] on input "Project Name (Required)" at bounding box center [837, 182] width 680 height 32
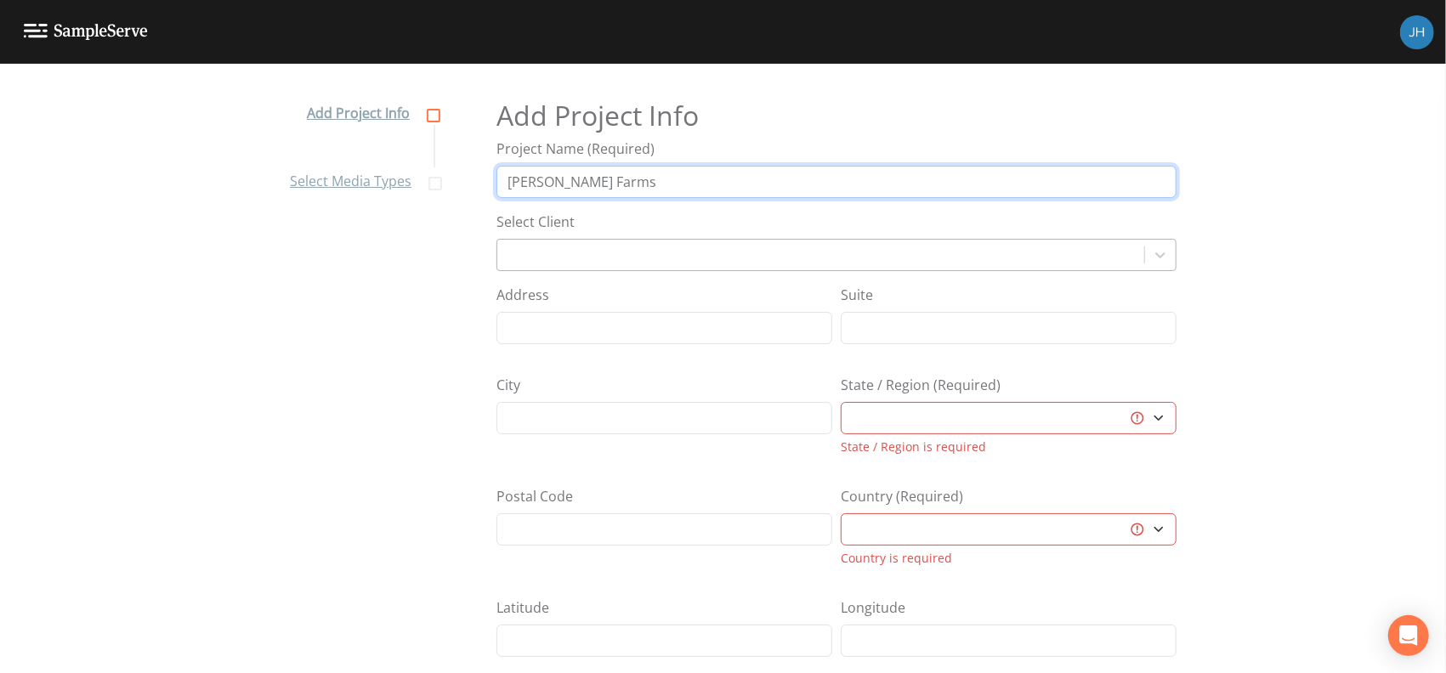
type input "[PERSON_NAME] Farms"
click at [562, 259] on div at bounding box center [821, 255] width 630 height 24
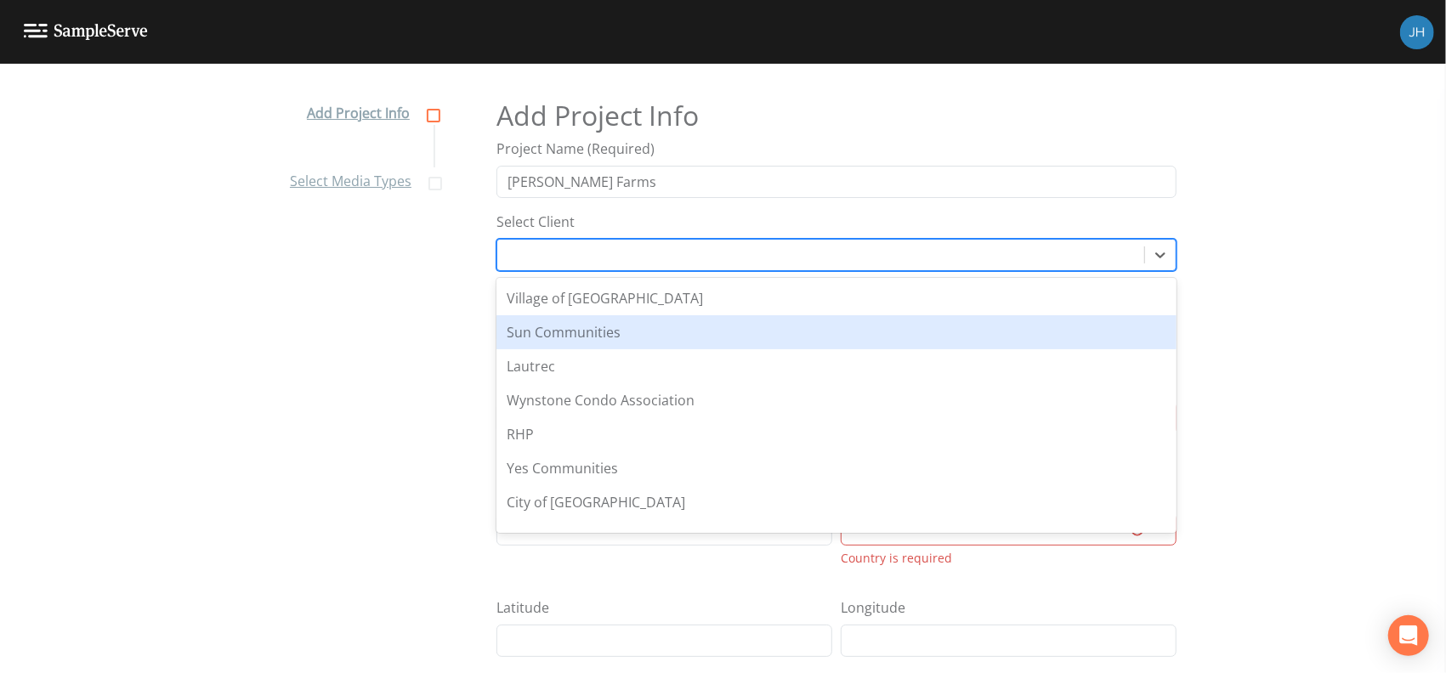
click at [1277, 339] on div "Add Project Info Select Media Types Add Project Info Project Name (Required) [P…" at bounding box center [723, 384] width 1446 height 610
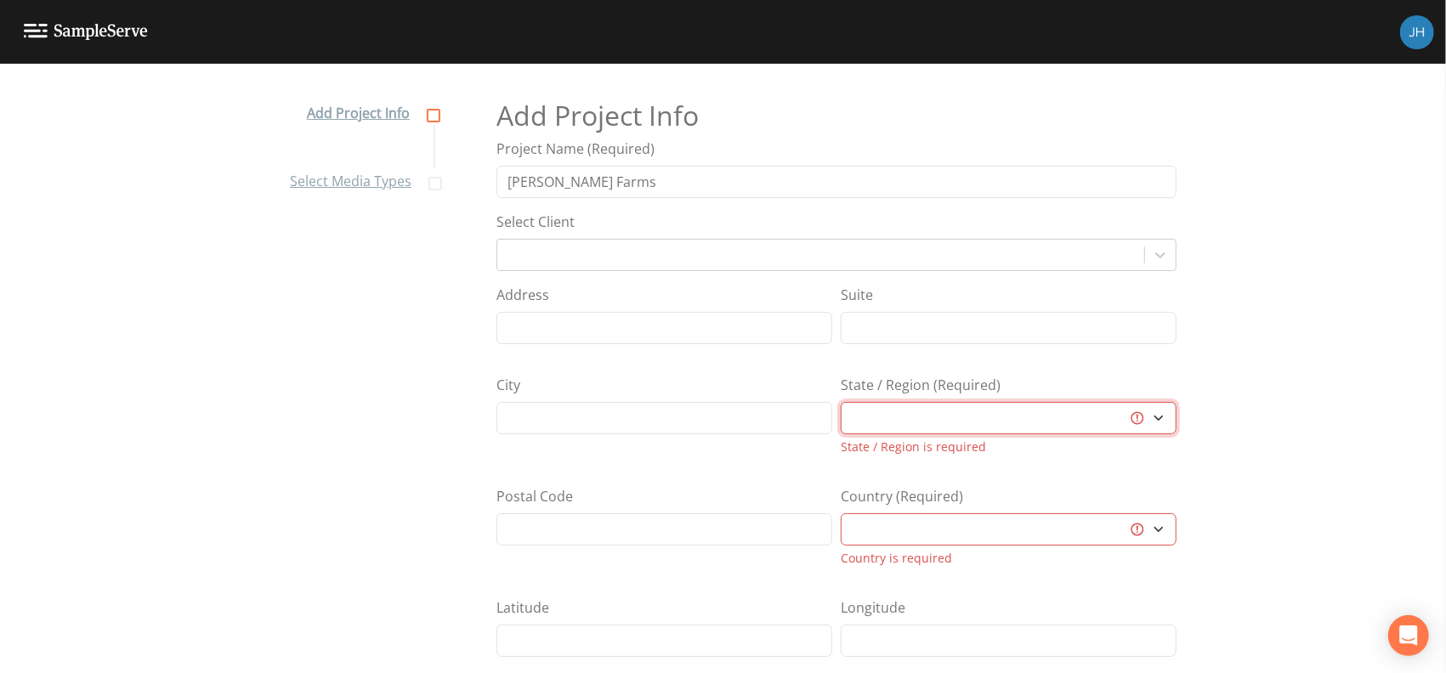
click at [962, 415] on select "[GEOGRAPHIC_DATA] [GEOGRAPHIC_DATA] [GEOGRAPHIC_DATA] [GEOGRAPHIC_DATA] [GEOGRA…" at bounding box center [1009, 418] width 336 height 32
select select "47d45e13-a9d2-4a92-a30e-53aeb2a1ff48"
click at [841, 402] on select "[GEOGRAPHIC_DATA] [GEOGRAPHIC_DATA] [GEOGRAPHIC_DATA] [GEOGRAPHIC_DATA] [GEOGRA…" at bounding box center [1009, 418] width 336 height 32
select select "[GEOGRAPHIC_DATA]"
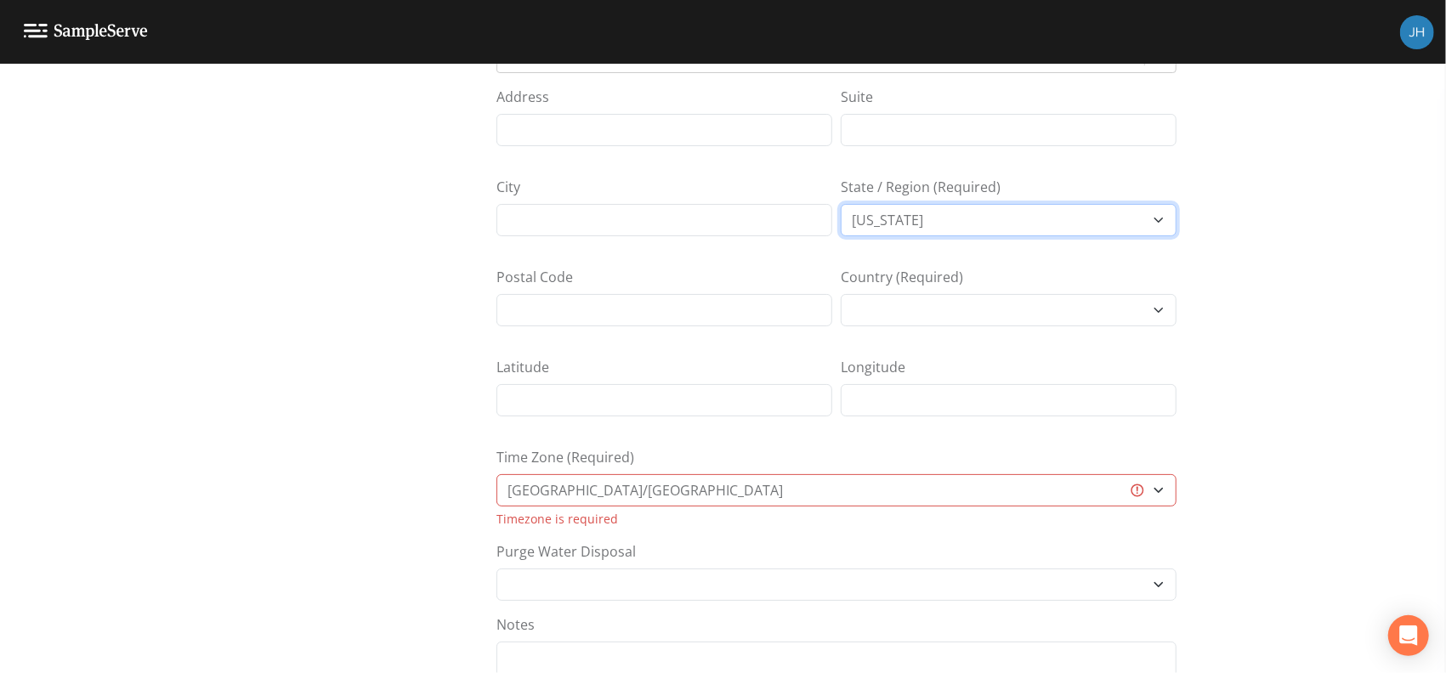
scroll to position [226, 0]
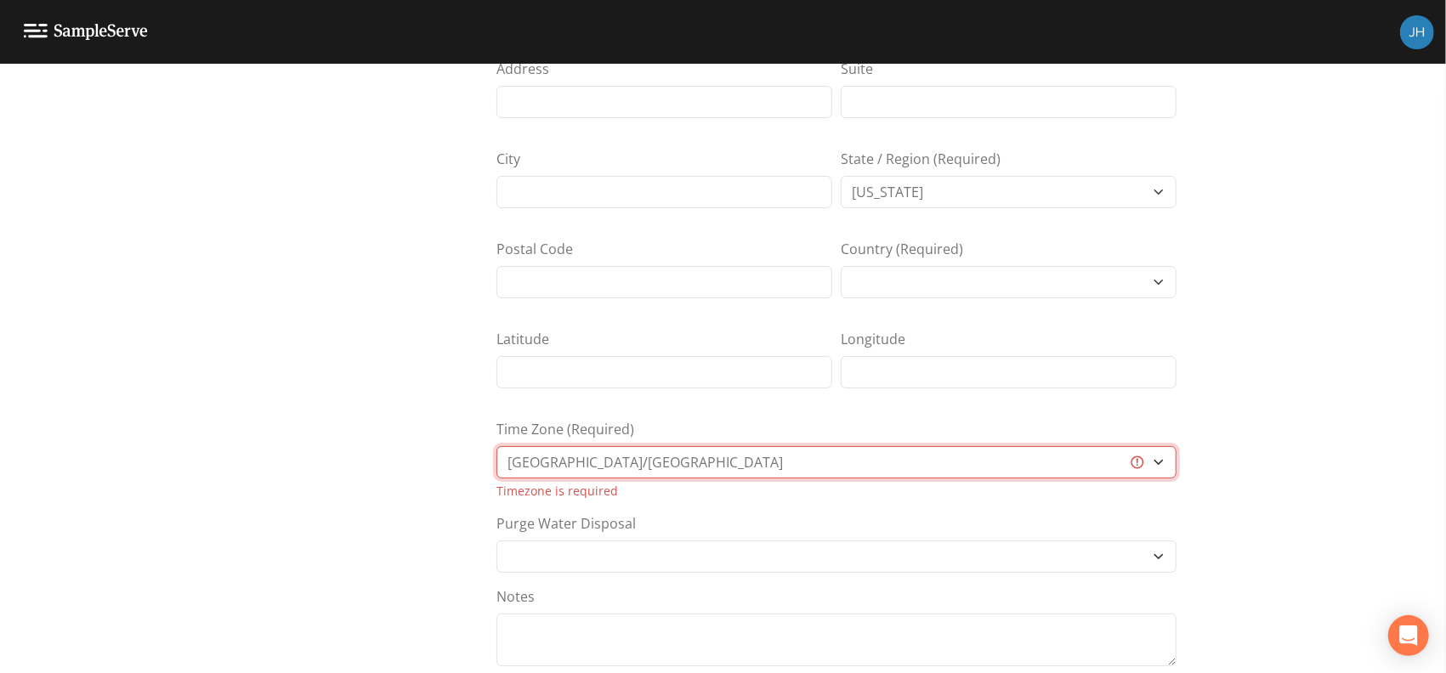
click at [673, 468] on select "[GEOGRAPHIC_DATA]/[GEOGRAPHIC_DATA] [GEOGRAPHIC_DATA]/[GEOGRAPHIC_DATA] [GEOGRA…" at bounding box center [837, 462] width 680 height 32
select select "America/[GEOGRAPHIC_DATA]"
click at [497, 446] on select "[GEOGRAPHIC_DATA]/[GEOGRAPHIC_DATA] [GEOGRAPHIC_DATA]/[GEOGRAPHIC_DATA] [GEOGRA…" at bounding box center [837, 462] width 680 height 32
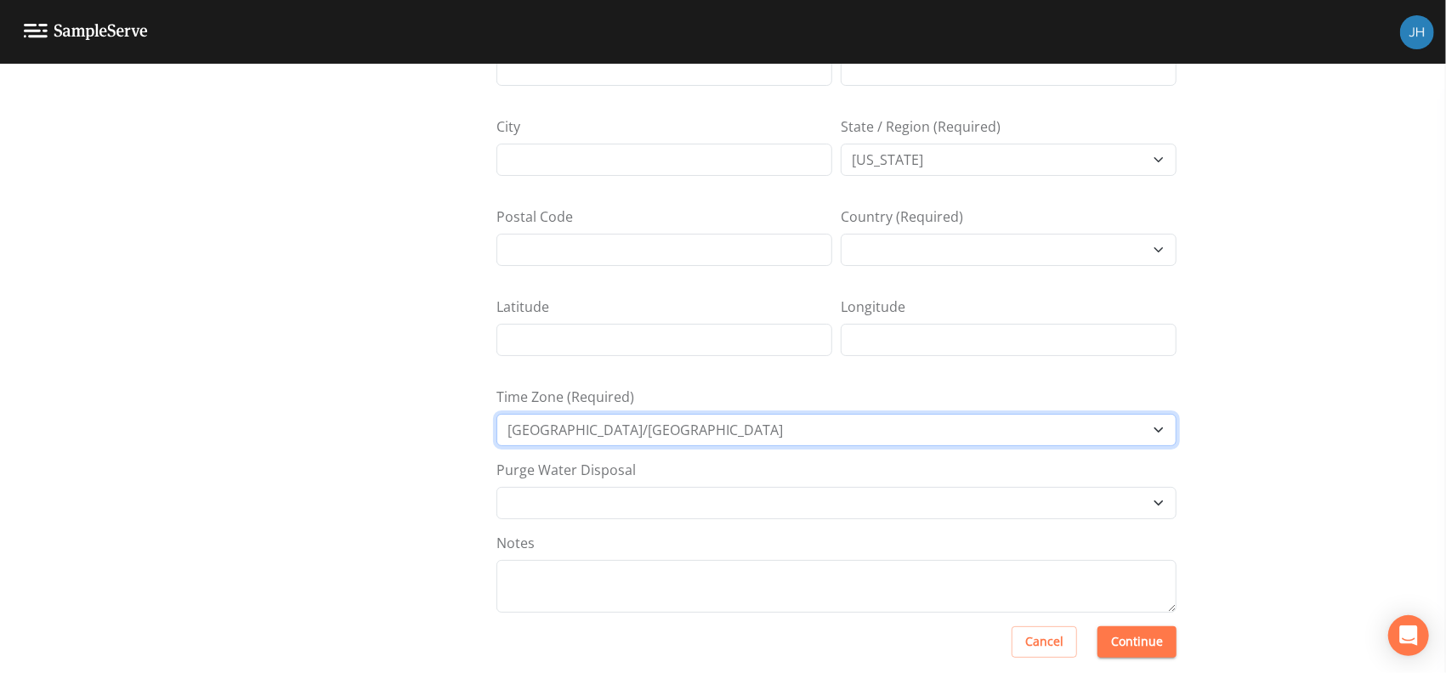
scroll to position [275, 0]
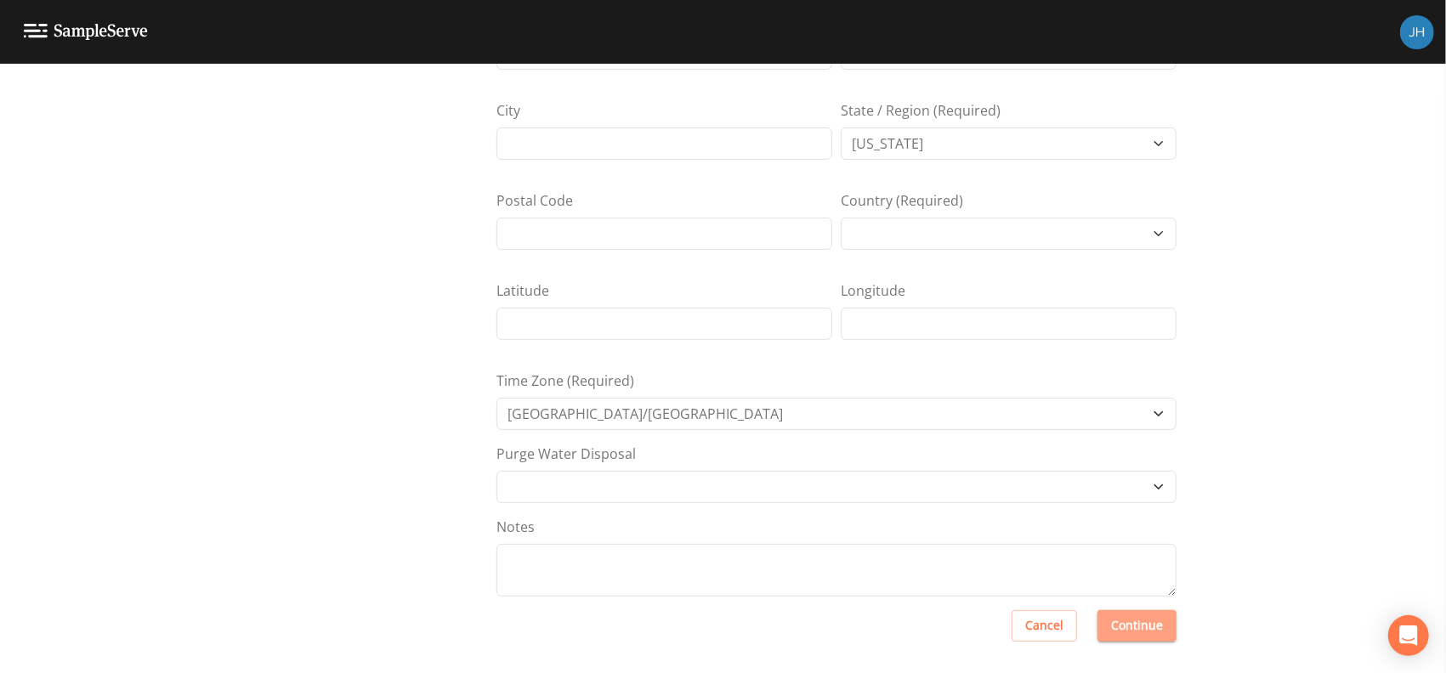
click at [1115, 633] on button "Continue" at bounding box center [1137, 625] width 79 height 31
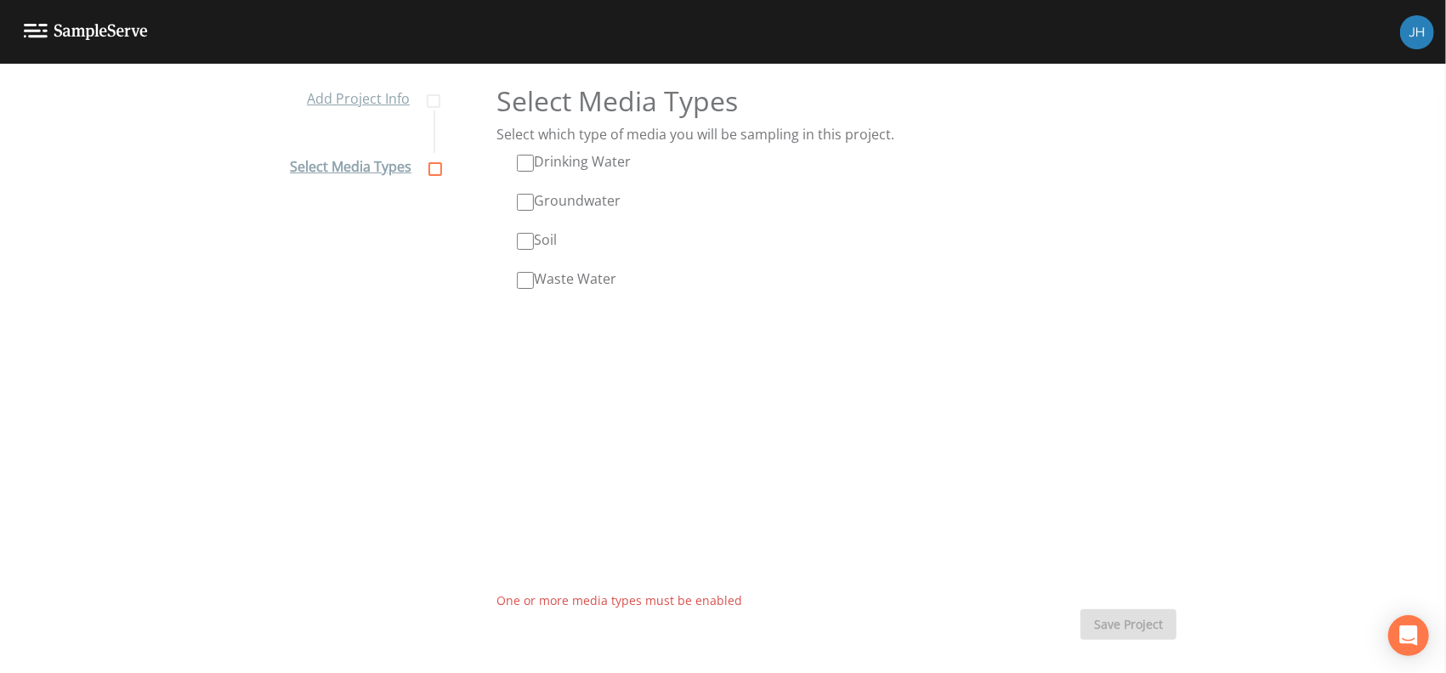
drag, startPoint x: 529, startPoint y: 160, endPoint x: 523, endPoint y: 184, distance: 24.5
click at [527, 160] on input "Drinking Water" at bounding box center [525, 163] width 17 height 17
checkbox input "true"
click at [521, 287] on input "Waste Water" at bounding box center [525, 280] width 17 height 17
checkbox input "true"
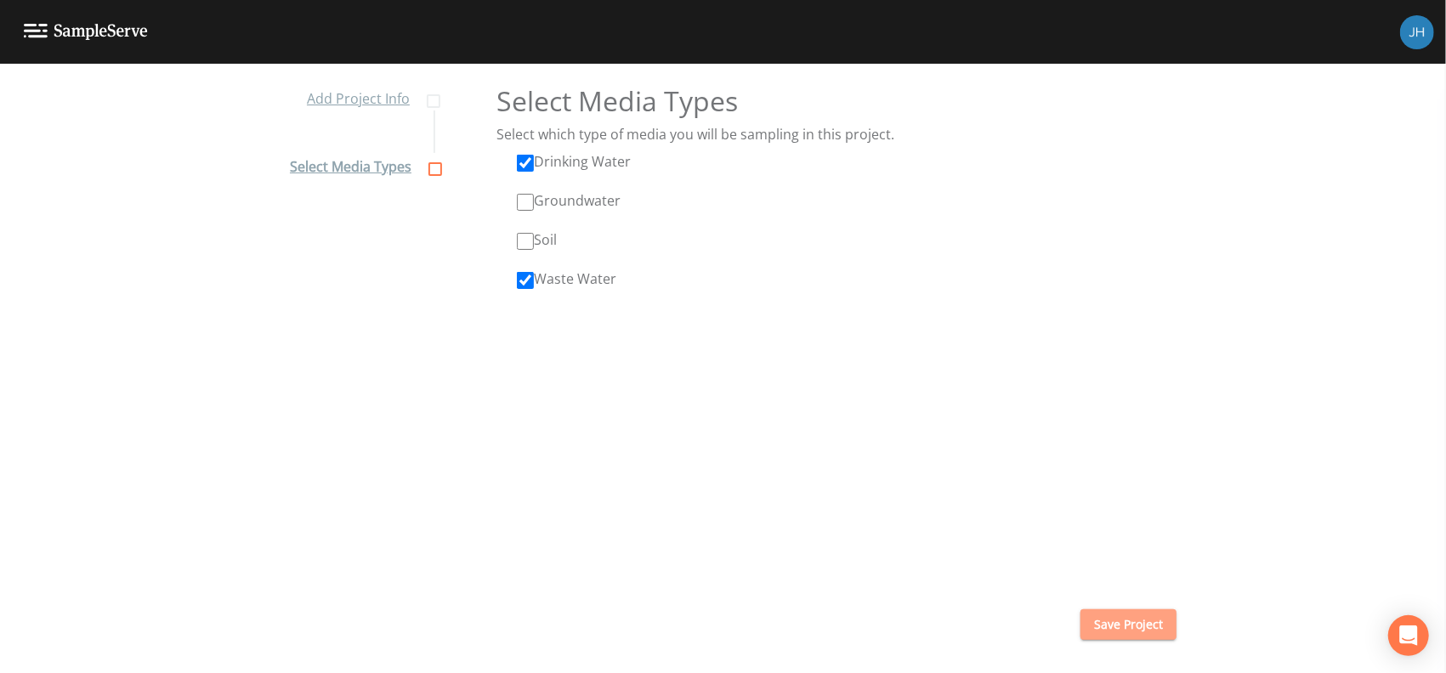
click at [1133, 624] on button "Save Project" at bounding box center [1129, 625] width 96 height 31
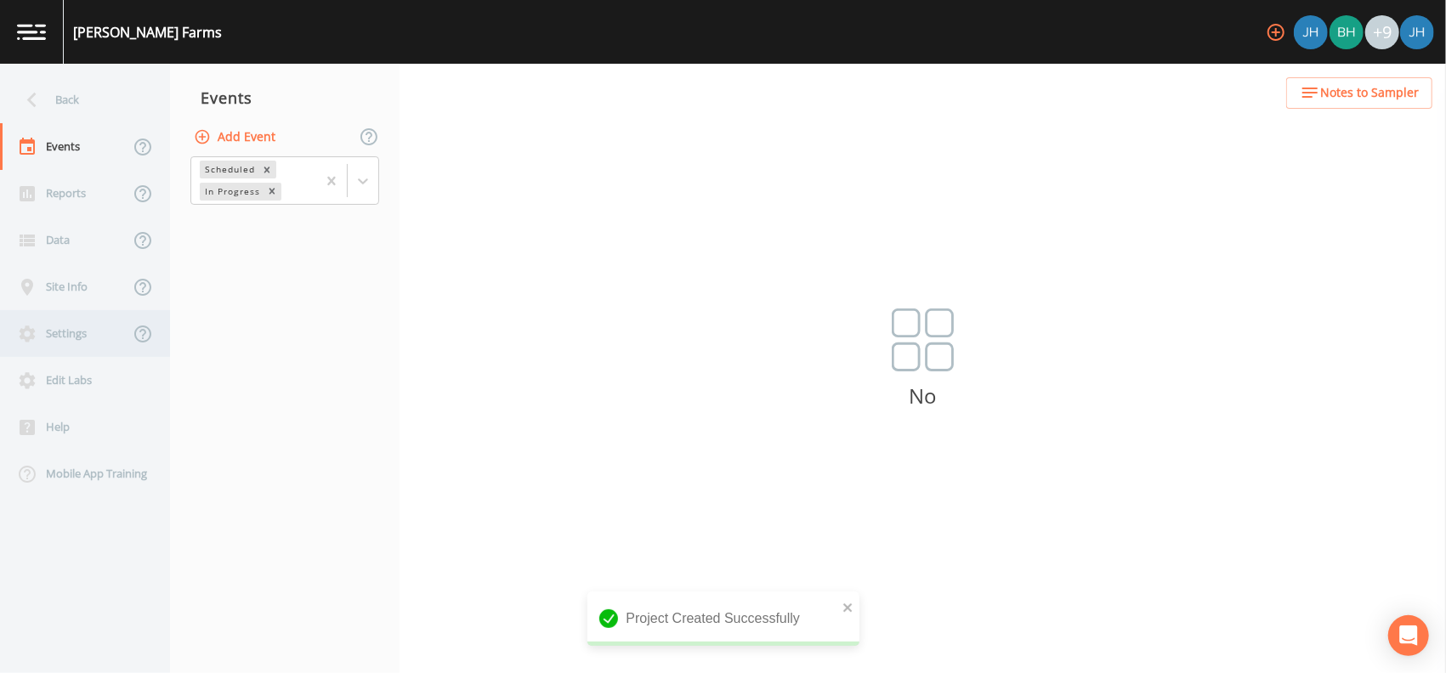
click at [81, 341] on div "Settings" at bounding box center [64, 333] width 129 height 47
select select "47d45e13-a9d2-4a92-a30e-53aeb2a1ff48"
select select "[GEOGRAPHIC_DATA]"
select select "America/[GEOGRAPHIC_DATA]"
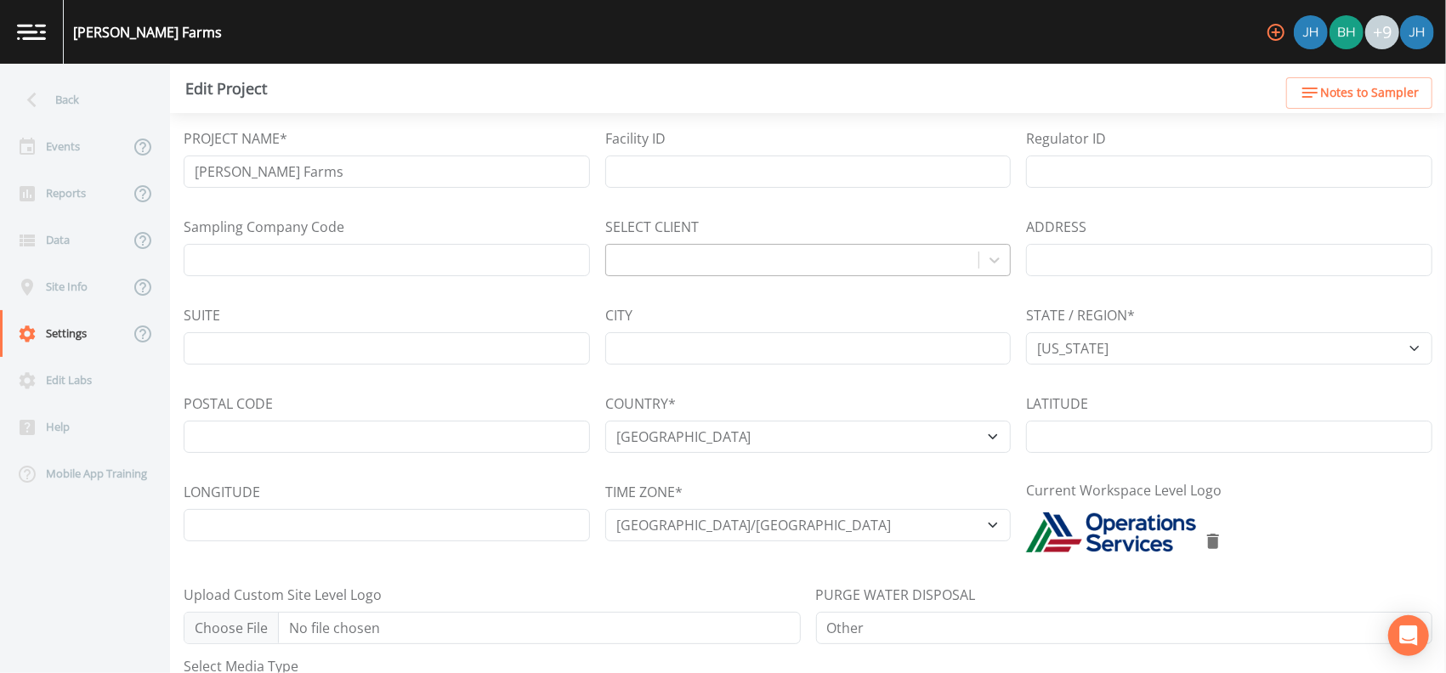
click at [654, 258] on div at bounding box center [793, 260] width 356 height 24
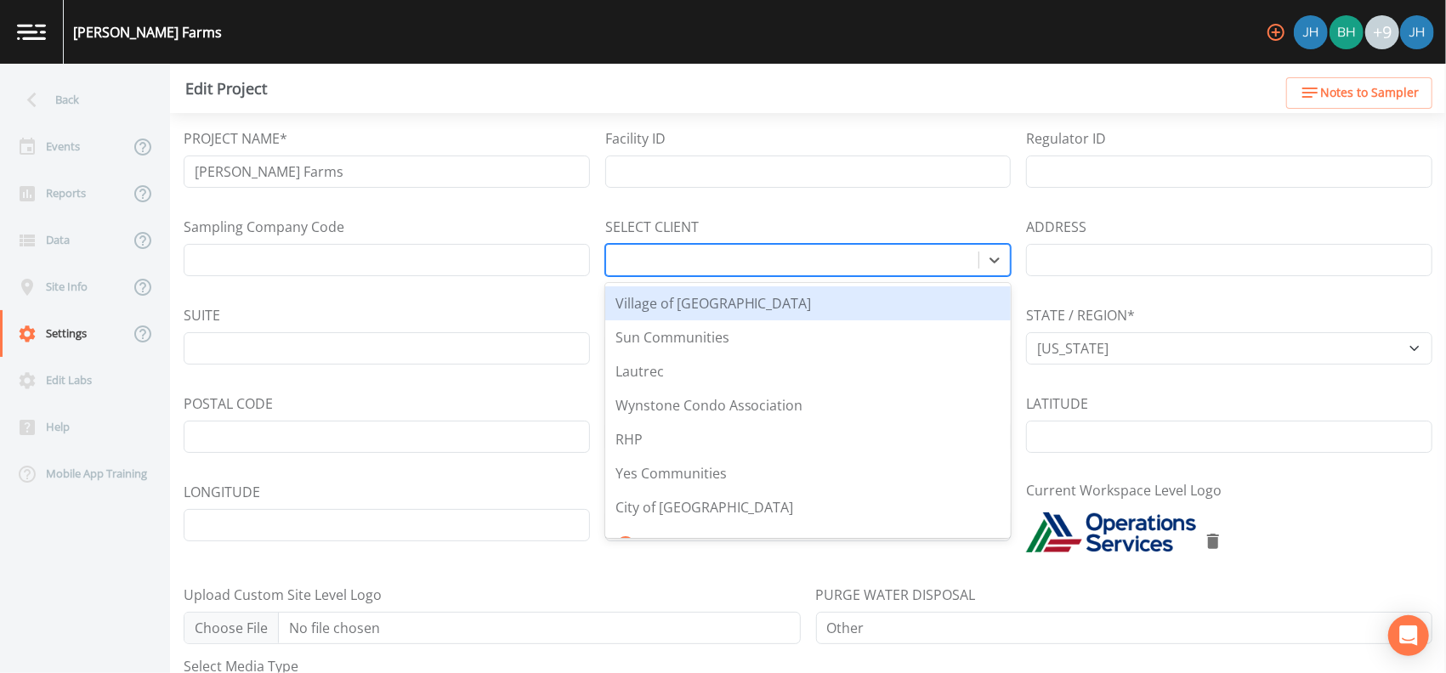
scroll to position [30, 0]
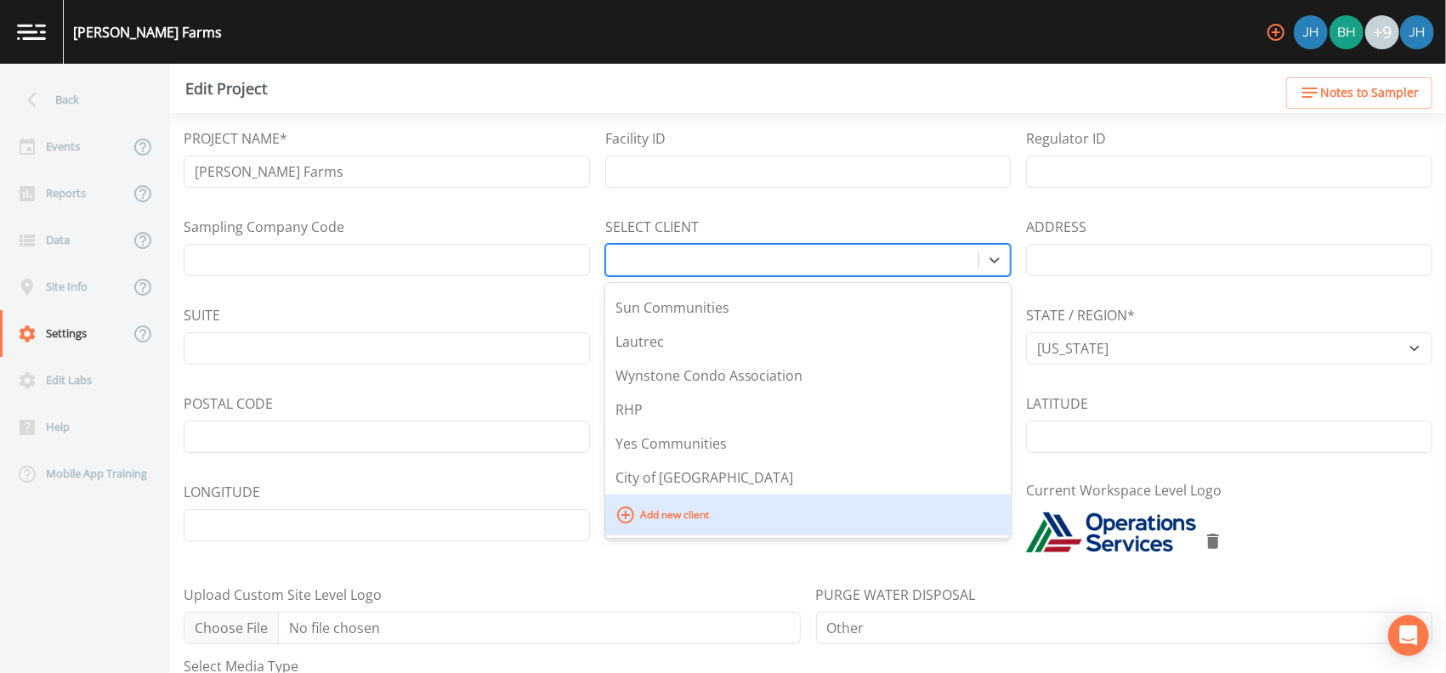
click at [689, 514] on span "Add new client" at bounding box center [674, 515] width 77 height 27
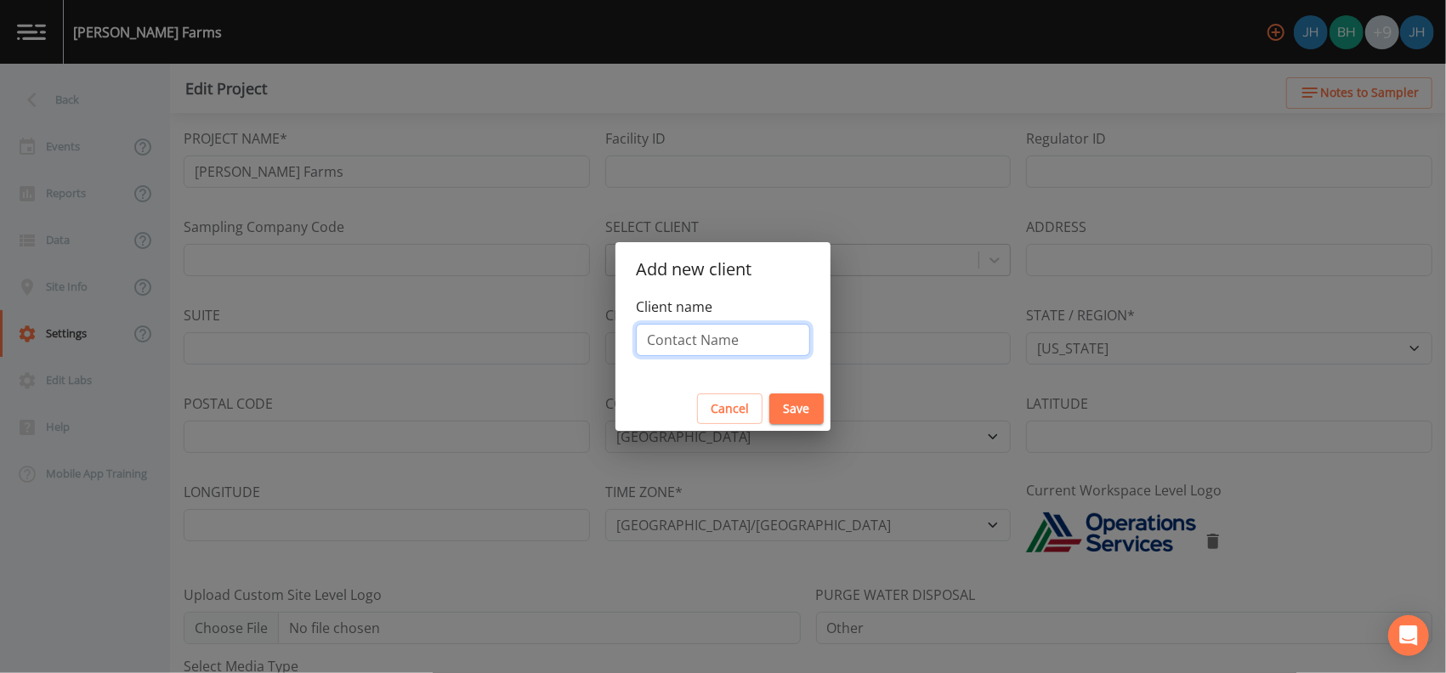
click at [692, 331] on input "Client name" at bounding box center [723, 340] width 174 height 32
type input "Legacy"
click at [804, 408] on button "Save" at bounding box center [796, 409] width 54 height 31
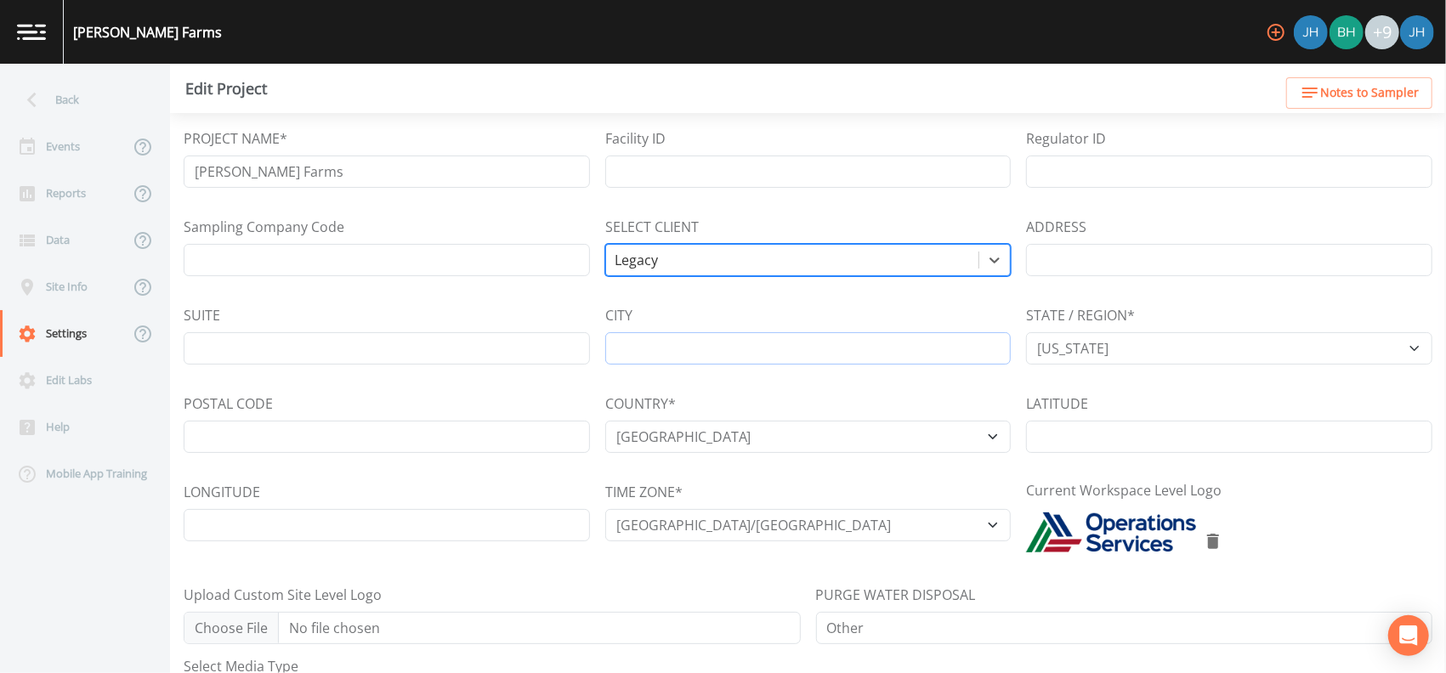
click at [683, 351] on input "CITY" at bounding box center [808, 348] width 406 height 32
click at [707, 311] on div "CITY" at bounding box center [808, 335] width 406 height 60
click at [693, 355] on input "CITY" at bounding box center [808, 348] width 406 height 32
type input "Milford"
click at [370, 459] on div "PROJECT NAME* [PERSON_NAME] Farms Facility ID Regulator ID Sampling Company Cod…" at bounding box center [808, 392] width 1249 height 529
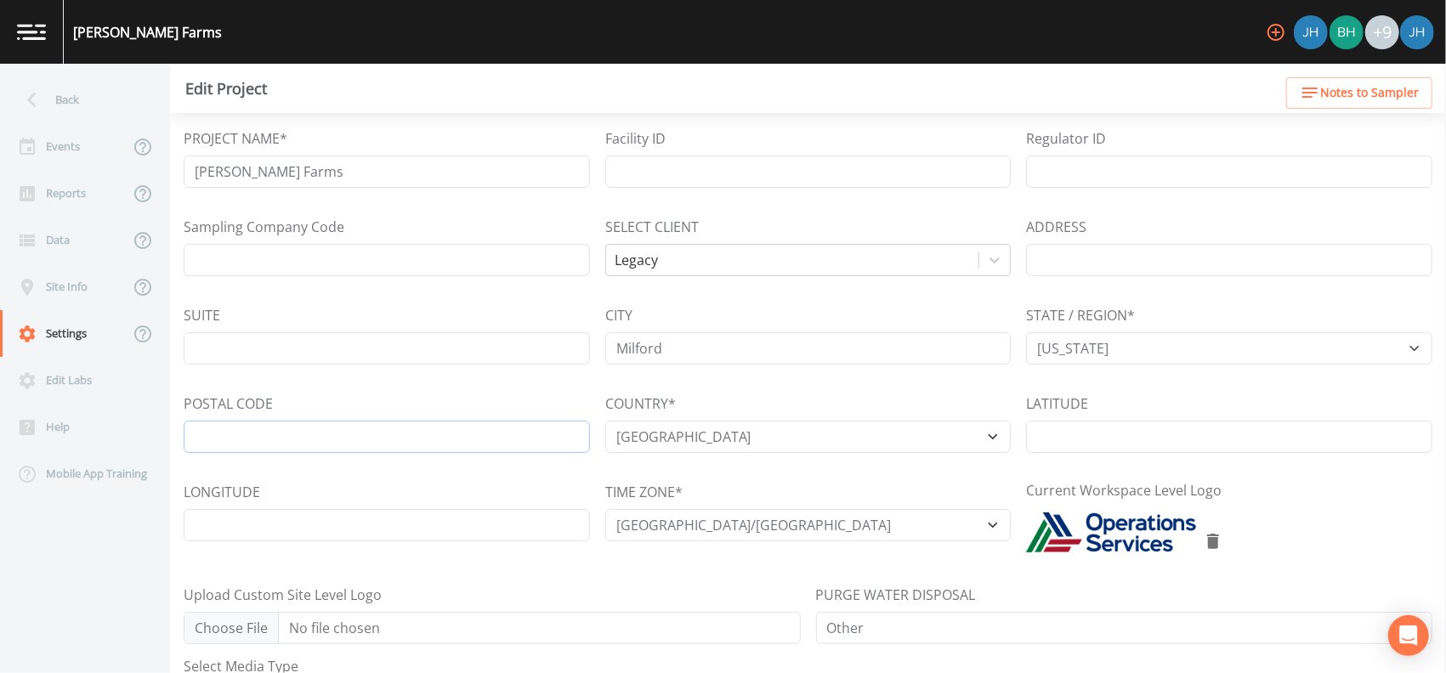
click at [373, 449] on input "POSTAL CODE" at bounding box center [387, 437] width 406 height 32
type input "48381"
click at [469, 394] on div "POSTAL CODE 48381" at bounding box center [387, 424] width 406 height 60
click at [667, 171] on input "Facility ID" at bounding box center [808, 172] width 406 height 32
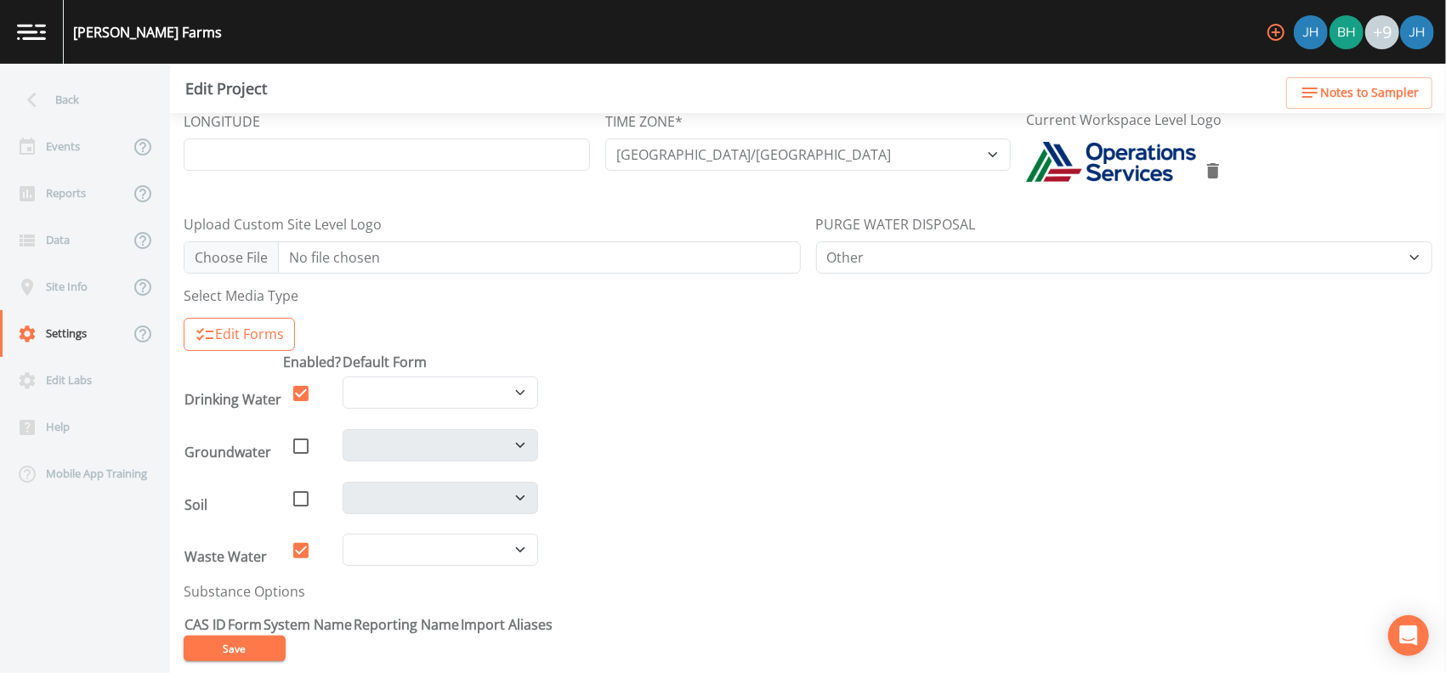
scroll to position [384, 0]
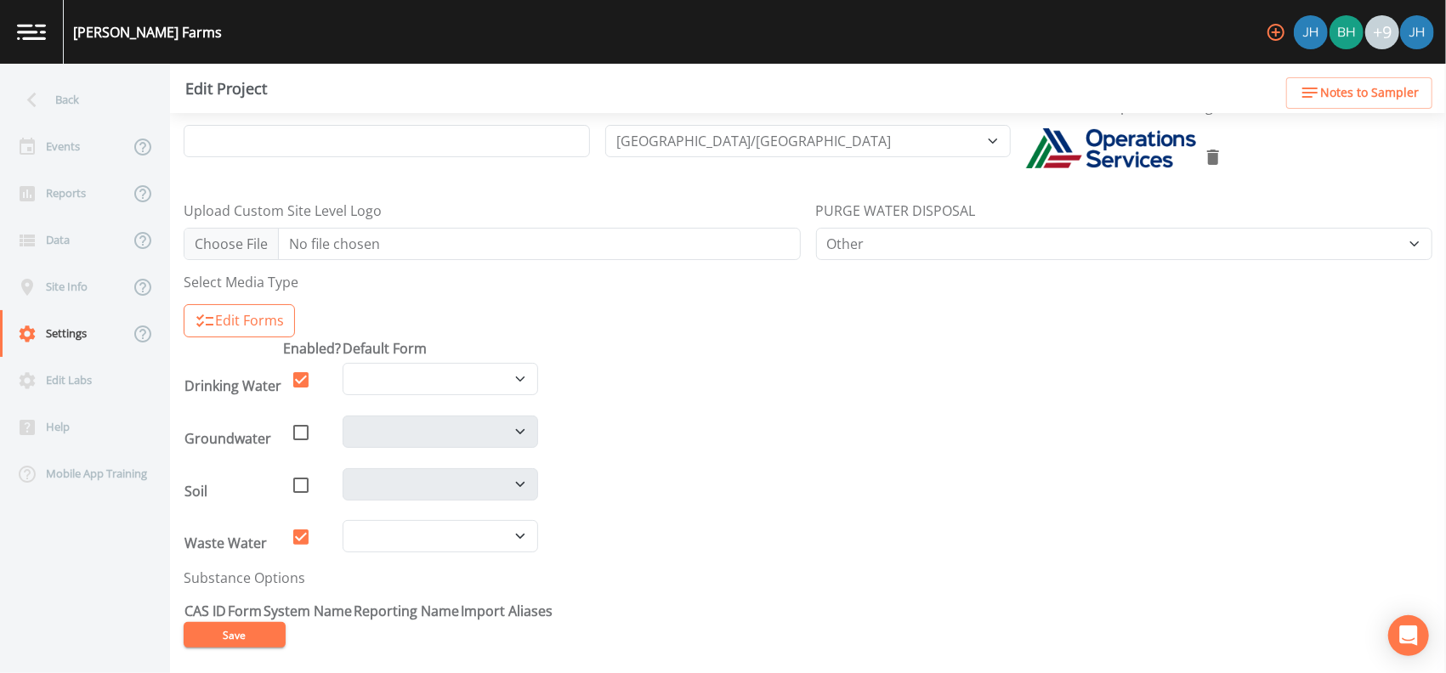
type input "TOF"
click at [239, 637] on button "Save" at bounding box center [235, 635] width 102 height 26
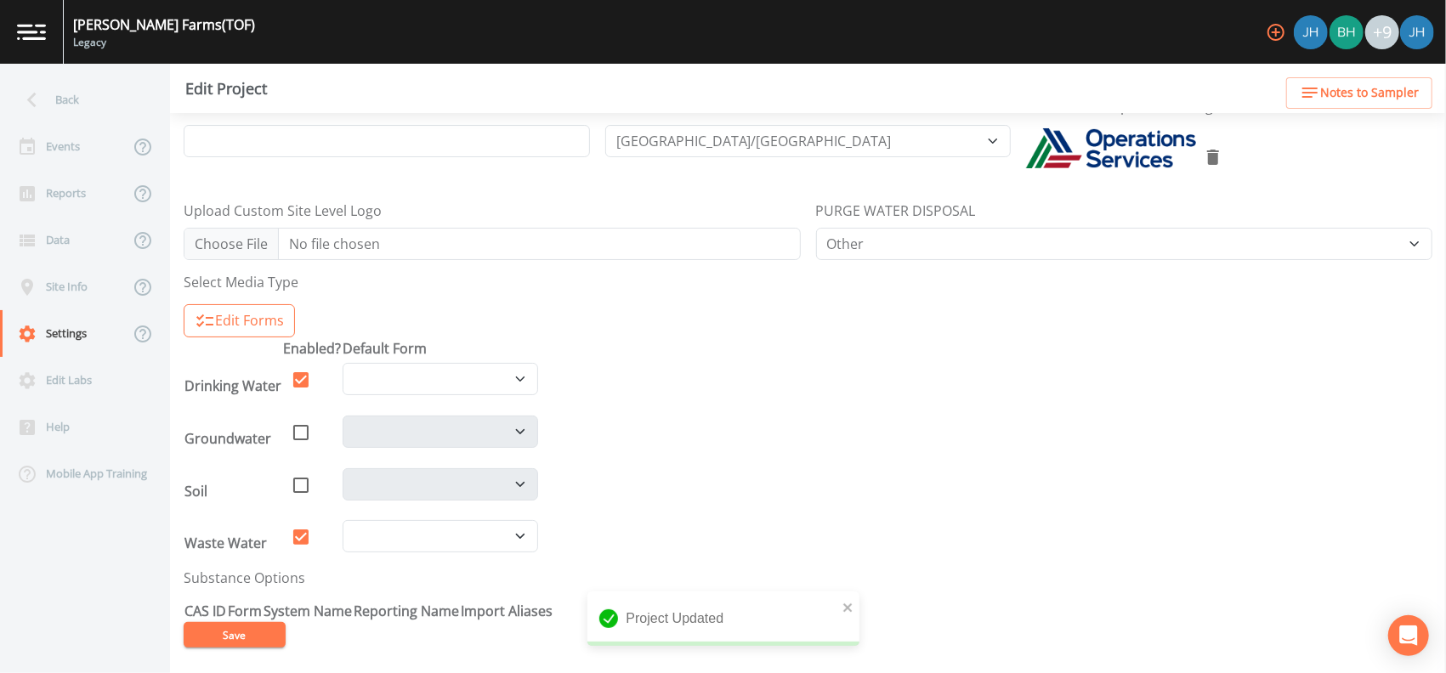
scroll to position [0, 0]
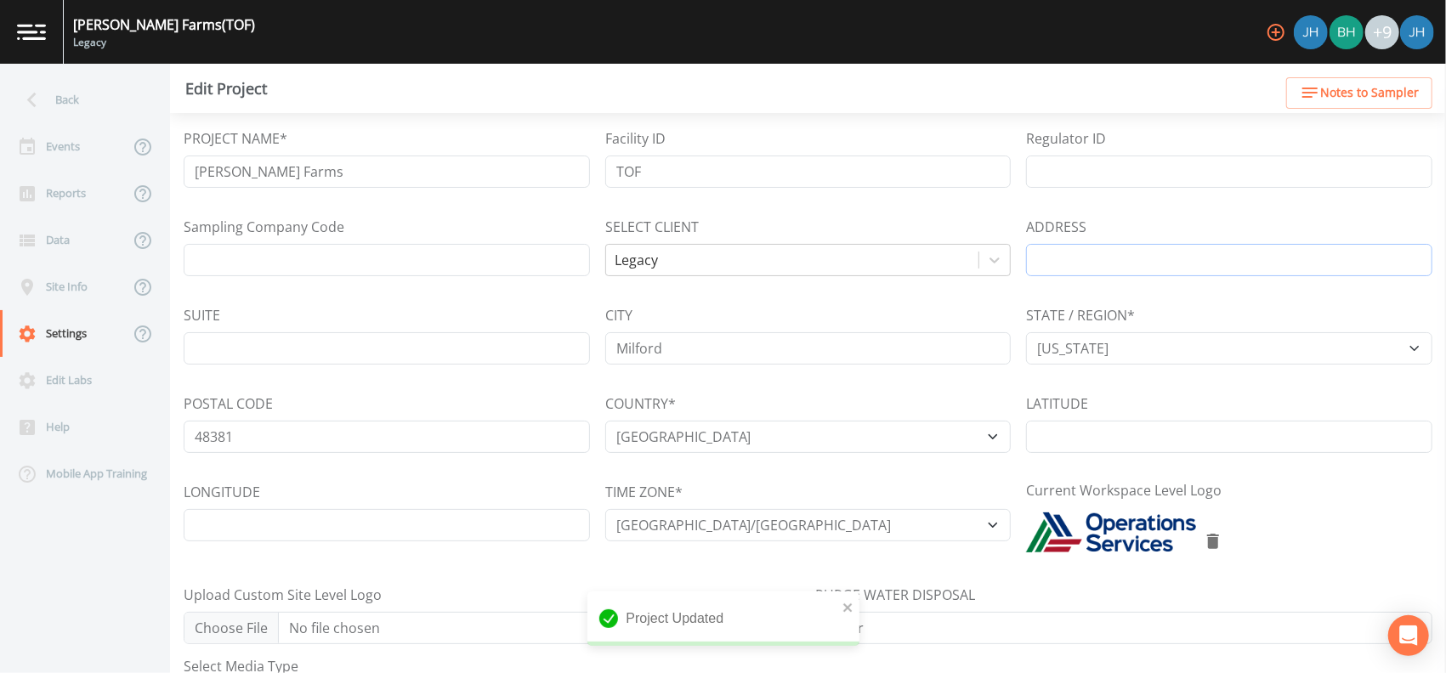
click at [1080, 252] on input "ADDRESS" at bounding box center [1229, 260] width 406 height 32
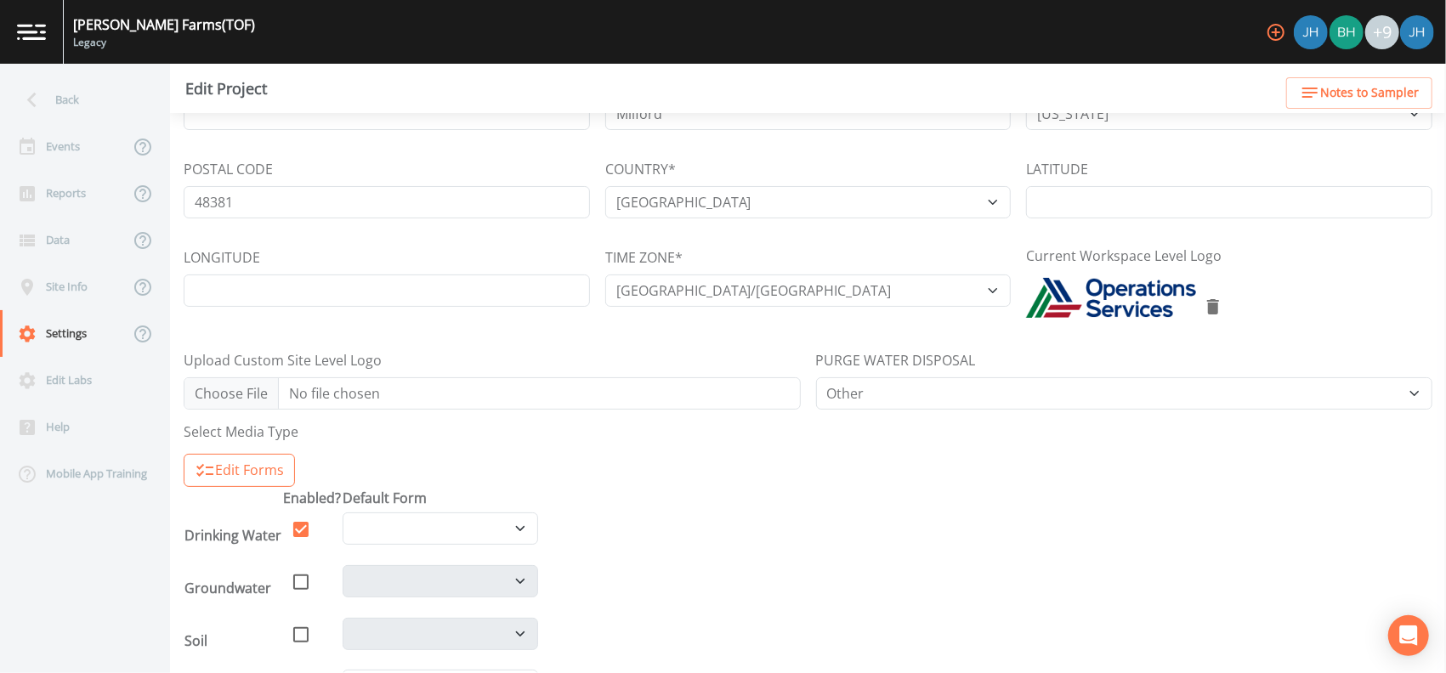
scroll to position [340, 0]
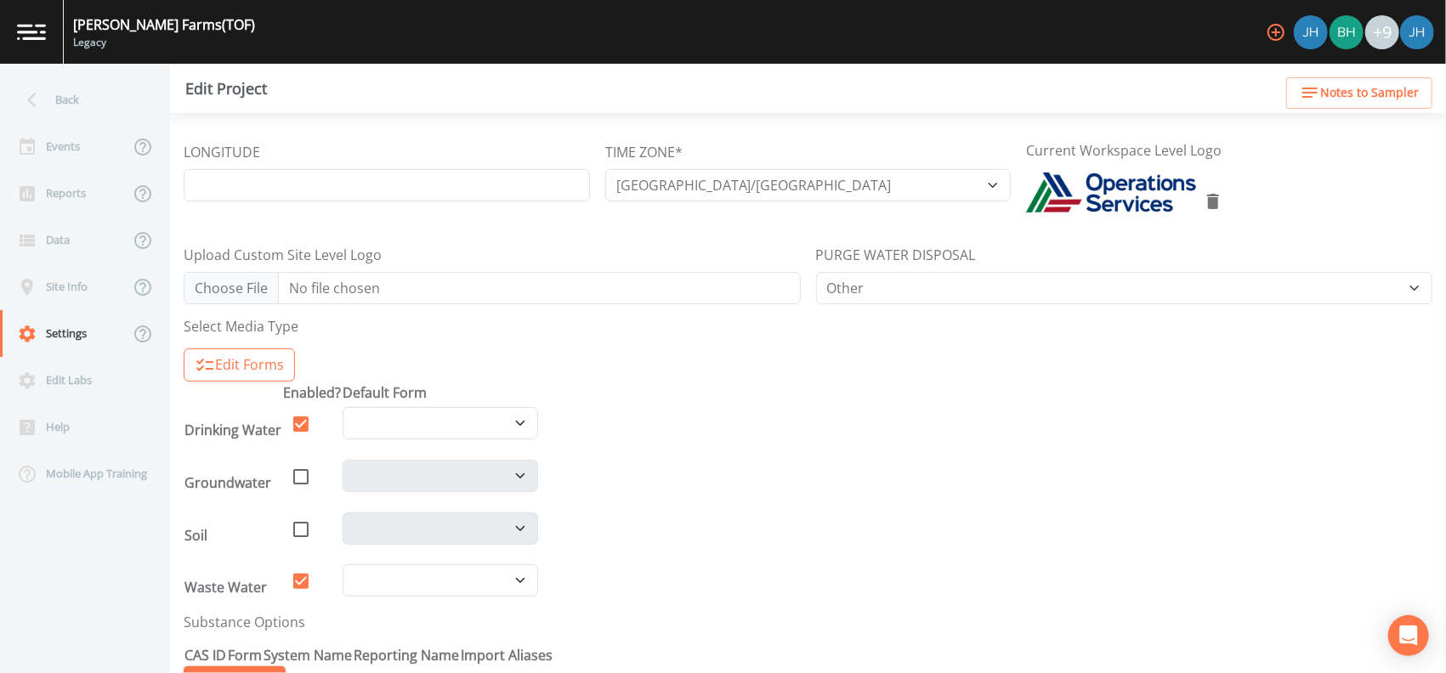
type input "950 Corporate Office Dr"
click at [223, 667] on button "Save" at bounding box center [235, 680] width 102 height 26
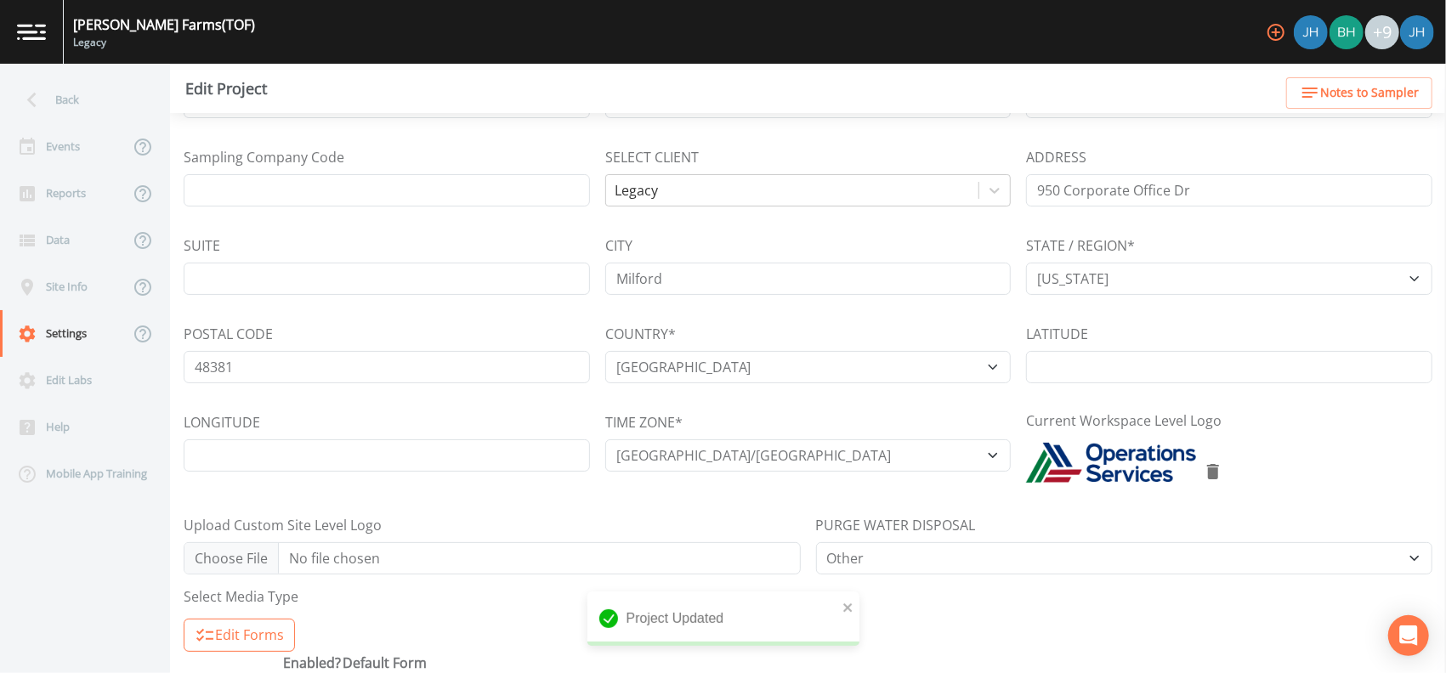
scroll to position [0, 0]
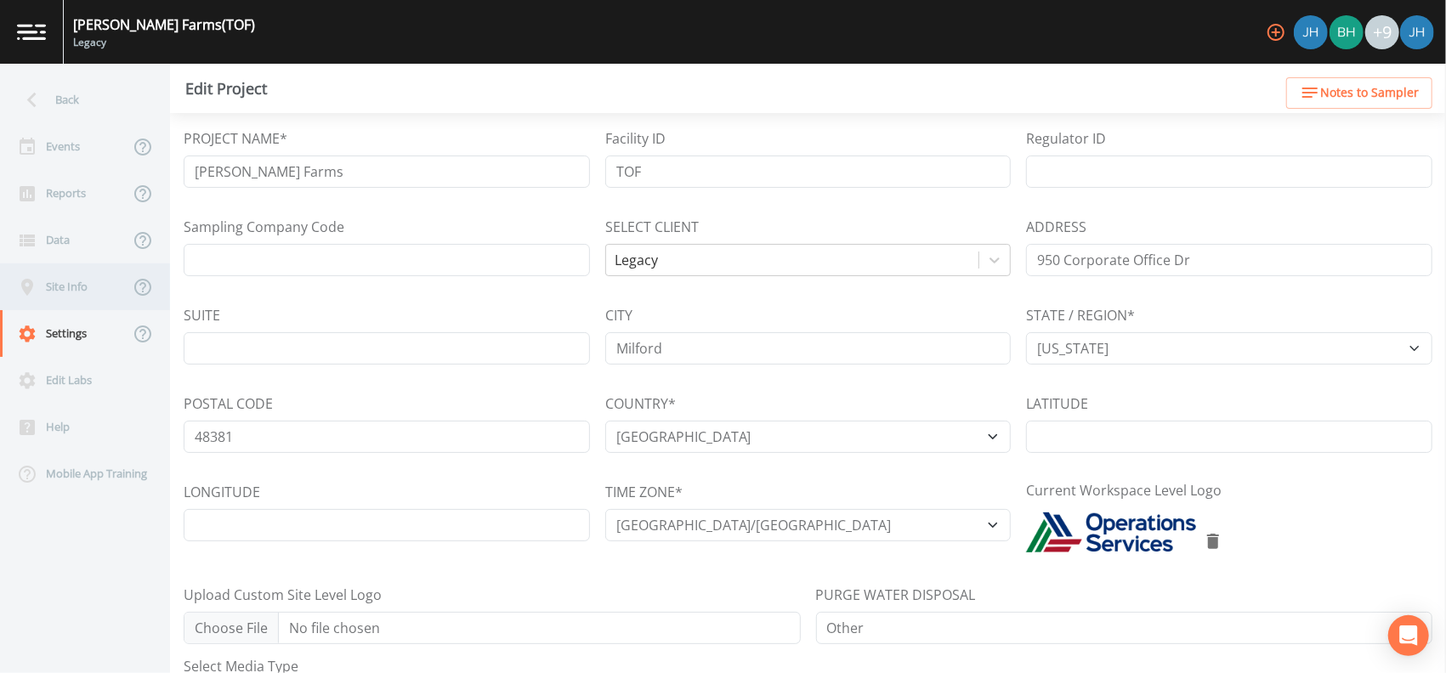
click at [75, 284] on div "Site Info" at bounding box center [64, 287] width 129 height 47
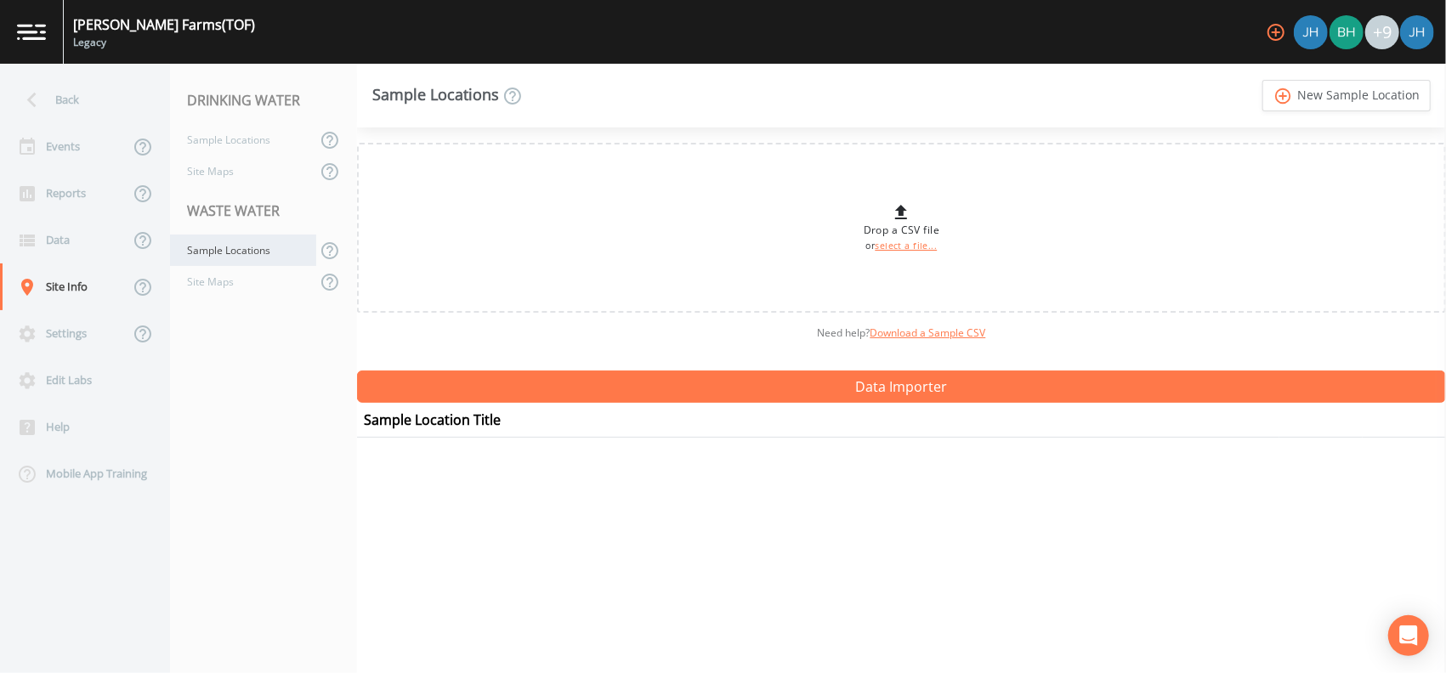
click at [229, 253] on div "Sample Locations" at bounding box center [243, 250] width 146 height 31
click at [1347, 92] on link "add_circle_outline New Sample Location" at bounding box center [1347, 95] width 168 height 31
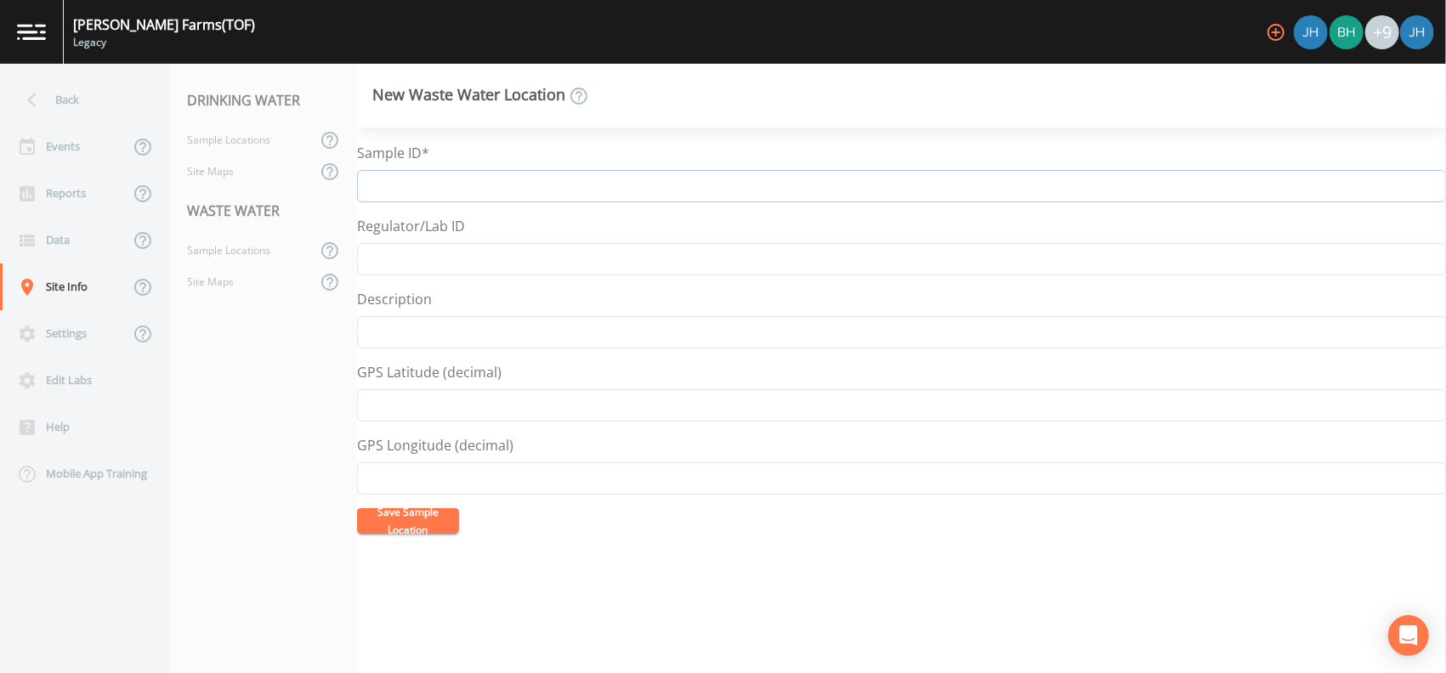
click at [422, 186] on input "Sample ID*" at bounding box center [901, 186] width 1089 height 32
type input "Effluent"
type input "Final Effluent"
click at [399, 528] on button "Save Sample Location" at bounding box center [408, 521] width 102 height 26
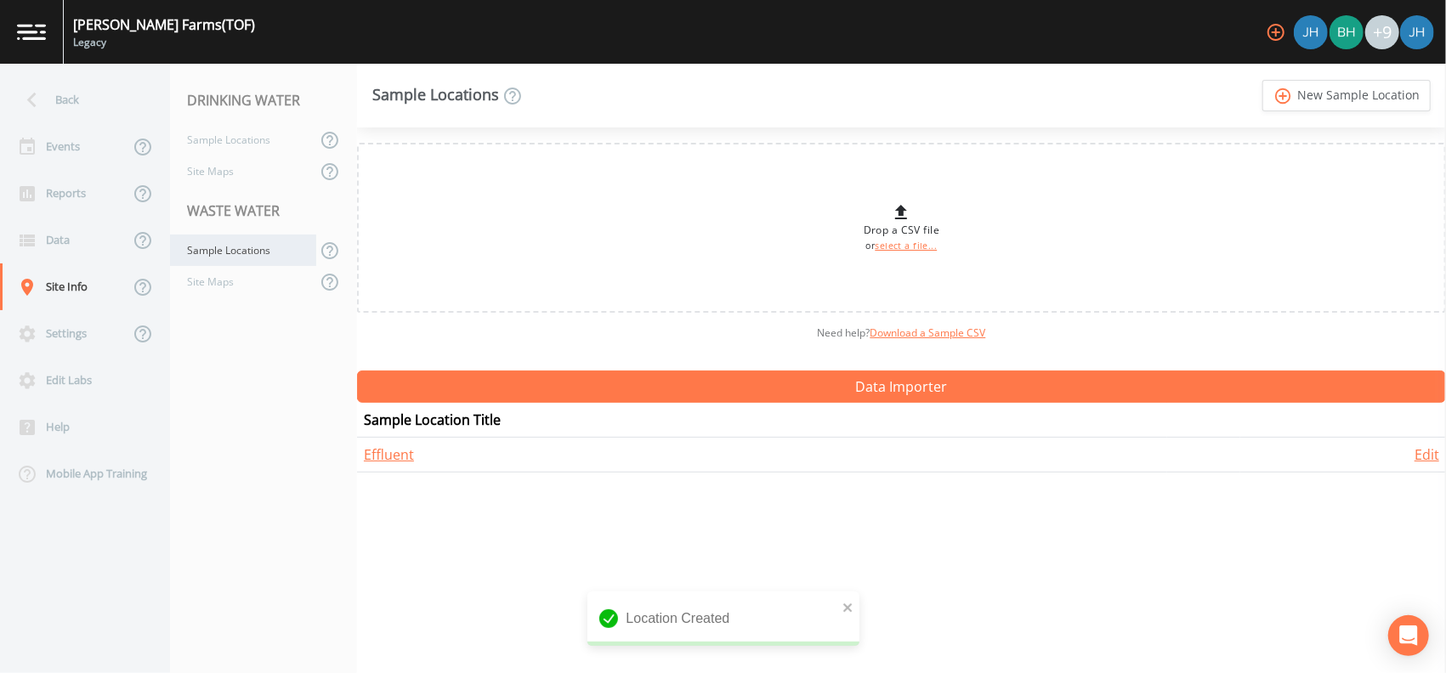
click at [237, 252] on div "Sample Locations" at bounding box center [243, 250] width 146 height 31
click at [1322, 88] on link "add_circle_outline New Sample Location" at bounding box center [1347, 95] width 168 height 31
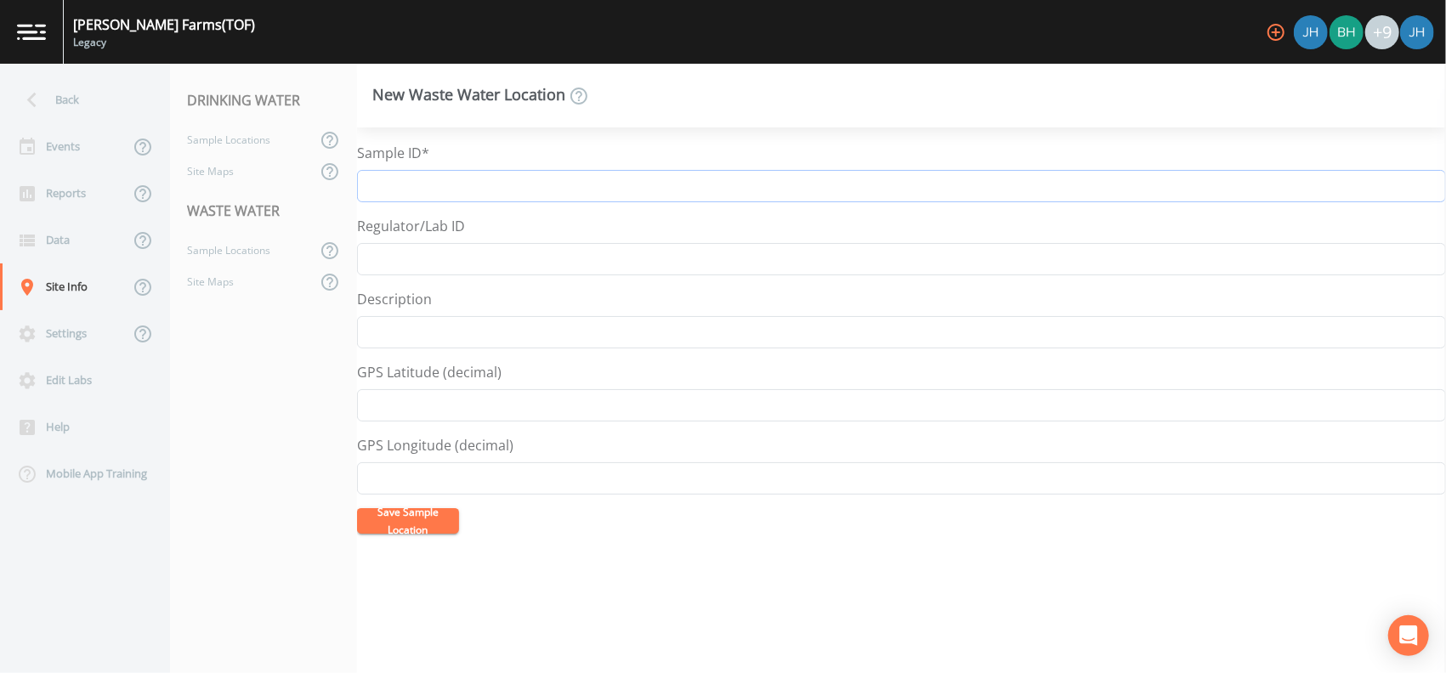
click at [404, 192] on input "Sample ID*" at bounding box center [901, 186] width 1089 height 32
click at [424, 182] on input "Sample ID*" at bounding box center [901, 186] width 1089 height 32
type input "Influent"
click at [402, 331] on input "Description" at bounding box center [901, 332] width 1089 height 32
type input "Raw Influent"
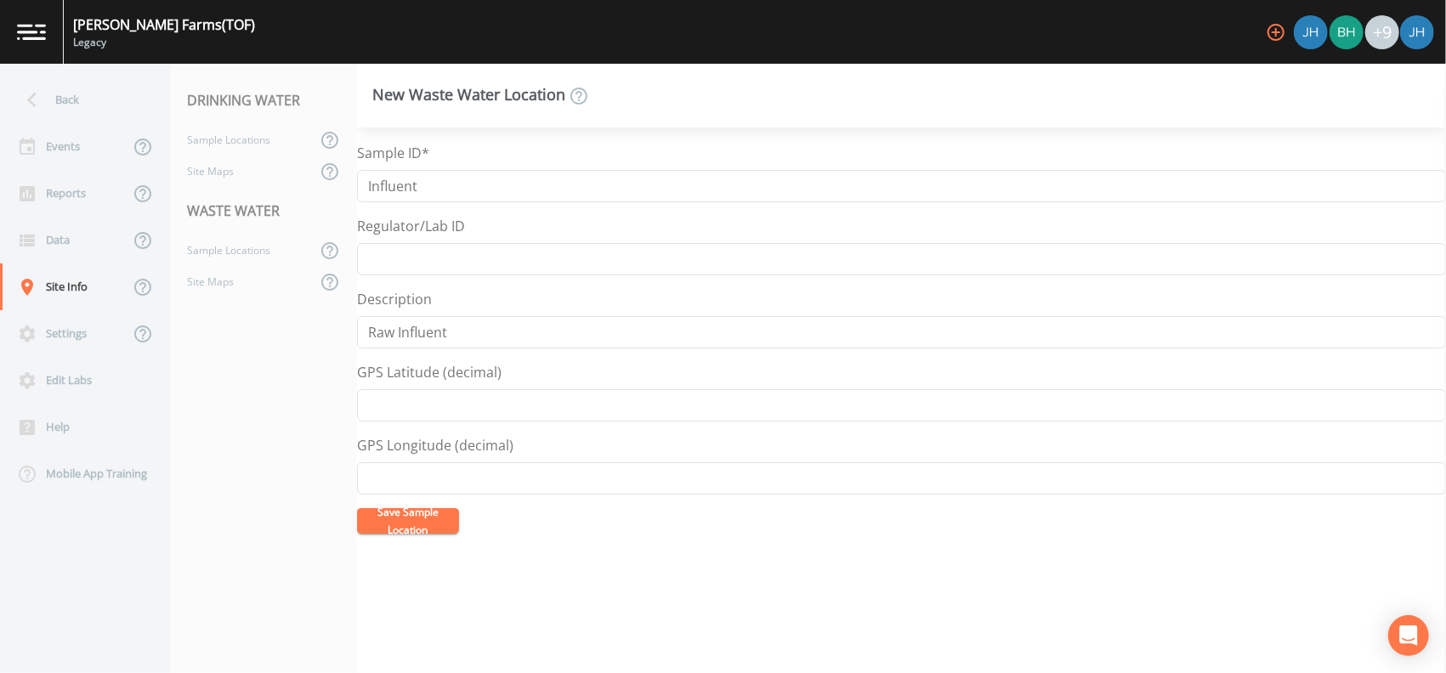
click at [396, 531] on button "Save Sample Location" at bounding box center [408, 521] width 102 height 26
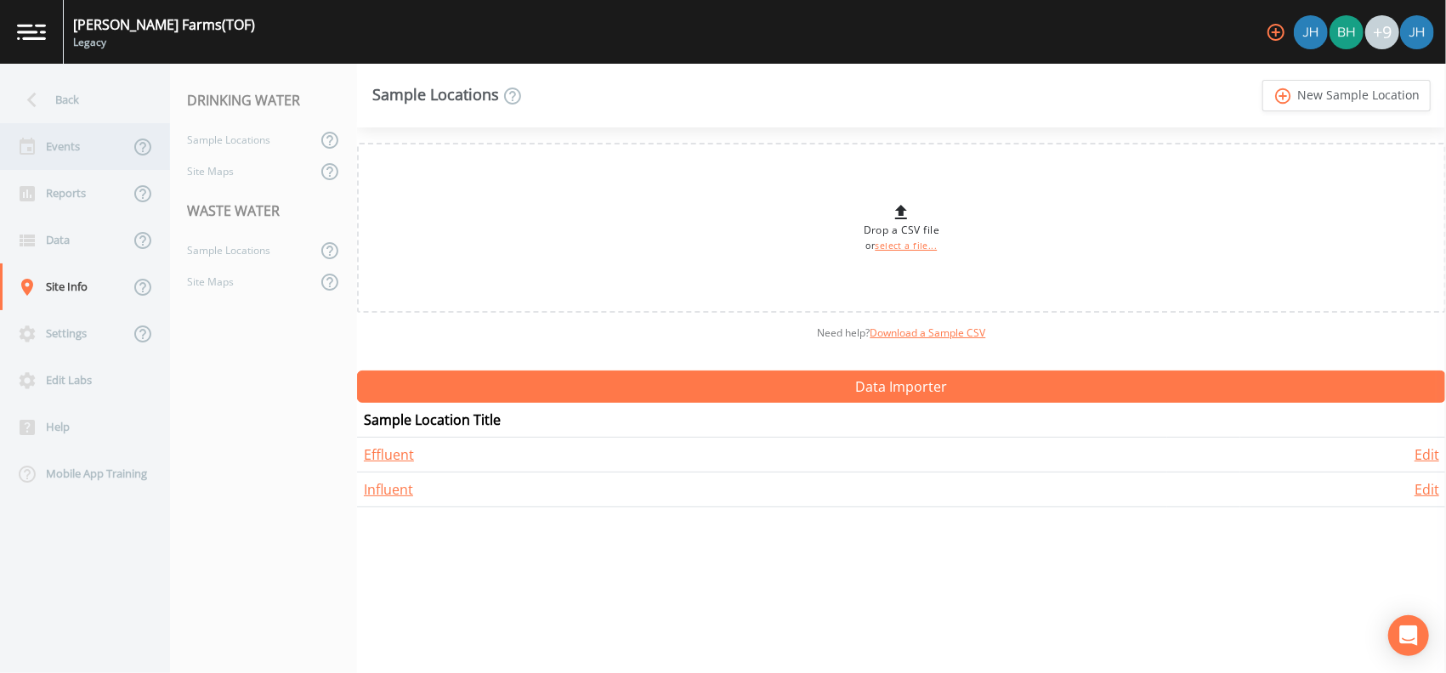
click at [54, 150] on div "Events" at bounding box center [64, 146] width 129 height 47
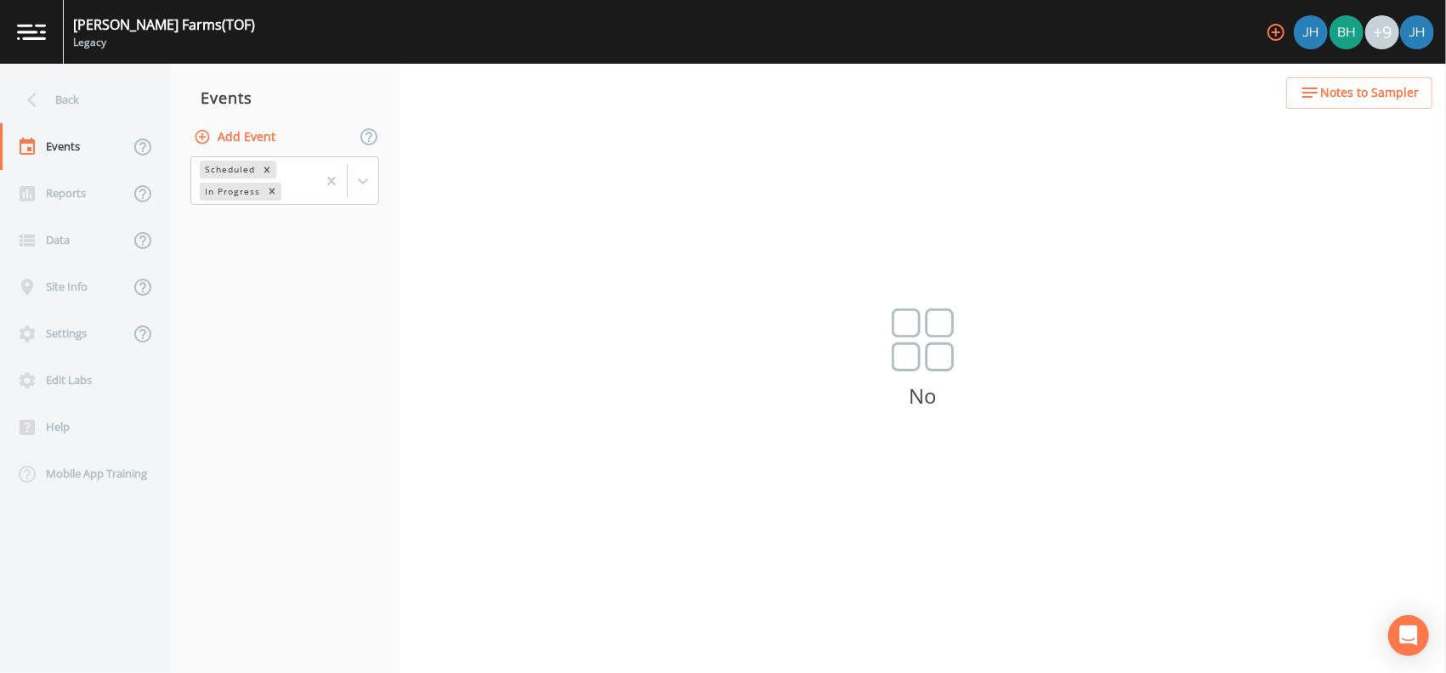
click at [238, 138] on button "Add Event" at bounding box center [236, 137] width 92 height 31
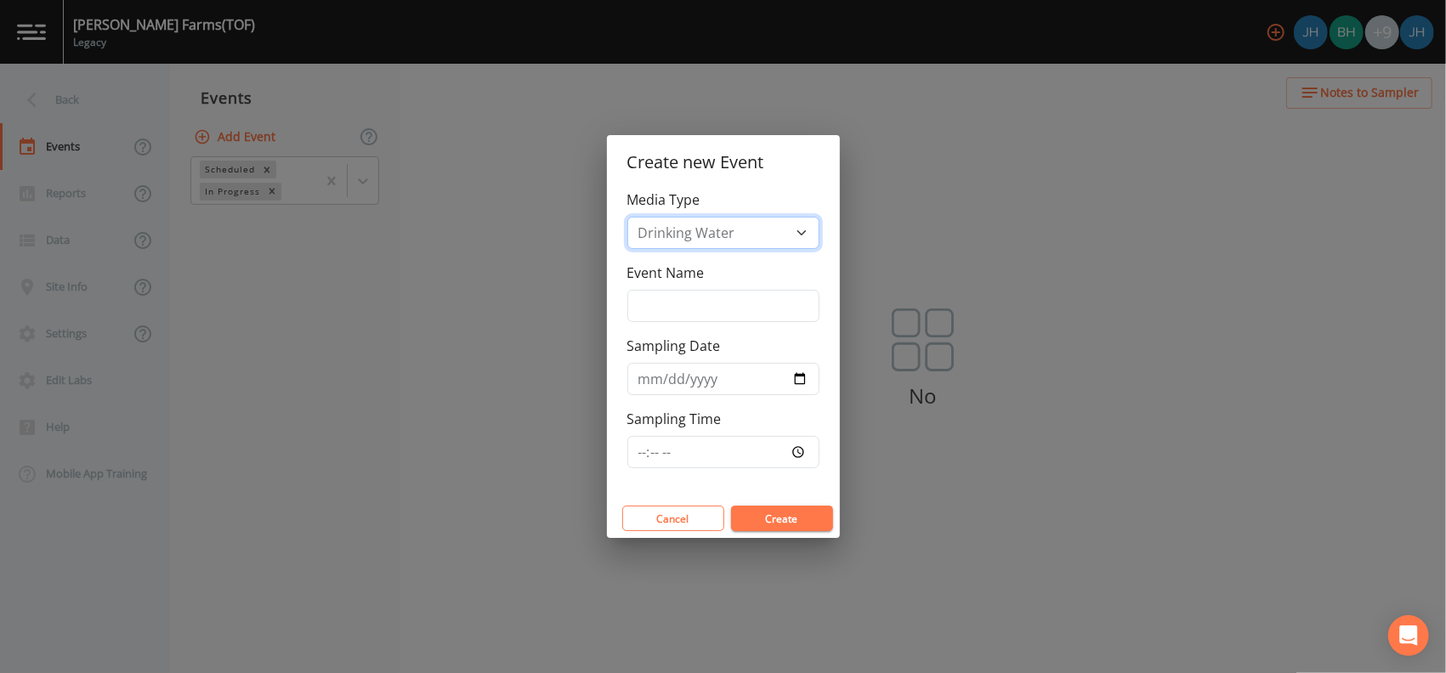
click at [802, 231] on select "Drinking Water Waste Water" at bounding box center [723, 233] width 192 height 32
select select "waste_water"
click at [627, 217] on select "Drinking Water Waste Water" at bounding box center [723, 233] width 192 height 32
click at [684, 298] on input "Event Name" at bounding box center [723, 306] width 192 height 32
type input "Effluent"
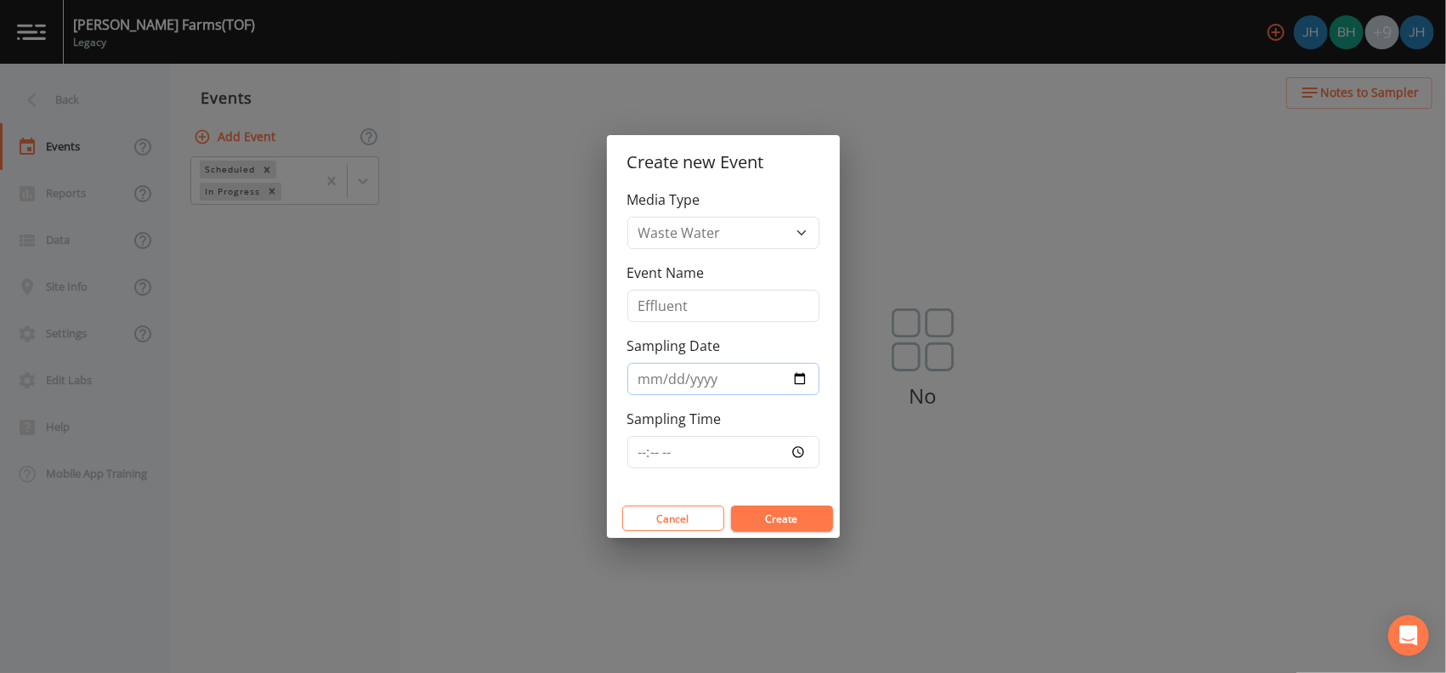
type input "[DATE]"
click at [758, 512] on button "Create" at bounding box center [782, 519] width 102 height 26
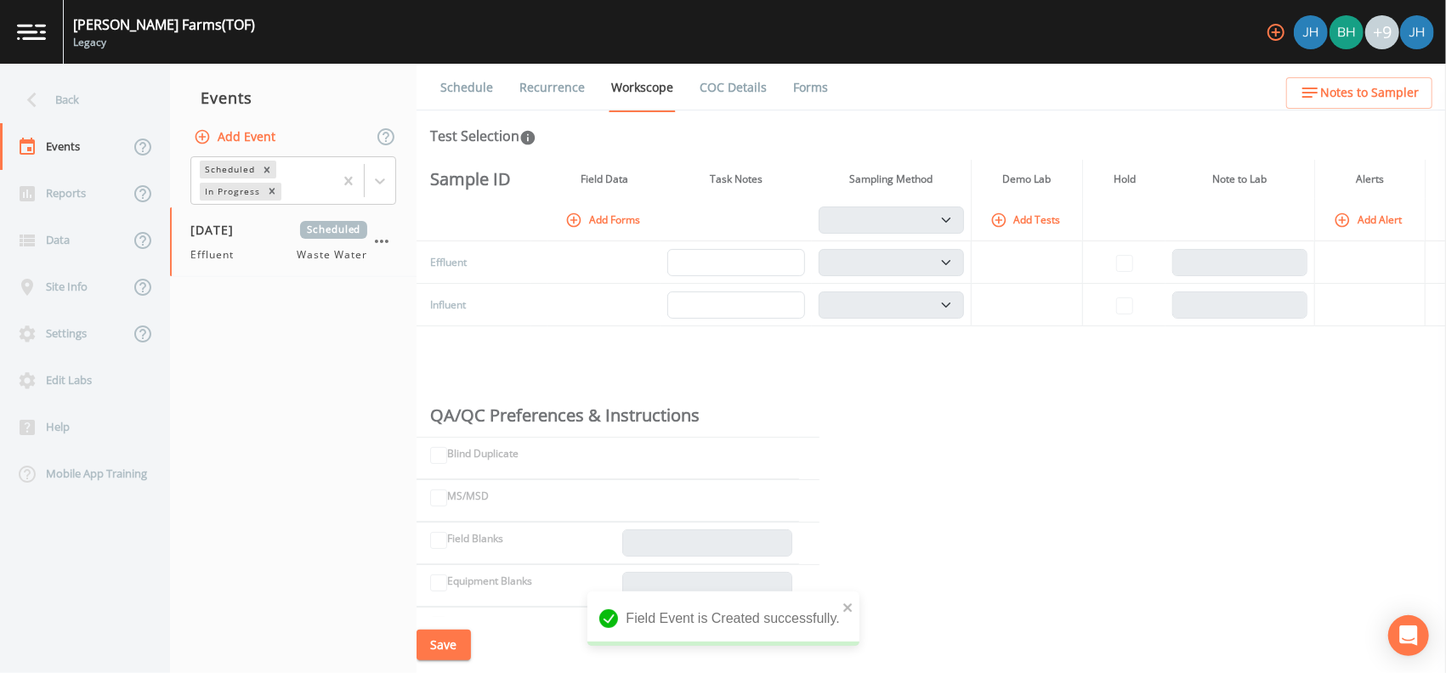
click at [579, 223] on icon "button" at bounding box center [573, 220] width 17 height 17
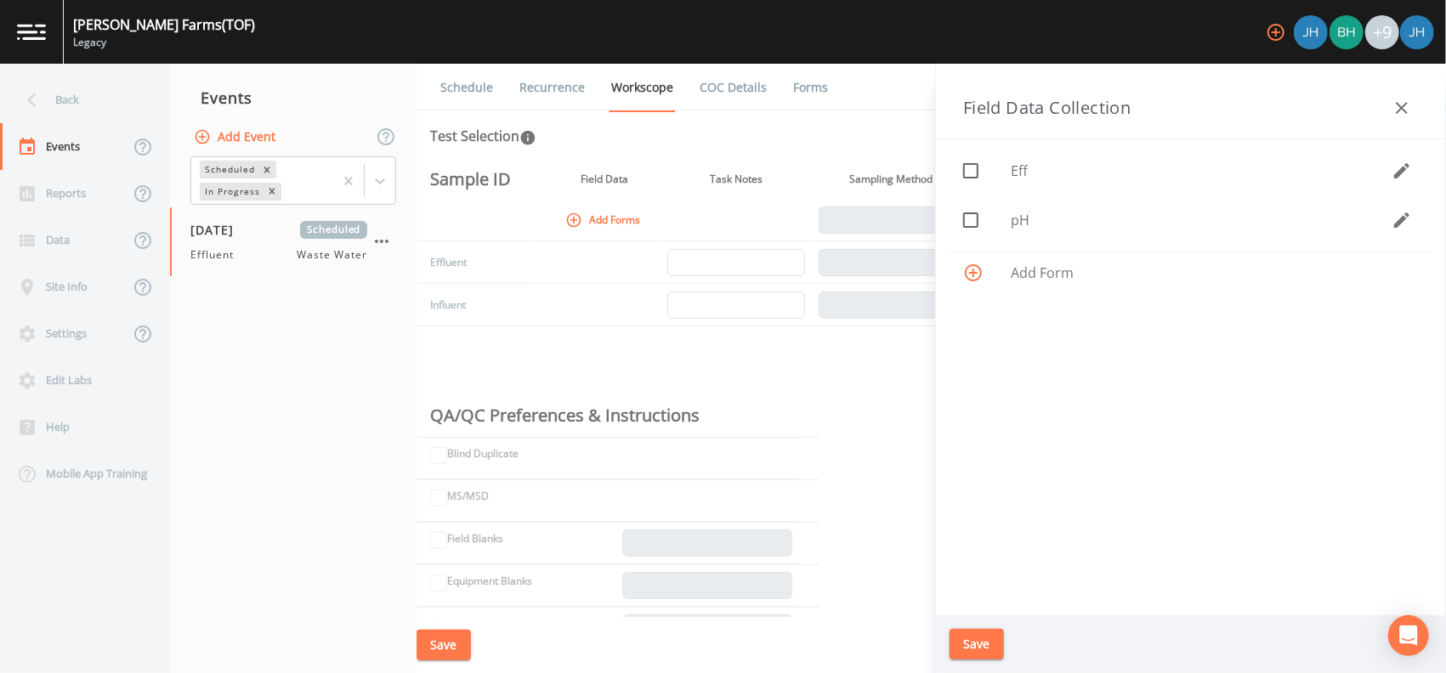
click at [974, 173] on icon at bounding box center [971, 171] width 20 height 20
checkbox input "true"
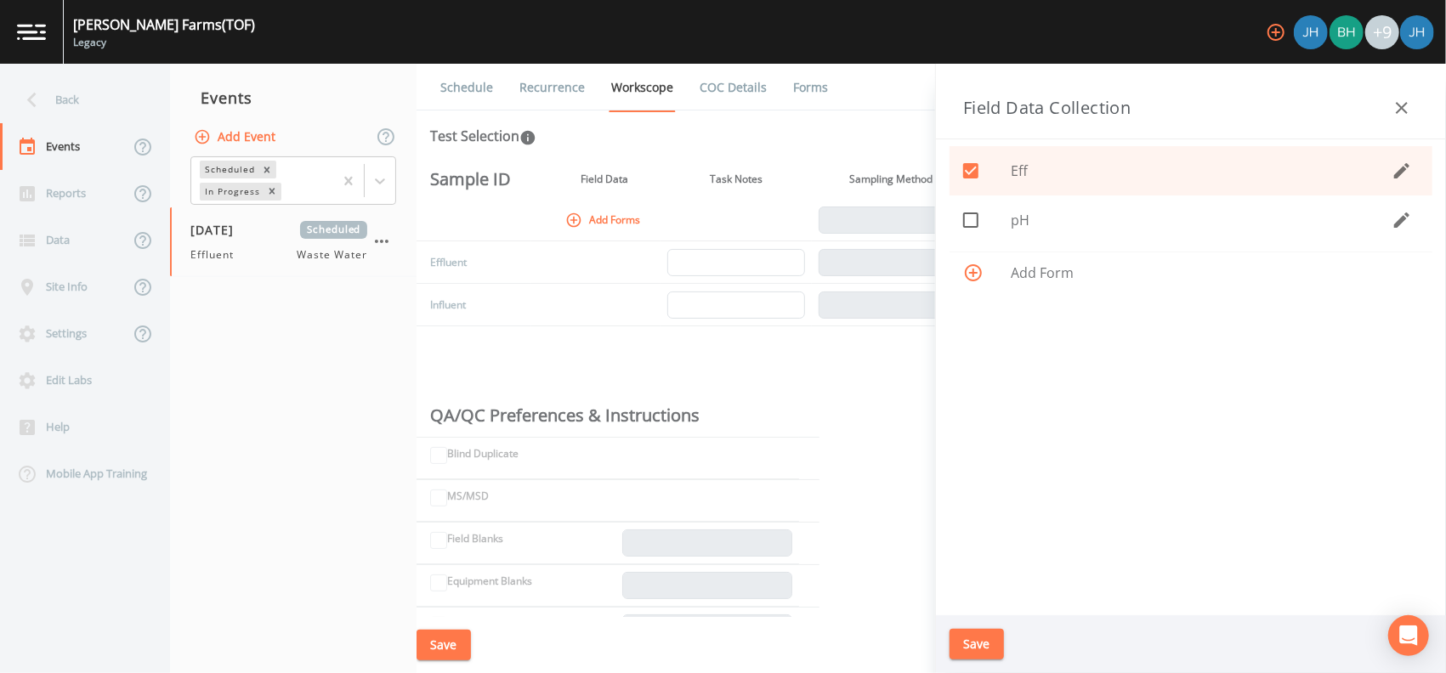
click at [968, 635] on button "Save" at bounding box center [977, 644] width 54 height 31
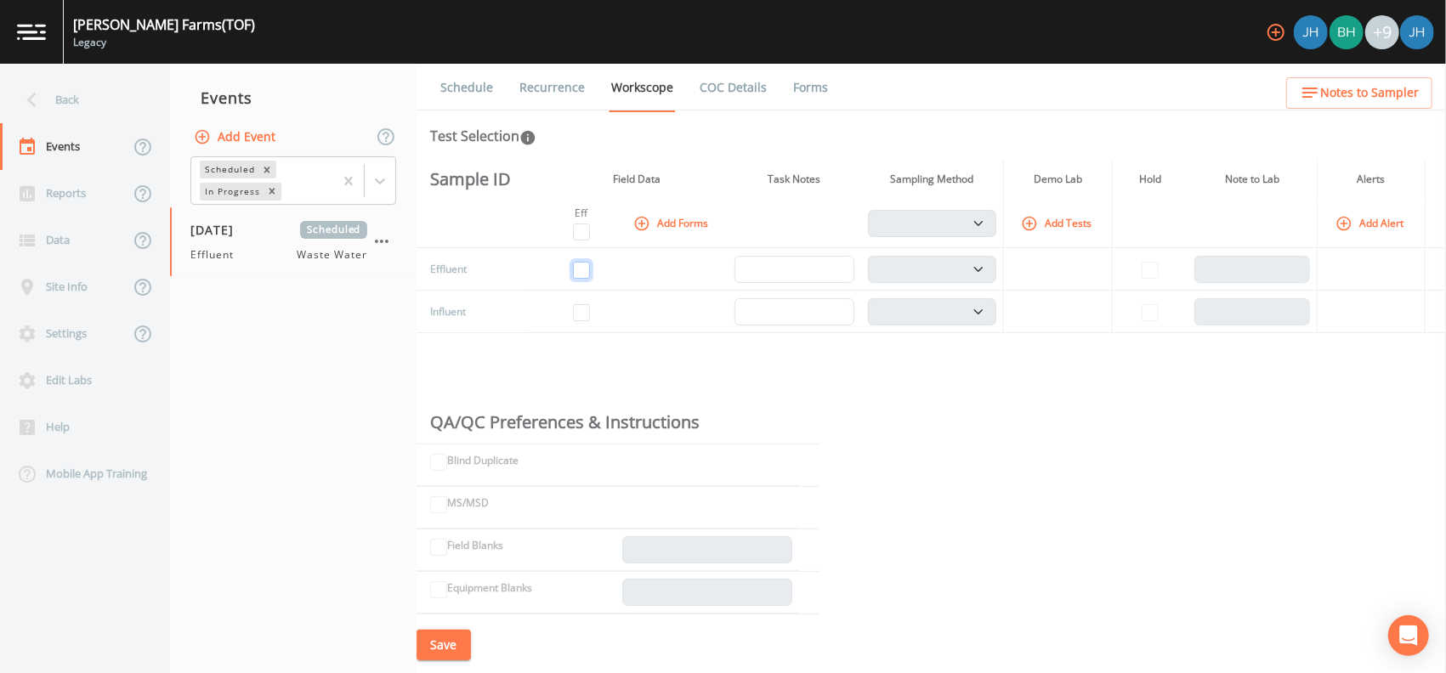
click at [581, 266] on input "checkbox" at bounding box center [581, 270] width 17 height 17
checkbox input "true"
click at [440, 647] on button "Save" at bounding box center [444, 645] width 54 height 31
click at [531, 88] on link "Recurrence" at bounding box center [552, 88] width 71 height 48
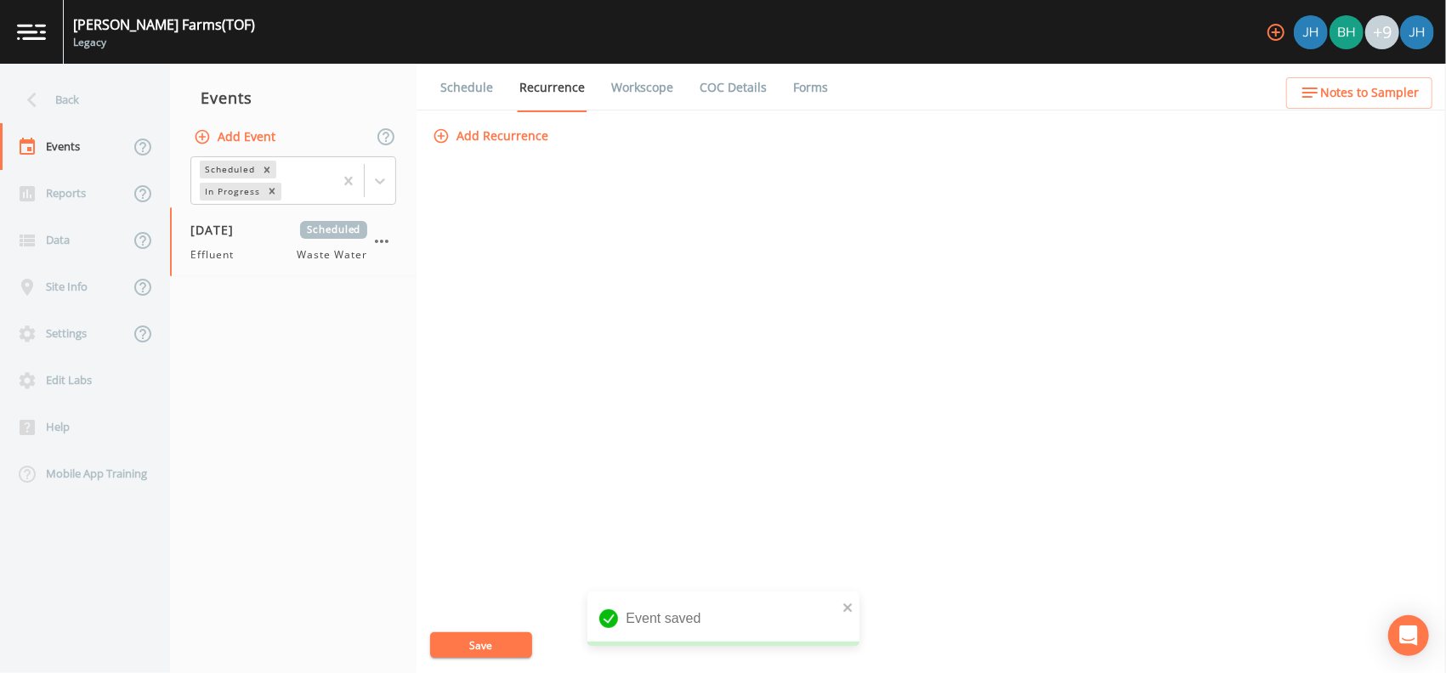
click at [463, 136] on button "Add Recurrence" at bounding box center [492, 136] width 126 height 31
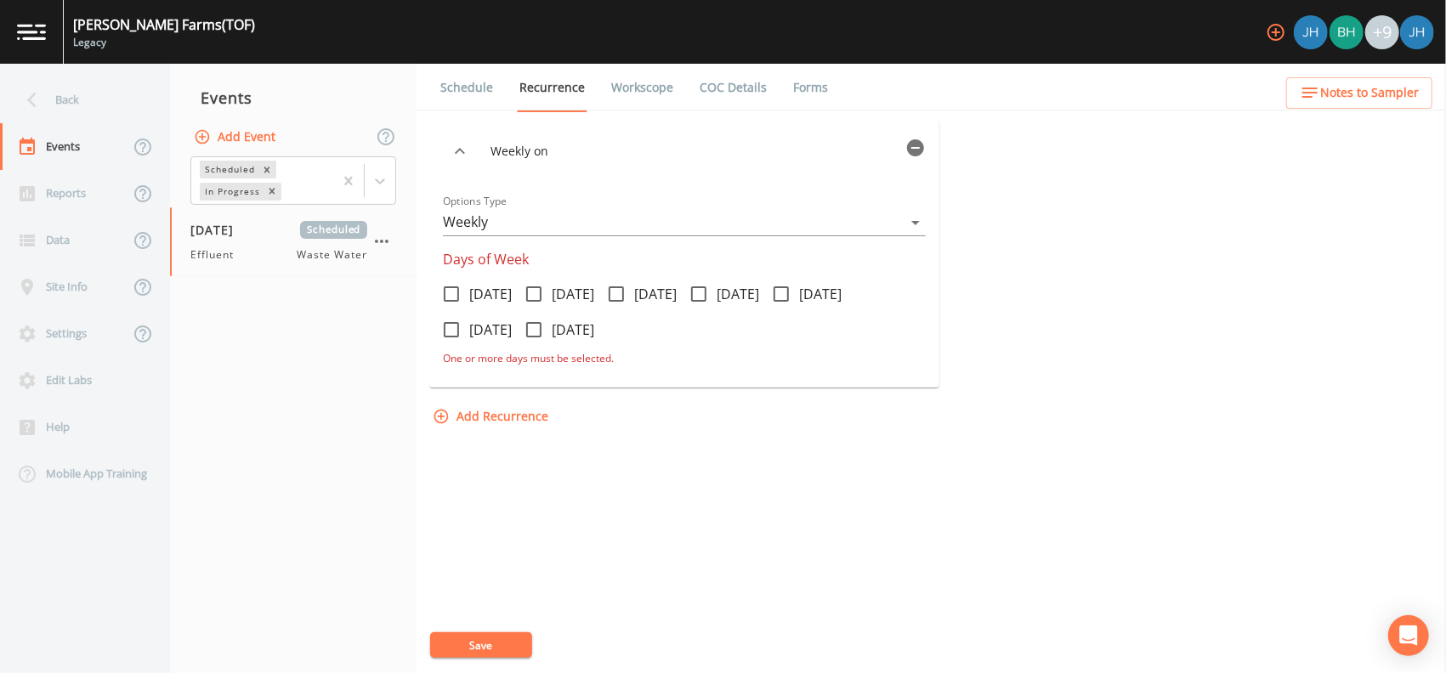
click at [446, 296] on icon at bounding box center [451, 294] width 20 height 20
click at [446, 293] on input "[DATE]" at bounding box center [442, 284] width 17 height 17
checkbox input "true"
drag, startPoint x: 545, startPoint y: 292, endPoint x: 605, endPoint y: 283, distance: 61.1
click at [544, 291] on icon at bounding box center [534, 294] width 20 height 20
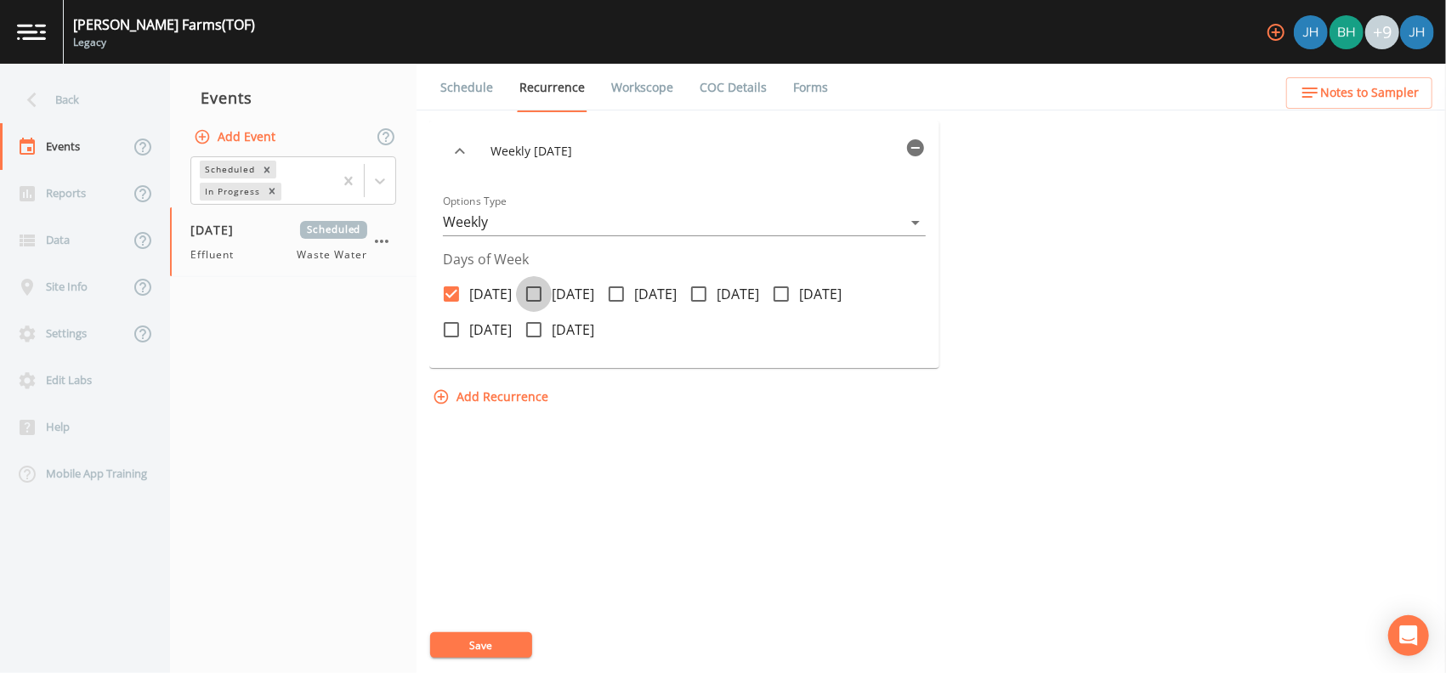
click at [533, 291] on input "[DATE]" at bounding box center [524, 284] width 17 height 17
checkbox input "true"
click at [624, 287] on icon at bounding box center [616, 294] width 15 height 15
click at [616, 287] on input "[DATE]" at bounding box center [607, 284] width 17 height 17
checkbox input "true"
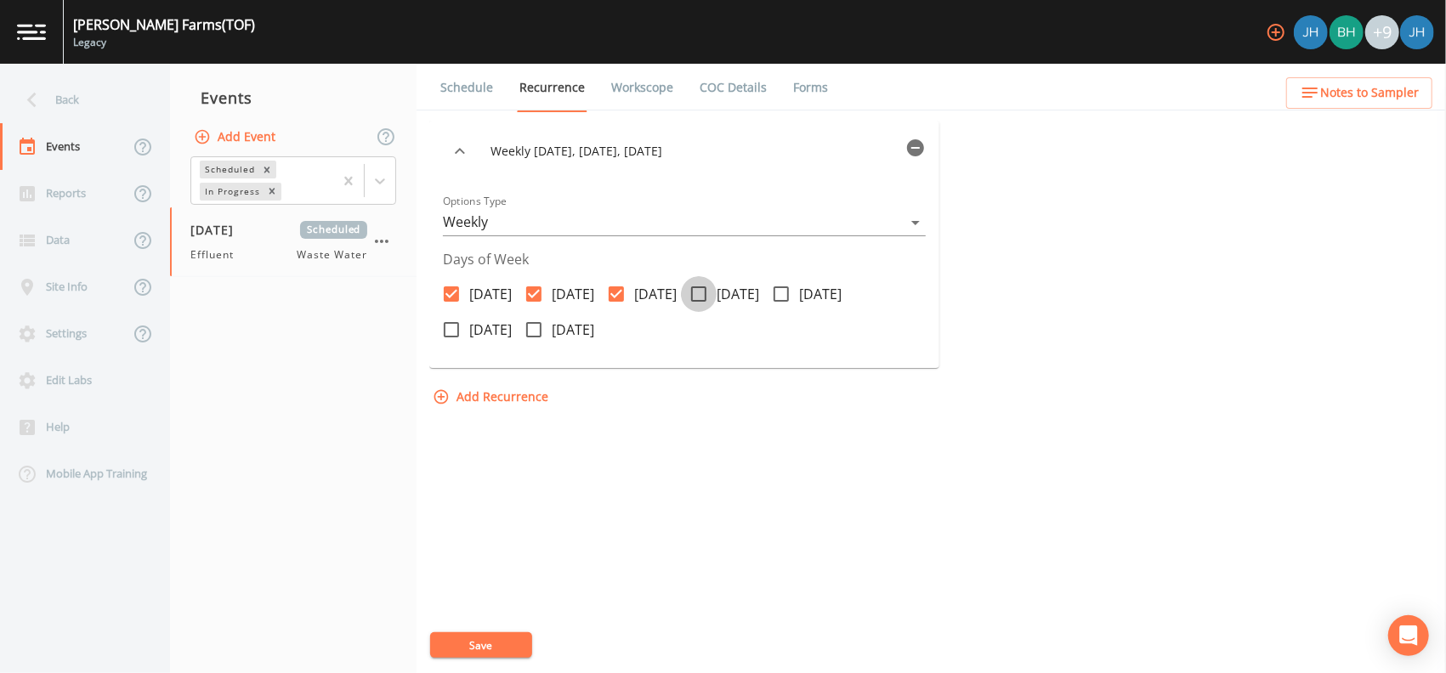
drag, startPoint x: 754, startPoint y: 293, endPoint x: 773, endPoint y: 291, distance: 18.9
click at [709, 294] on icon at bounding box center [699, 294] width 20 height 20
click at [698, 293] on input "[DATE]" at bounding box center [689, 284] width 17 height 17
checkbox input "true"
click at [792, 295] on icon at bounding box center [781, 294] width 20 height 20
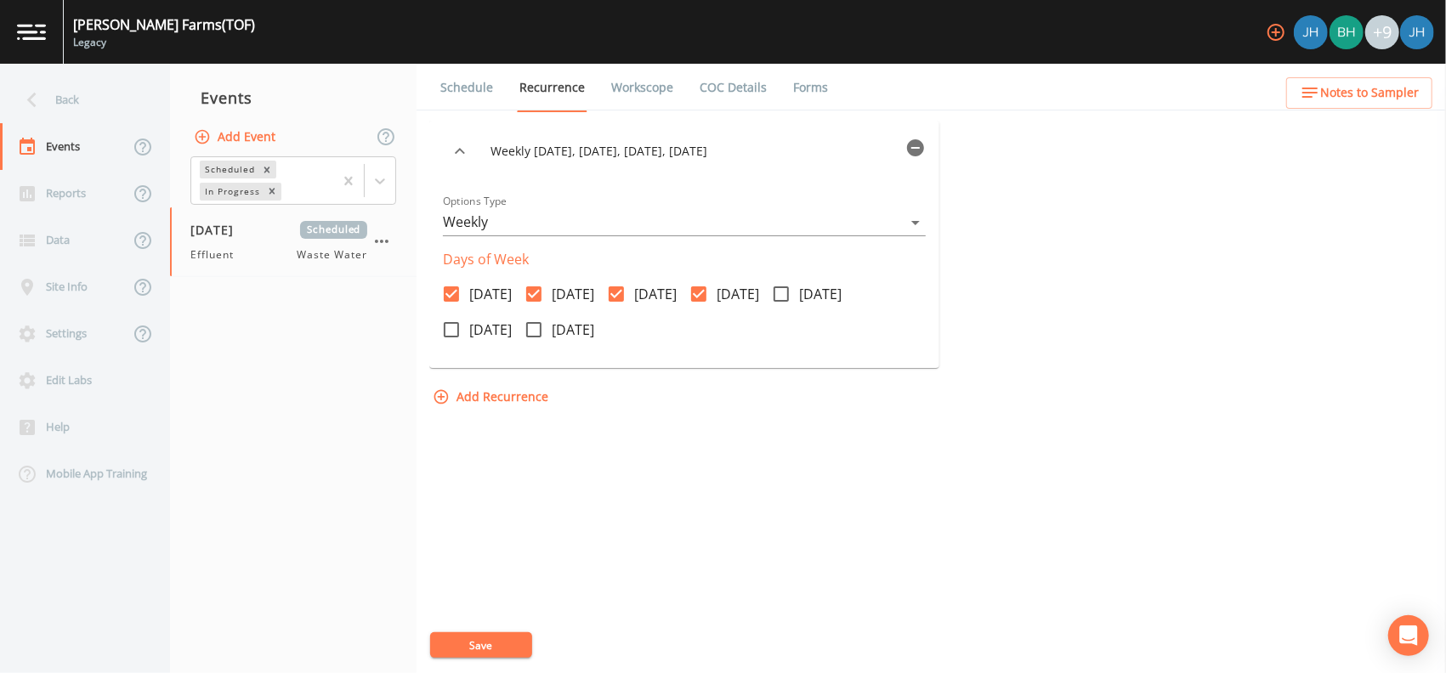
click at [780, 293] on input "[DATE]" at bounding box center [771, 284] width 17 height 17
checkbox input "true"
click at [480, 649] on button "Save" at bounding box center [481, 646] width 102 height 26
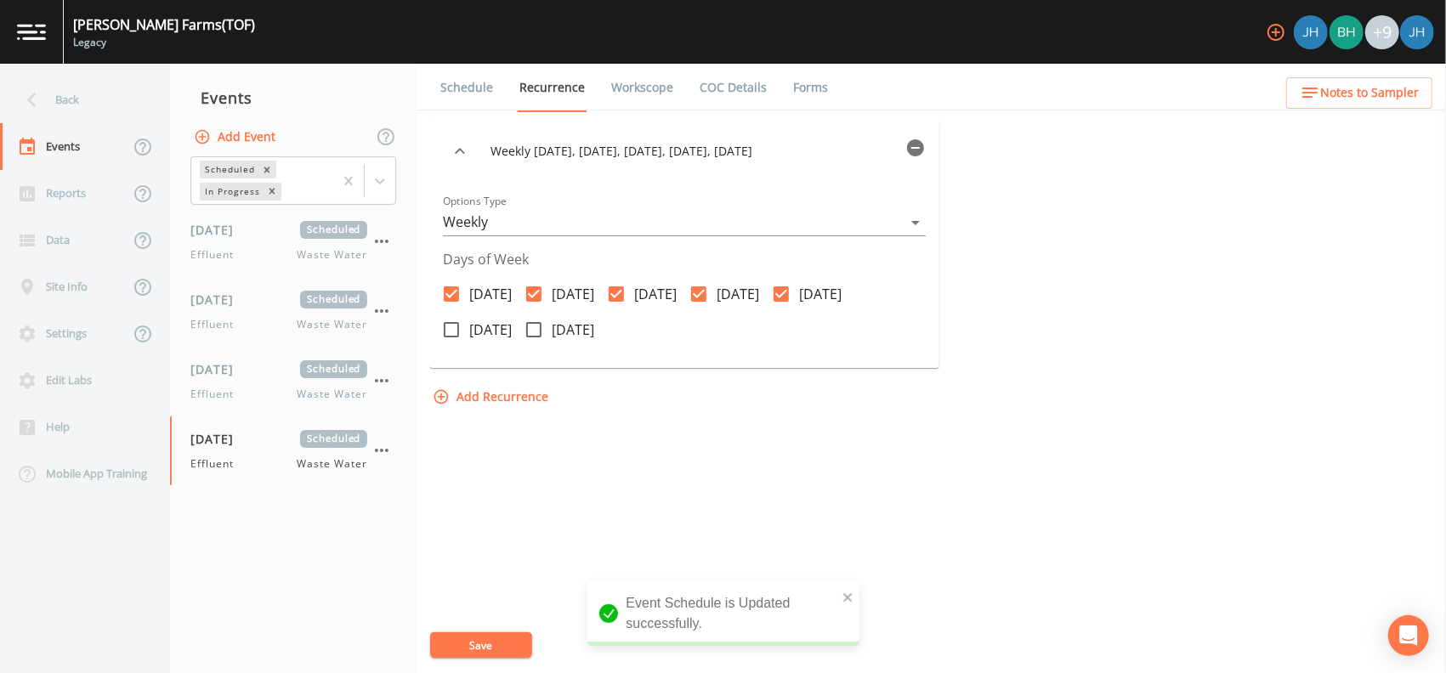
click at [626, 79] on link "Workscope" at bounding box center [642, 88] width 67 height 48
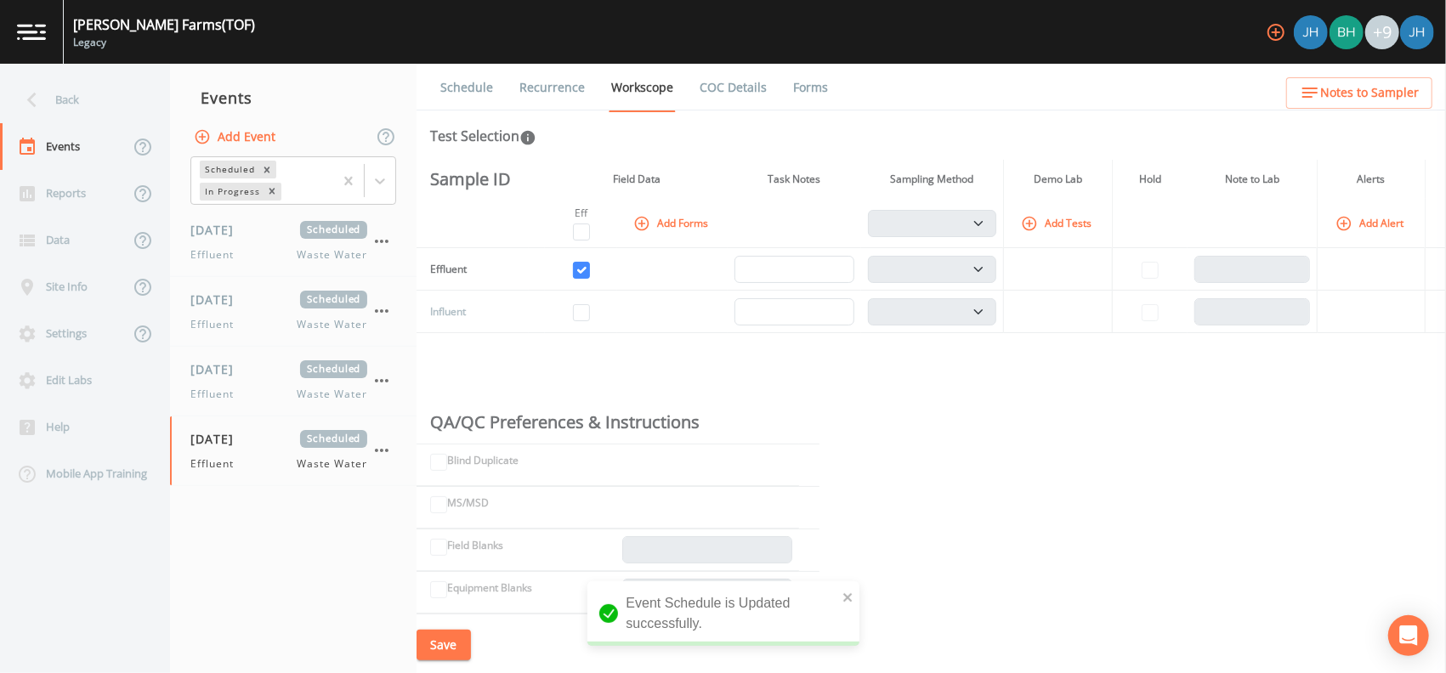
click at [738, 86] on link "COC Details" at bounding box center [733, 88] width 72 height 48
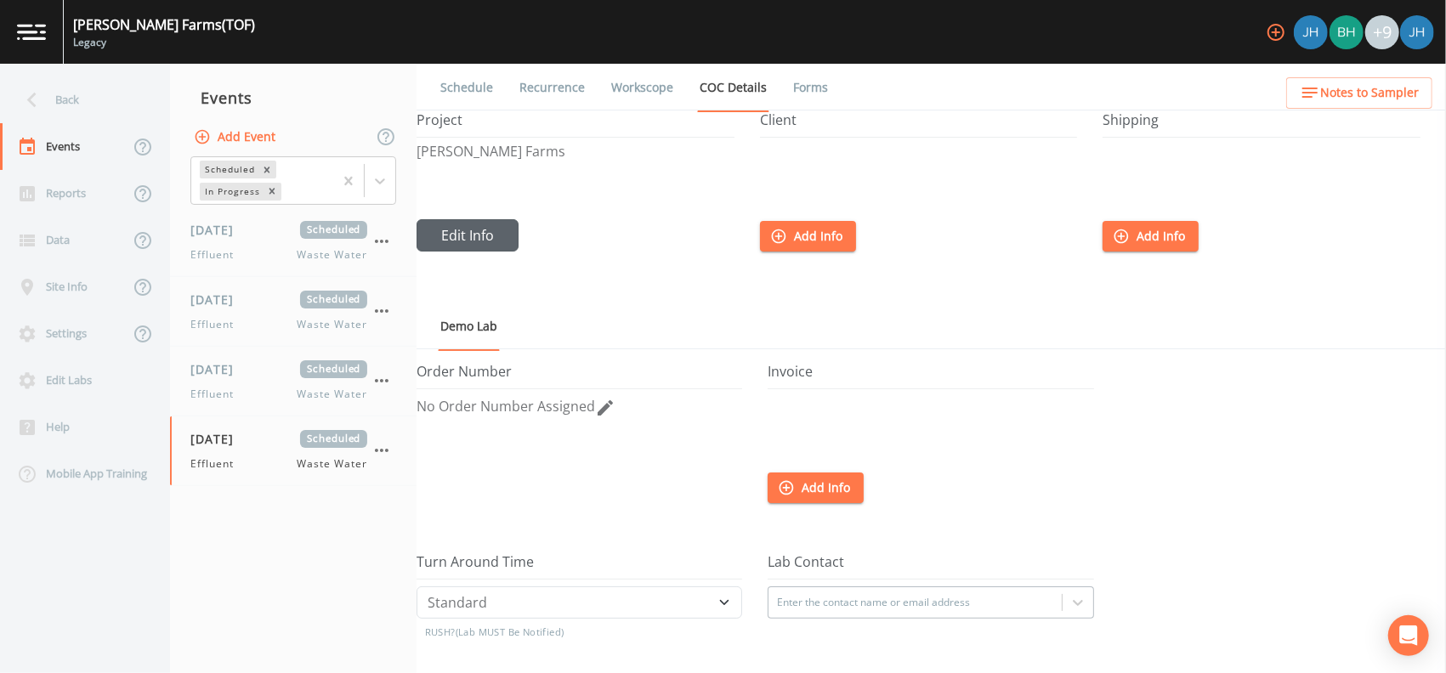
click at [457, 226] on button "Edit Info" at bounding box center [468, 235] width 102 height 32
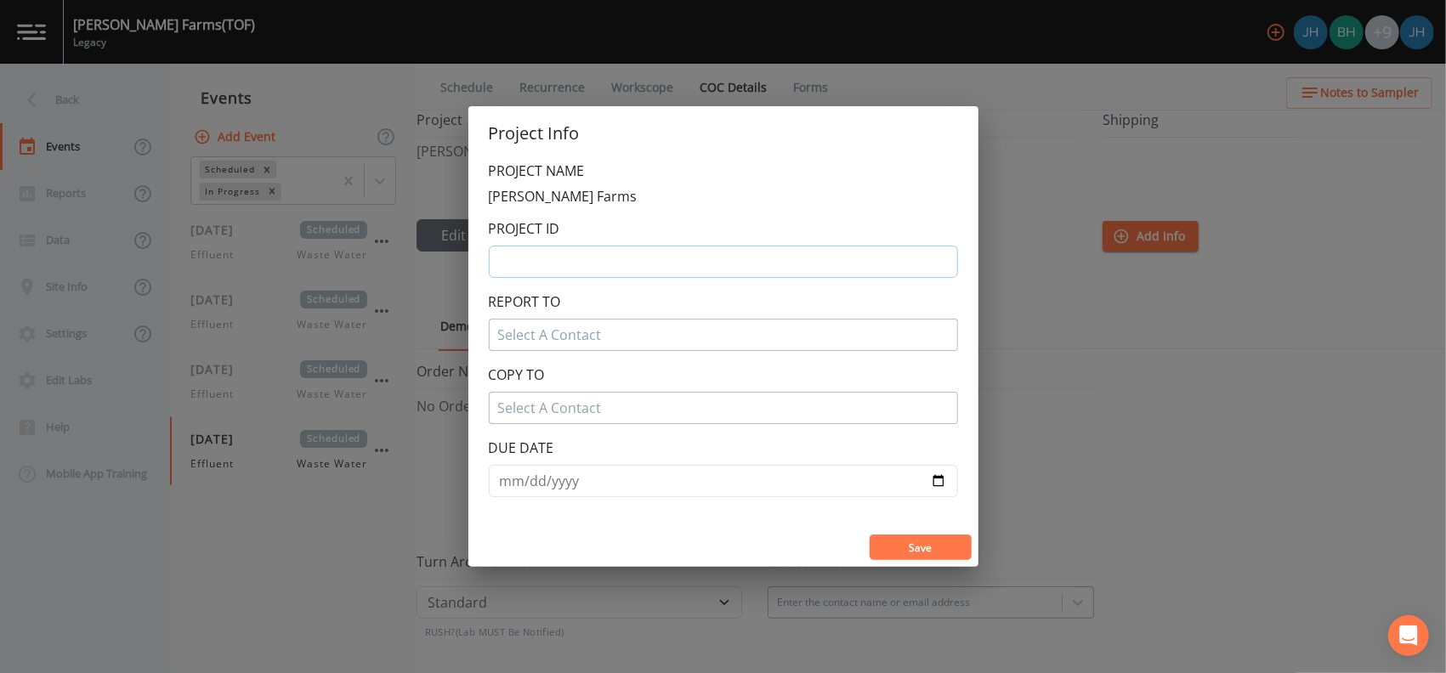
click at [569, 267] on input "text" at bounding box center [723, 262] width 469 height 32
type input "MI0056405"
click at [905, 549] on button "Save" at bounding box center [921, 548] width 102 height 26
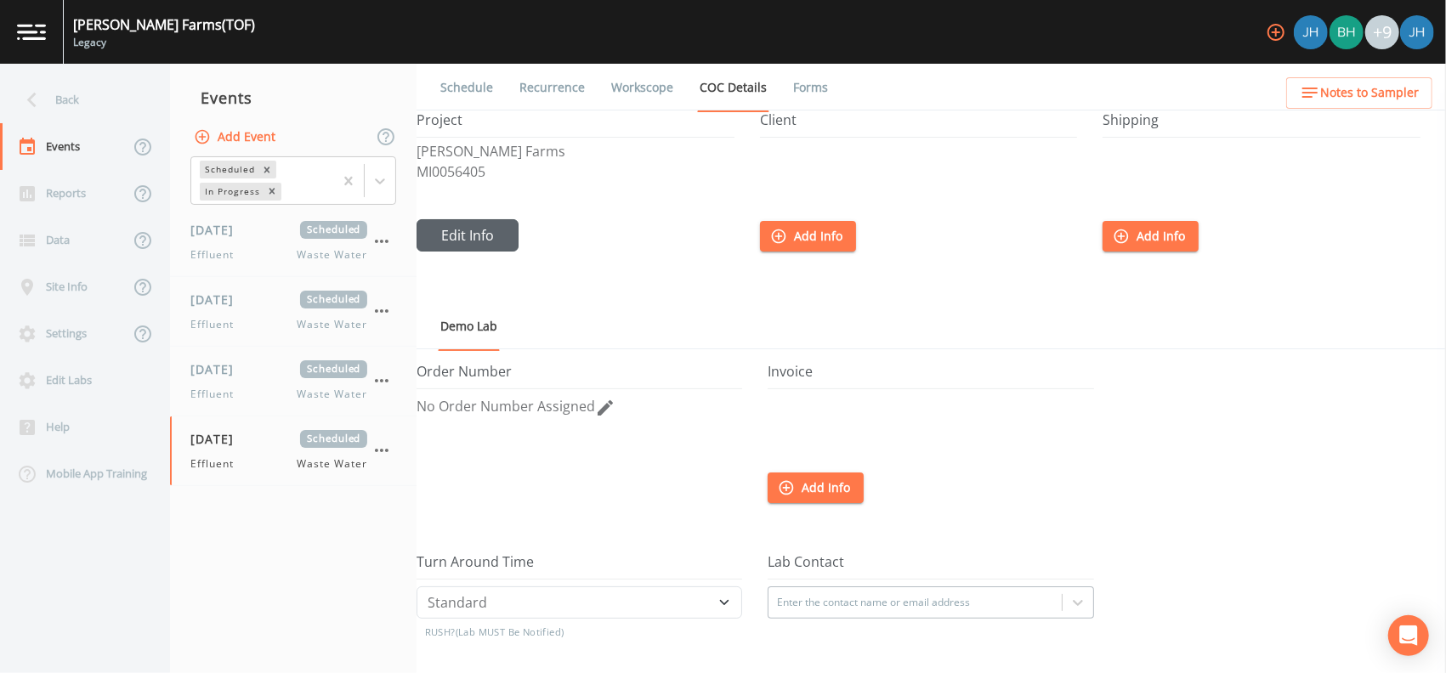
click at [470, 240] on button "Edit Info" at bounding box center [468, 235] width 102 height 32
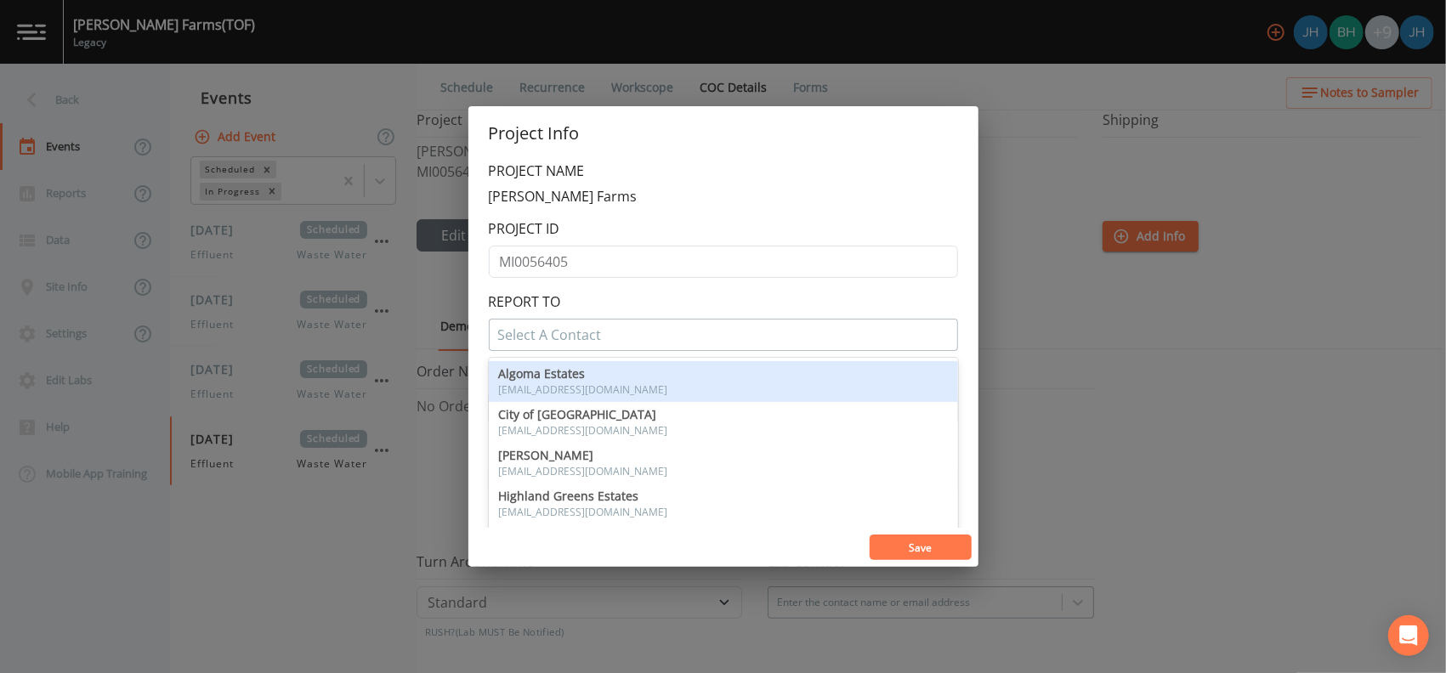
click at [551, 338] on div at bounding box center [723, 334] width 451 height 27
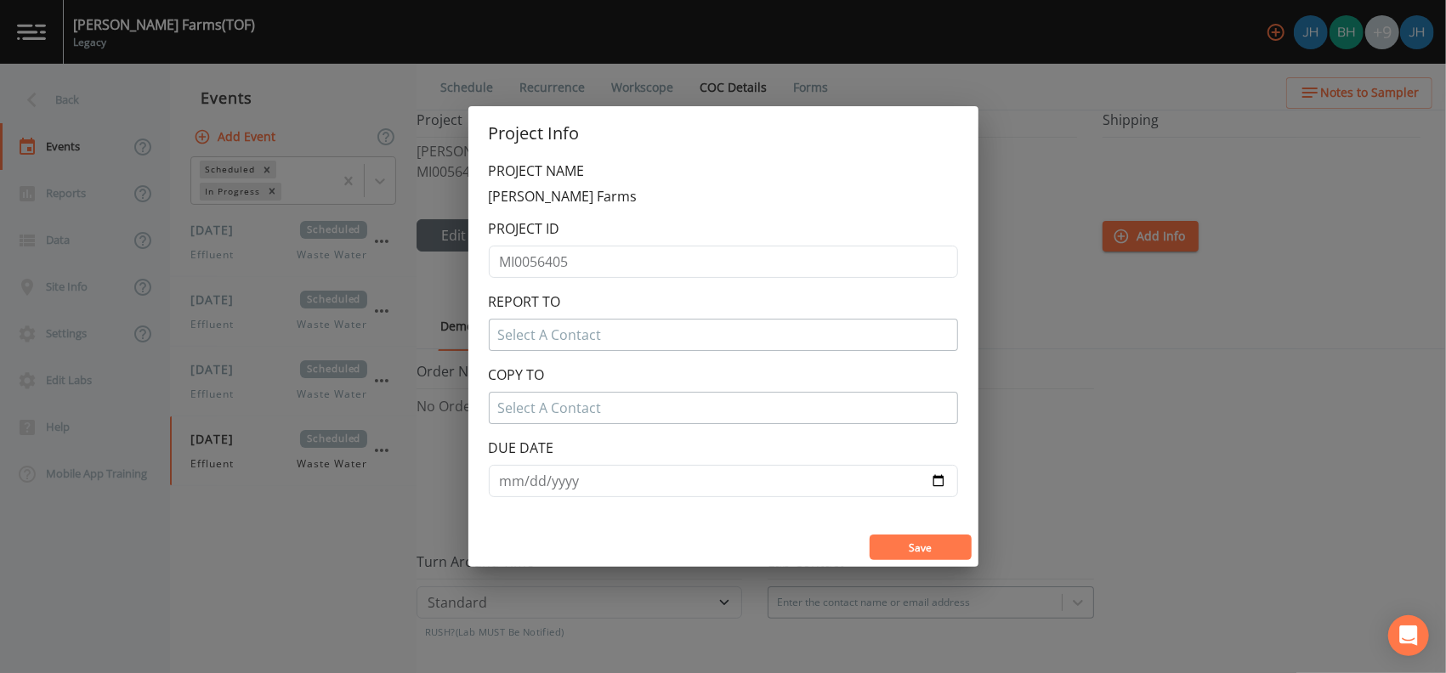
click at [549, 337] on div at bounding box center [723, 334] width 451 height 27
click at [560, 378] on span "Add Contact" at bounding box center [552, 381] width 66 height 27
type input "A"
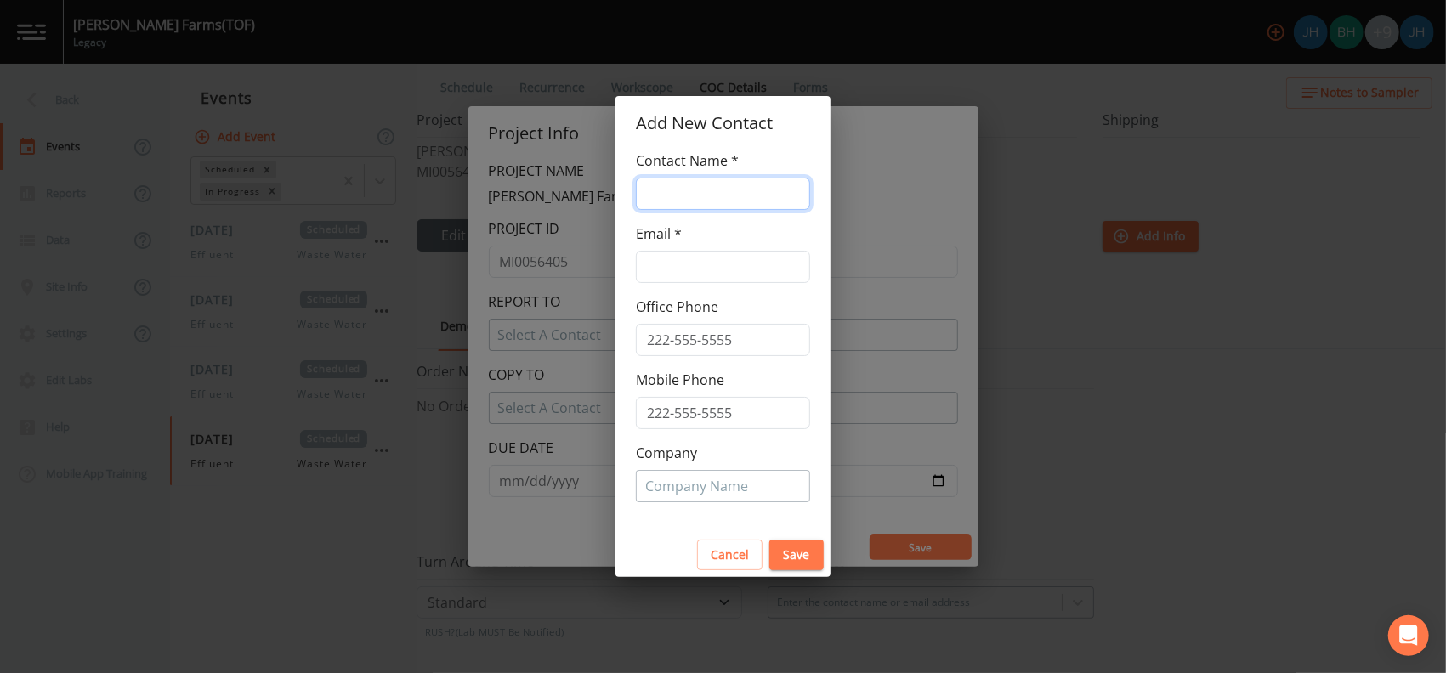
click at [677, 184] on input "text" at bounding box center [723, 194] width 174 height 32
type input "[PERSON_NAME] Farms"
click at [690, 257] on input "text" at bounding box center [723, 267] width 174 height 32
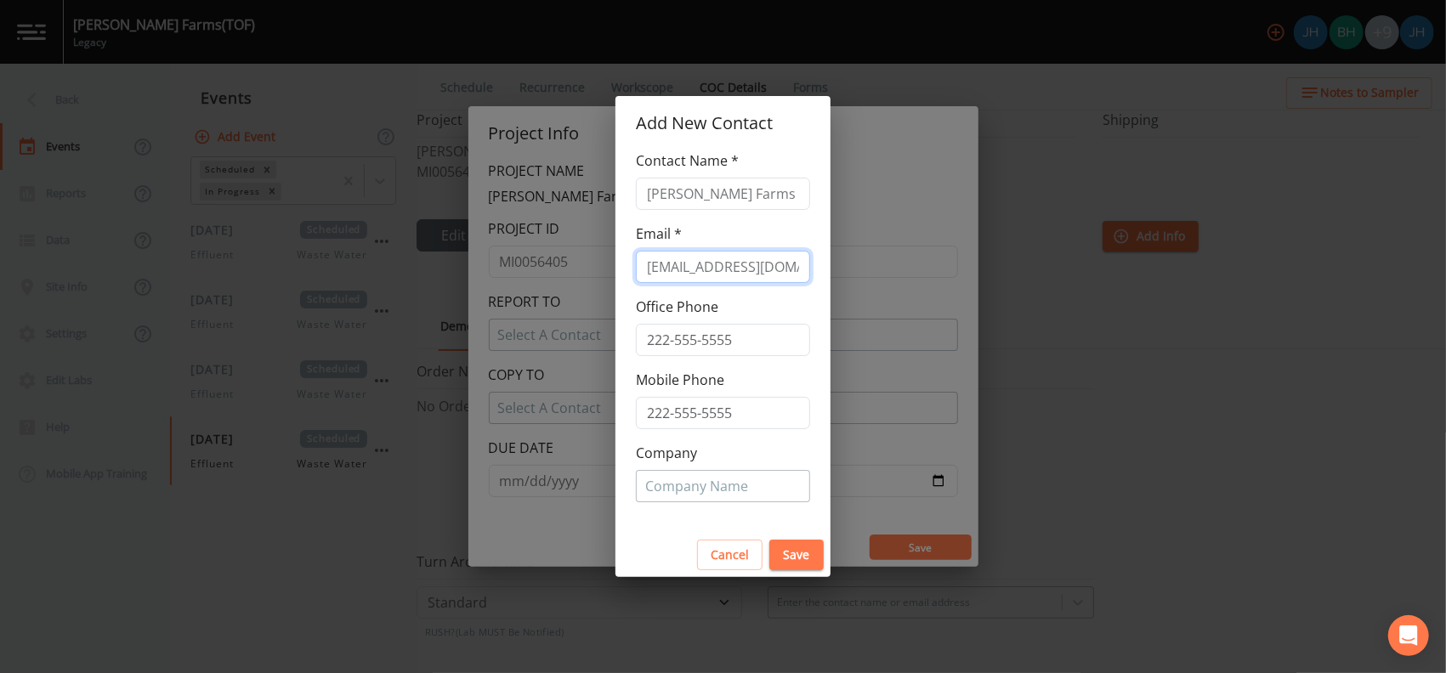
scroll to position [0, 3]
type input "[EMAIL_ADDRESS][DOMAIN_NAME]"
drag, startPoint x: 754, startPoint y: 193, endPoint x: 629, endPoint y: 202, distance: 125.3
click at [629, 202] on div "Contact Name * [PERSON_NAME] Farms Email * [EMAIL_ADDRESS][DOMAIN_NAME] Office …" at bounding box center [723, 341] width 215 height 383
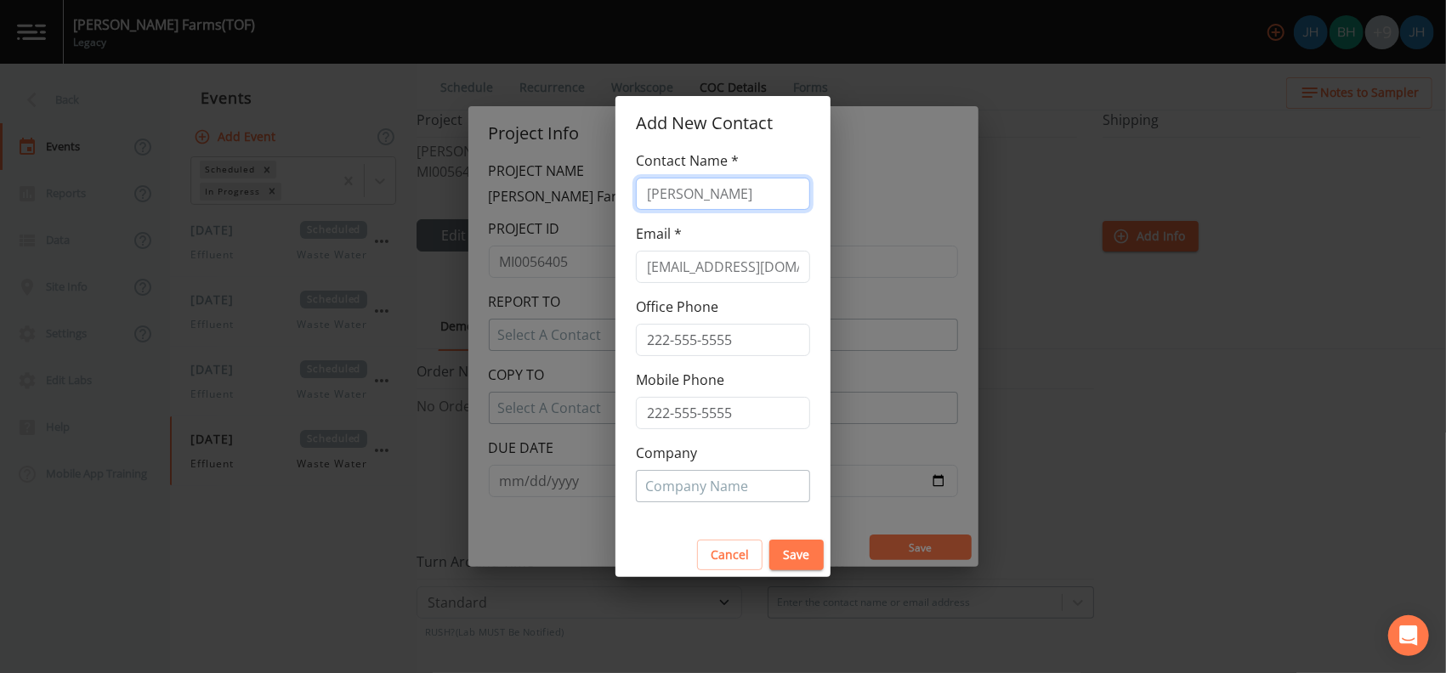
type input "[PERSON_NAME]"
click at [690, 483] on div at bounding box center [723, 486] width 156 height 27
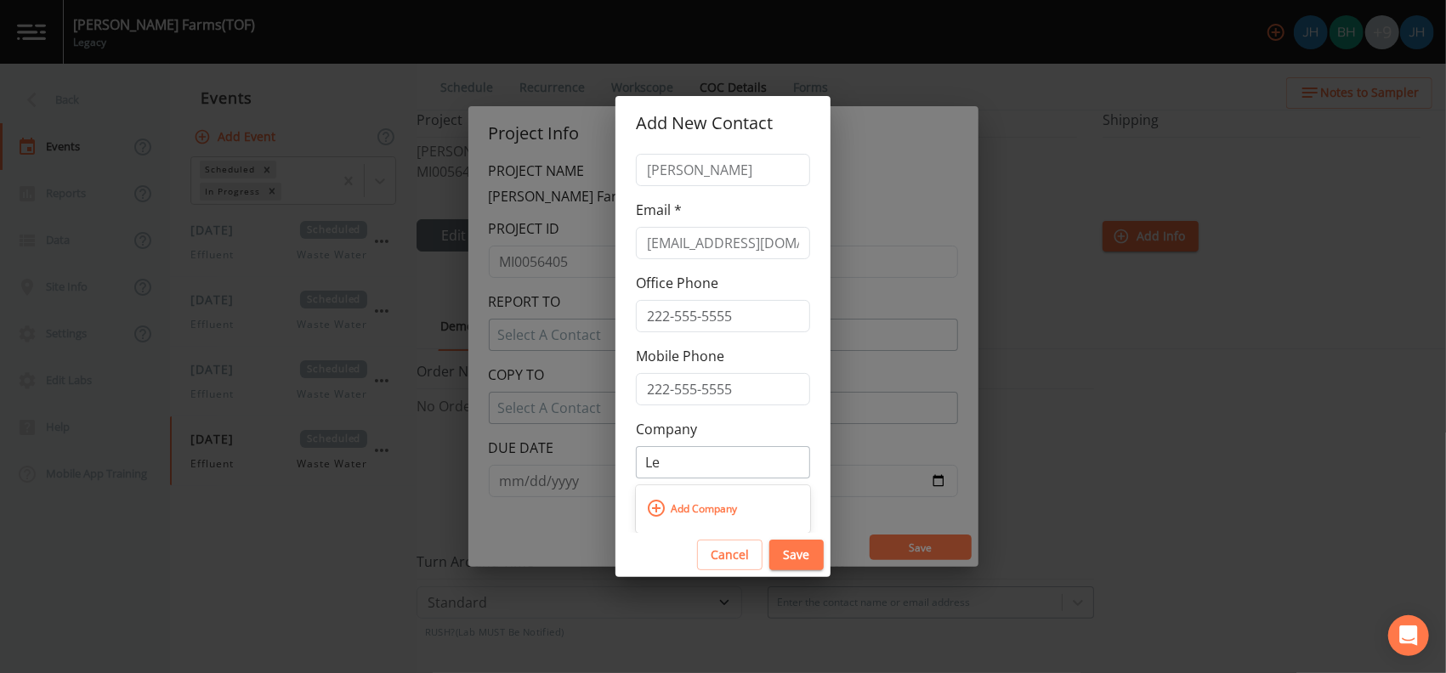
scroll to position [24, 0]
click at [669, 508] on span "Add Company" at bounding box center [704, 509] width 75 height 27
type input "Legacr"
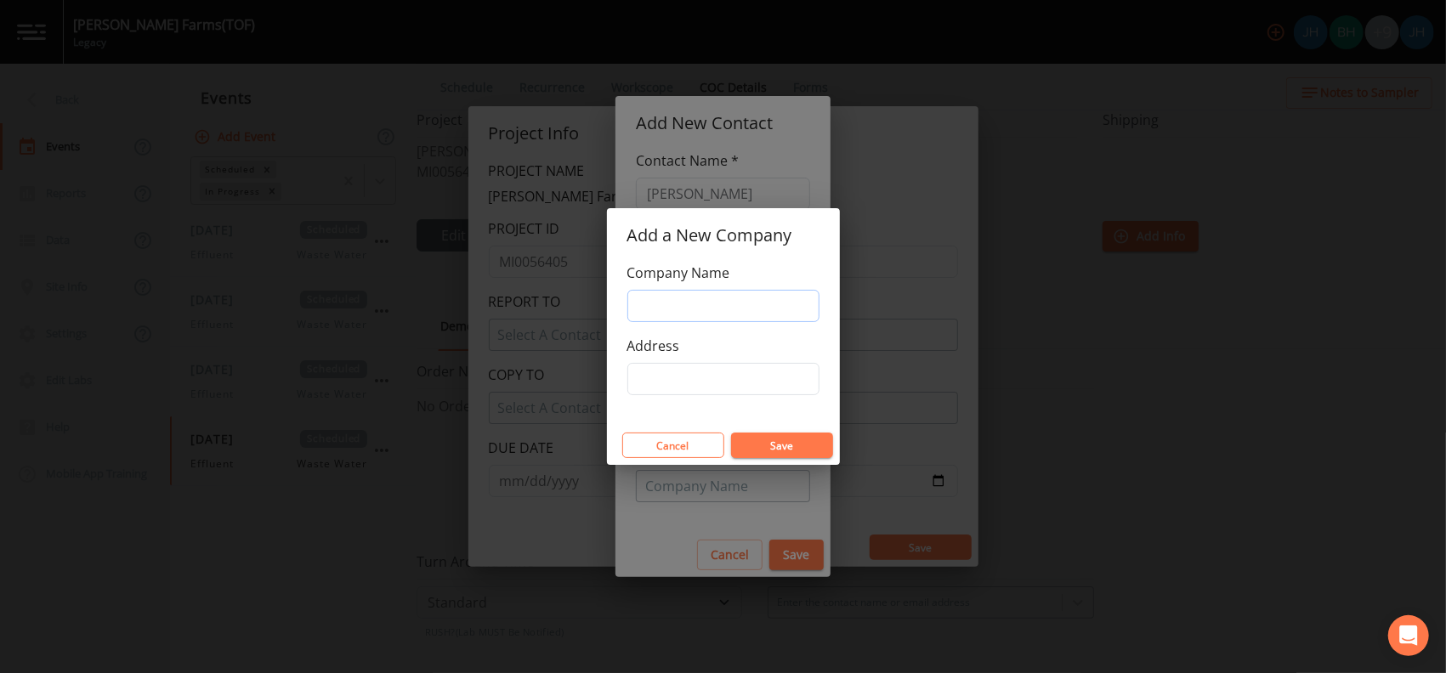
click at [671, 306] on input "Company Name" at bounding box center [723, 306] width 192 height 32
type input "Legacy"
click at [707, 395] on div "Company Name Legacy Address" at bounding box center [723, 344] width 233 height 163
click at [781, 451] on button "Save" at bounding box center [782, 446] width 102 height 26
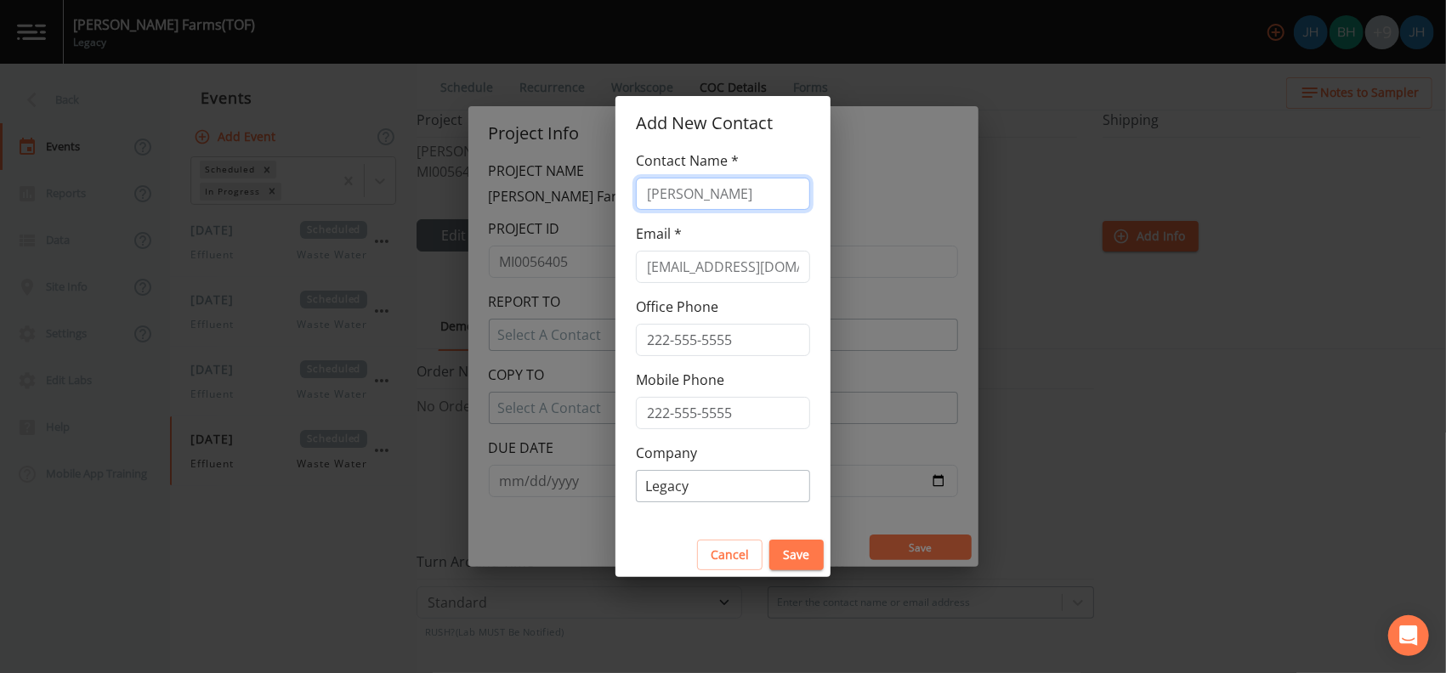
click at [683, 196] on input "[PERSON_NAME]" at bounding box center [723, 194] width 174 height 32
type input "[PERSON_NAME]"
click at [795, 553] on button "Save" at bounding box center [796, 555] width 54 height 31
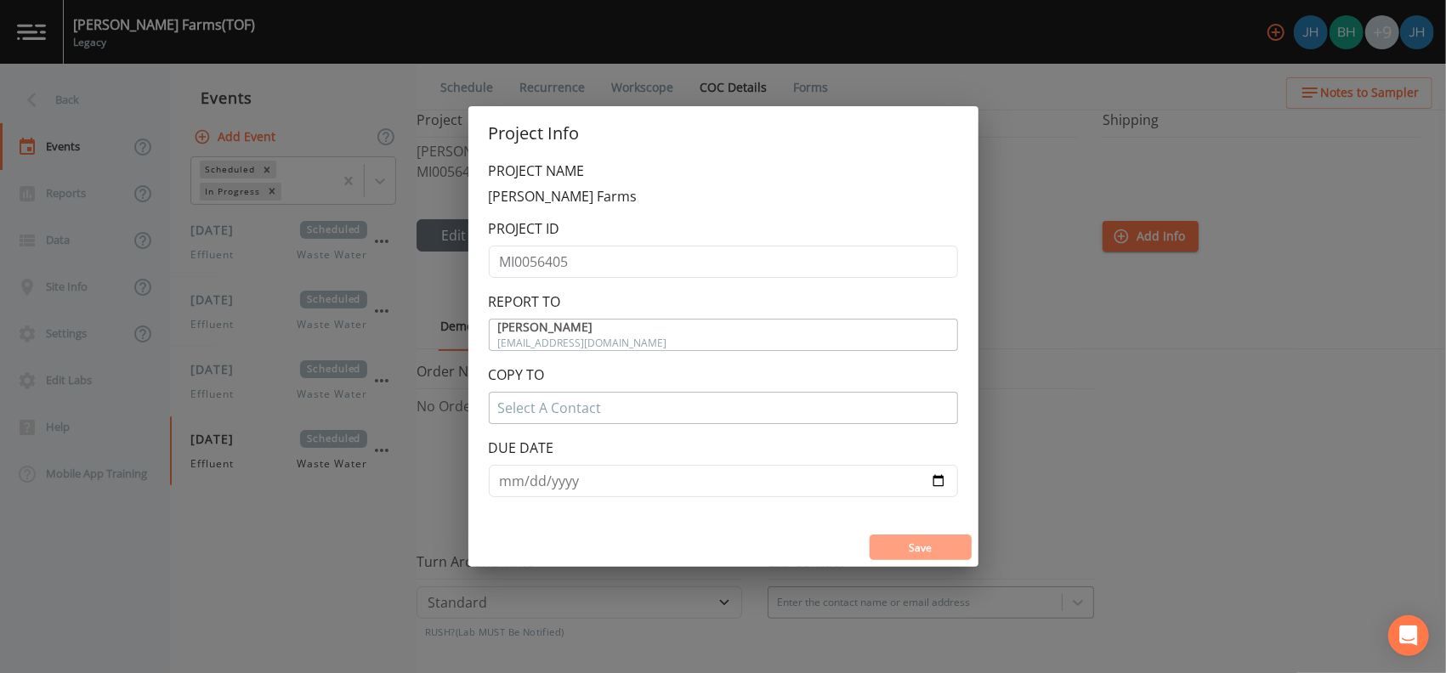
click at [894, 544] on button "Save" at bounding box center [921, 548] width 102 height 26
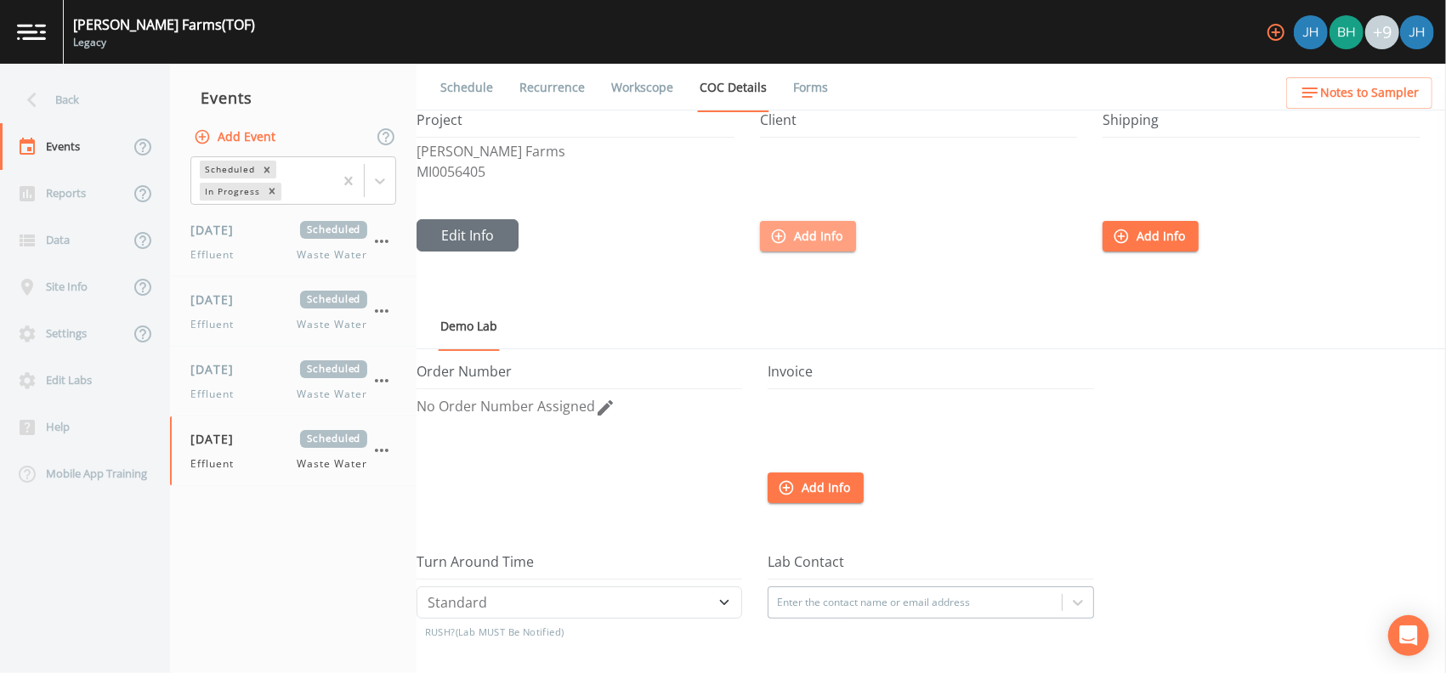
click at [797, 247] on button "Add Info" at bounding box center [808, 236] width 96 height 31
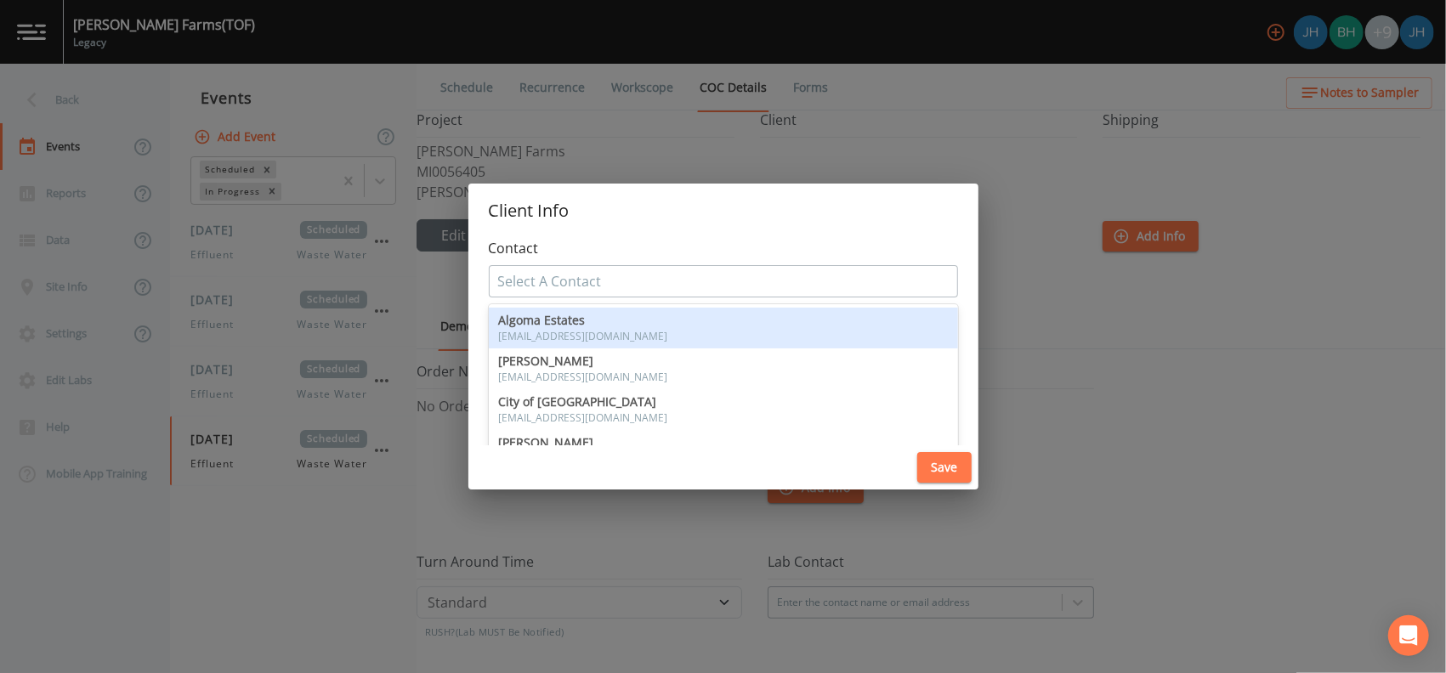
click at [597, 292] on div at bounding box center [723, 281] width 451 height 27
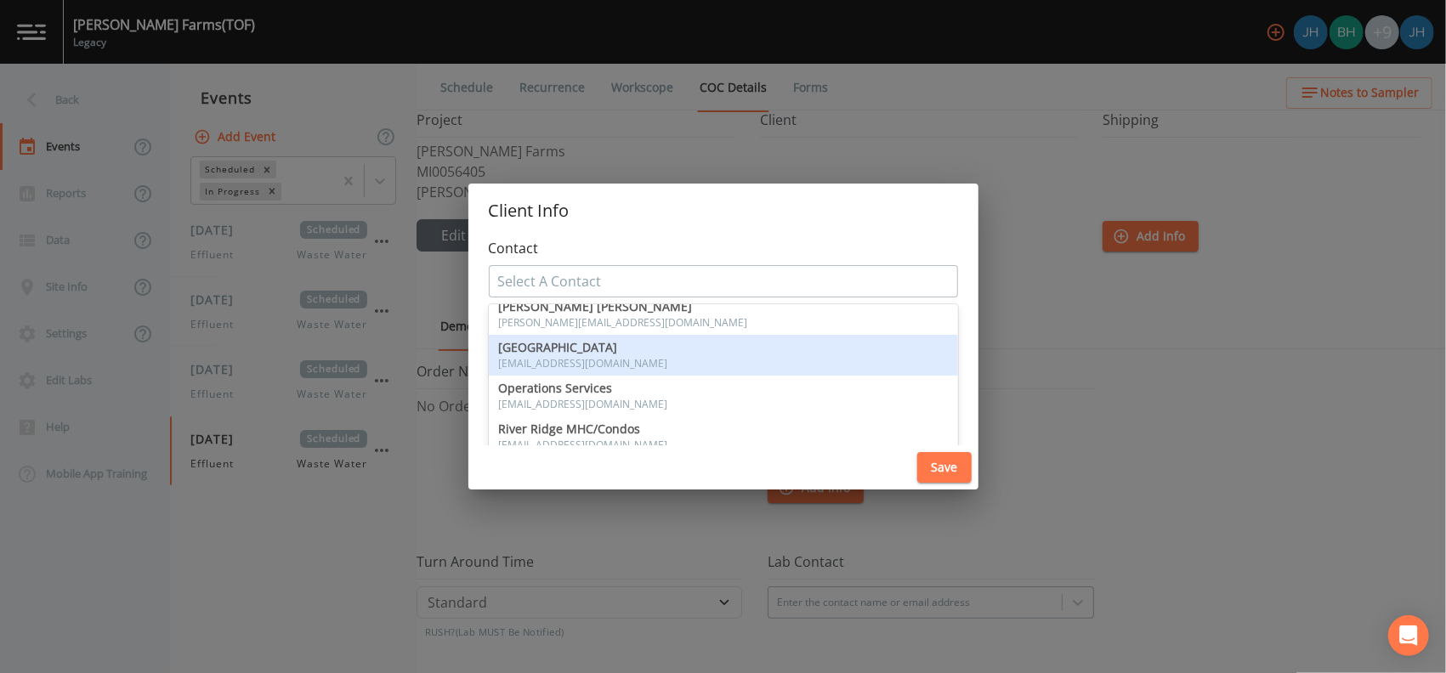
scroll to position [363, 0]
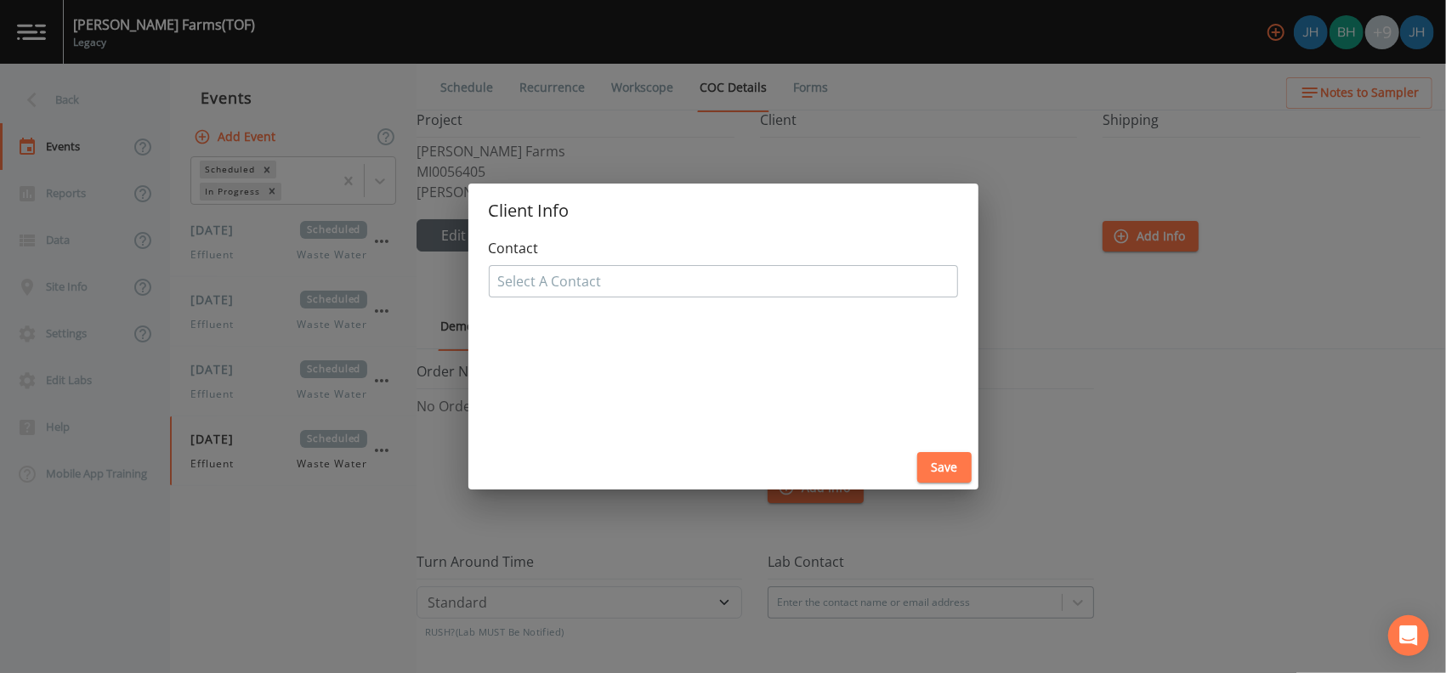
click at [1016, 390] on div "Client Info Contact Select A Contact Save" at bounding box center [723, 336] width 1446 height 673
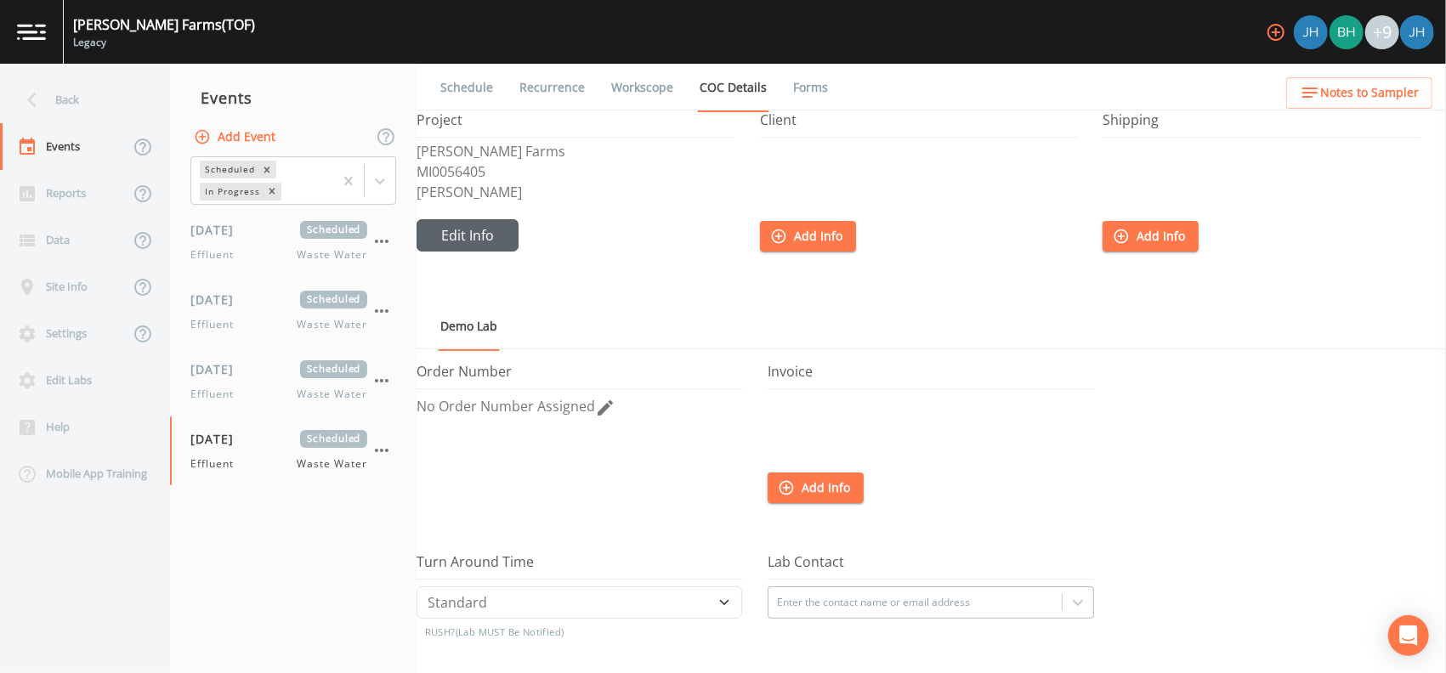
click at [469, 241] on button "Edit Info" at bounding box center [468, 235] width 102 height 32
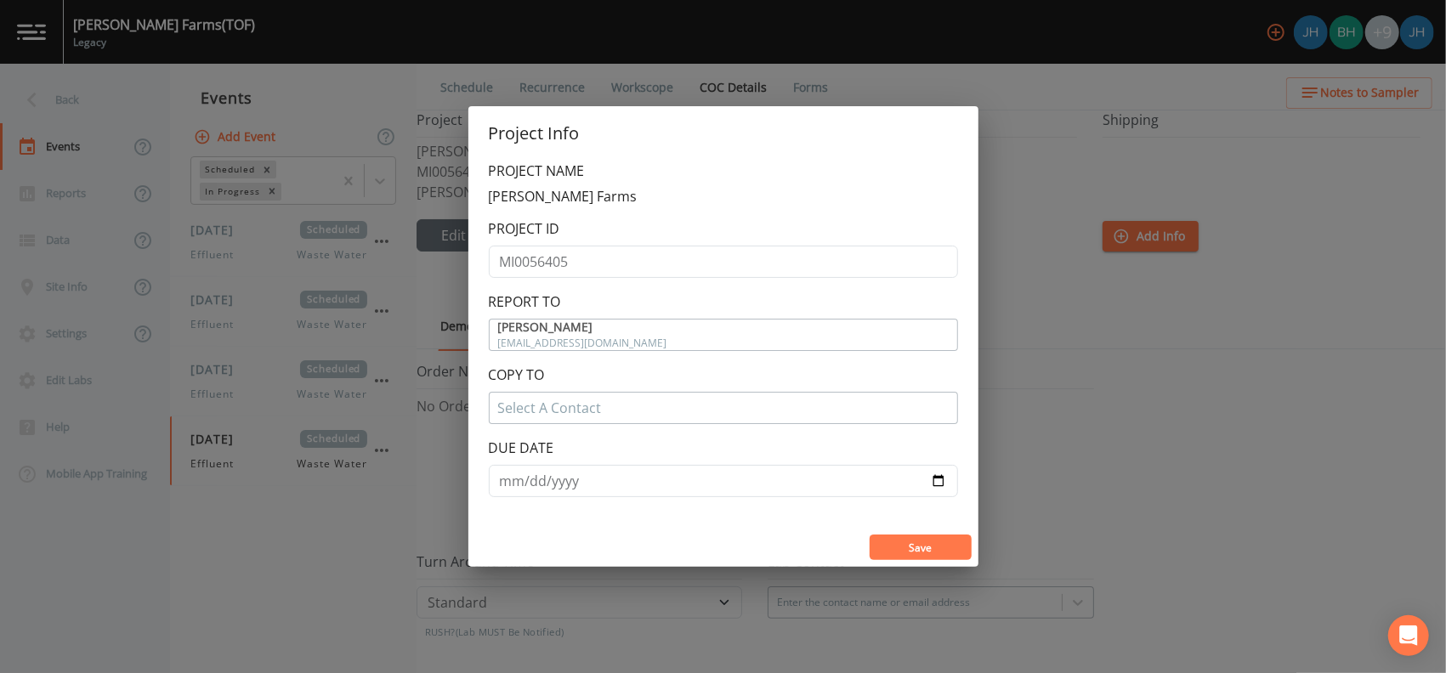
click at [939, 551] on button "Save" at bounding box center [921, 548] width 102 height 26
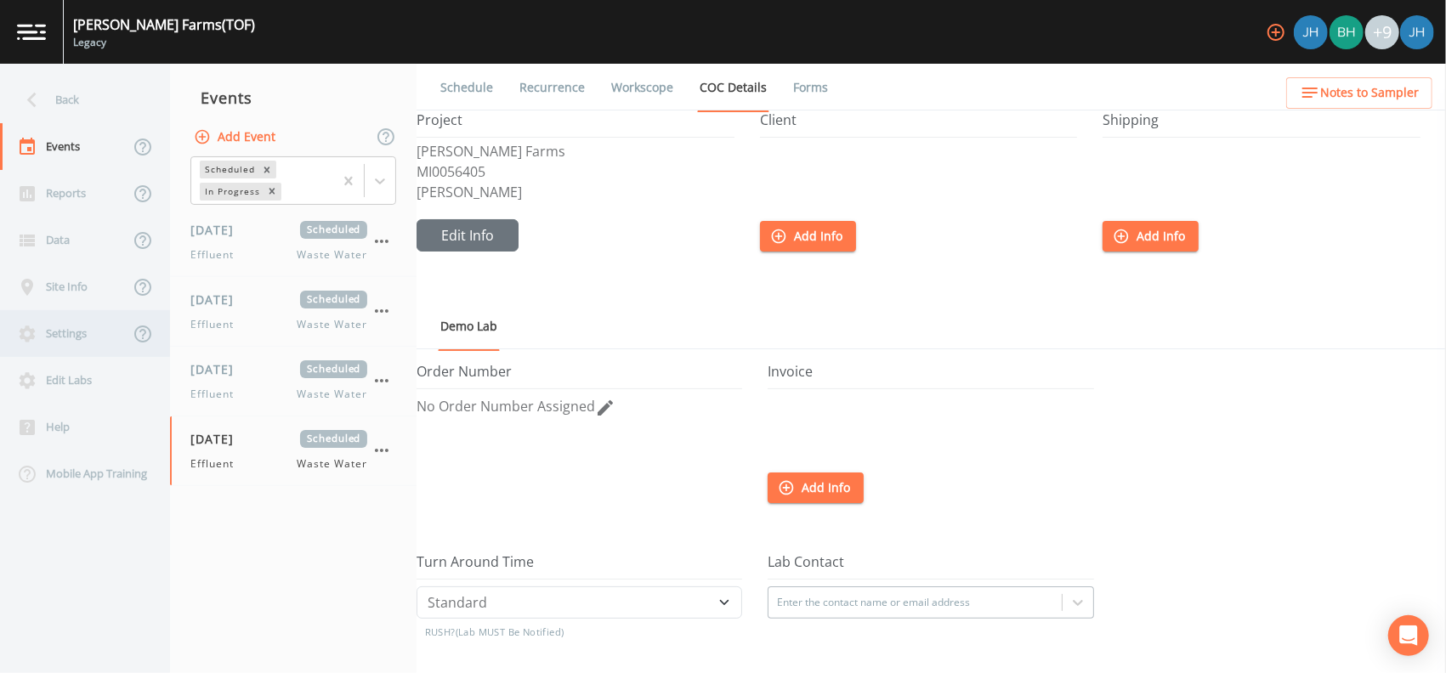
click at [67, 323] on div "Settings" at bounding box center [64, 333] width 129 height 47
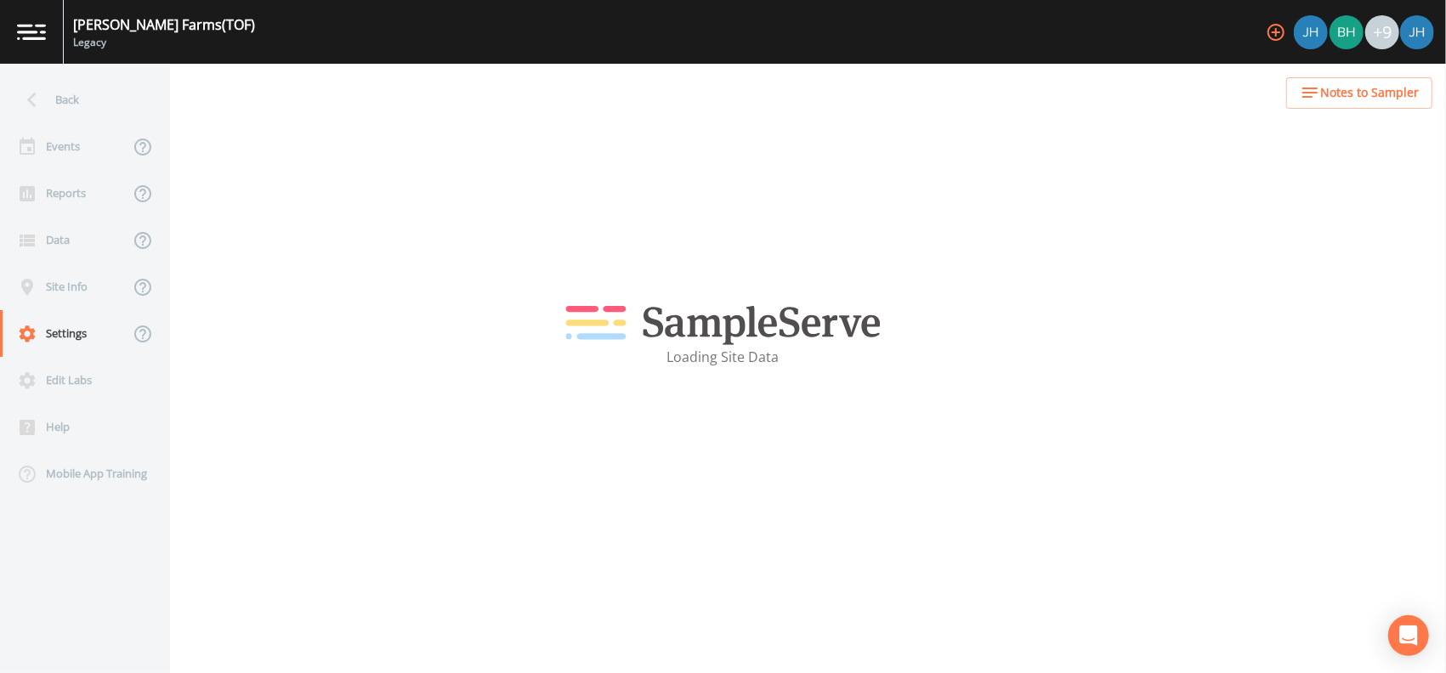
select select "47d45e13-a9d2-4a92-a30e-53aeb2a1ff48"
select select "[GEOGRAPHIC_DATA]"
select select "America/[GEOGRAPHIC_DATA]"
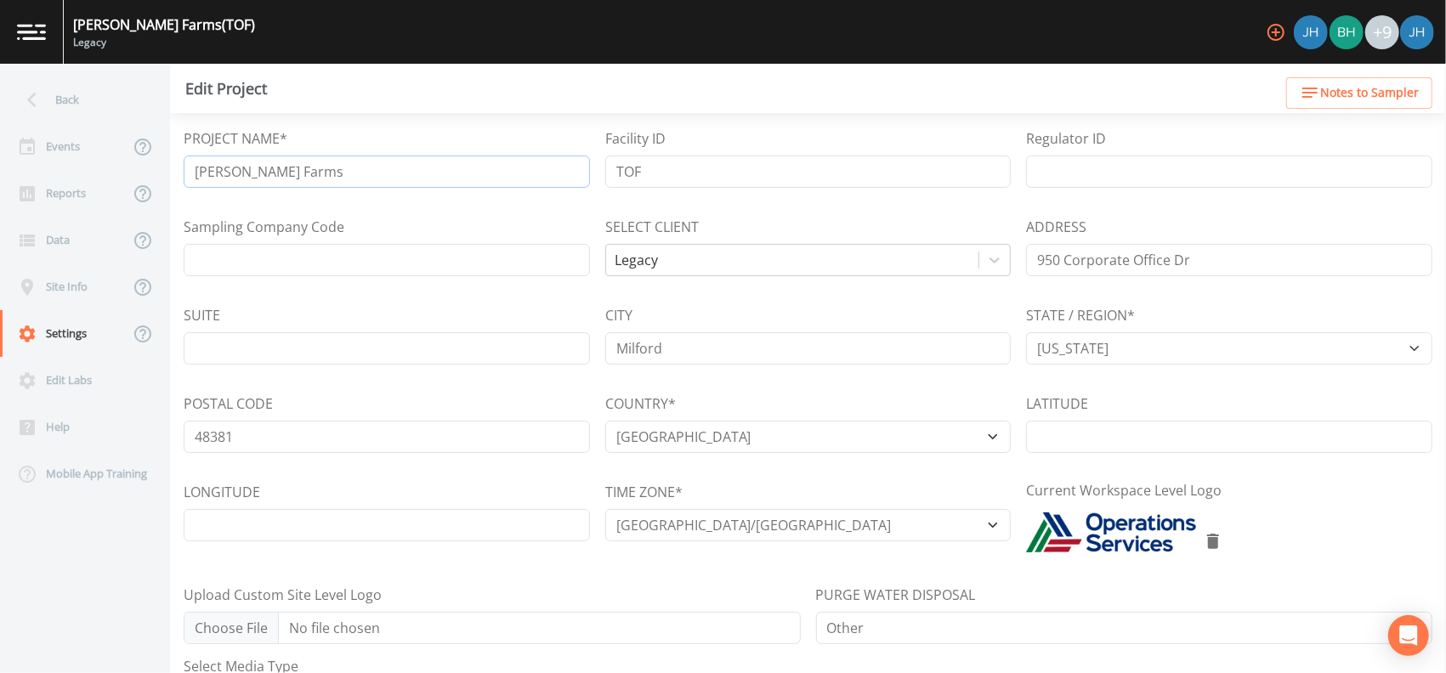
click at [209, 175] on input "[PERSON_NAME] Farms" at bounding box center [387, 172] width 406 height 32
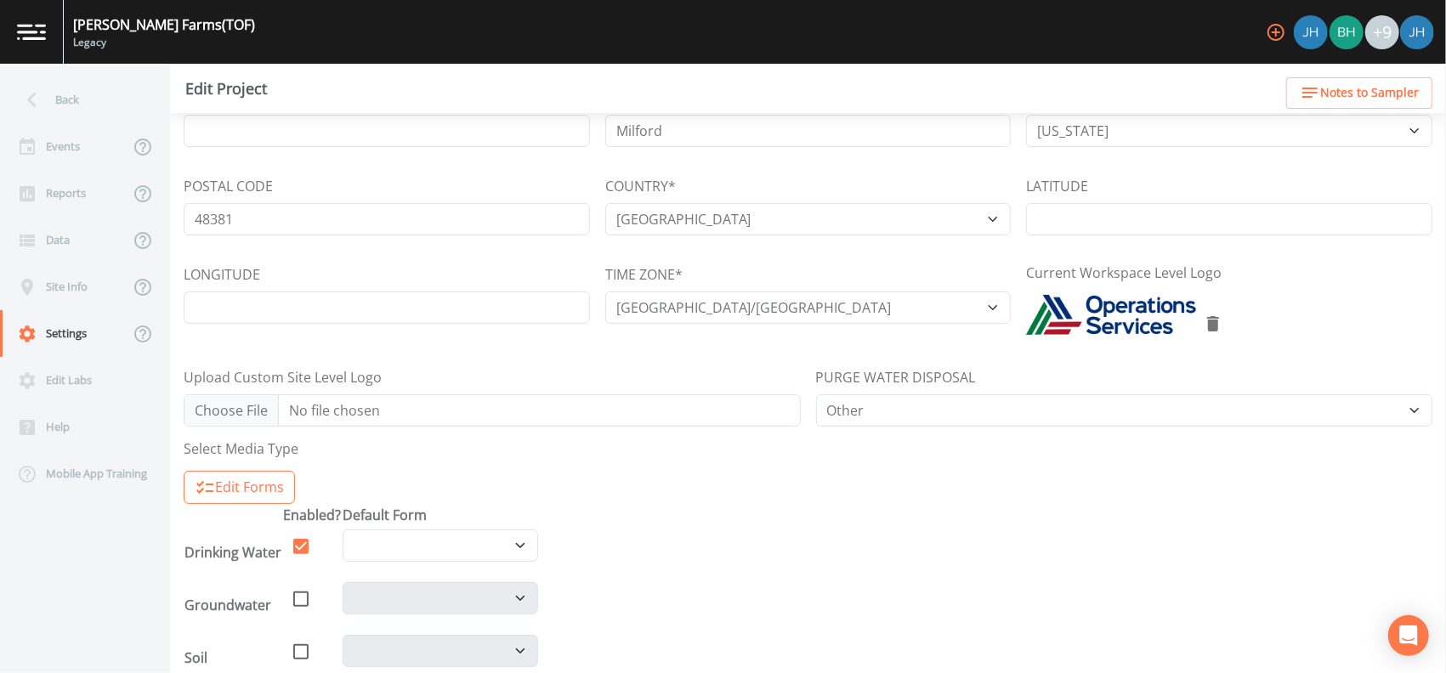
scroll to position [384, 0]
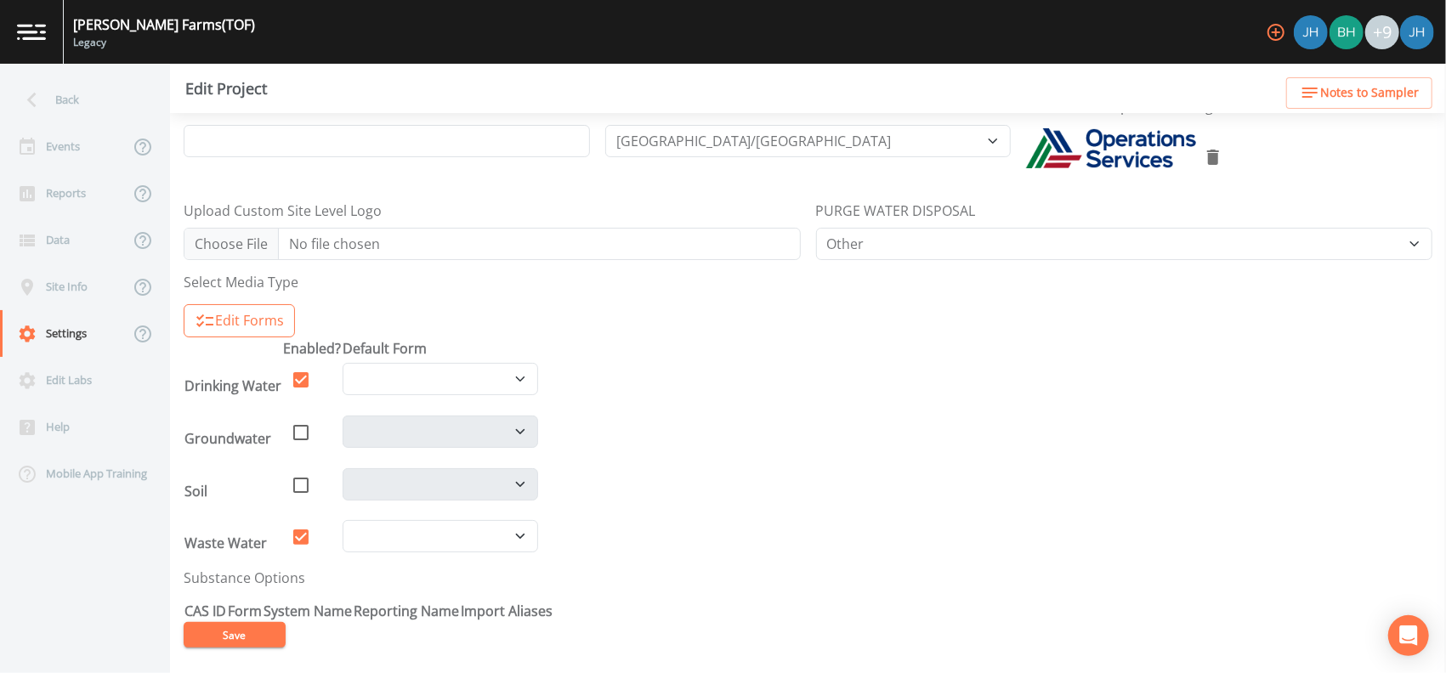
type input "[PERSON_NAME] Farms"
click at [242, 632] on button "Save" at bounding box center [235, 635] width 102 height 26
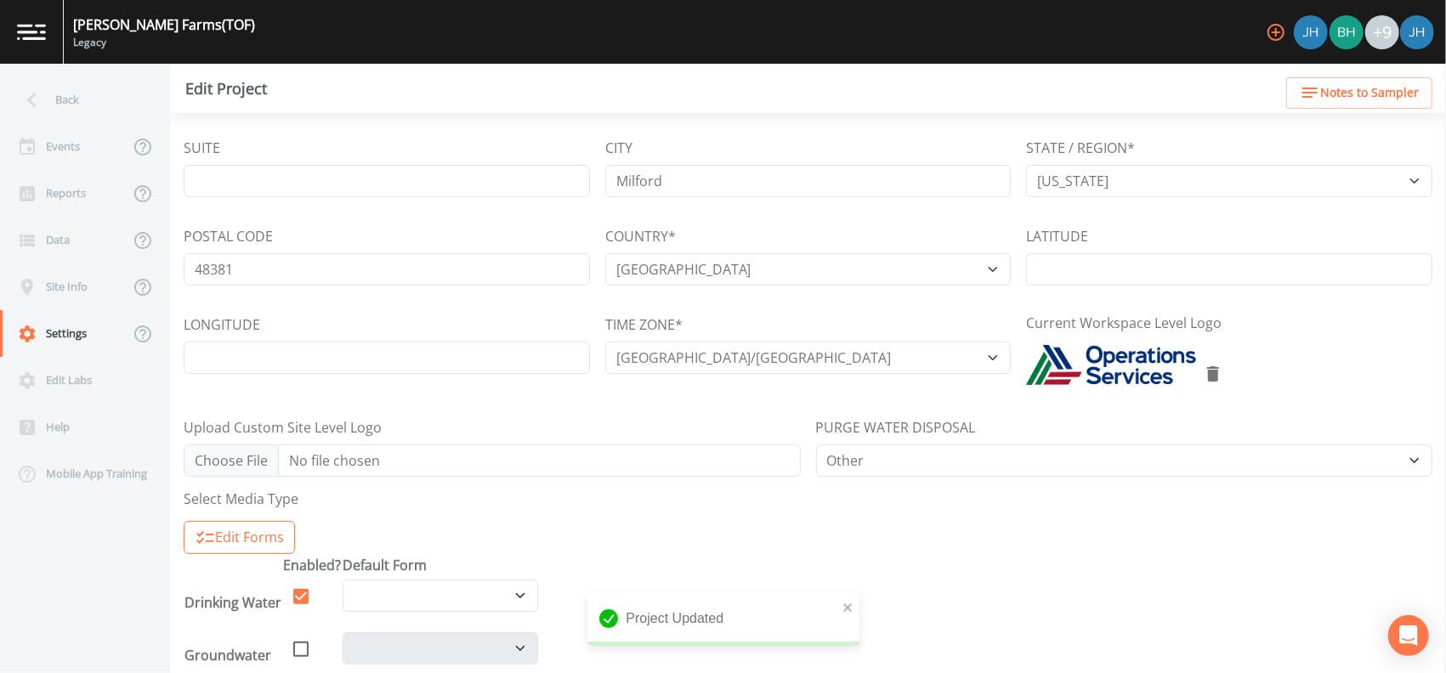
scroll to position [0, 0]
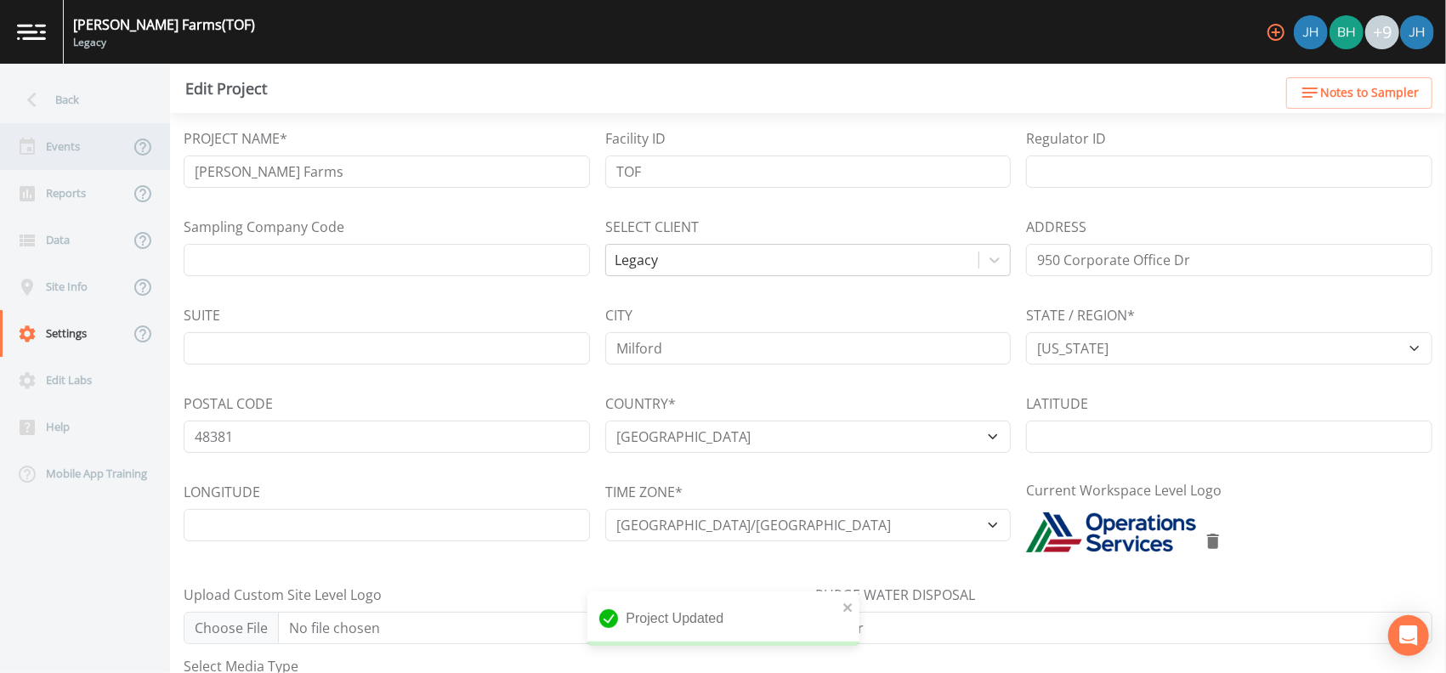
click at [55, 144] on div "Events" at bounding box center [64, 146] width 129 height 47
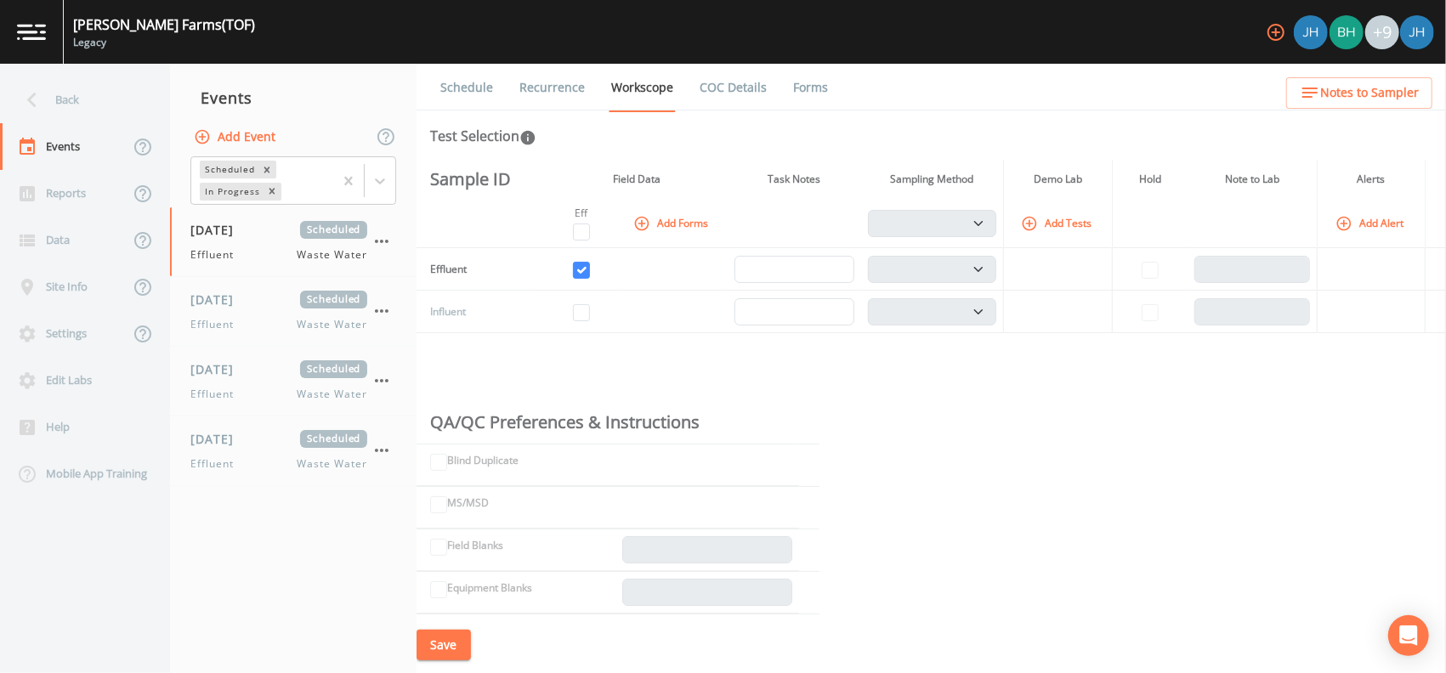
click at [718, 92] on link "COC Details" at bounding box center [733, 88] width 72 height 48
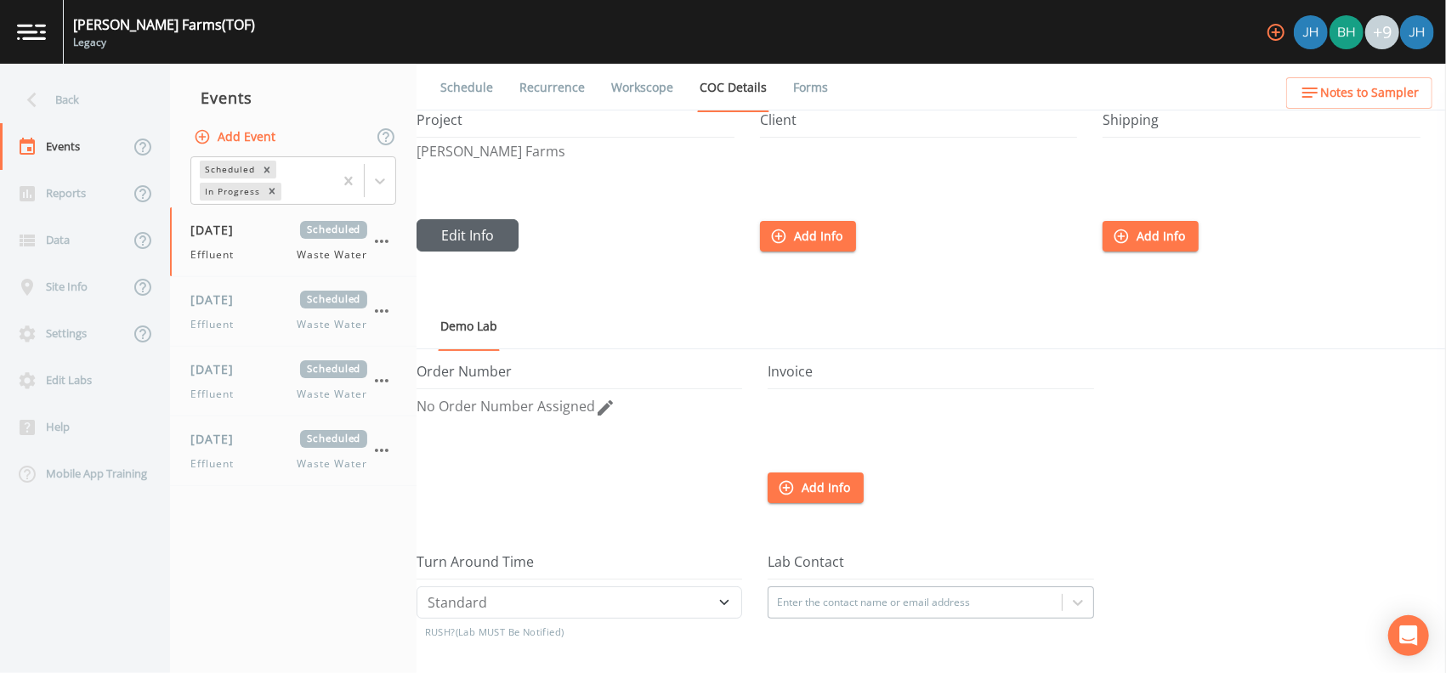
click at [472, 228] on button "Edit Info" at bounding box center [468, 235] width 102 height 32
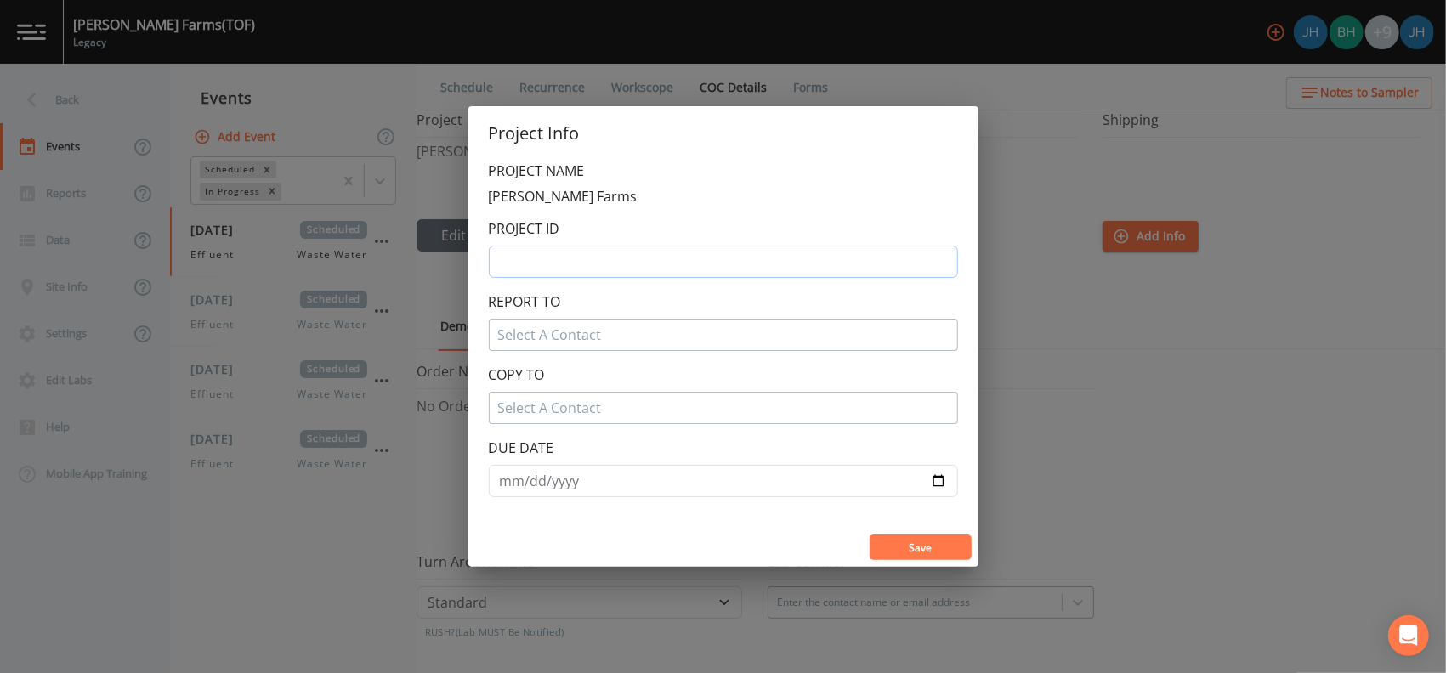
click at [528, 262] on input "text" at bounding box center [723, 262] width 469 height 32
type input "MI"
type input "MI0056405"
click at [839, 405] on div at bounding box center [723, 407] width 451 height 27
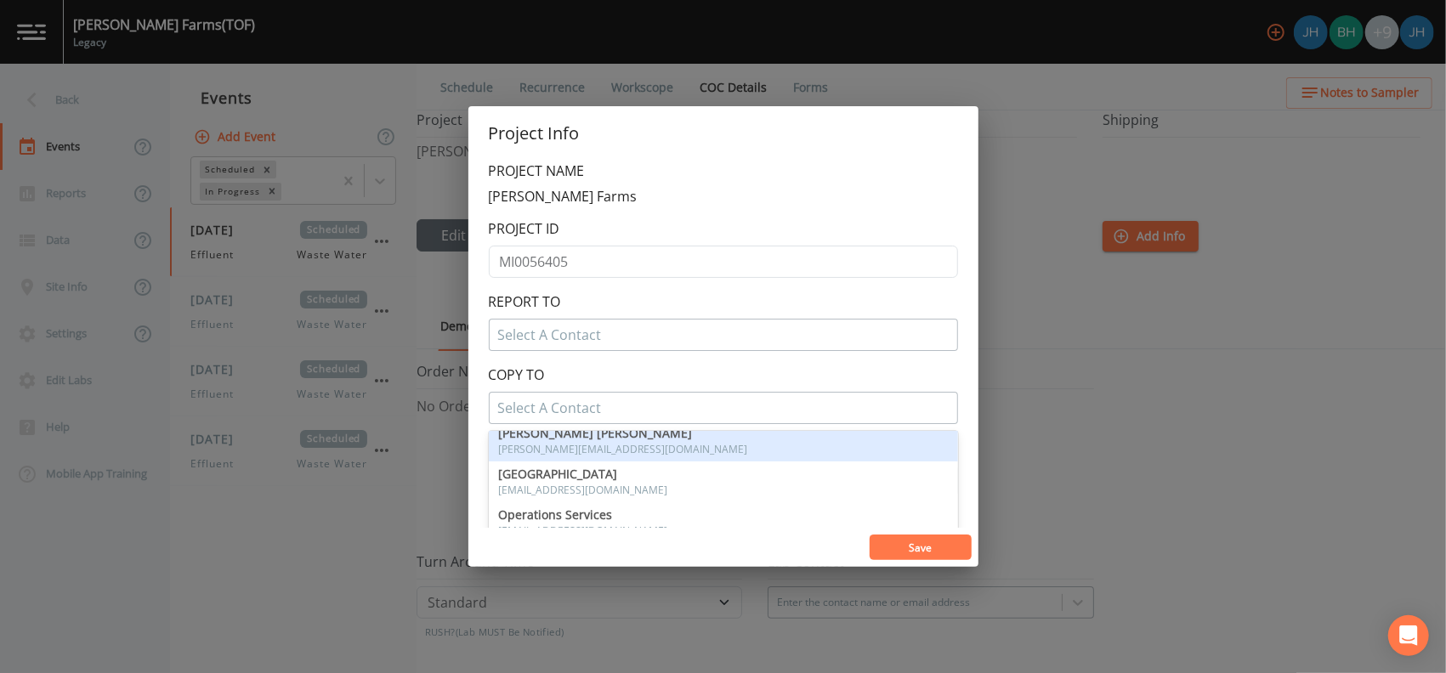
scroll to position [363, 0]
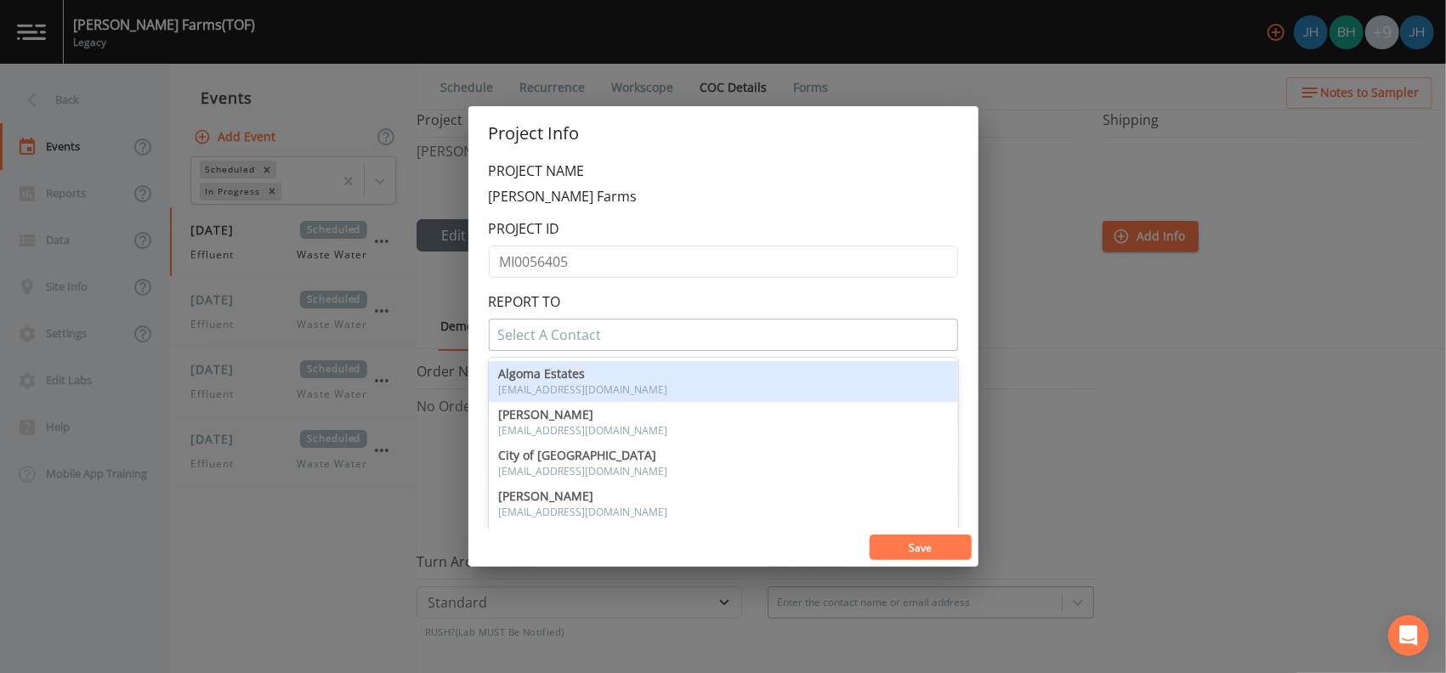
click at [524, 342] on div at bounding box center [723, 334] width 451 height 27
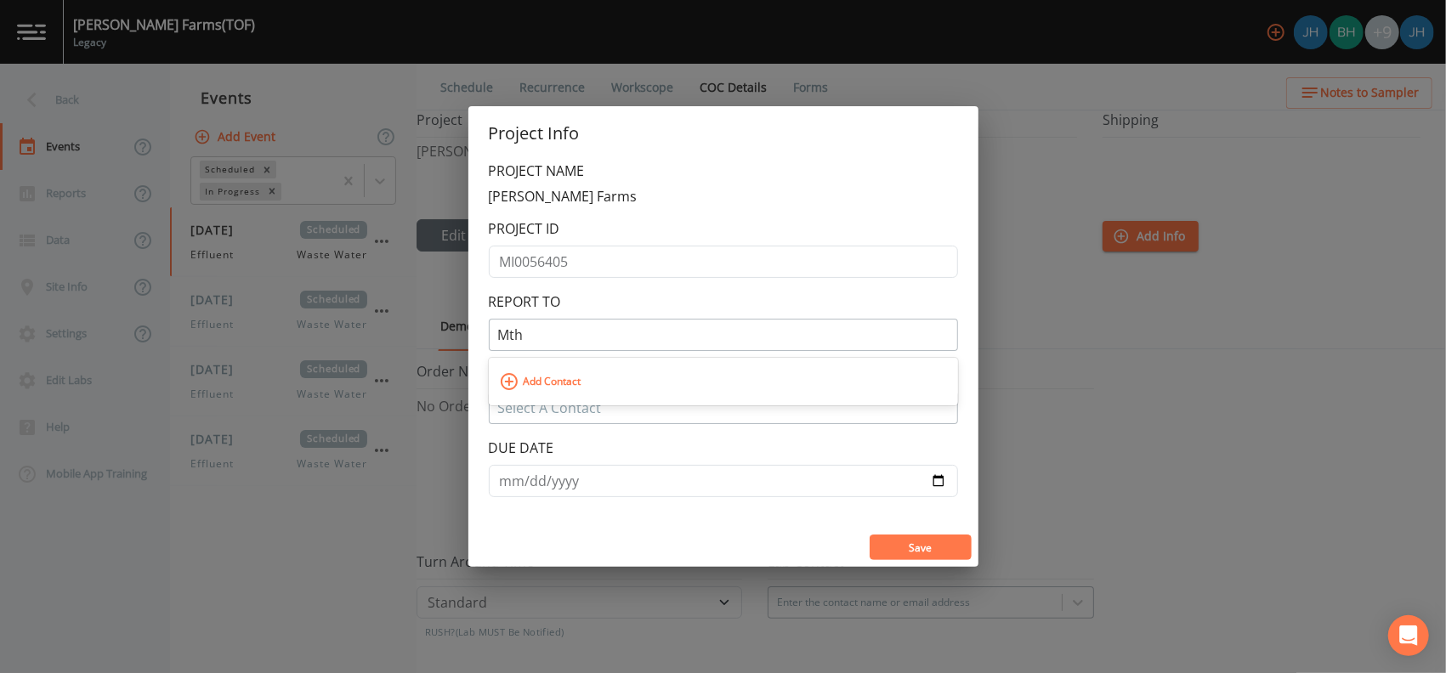
click at [529, 375] on span "Add Contact" at bounding box center [552, 381] width 66 height 27
type input "Mth"
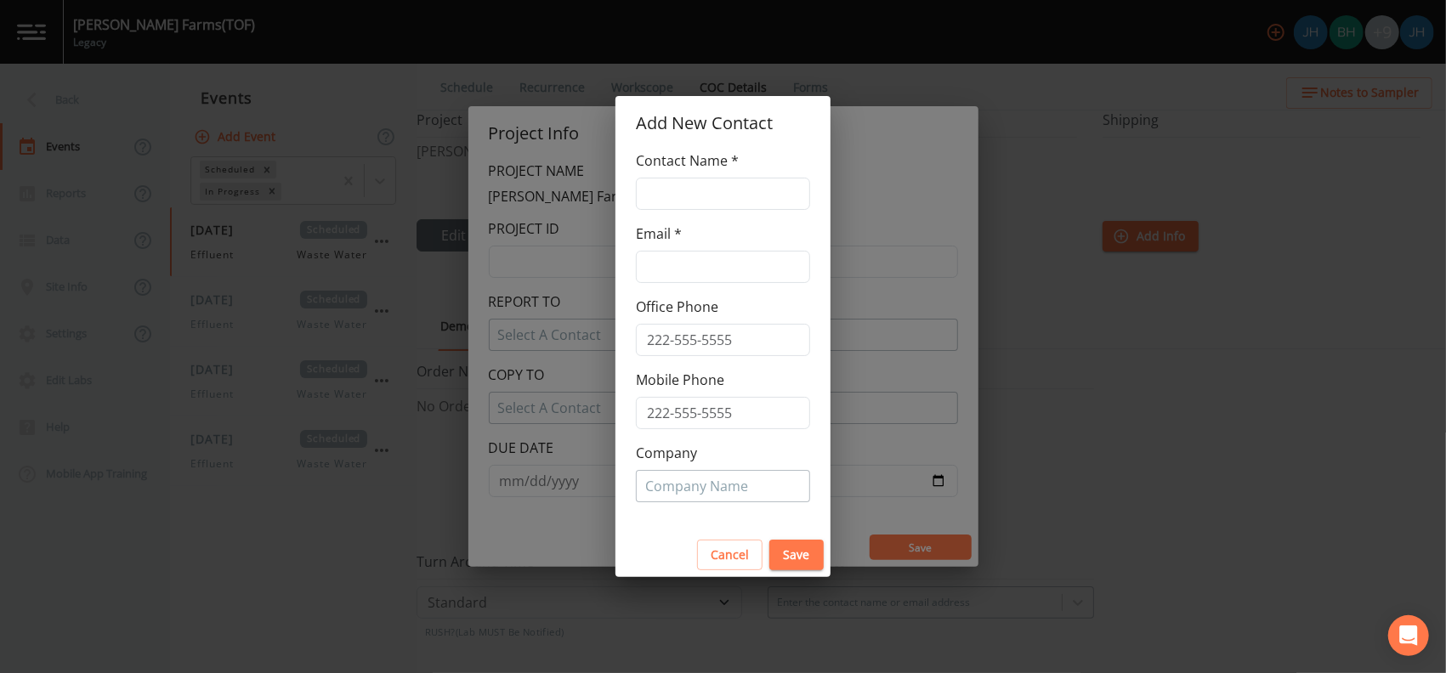
click at [733, 559] on button "Cancel" at bounding box center [729, 555] width 65 height 31
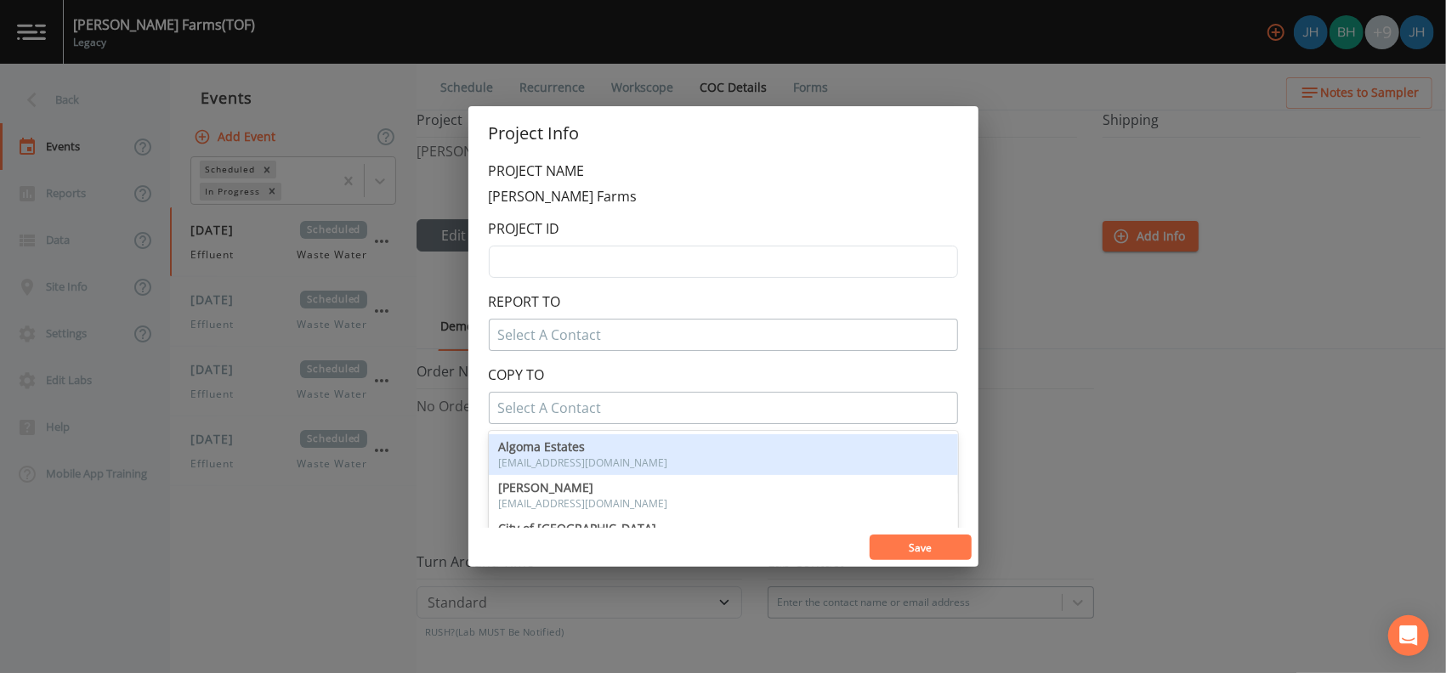
click at [591, 413] on div at bounding box center [723, 407] width 451 height 27
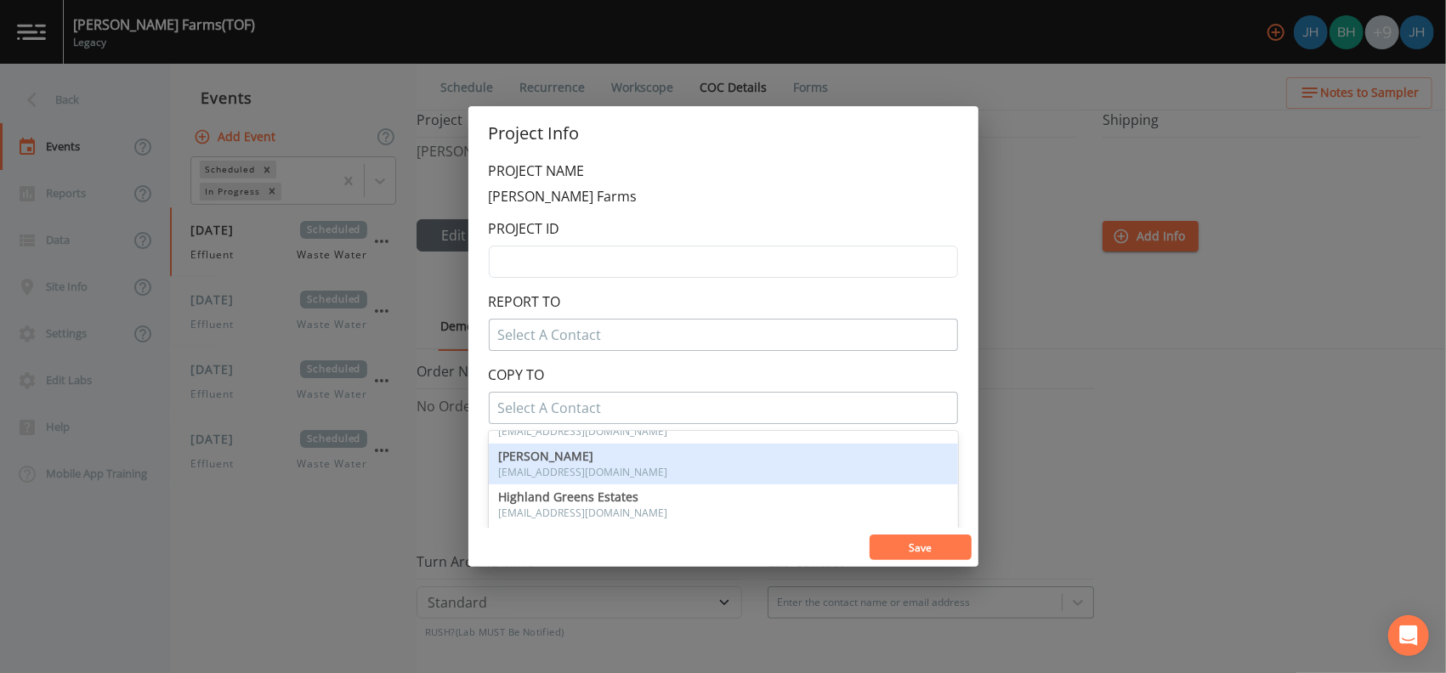
scroll to position [226, 0]
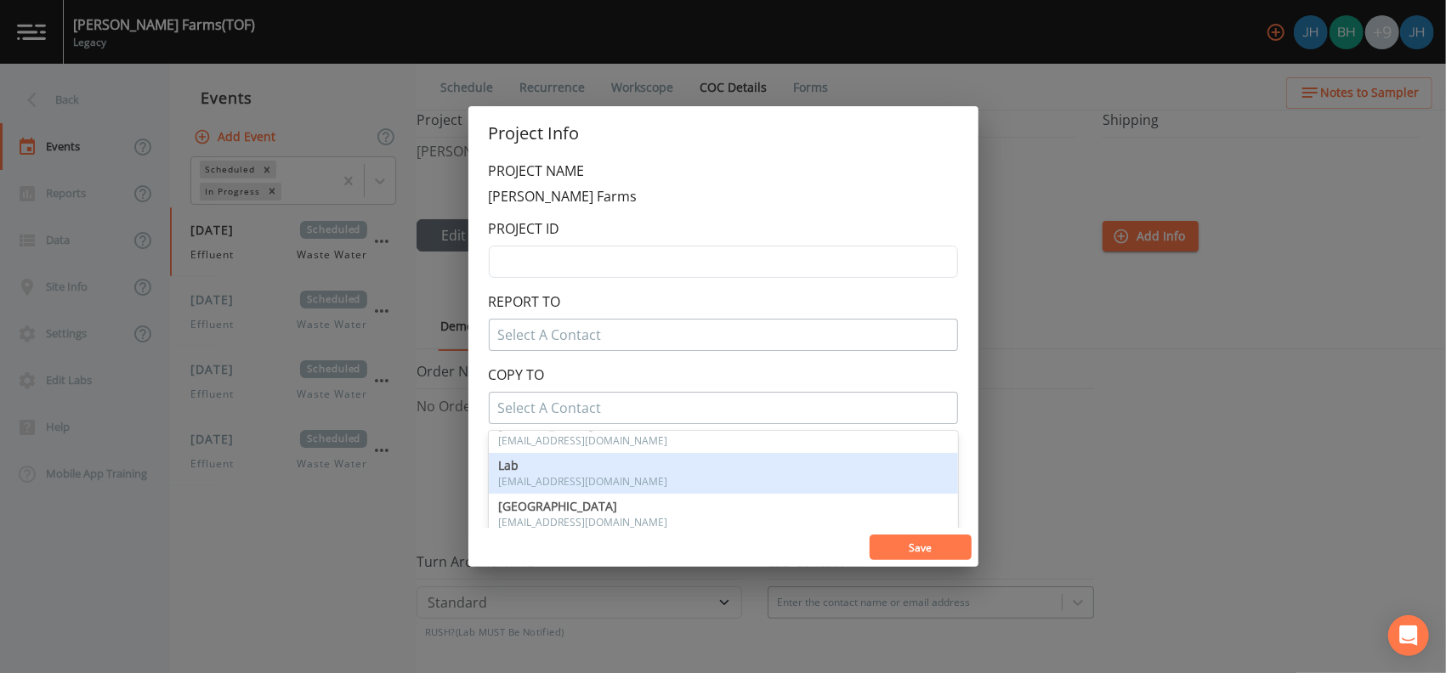
drag, startPoint x: 556, startPoint y: 460, endPoint x: 572, endPoint y: 454, distance: 17.2
click at [558, 460] on span "Lab" at bounding box center [723, 466] width 449 height 12
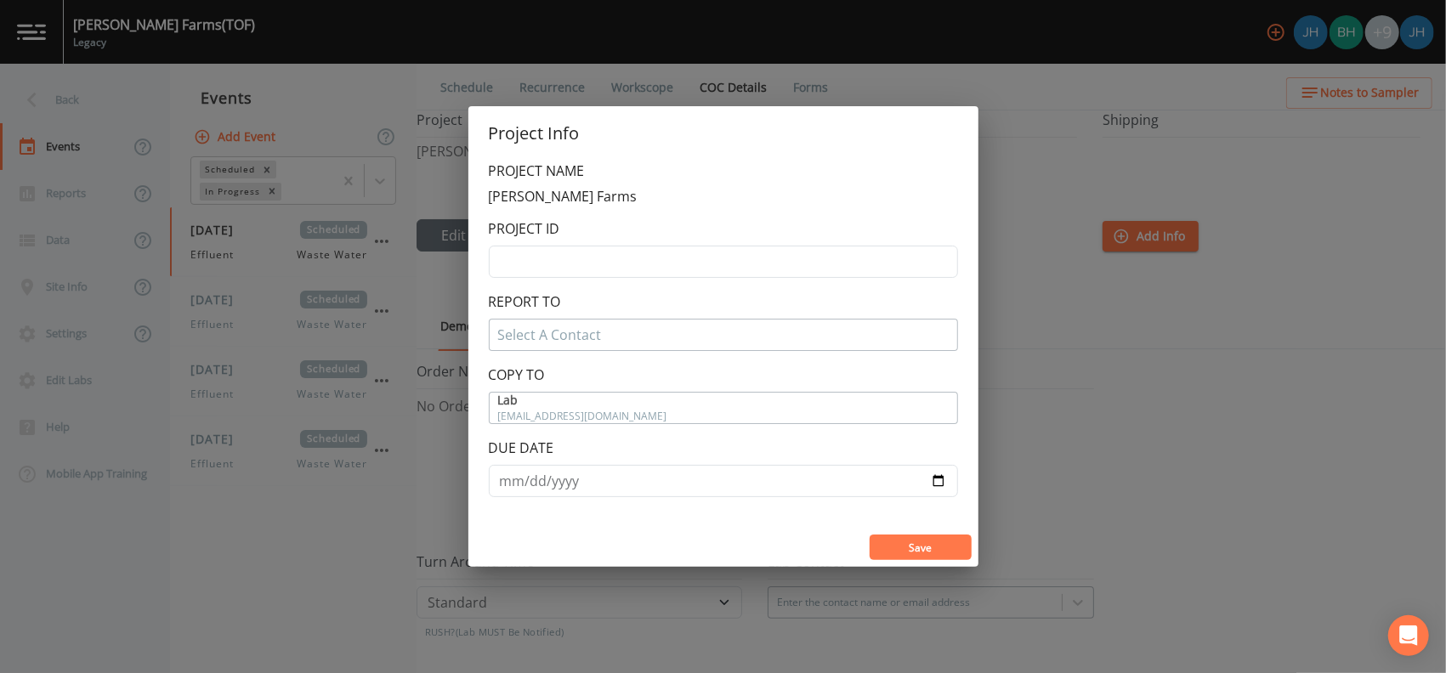
click at [925, 544] on button "Save" at bounding box center [921, 548] width 102 height 26
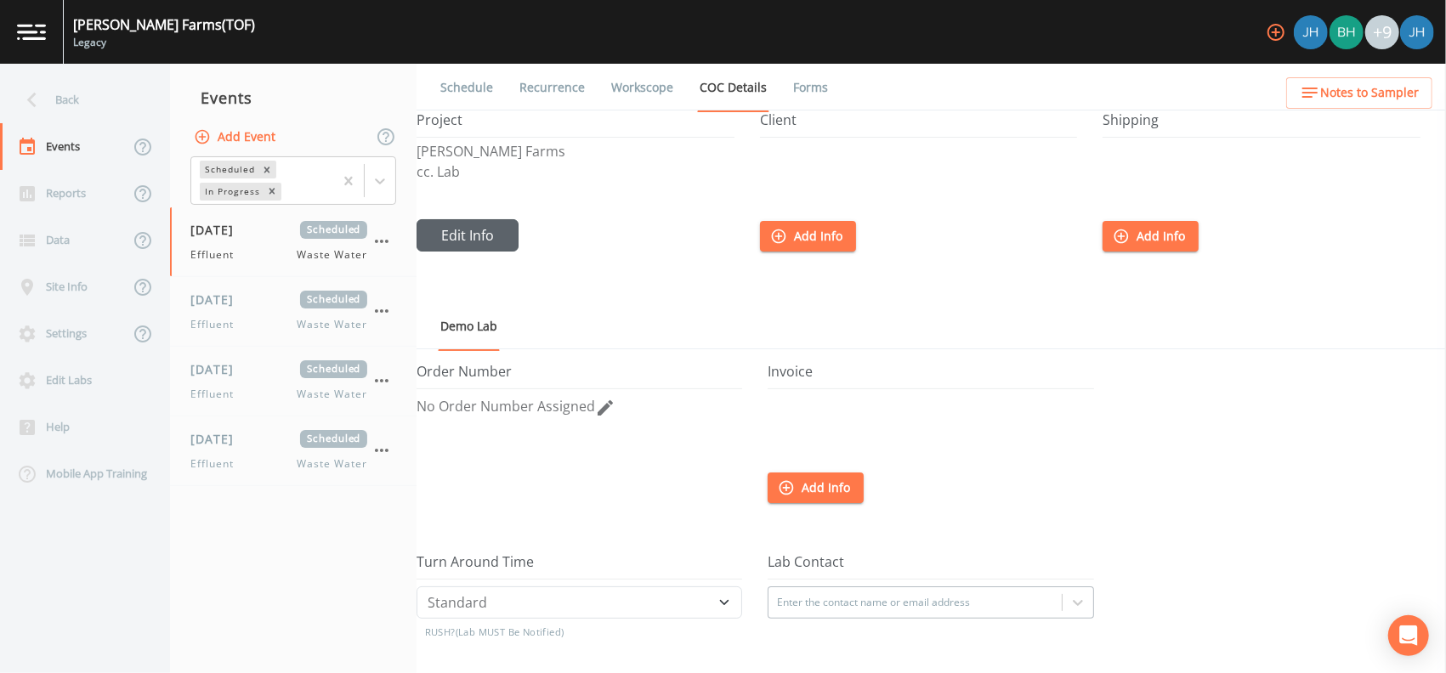
click at [469, 238] on button "Edit Info" at bounding box center [468, 235] width 102 height 32
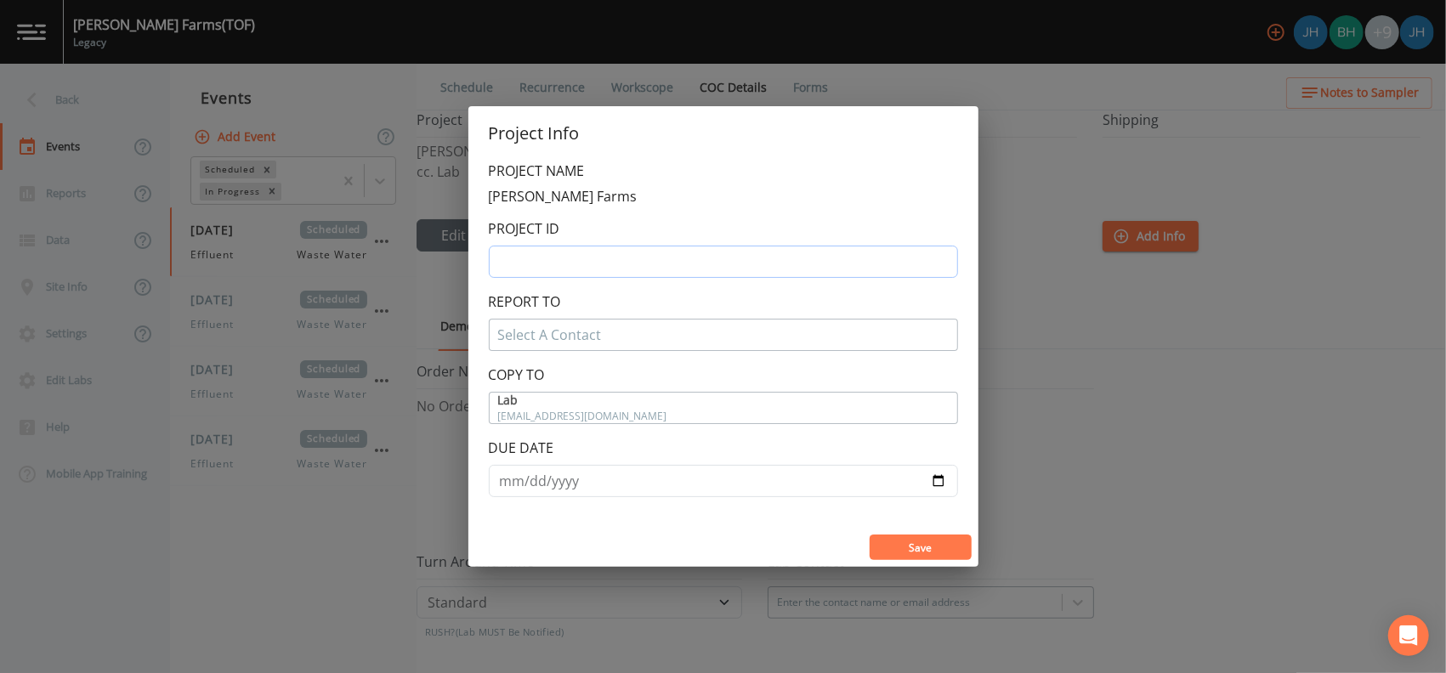
click at [530, 264] on input "text" at bounding box center [723, 262] width 469 height 32
type input "MI0056405"
click at [918, 542] on button "Save" at bounding box center [921, 548] width 102 height 26
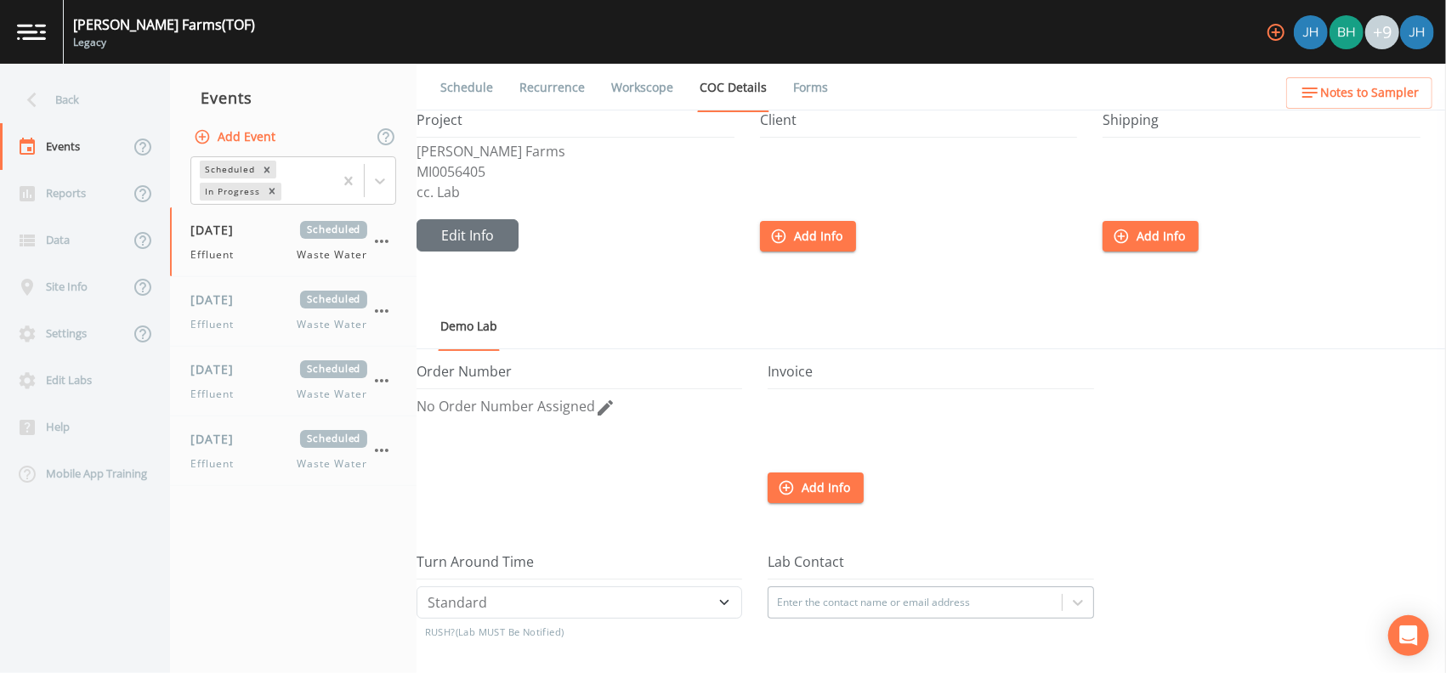
click at [803, 219] on div at bounding box center [919, 183] width 318 height 76
click at [810, 245] on button "Add Info" at bounding box center [808, 236] width 96 height 31
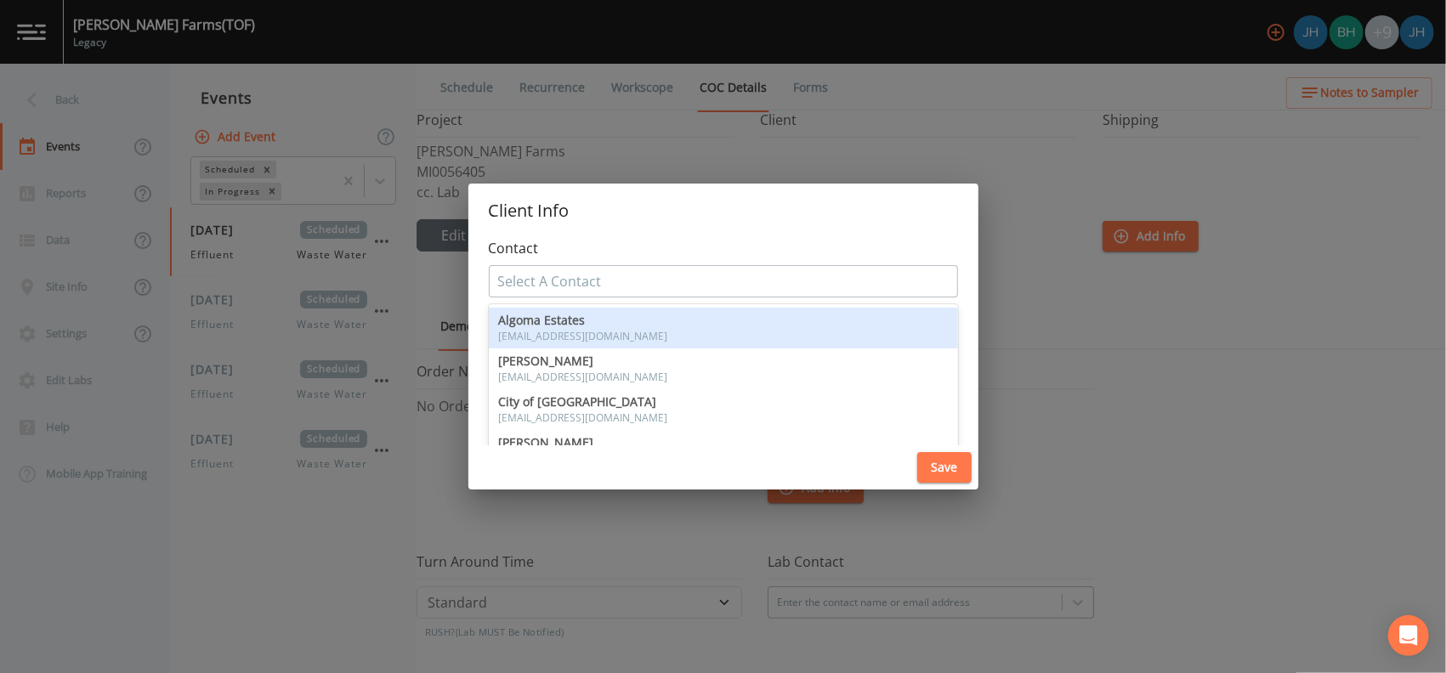
click at [701, 282] on div at bounding box center [723, 281] width 451 height 27
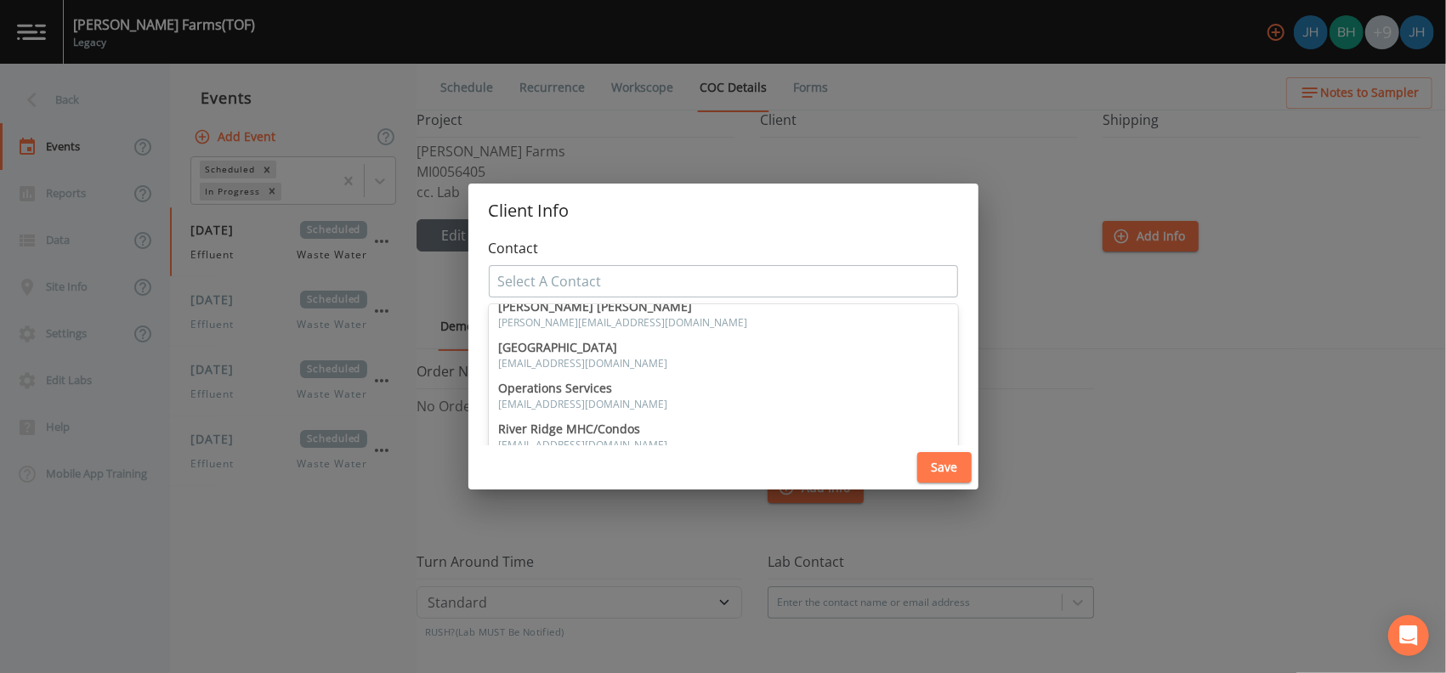
scroll to position [363, 0]
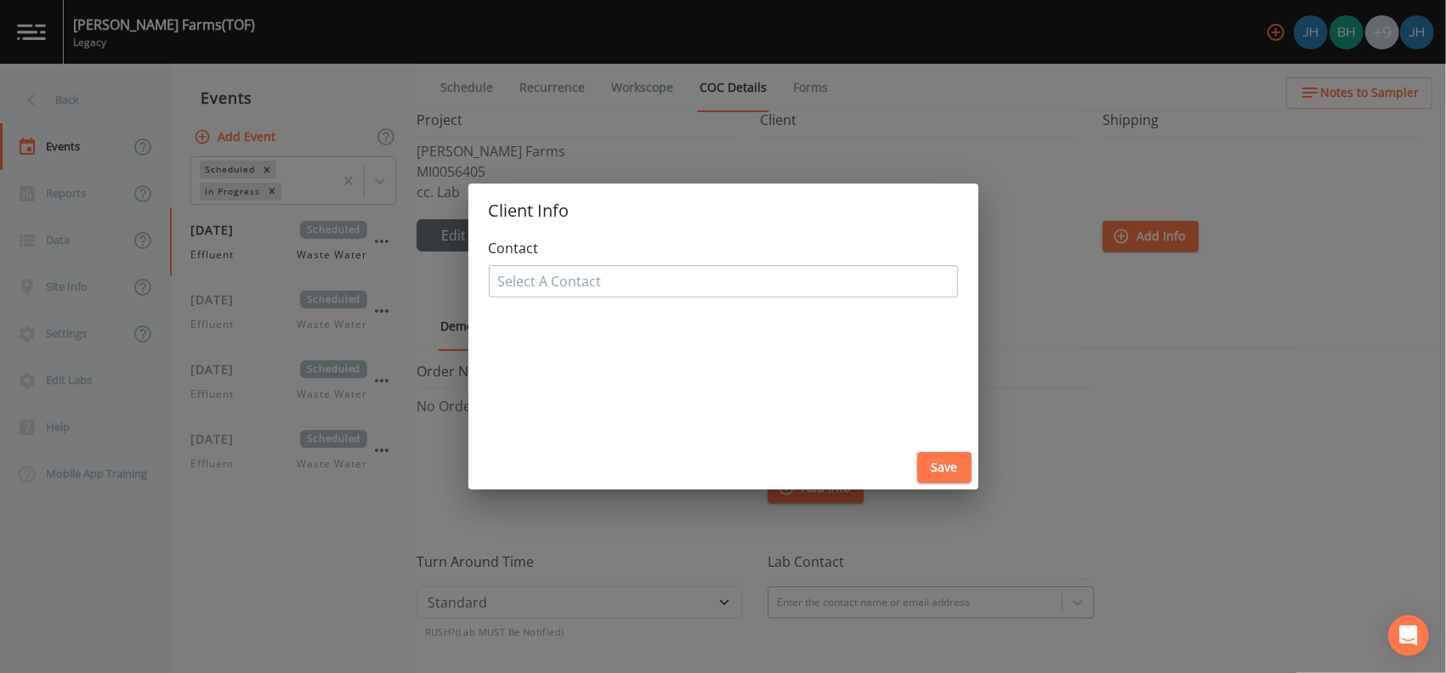
click at [734, 281] on div at bounding box center [723, 281] width 451 height 27
type input "l"
click at [1036, 444] on div "Client Info Contact Select A Contact Save" at bounding box center [723, 336] width 1446 height 673
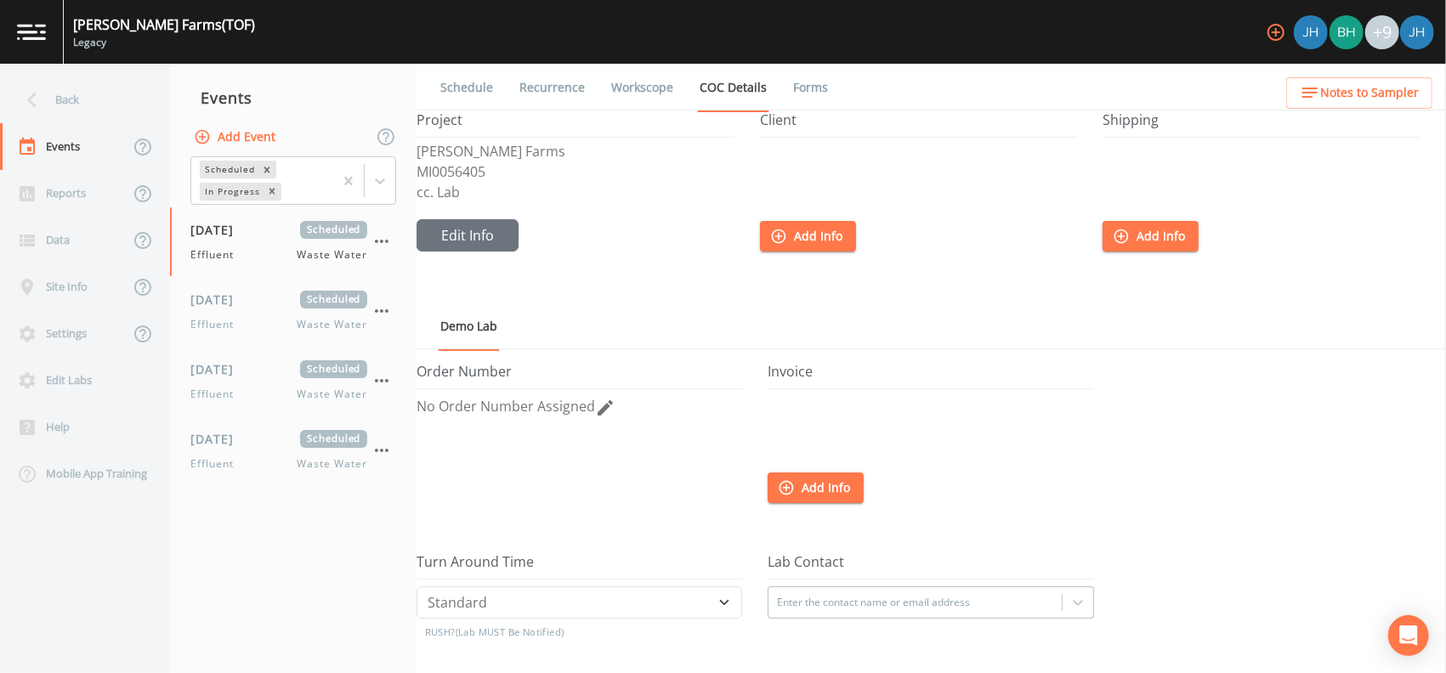
click at [657, 87] on link "Workscope" at bounding box center [642, 88] width 67 height 48
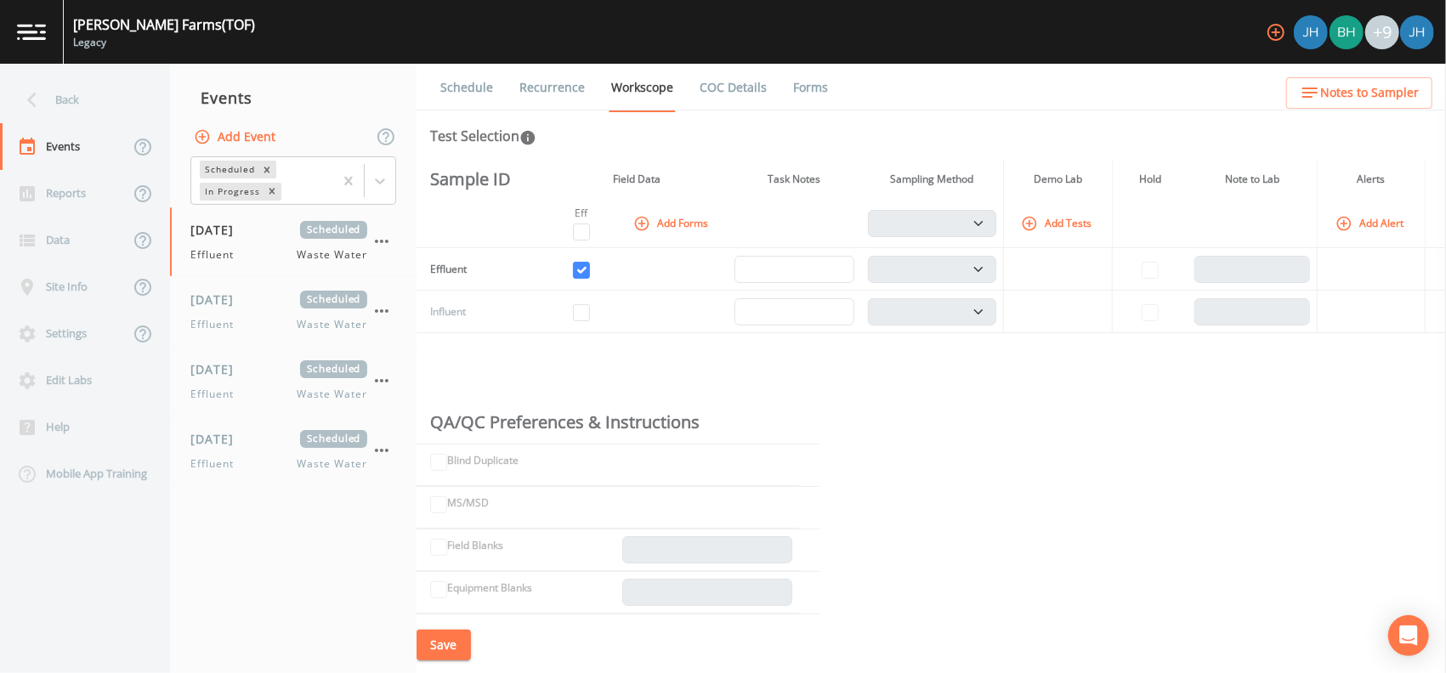
click at [536, 86] on link "Recurrence" at bounding box center [552, 88] width 71 height 48
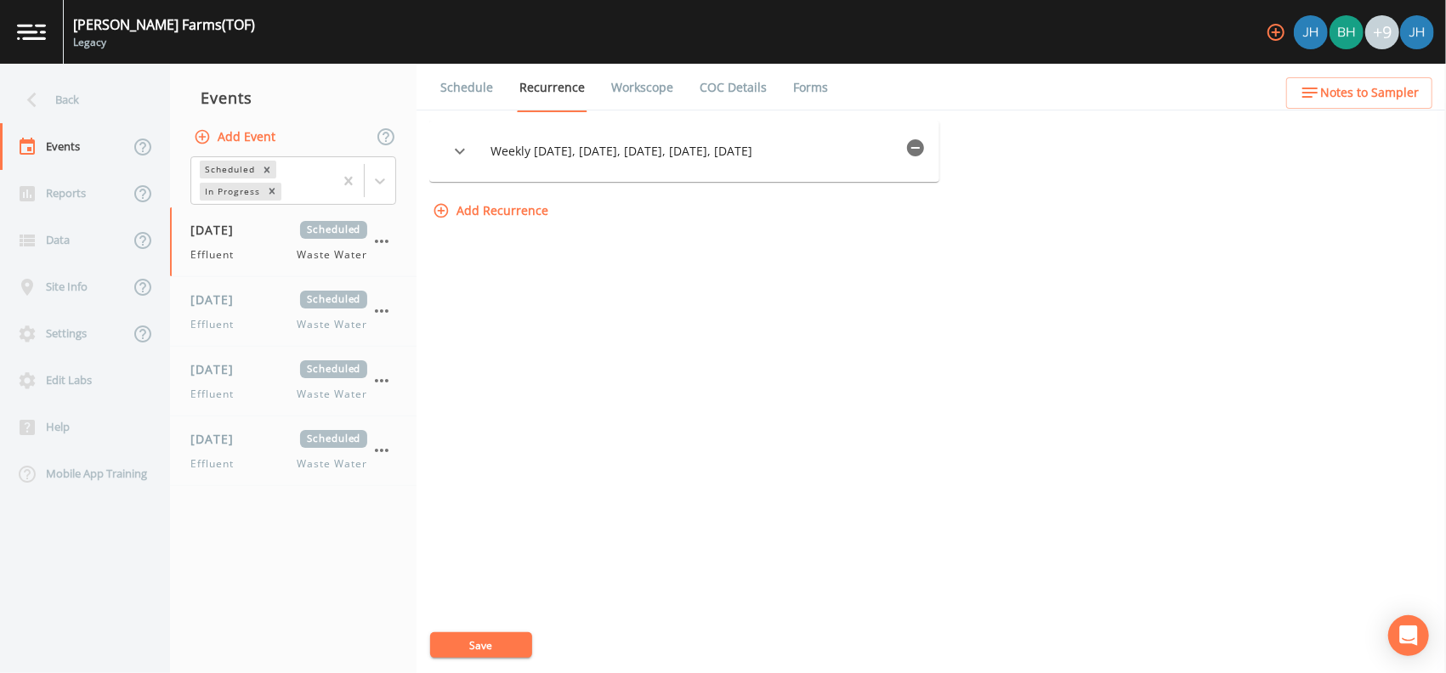
click at [446, 95] on link "Schedule" at bounding box center [467, 88] width 58 height 48
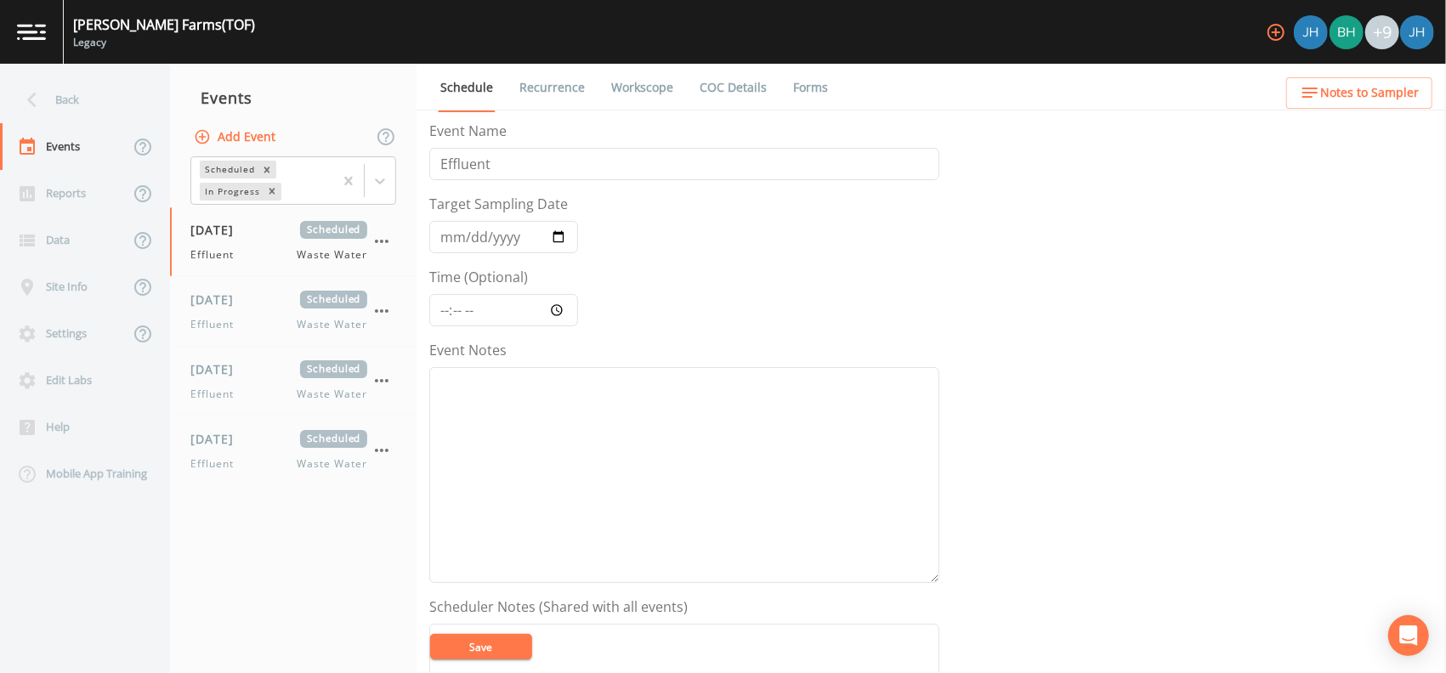
click at [558, 88] on link "Recurrence" at bounding box center [552, 88] width 71 height 48
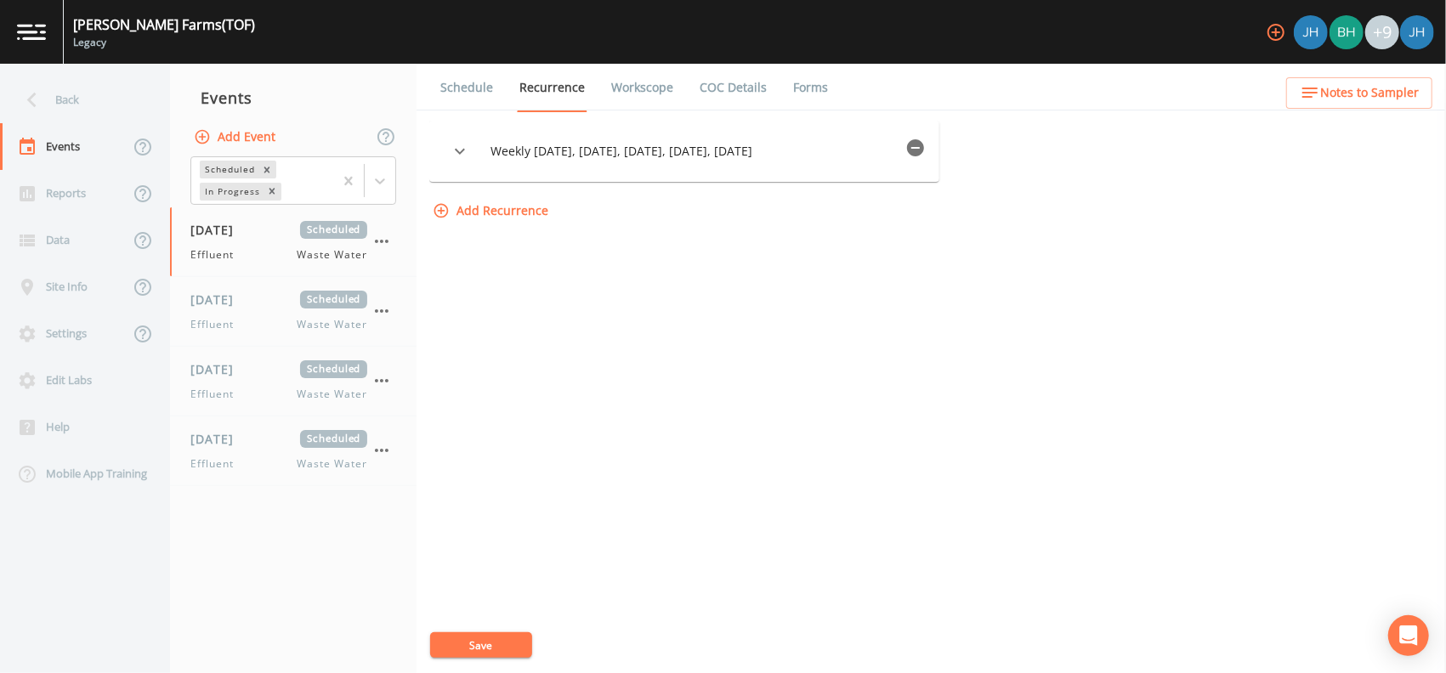
click at [650, 90] on link "Workscope" at bounding box center [642, 88] width 67 height 48
